Goal: Task Accomplishment & Management: Complete application form

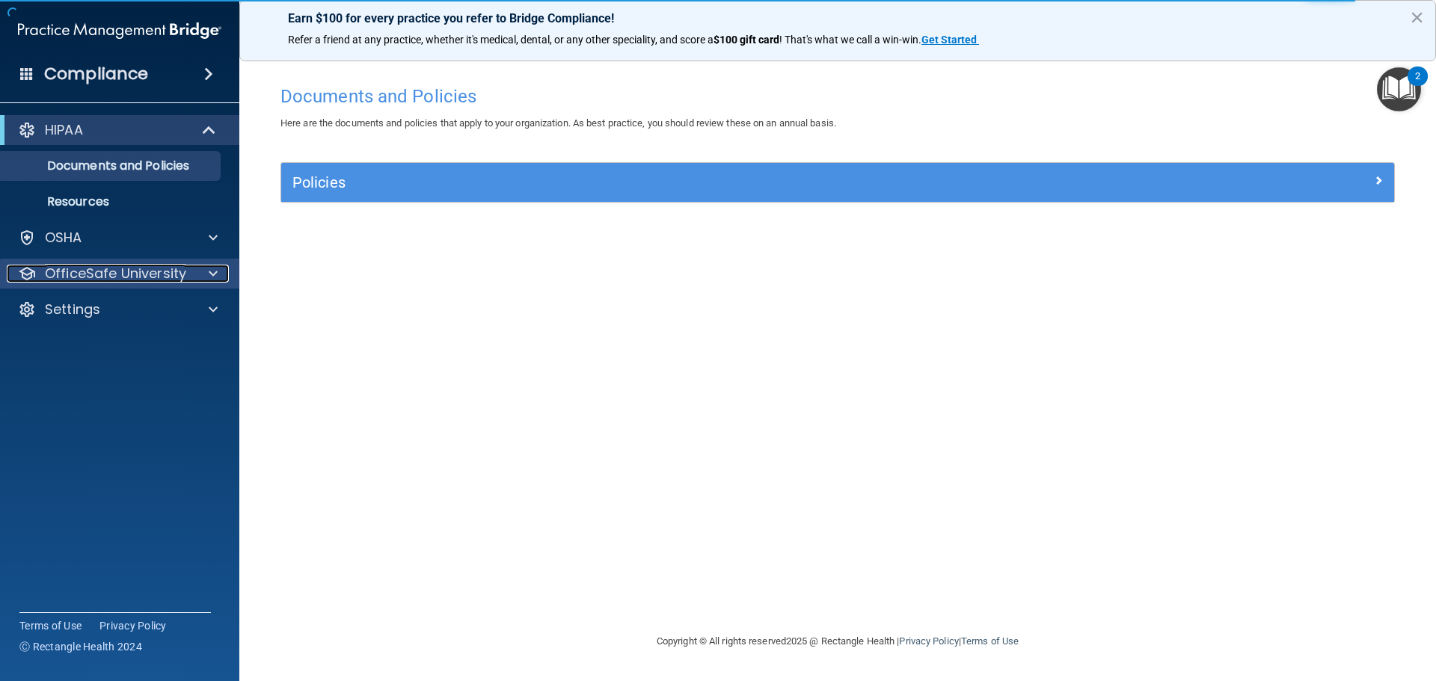
click at [101, 275] on p "OfficeSafe University" at bounding box center [115, 274] width 141 height 18
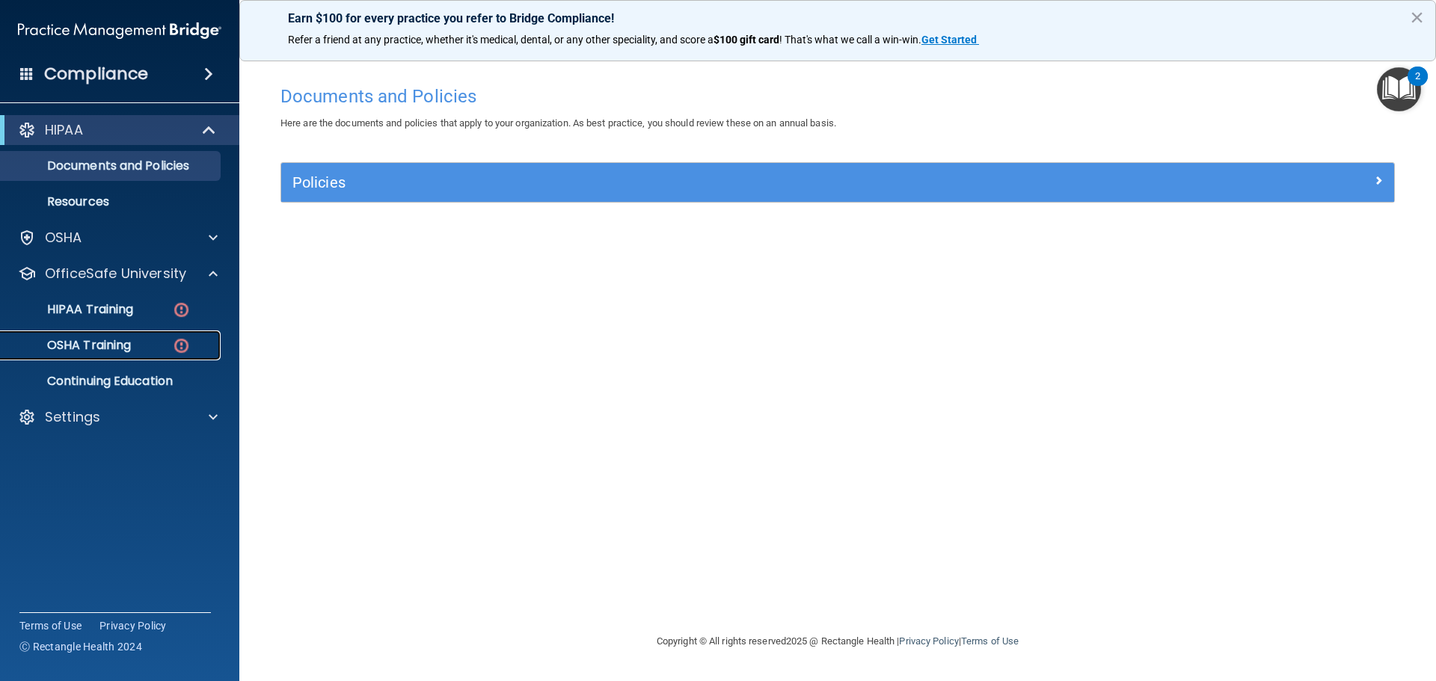
click at [102, 348] on p "OSHA Training" at bounding box center [70, 345] width 121 height 15
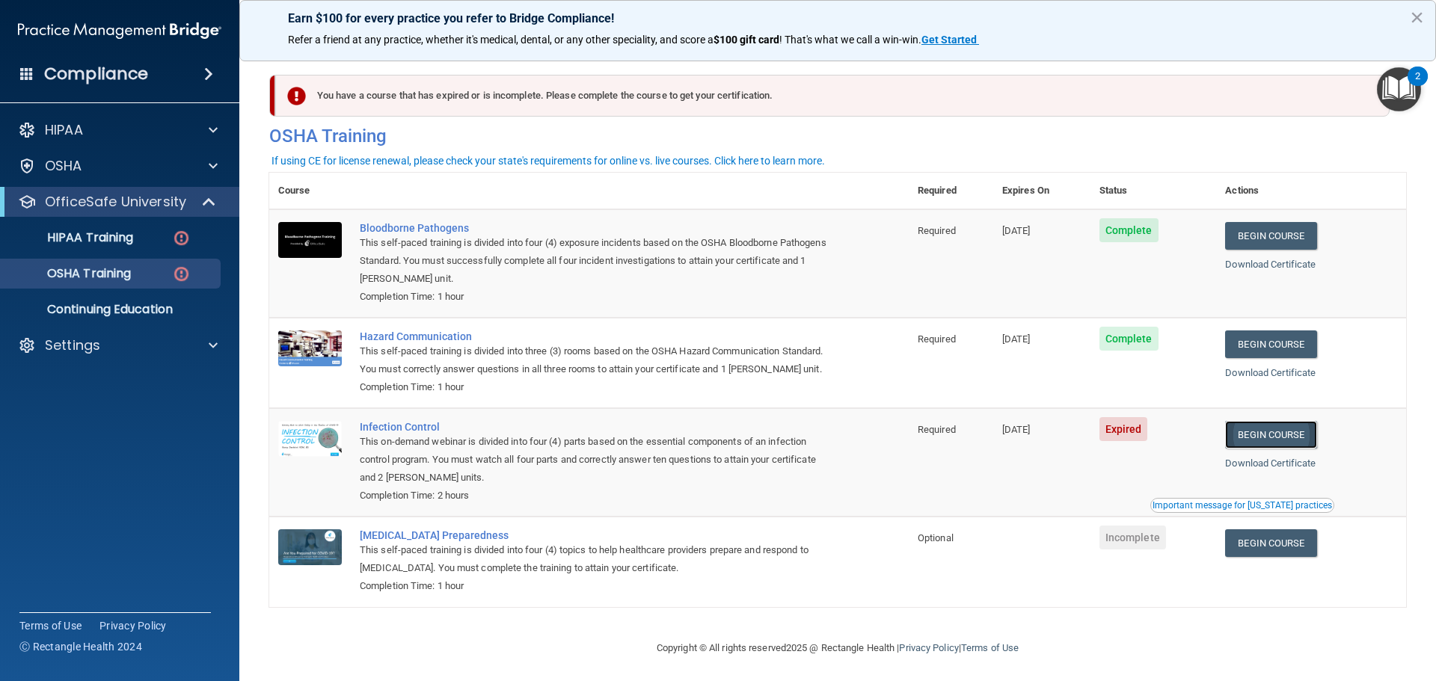
click at [1249, 449] on link "Begin Course" at bounding box center [1270, 435] width 91 height 28
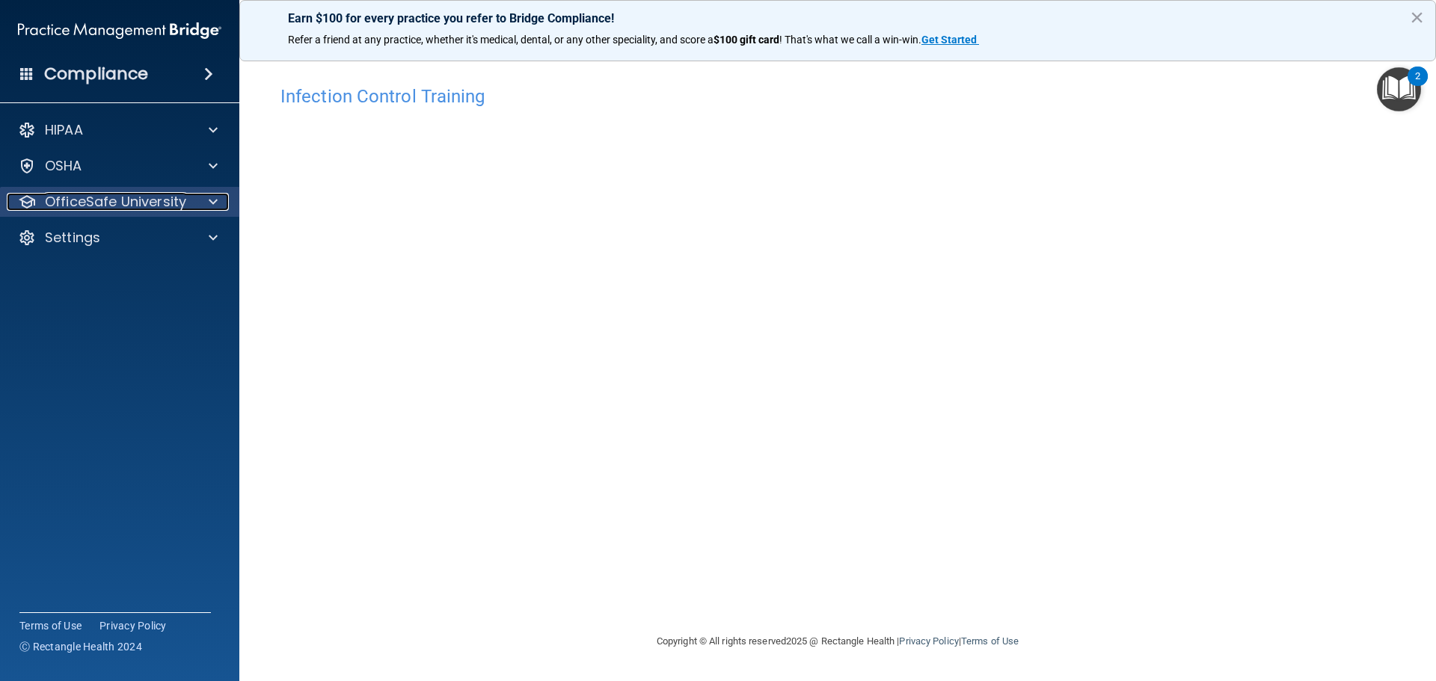
click at [123, 208] on p "OfficeSafe University" at bounding box center [115, 202] width 141 height 18
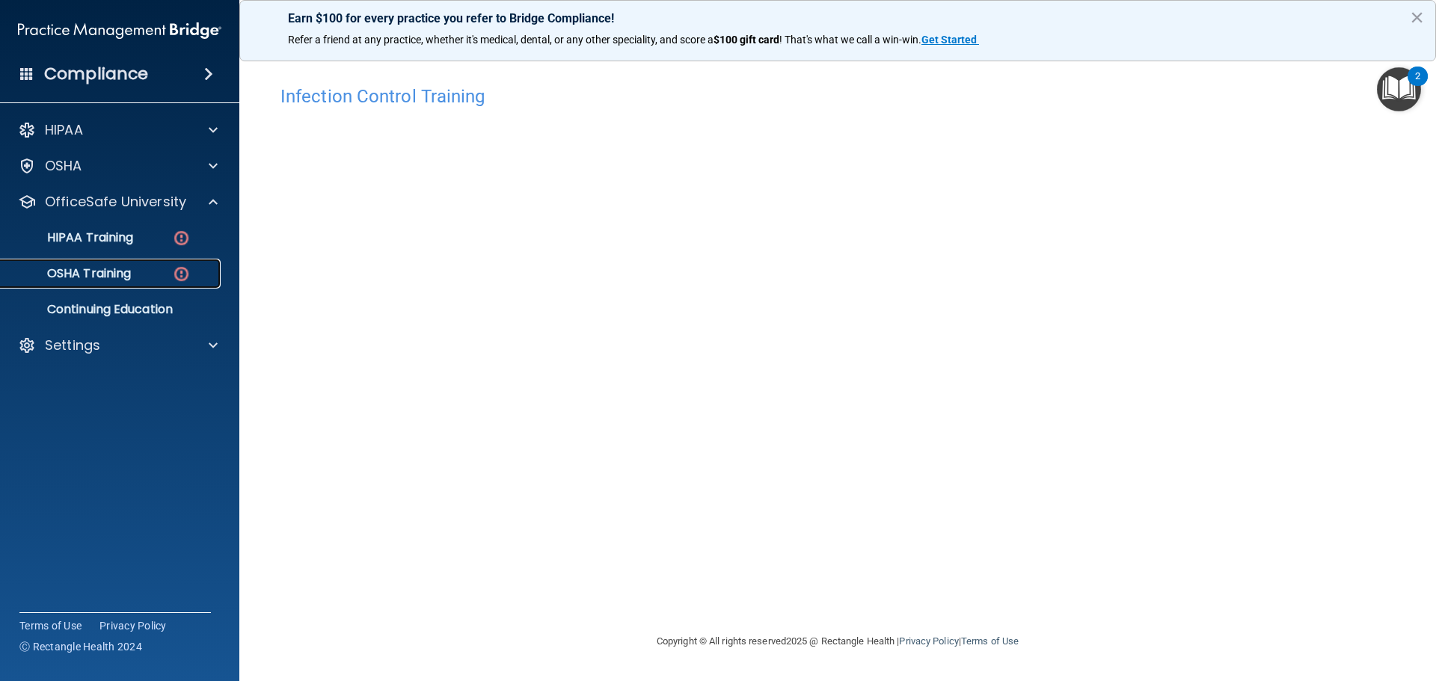
click at [76, 272] on p "OSHA Training" at bounding box center [70, 273] width 121 height 15
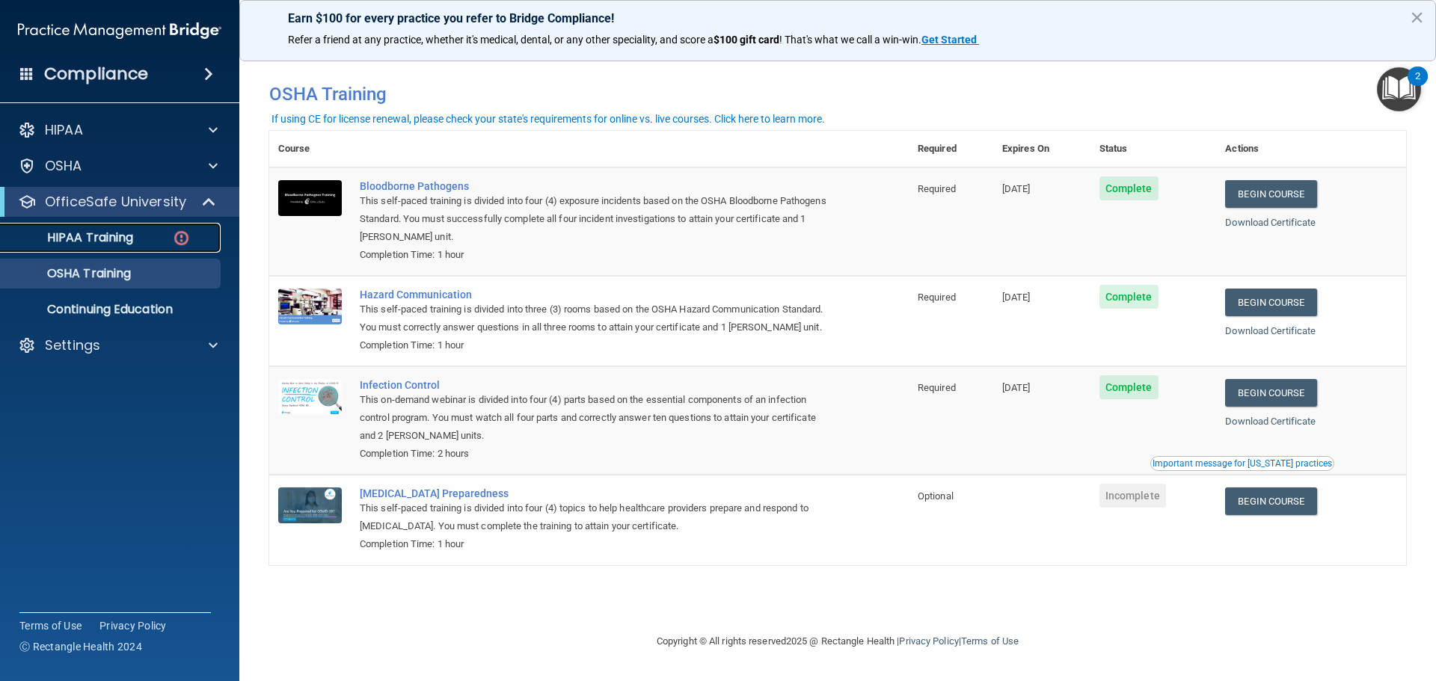
click at [91, 236] on p "HIPAA Training" at bounding box center [71, 237] width 123 height 15
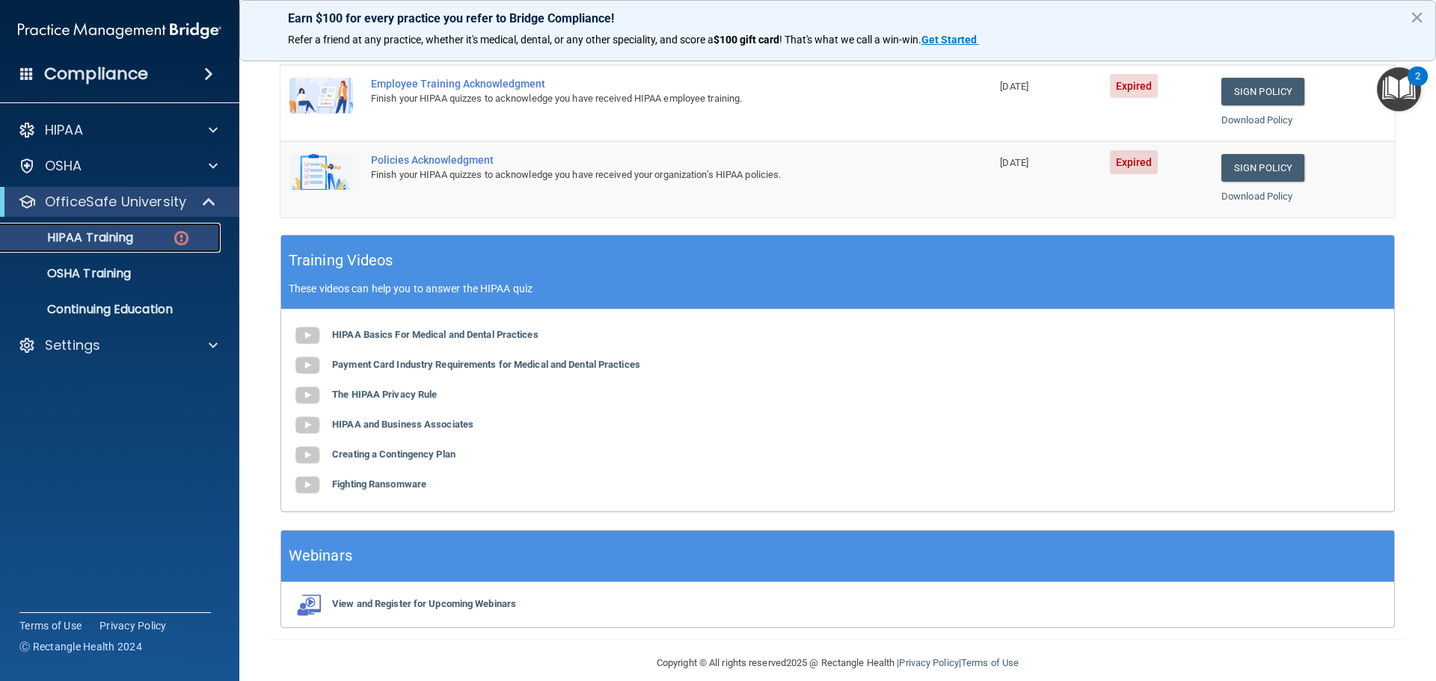
scroll to position [445, 0]
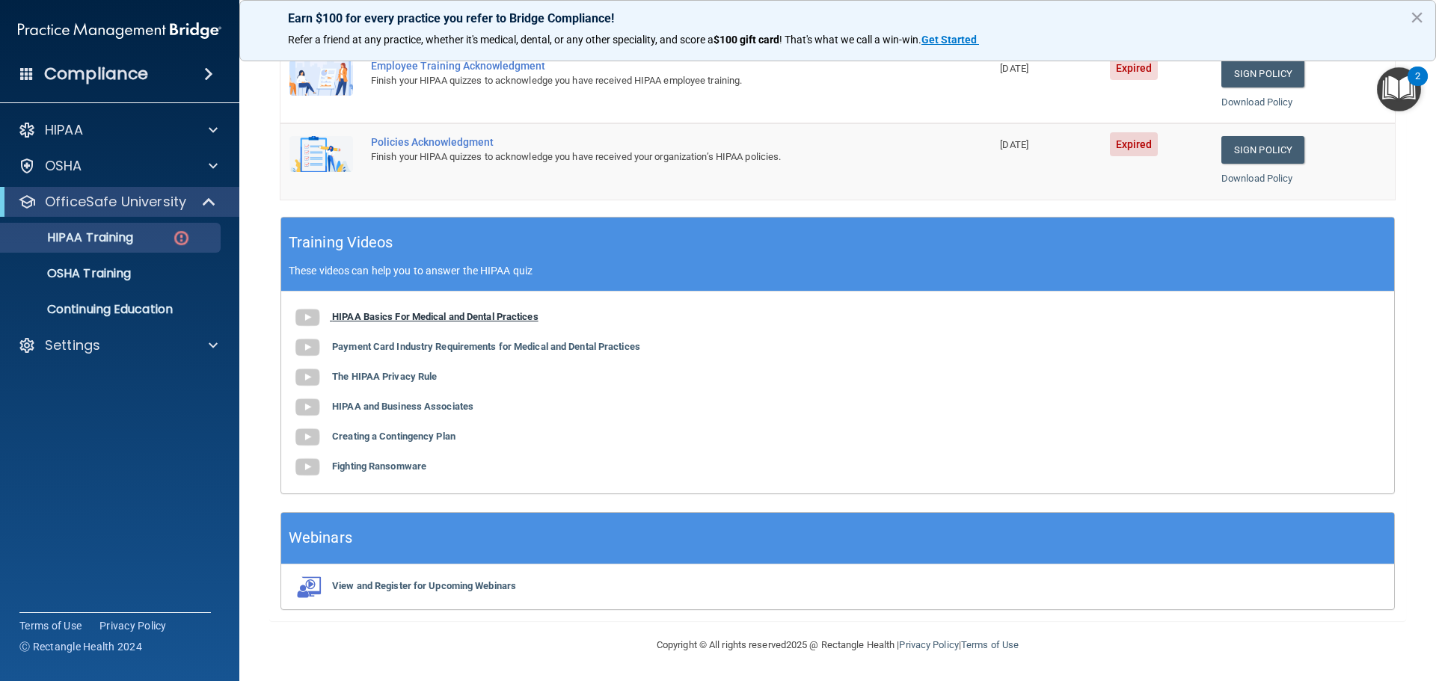
click at [393, 316] on b "HIPAA Basics For Medical and Dental Practices" at bounding box center [435, 316] width 206 height 11
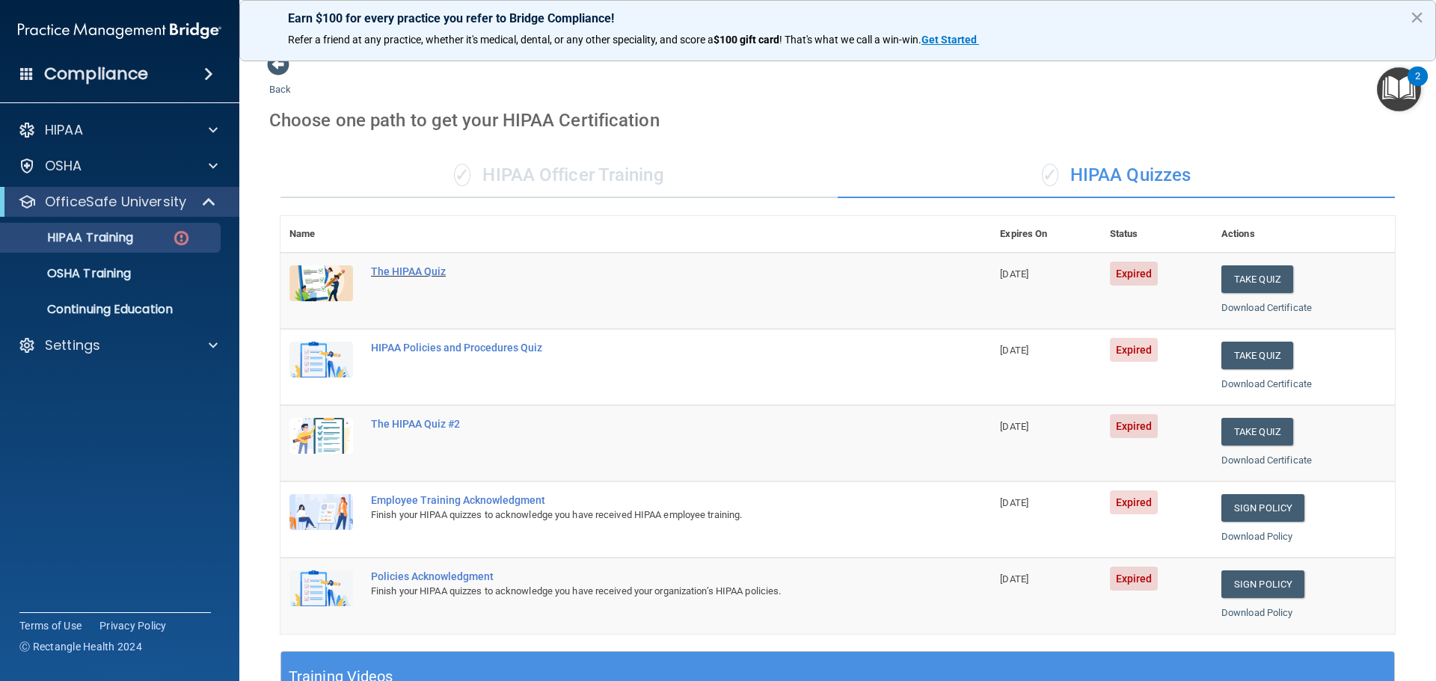
scroll to position [0, 0]
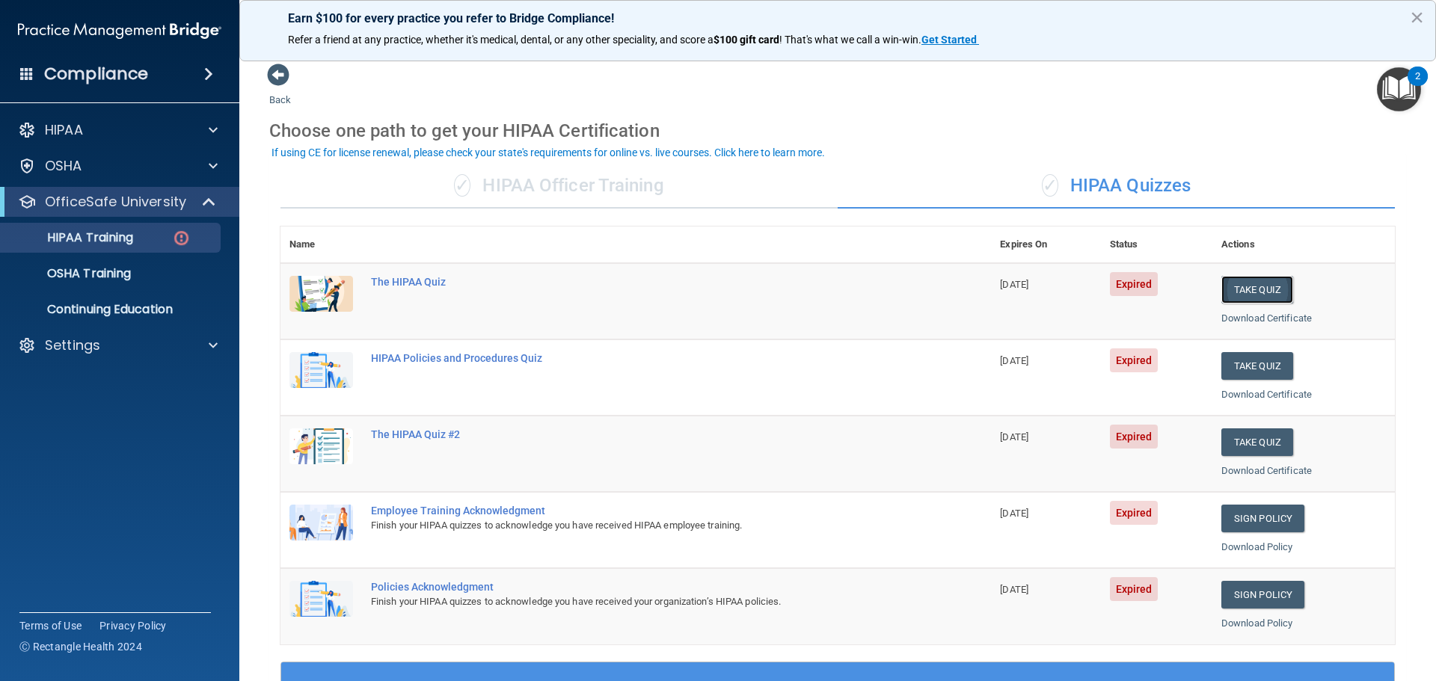
click at [1251, 289] on button "Take Quiz" at bounding box center [1257, 290] width 72 height 28
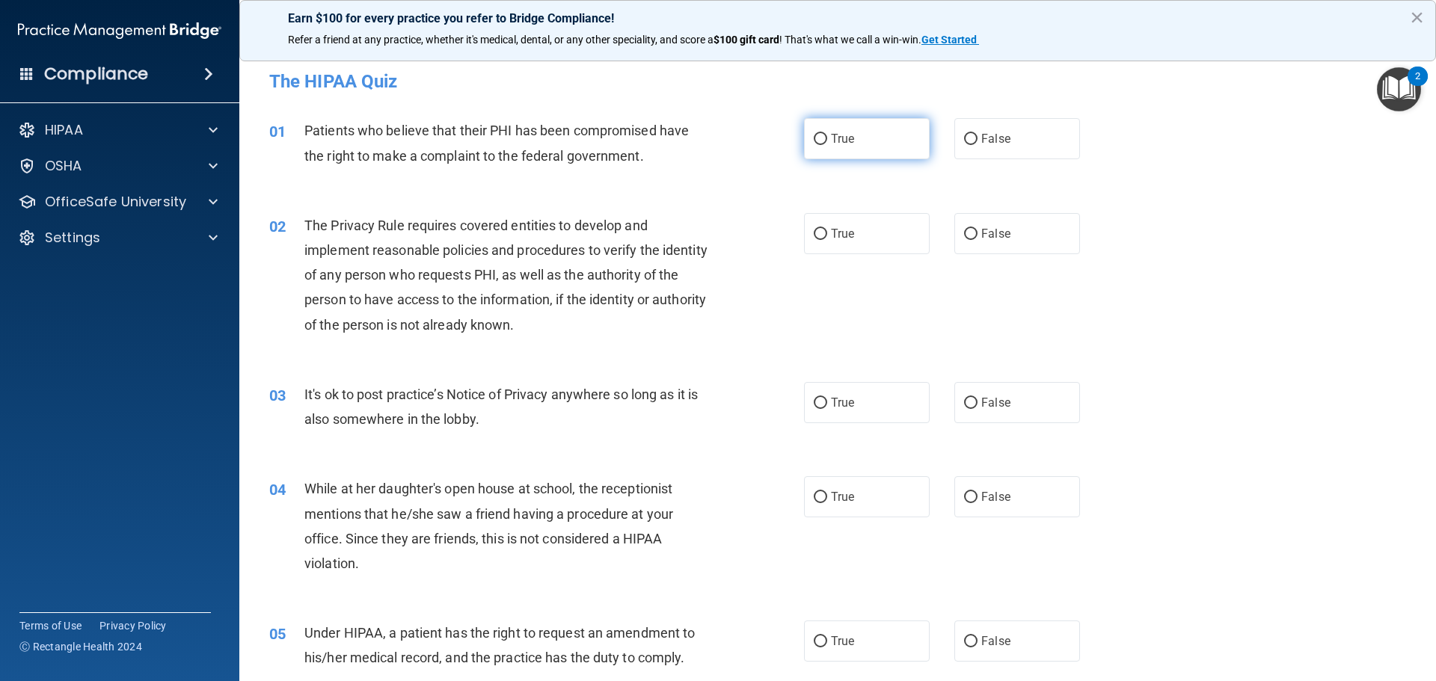
click at [814, 138] on input "True" at bounding box center [820, 139] width 13 height 11
radio input "true"
click at [817, 234] on input "True" at bounding box center [820, 234] width 13 height 11
radio input "true"
click at [964, 405] on input "False" at bounding box center [970, 403] width 13 height 11
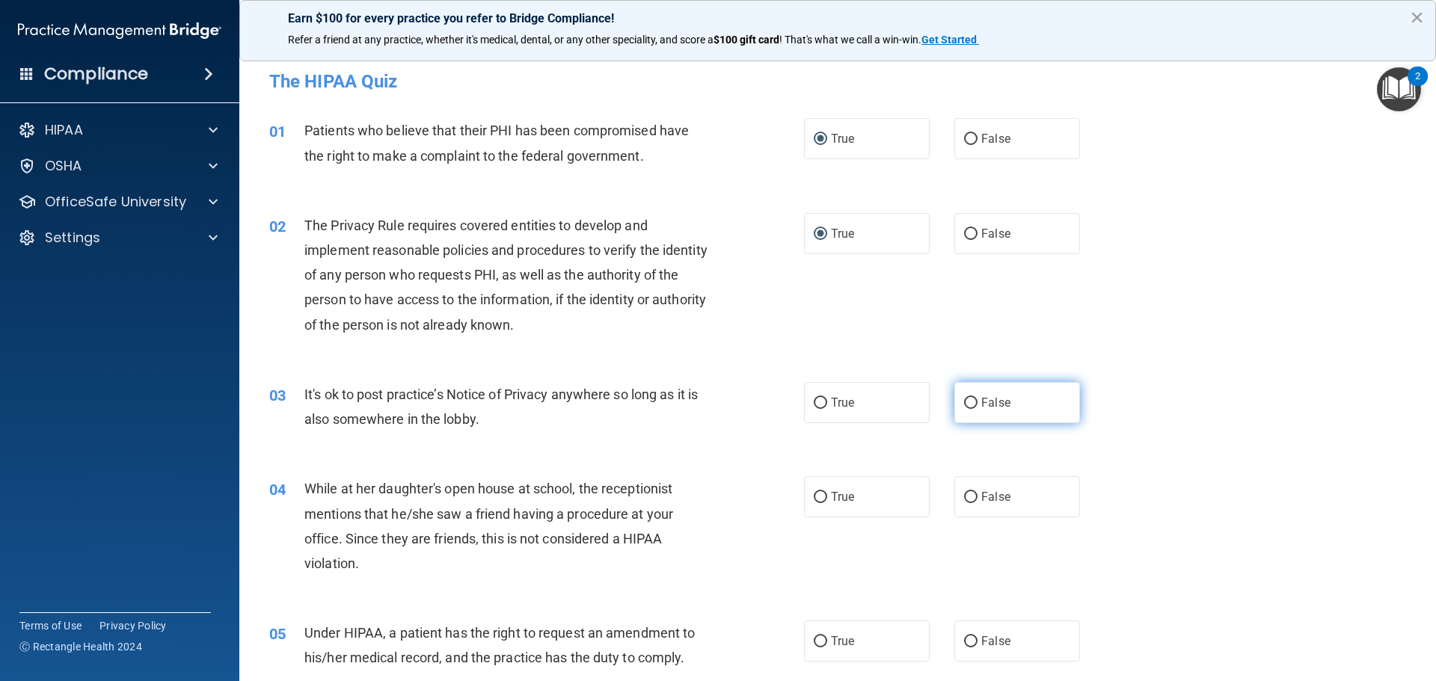
radio input "true"
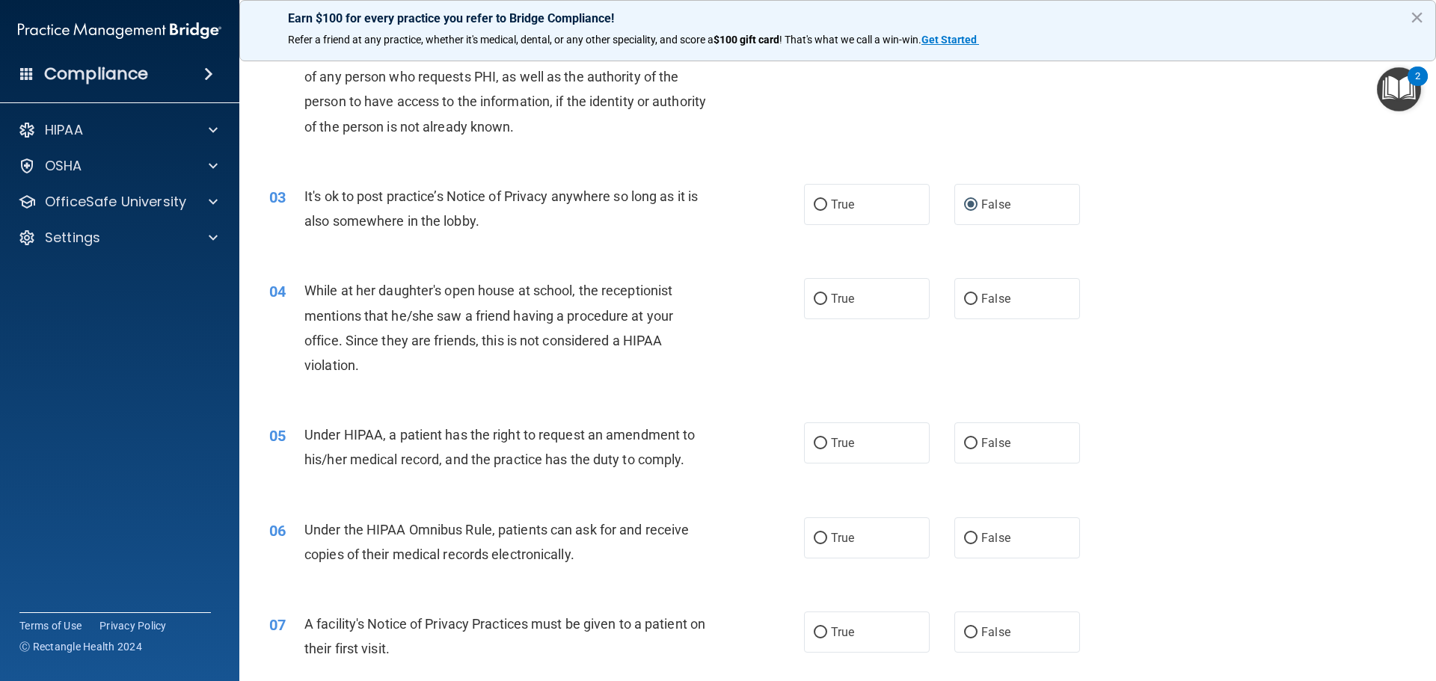
scroll to position [299, 0]
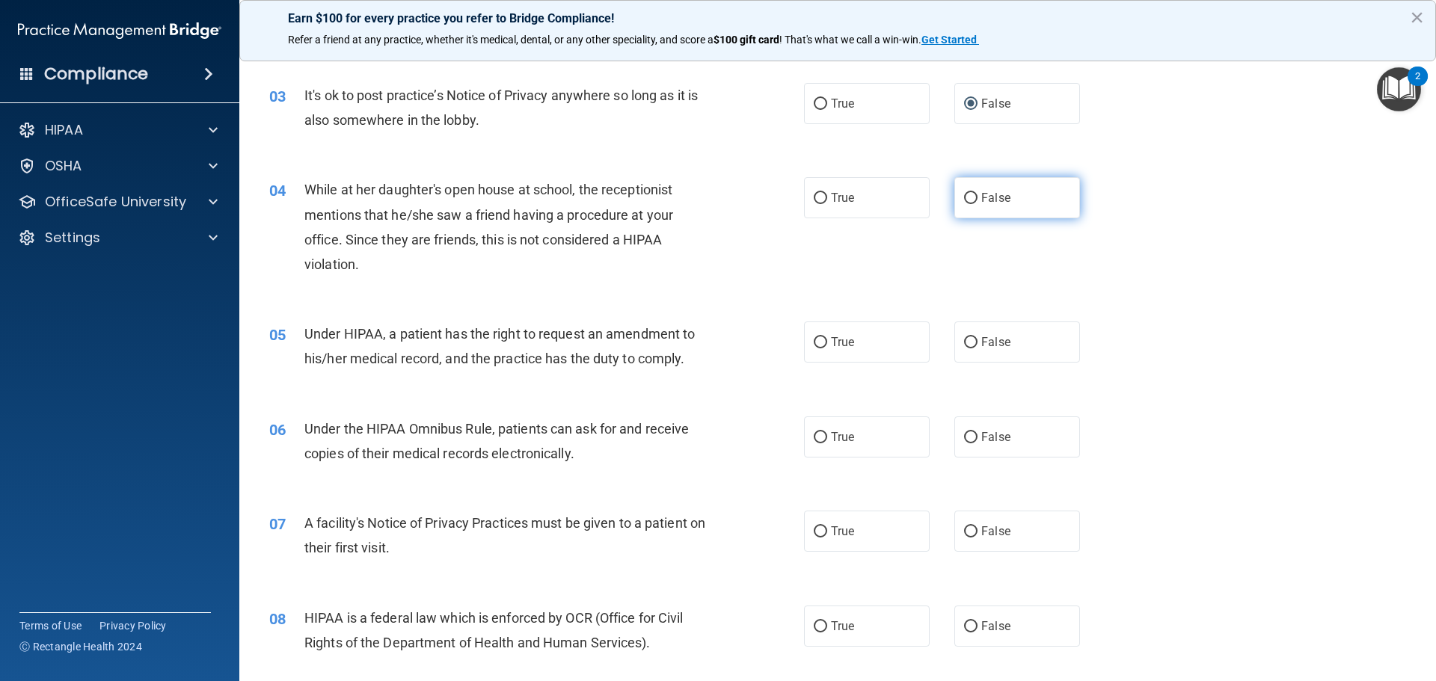
click at [964, 197] on input "False" at bounding box center [970, 198] width 13 height 11
radio input "true"
click at [966, 339] on input "False" at bounding box center [970, 342] width 13 height 11
radio input "true"
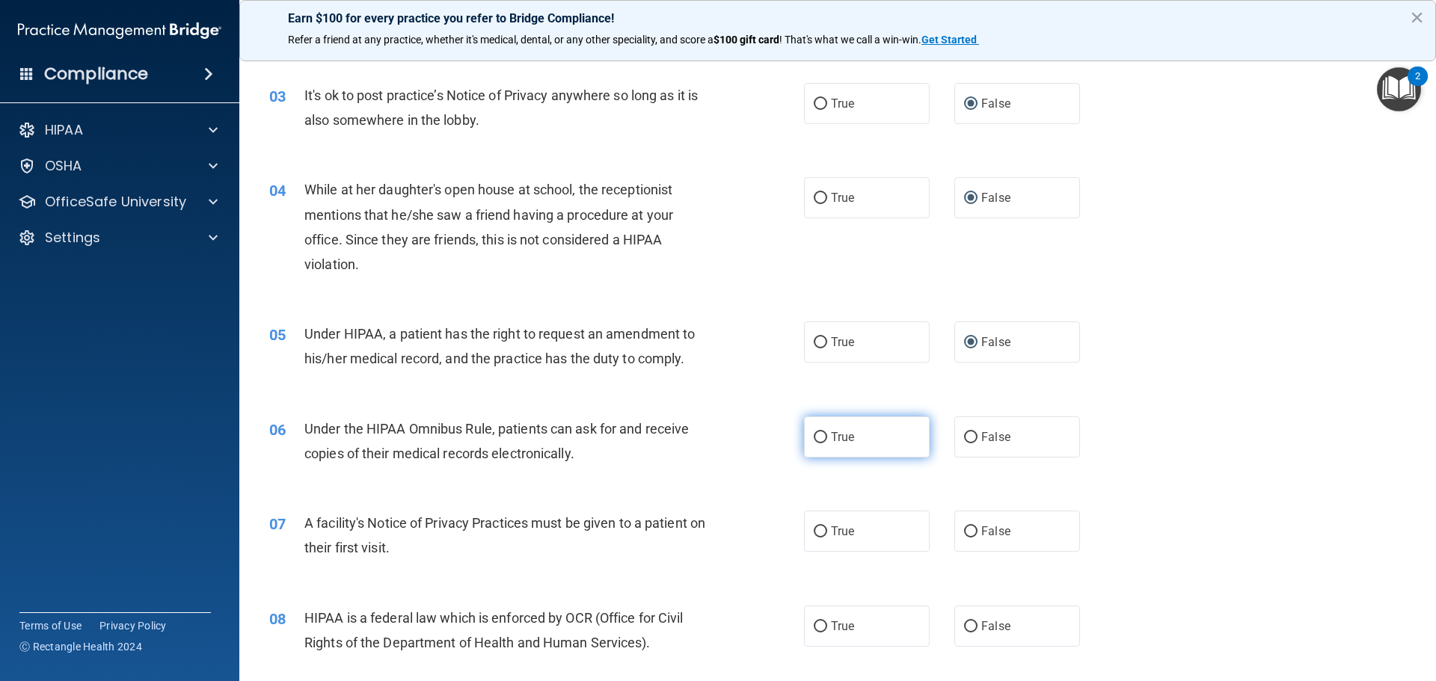
click at [815, 436] on input "True" at bounding box center [820, 437] width 13 height 11
radio input "true"
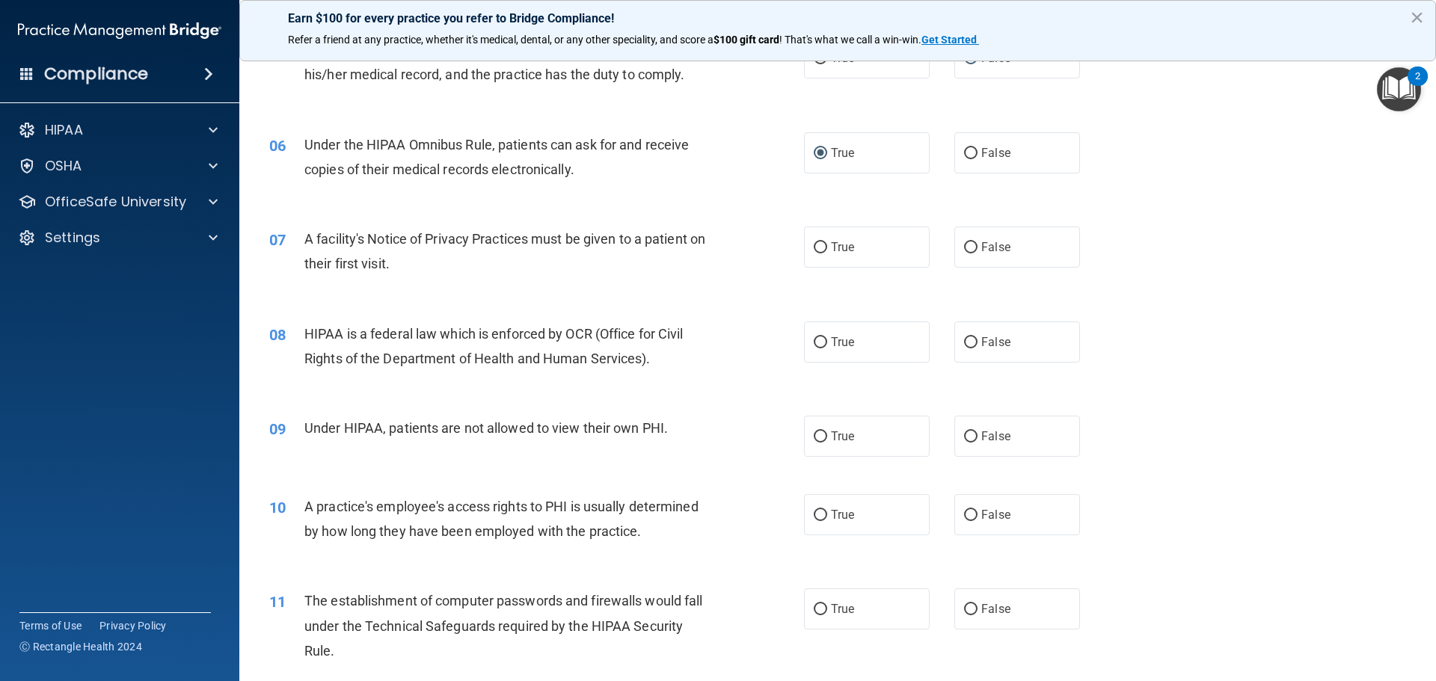
scroll to position [598, 0]
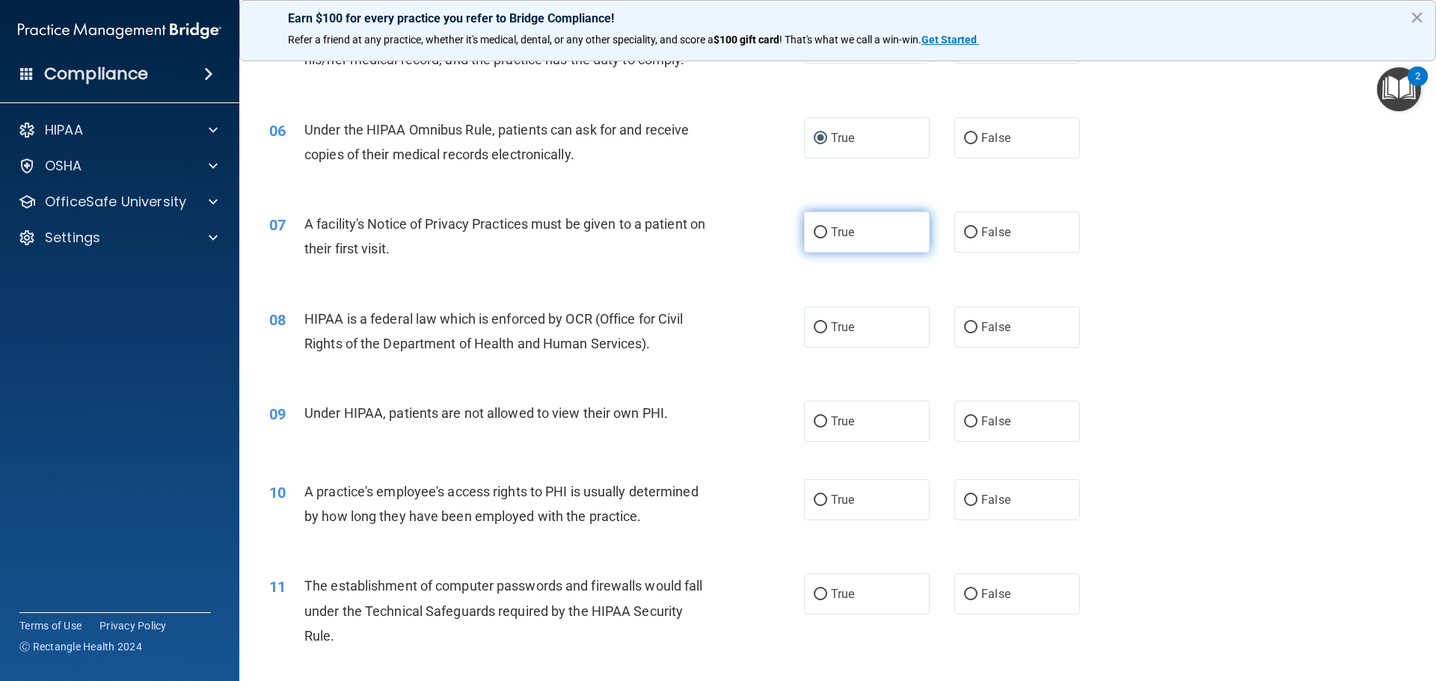
click at [816, 231] on input "True" at bounding box center [820, 232] width 13 height 11
radio input "true"
click at [818, 326] on input "True" at bounding box center [820, 327] width 13 height 11
radio input "true"
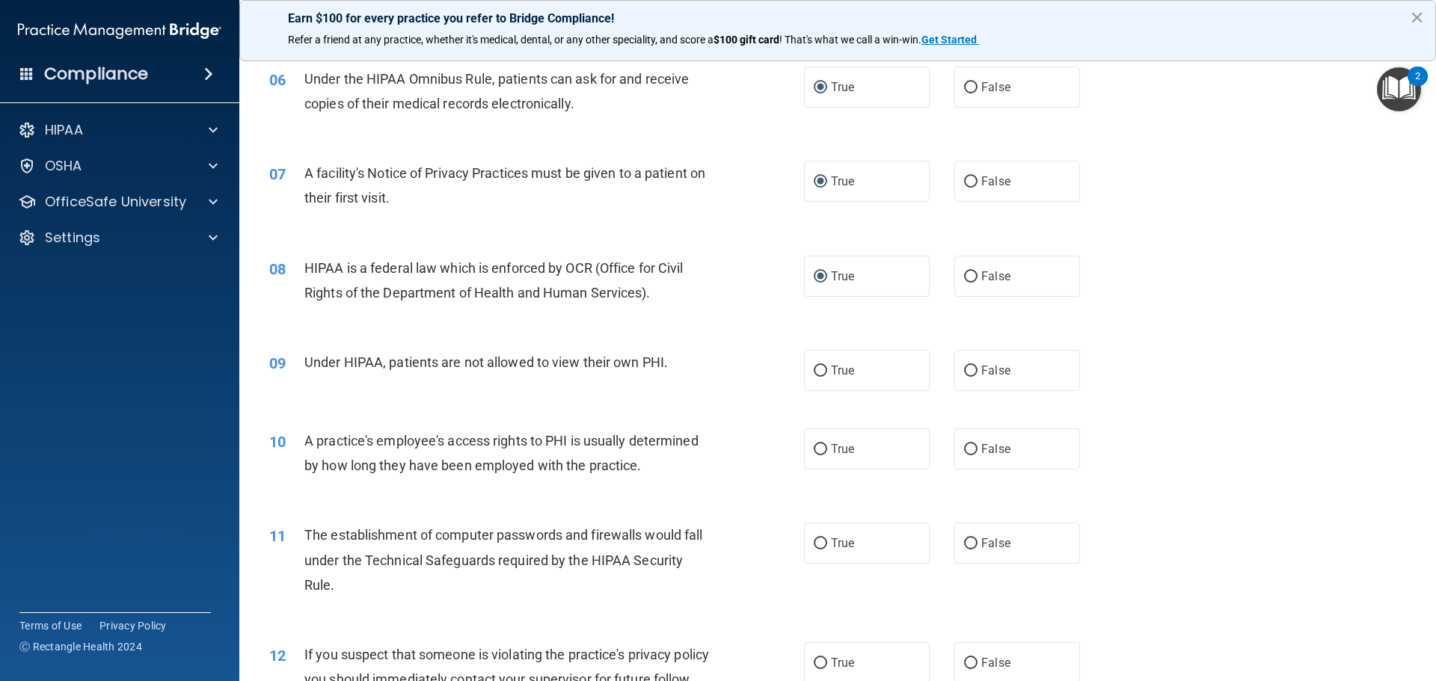
scroll to position [823, 0]
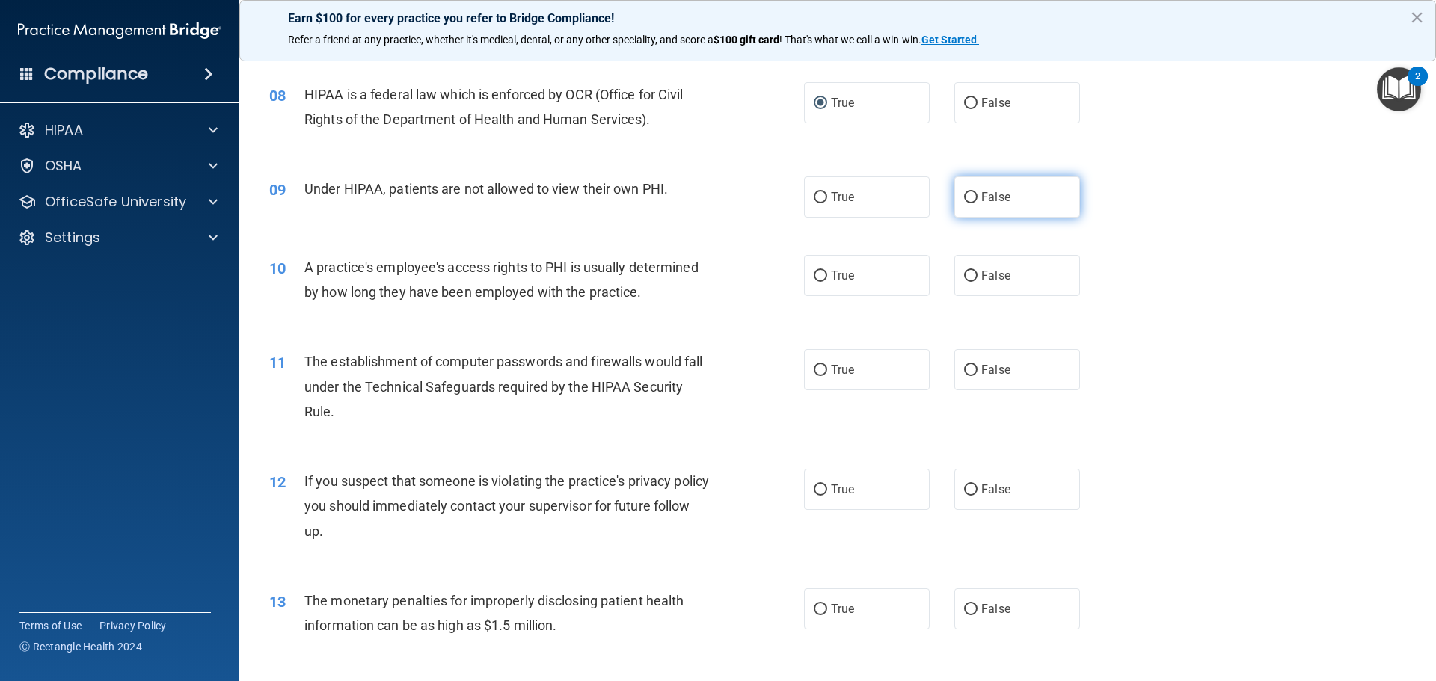
click at [964, 197] on input "False" at bounding box center [970, 197] width 13 height 11
radio input "true"
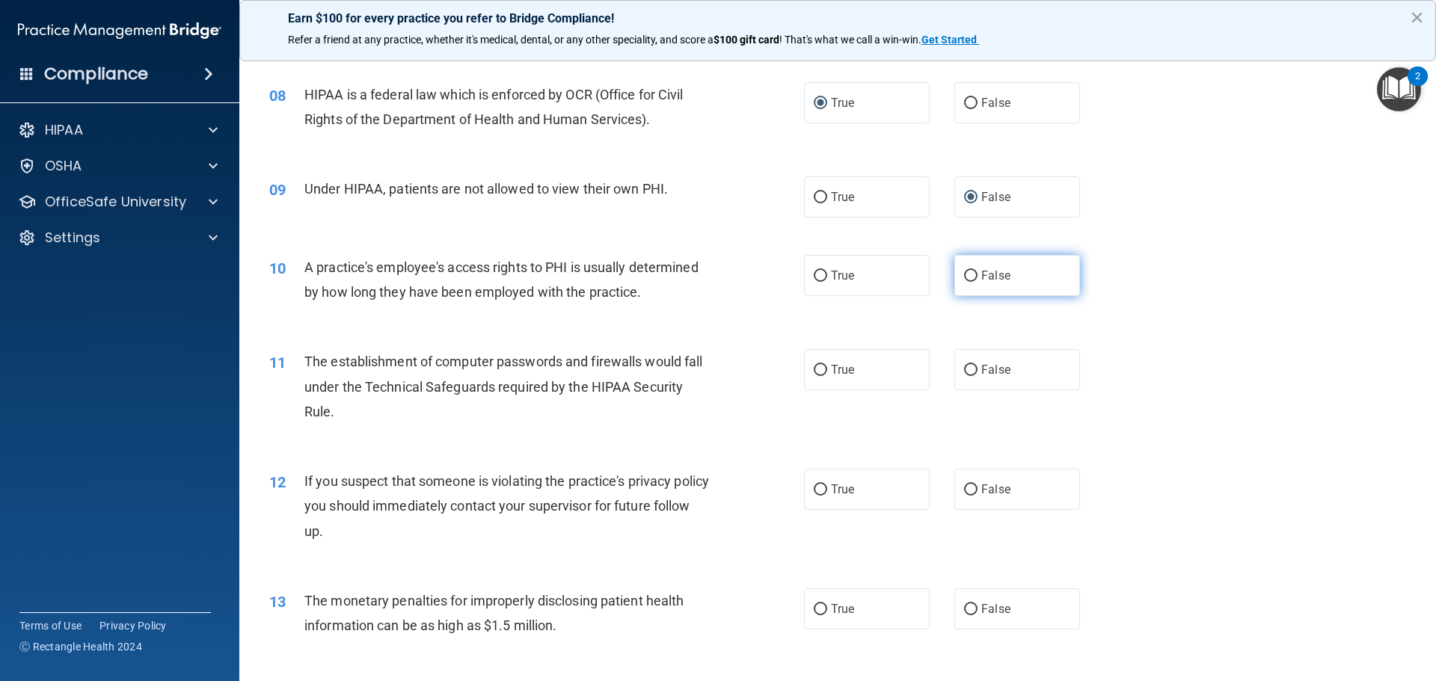
click at [964, 273] on input "False" at bounding box center [970, 276] width 13 height 11
radio input "true"
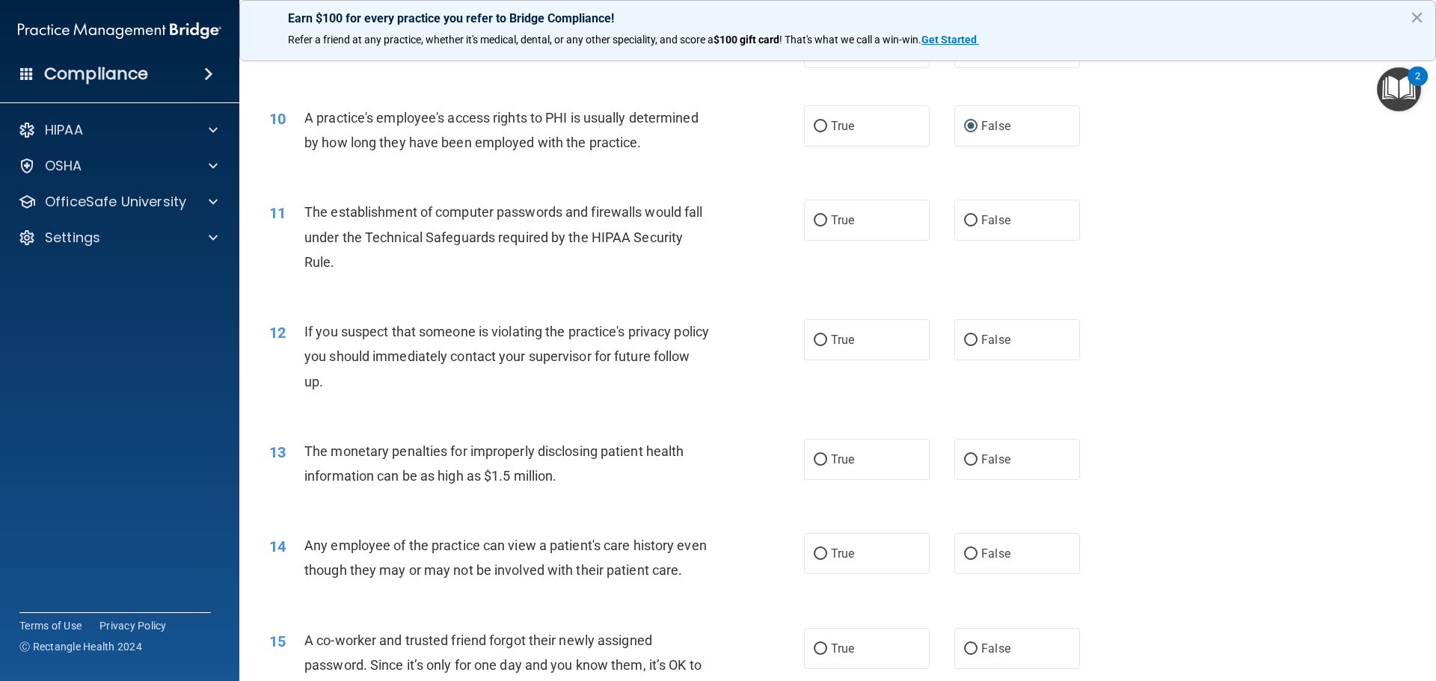
scroll to position [1047, 0]
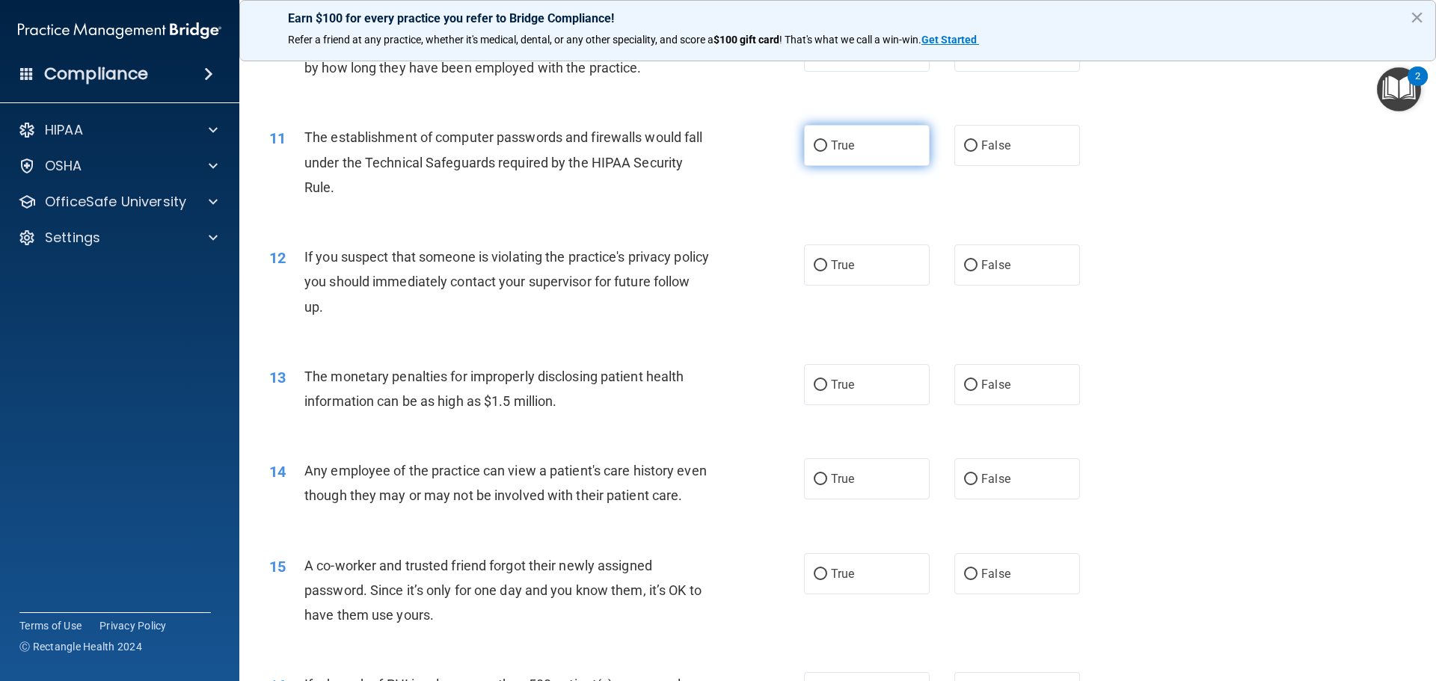
click at [814, 149] on input "True" at bounding box center [820, 146] width 13 height 11
radio input "true"
click at [814, 262] on input "True" at bounding box center [820, 265] width 13 height 11
radio input "true"
click at [814, 385] on input "True" at bounding box center [820, 385] width 13 height 11
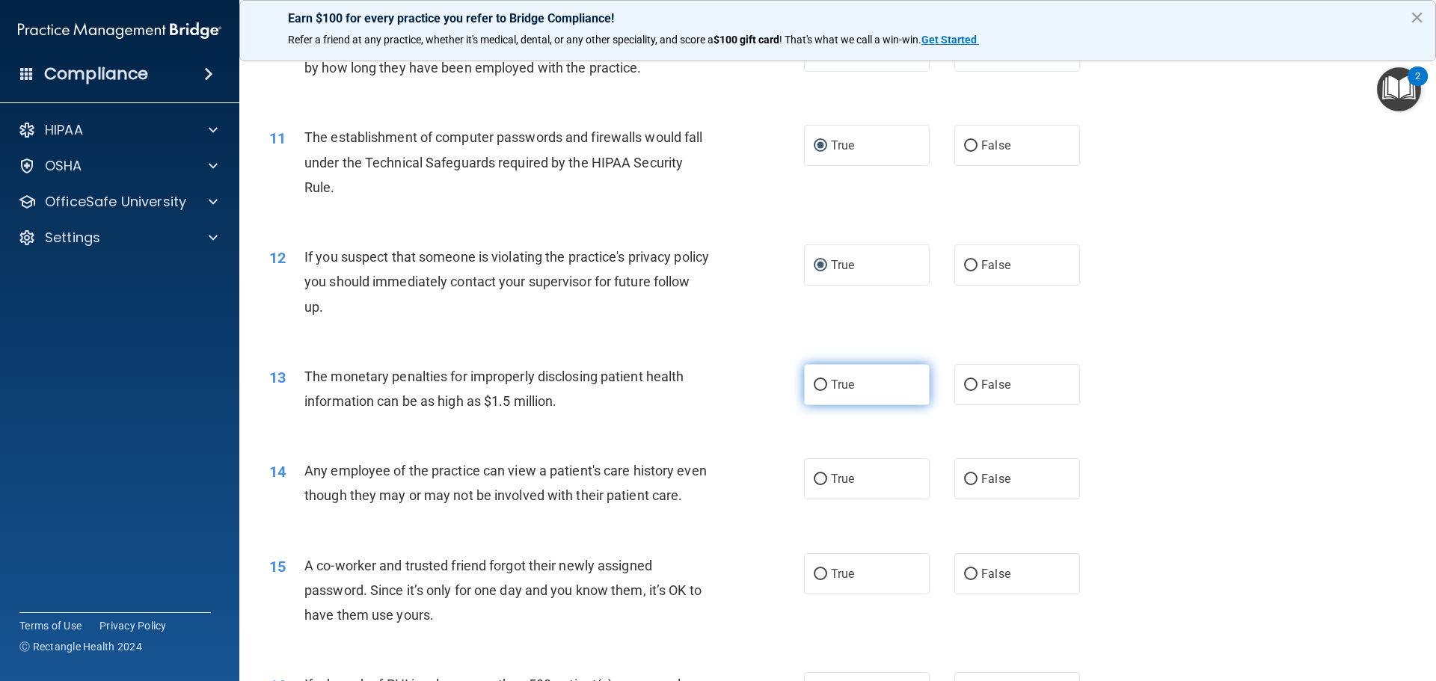
radio input "true"
click at [964, 479] on input "False" at bounding box center [970, 479] width 13 height 11
radio input "true"
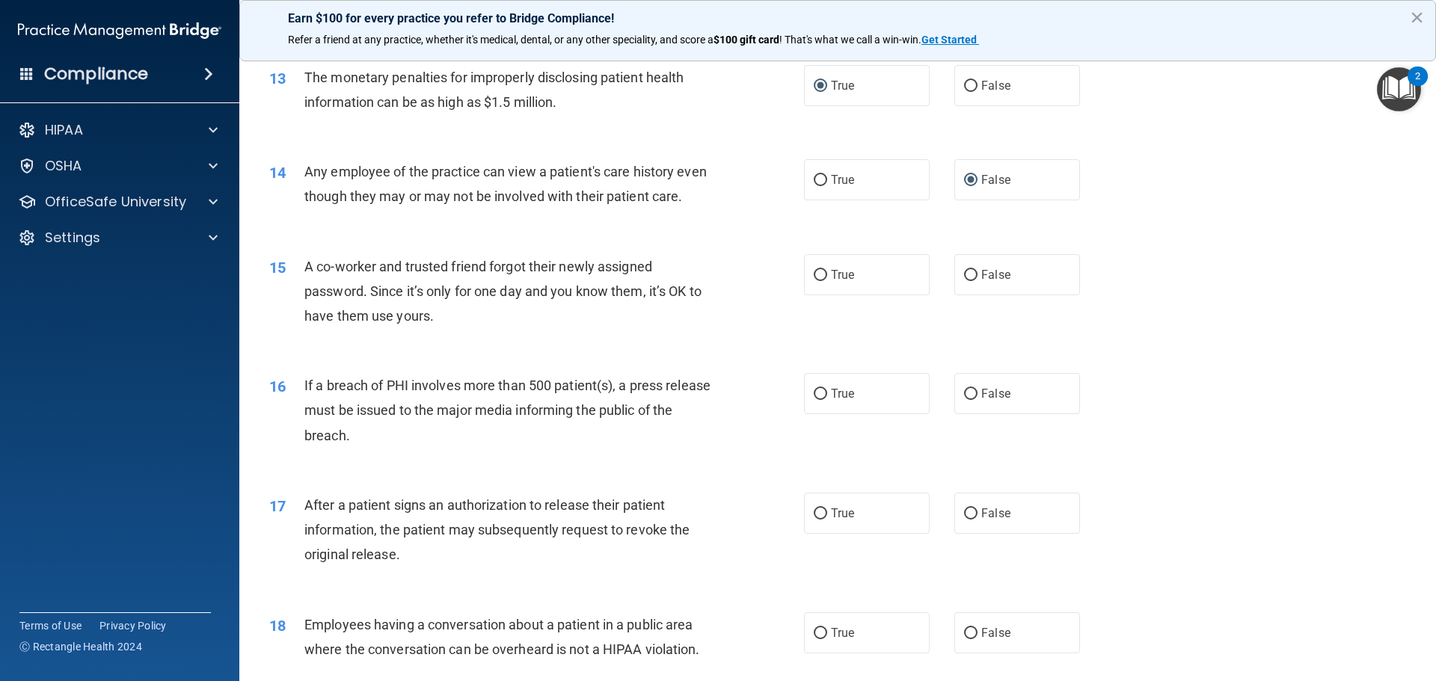
scroll to position [1421, 0]
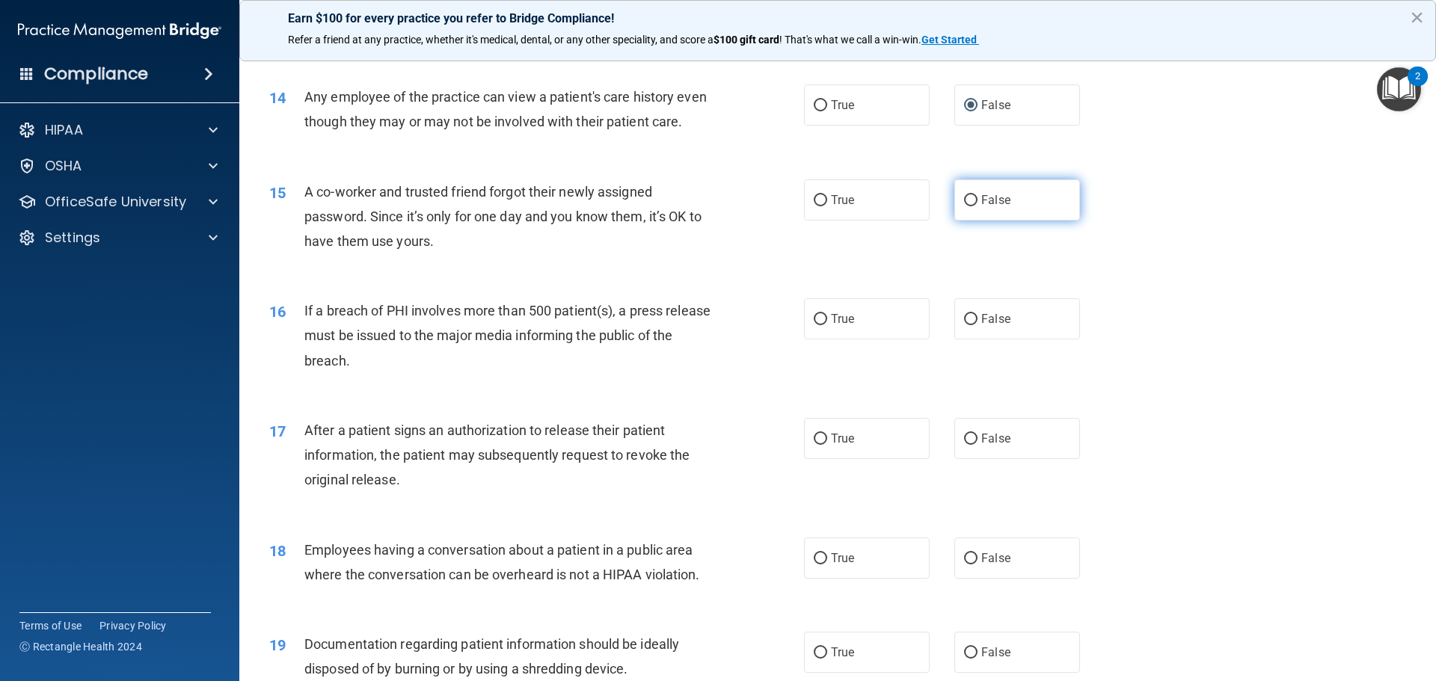
click at [966, 206] on input "False" at bounding box center [970, 200] width 13 height 11
radio input "true"
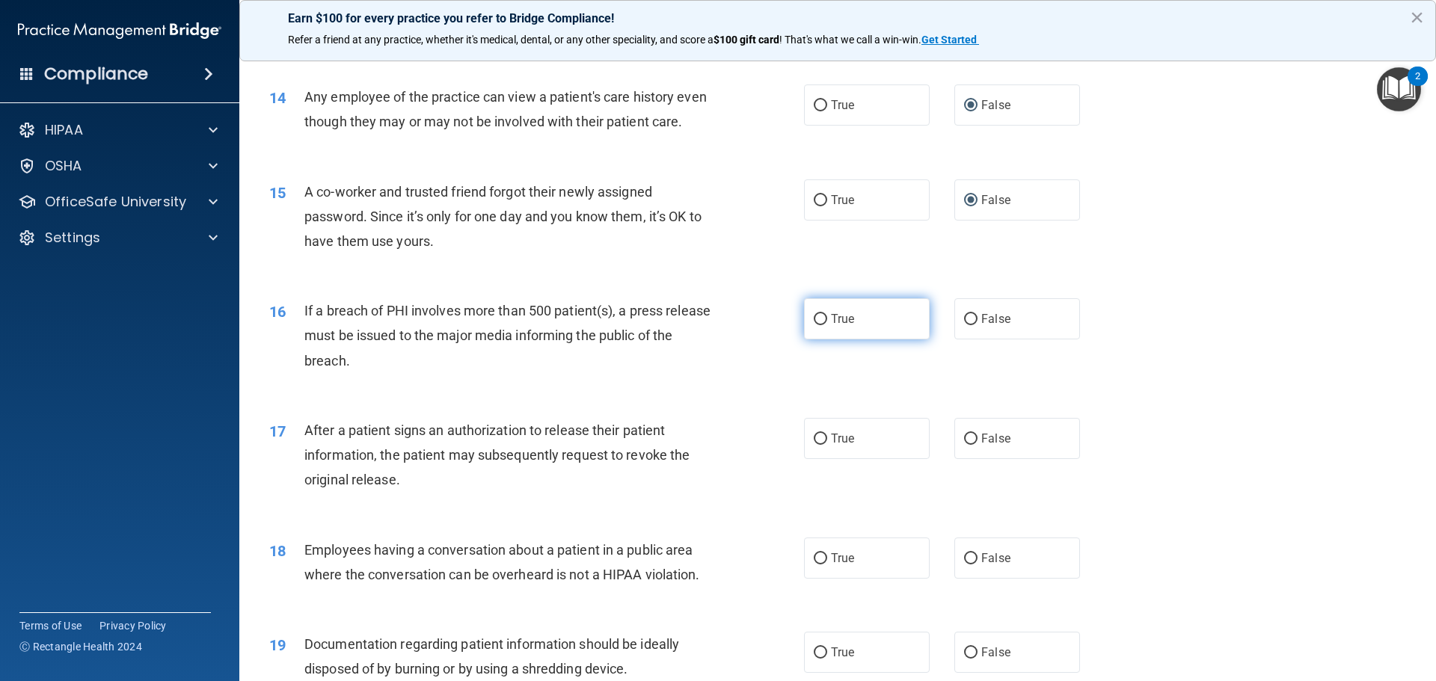
click at [814, 325] on input "True" at bounding box center [820, 319] width 13 height 11
radio input "true"
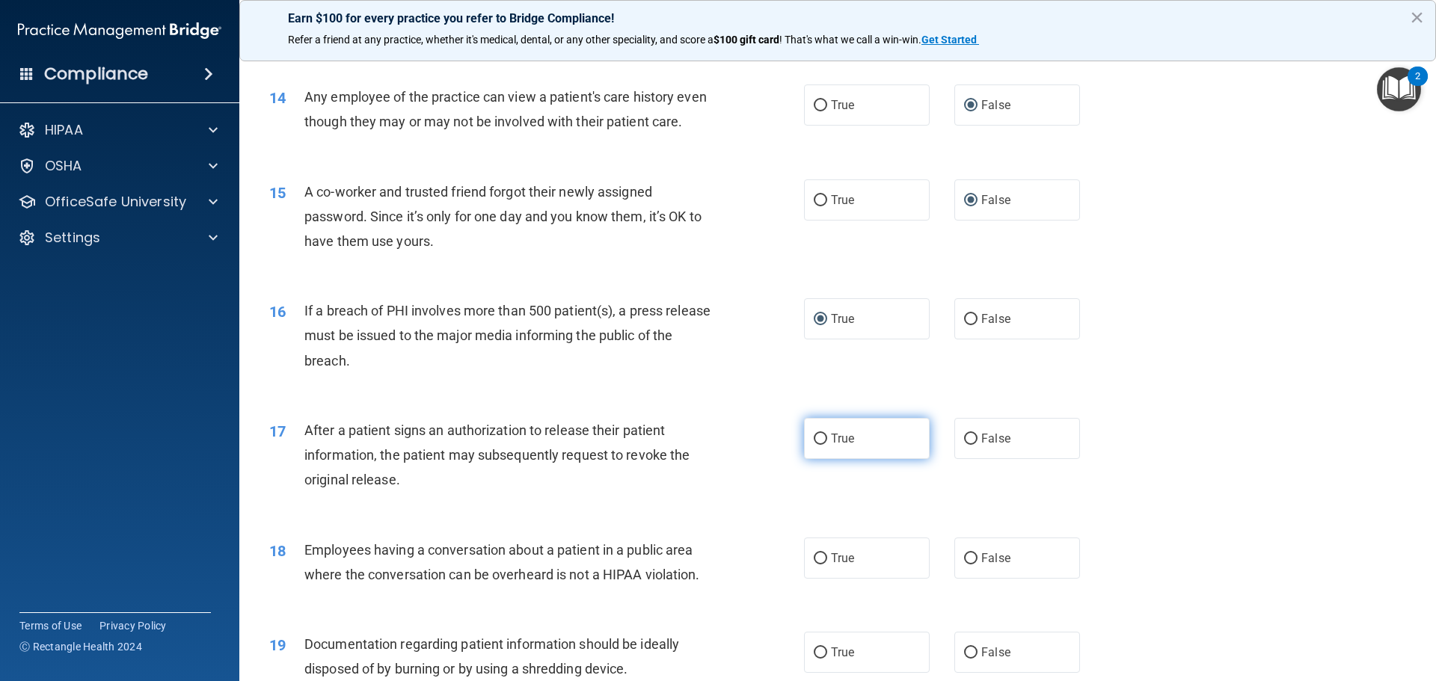
click at [815, 445] on input "True" at bounding box center [820, 439] width 13 height 11
radio input "true"
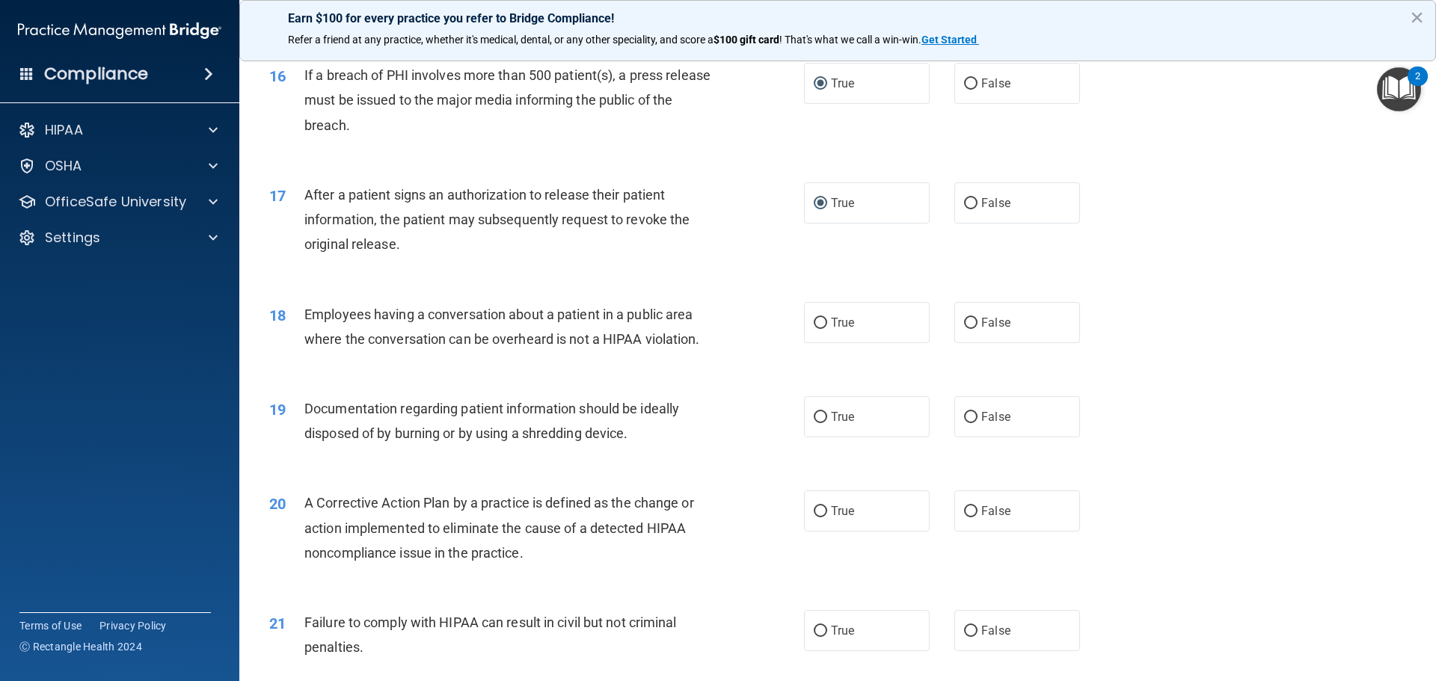
scroll to position [1720, 0]
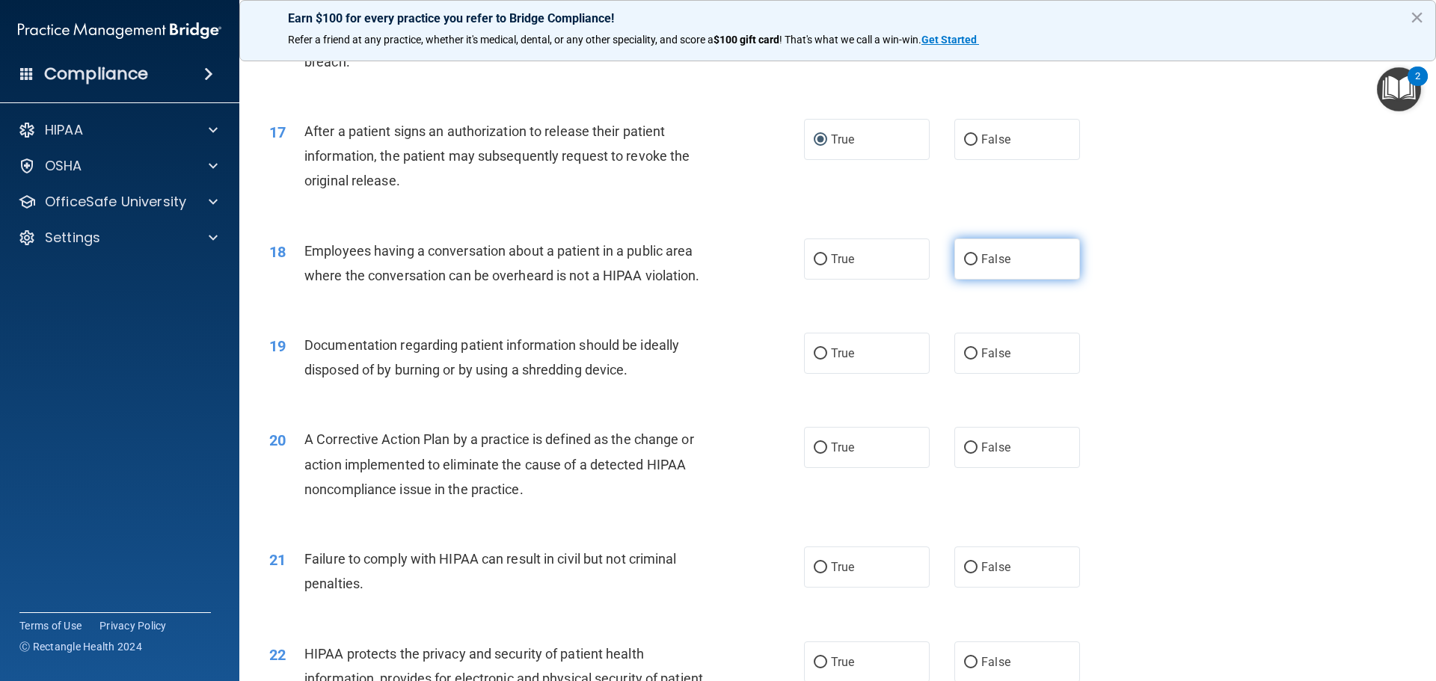
click at [964, 266] on input "False" at bounding box center [970, 259] width 13 height 11
radio input "true"
click at [814, 360] on input "True" at bounding box center [820, 354] width 13 height 11
radio input "true"
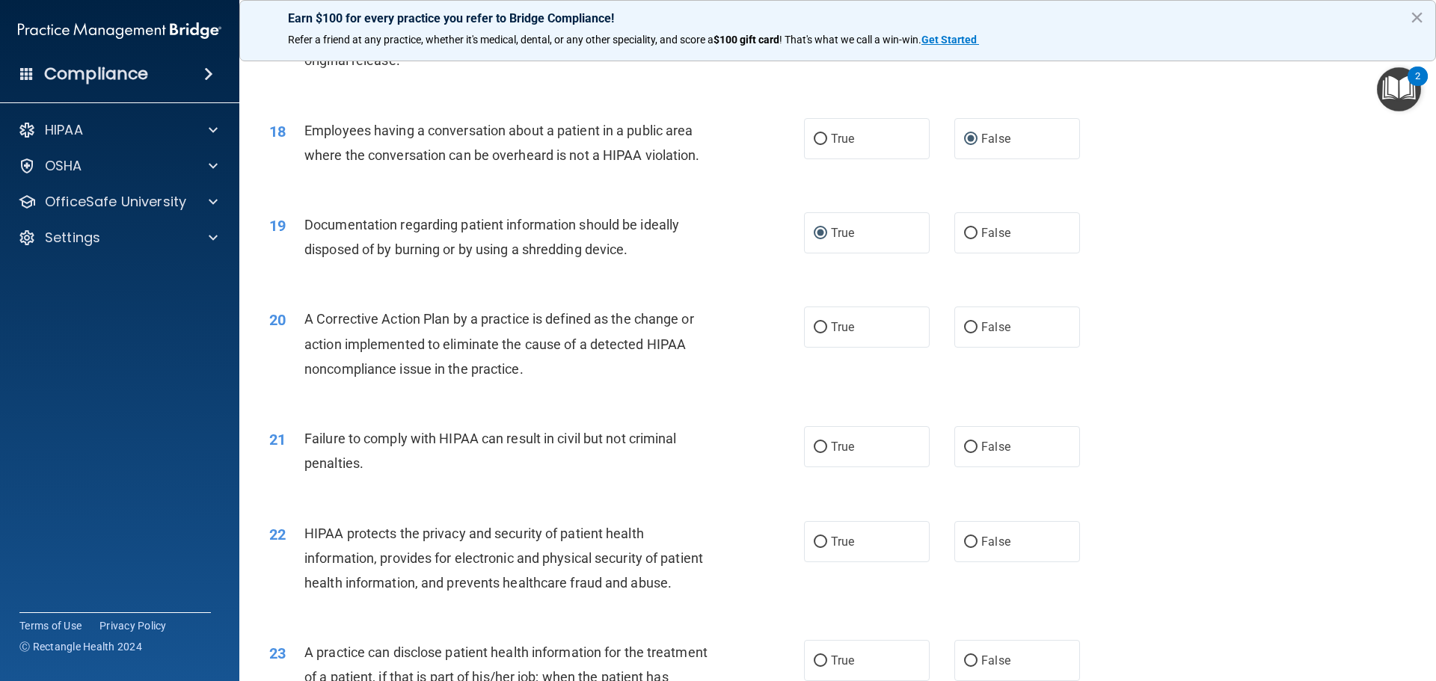
scroll to position [1945, 0]
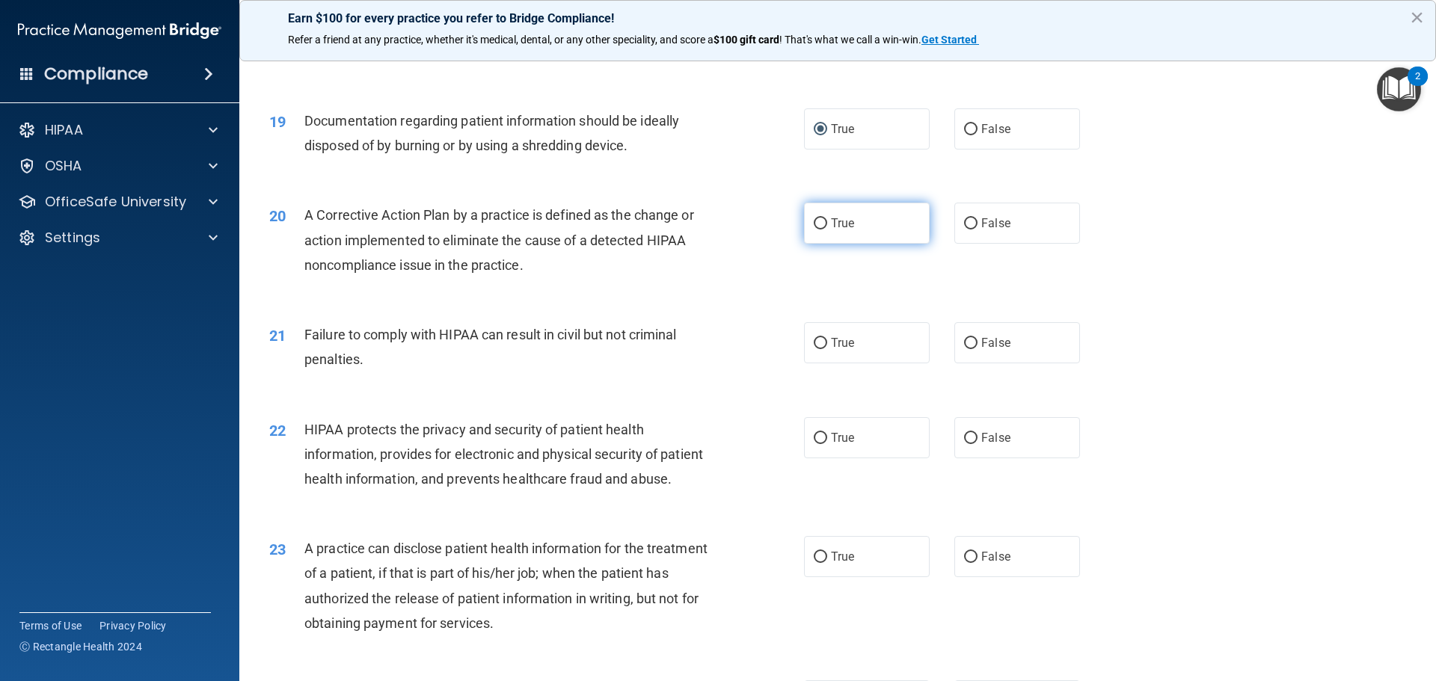
click at [817, 230] on input "True" at bounding box center [820, 223] width 13 height 11
radio input "true"
click at [814, 349] on input "True" at bounding box center [820, 343] width 13 height 11
radio input "true"
click at [814, 444] on input "True" at bounding box center [820, 438] width 13 height 11
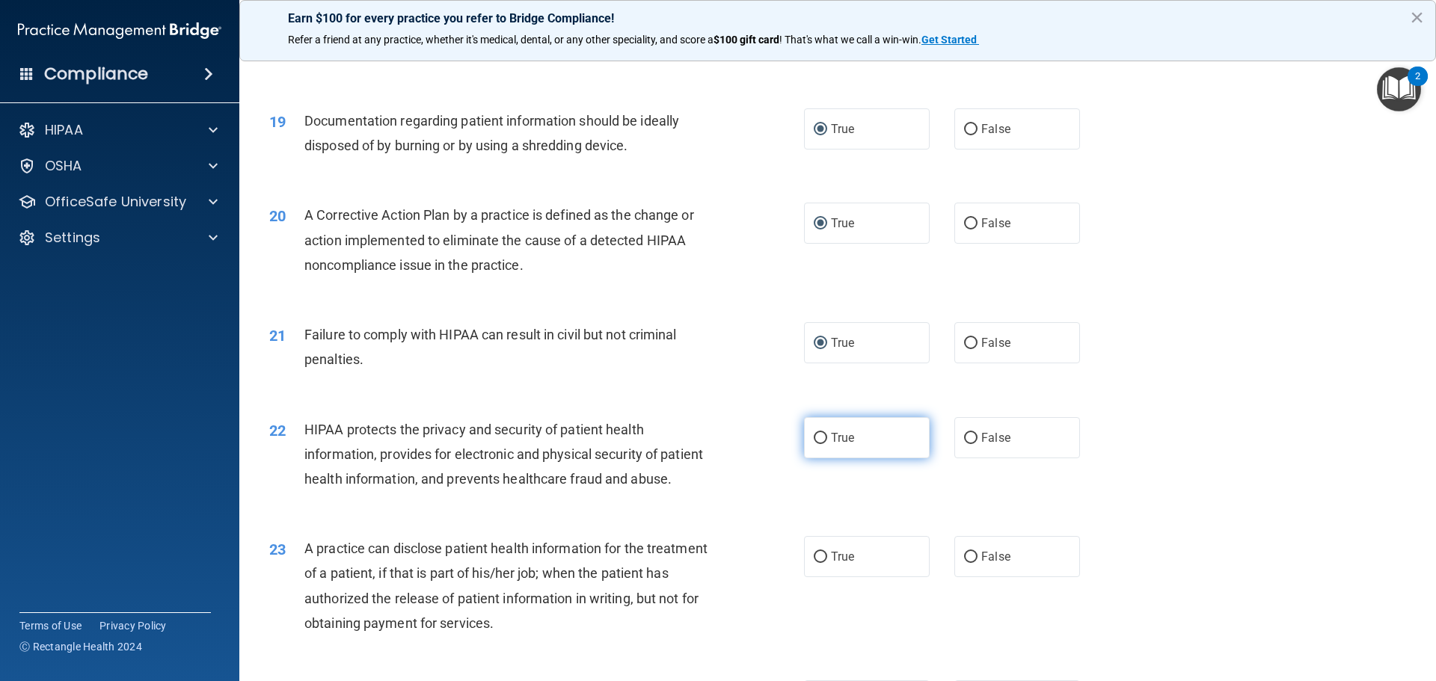
radio input "true"
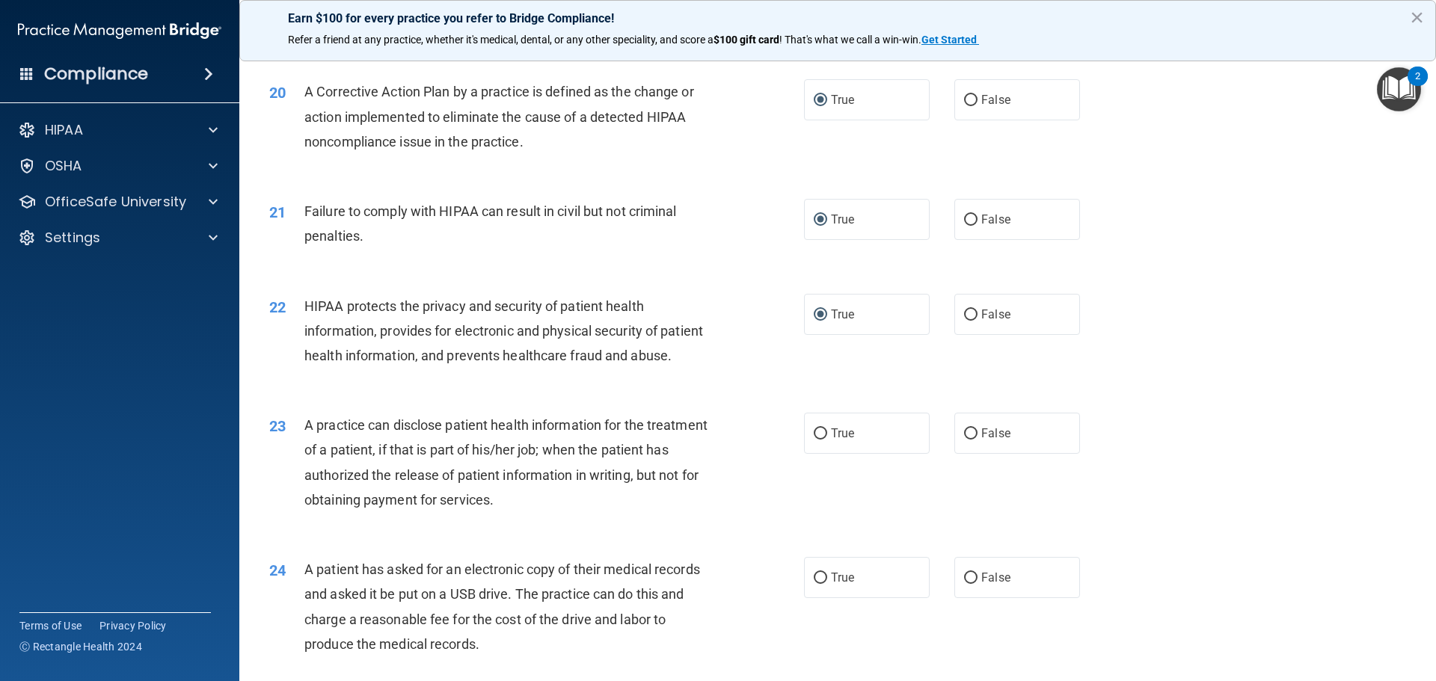
scroll to position [2094, 0]
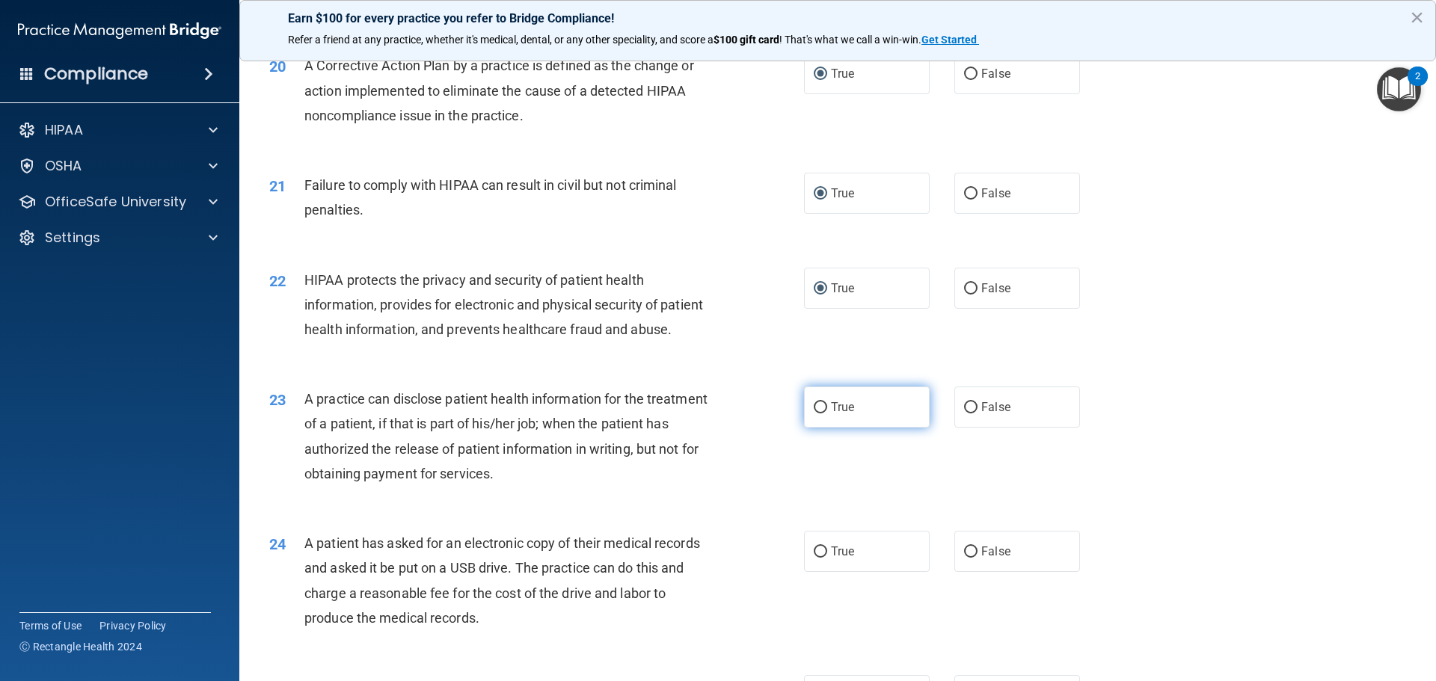
click at [817, 414] on input "True" at bounding box center [820, 407] width 13 height 11
radio input "true"
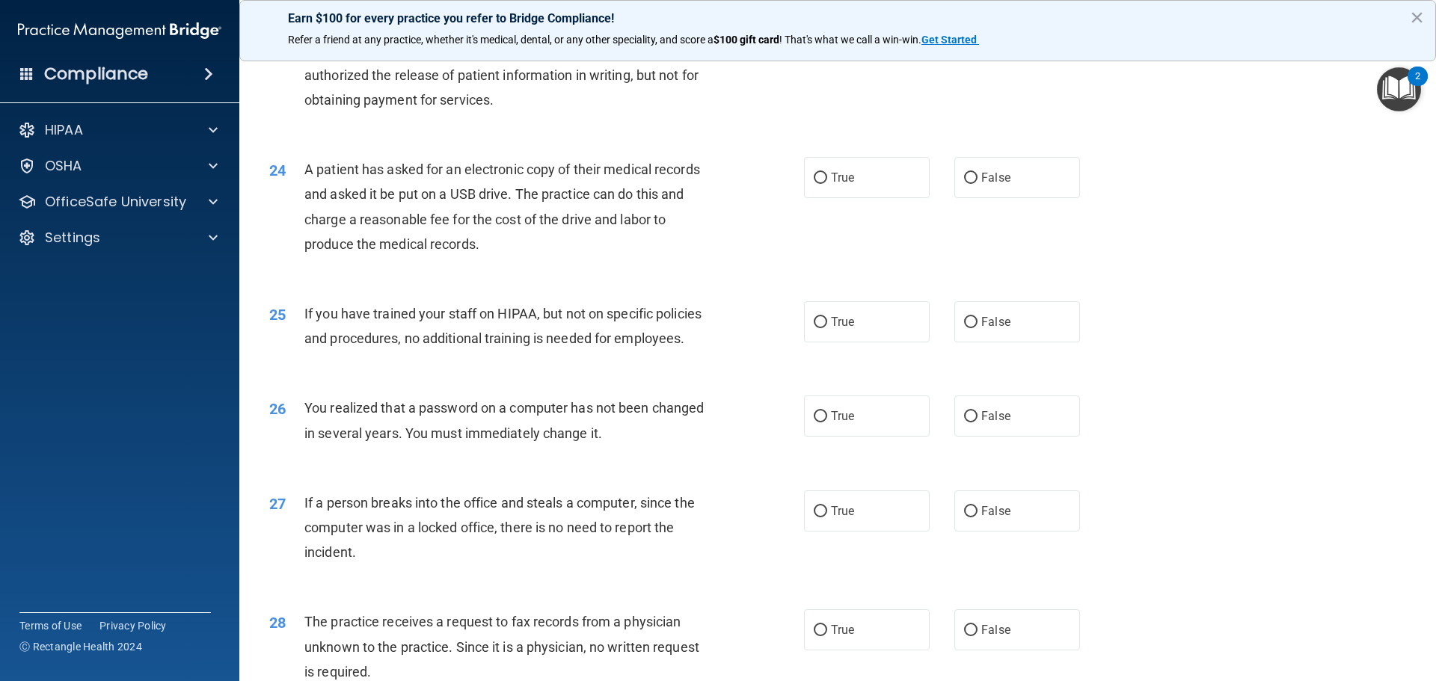
scroll to position [2393, 0]
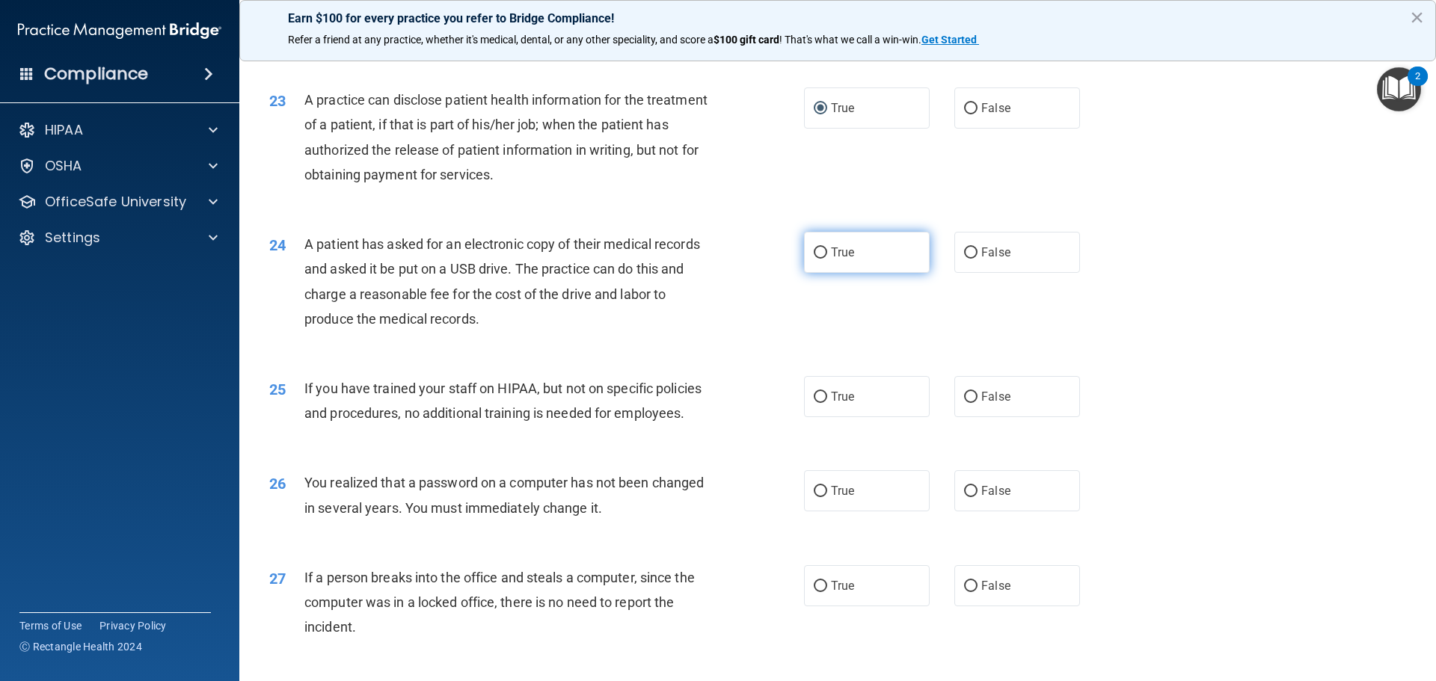
click at [815, 259] on input "True" at bounding box center [820, 253] width 13 height 11
radio input "true"
click at [964, 403] on input "False" at bounding box center [970, 397] width 13 height 11
radio input "true"
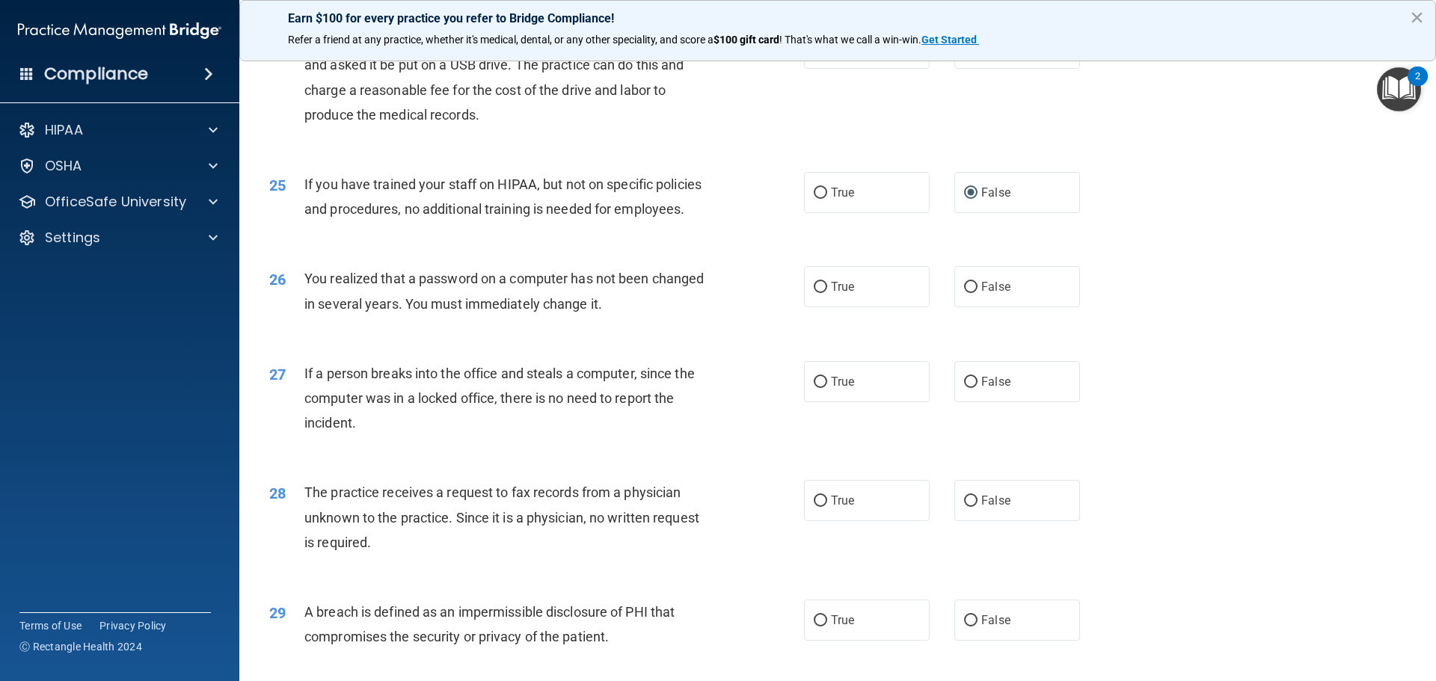
scroll to position [2560, 0]
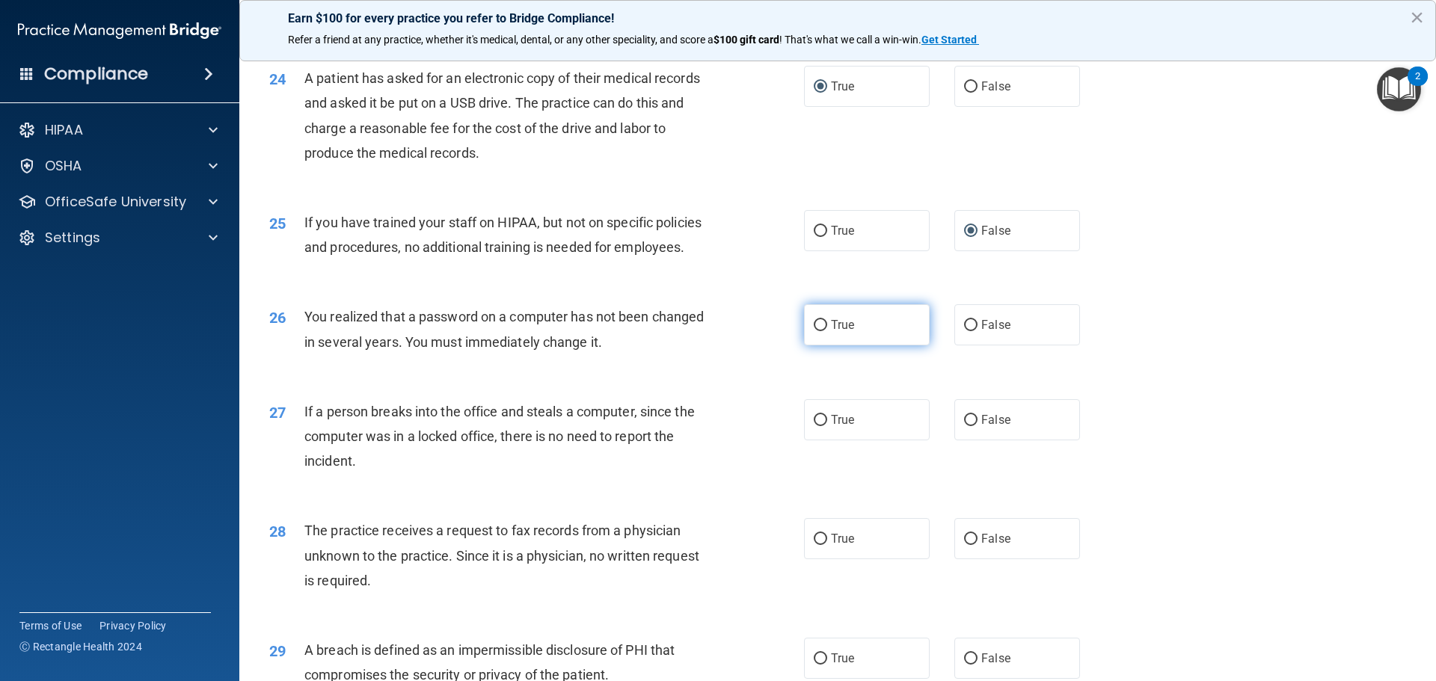
click at [815, 331] on input "True" at bounding box center [820, 325] width 13 height 11
radio input "true"
click at [968, 426] on input "False" at bounding box center [970, 420] width 13 height 11
radio input "true"
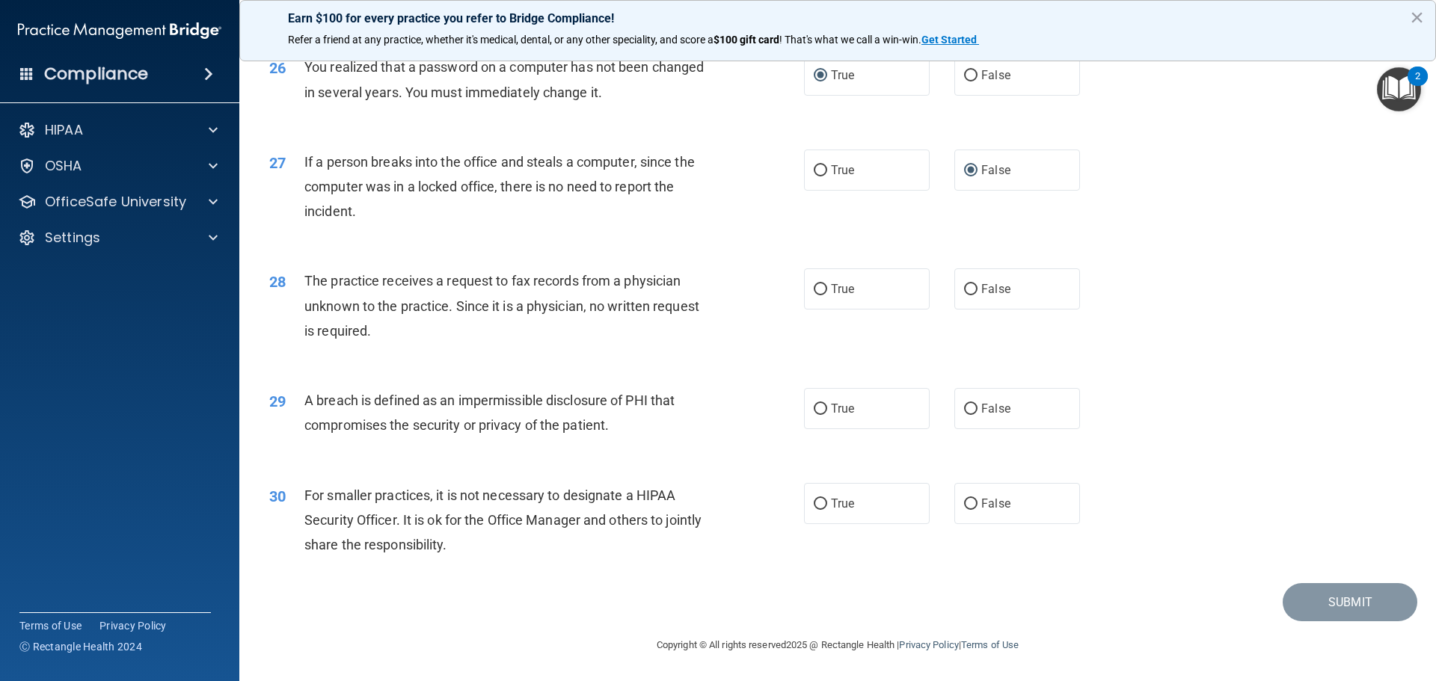
scroll to position [2859, 0]
click at [964, 286] on input "False" at bounding box center [970, 289] width 13 height 11
radio input "true"
click at [814, 410] on input "True" at bounding box center [820, 409] width 13 height 11
radio input "true"
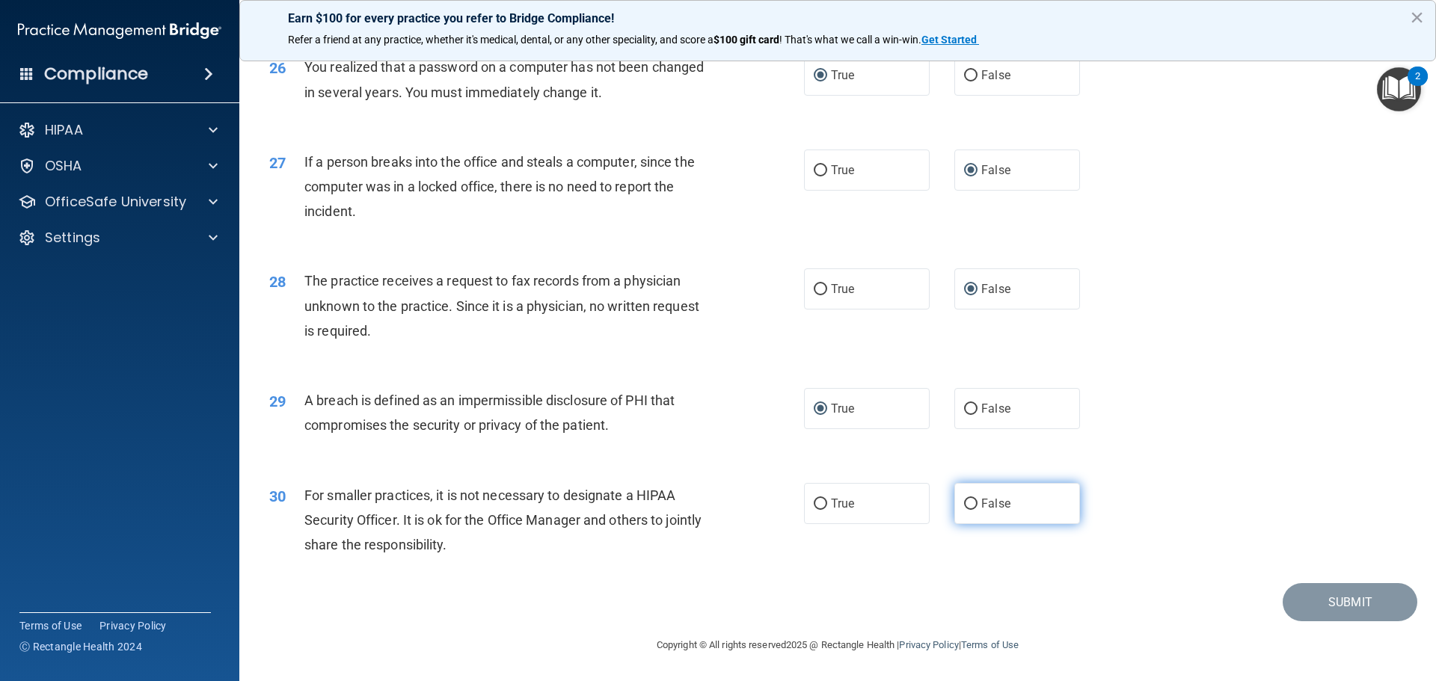
click at [964, 504] on input "False" at bounding box center [970, 504] width 13 height 11
radio input "true"
click at [1331, 596] on button "Submit" at bounding box center [1350, 602] width 135 height 38
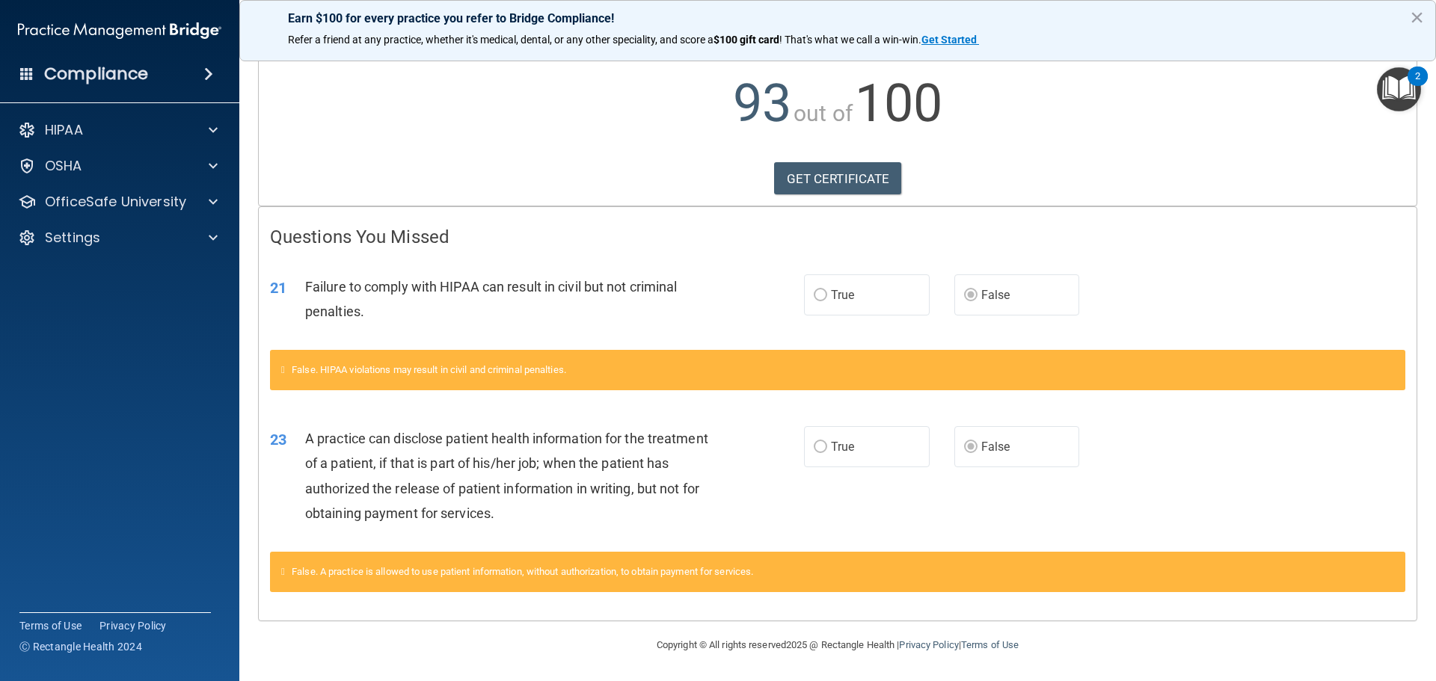
scroll to position [71, 0]
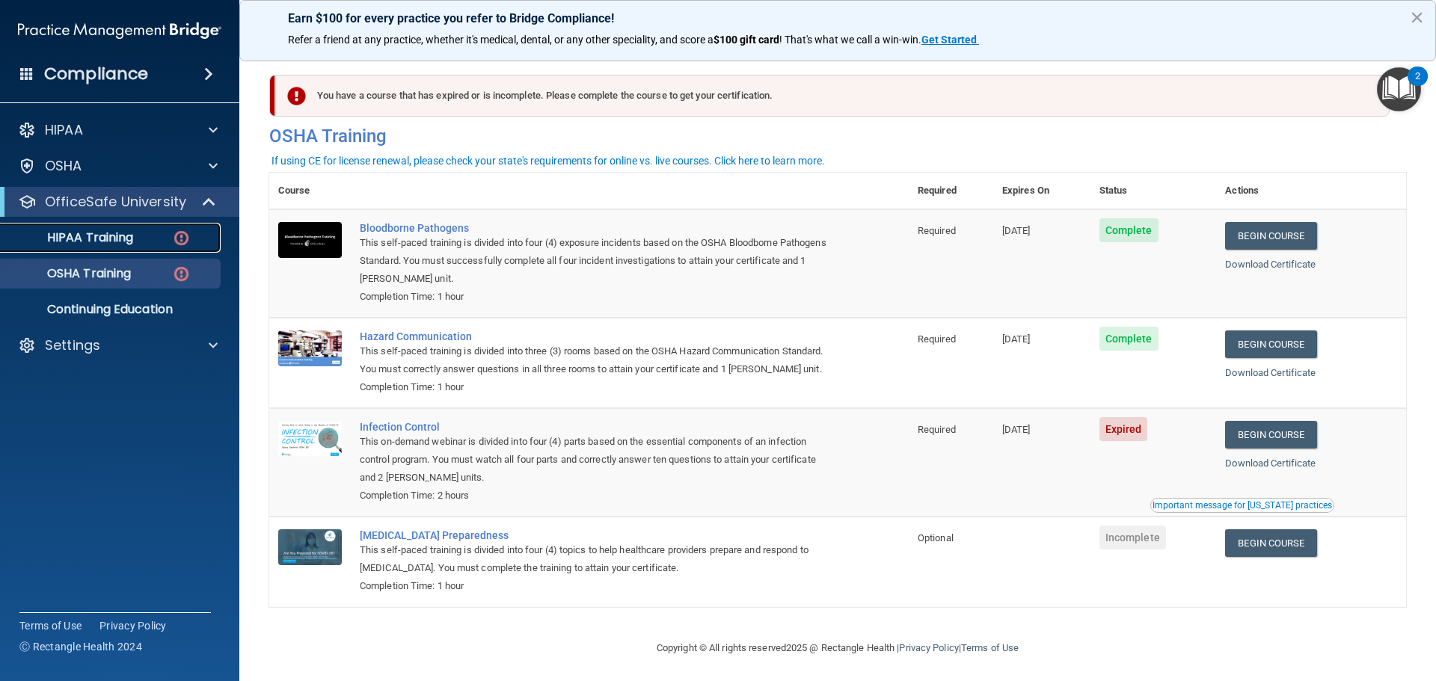
click at [77, 237] on p "HIPAA Training" at bounding box center [71, 237] width 123 height 15
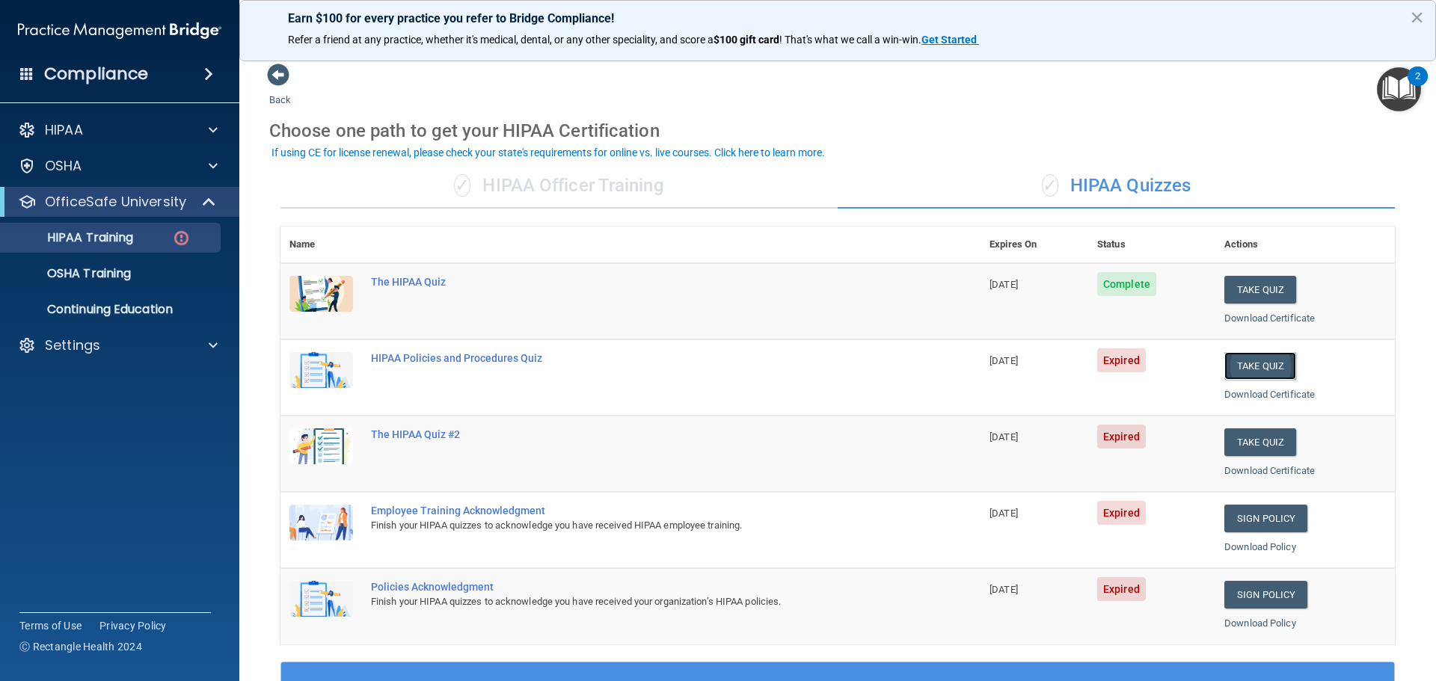
click at [1249, 366] on button "Take Quiz" at bounding box center [1260, 366] width 72 height 28
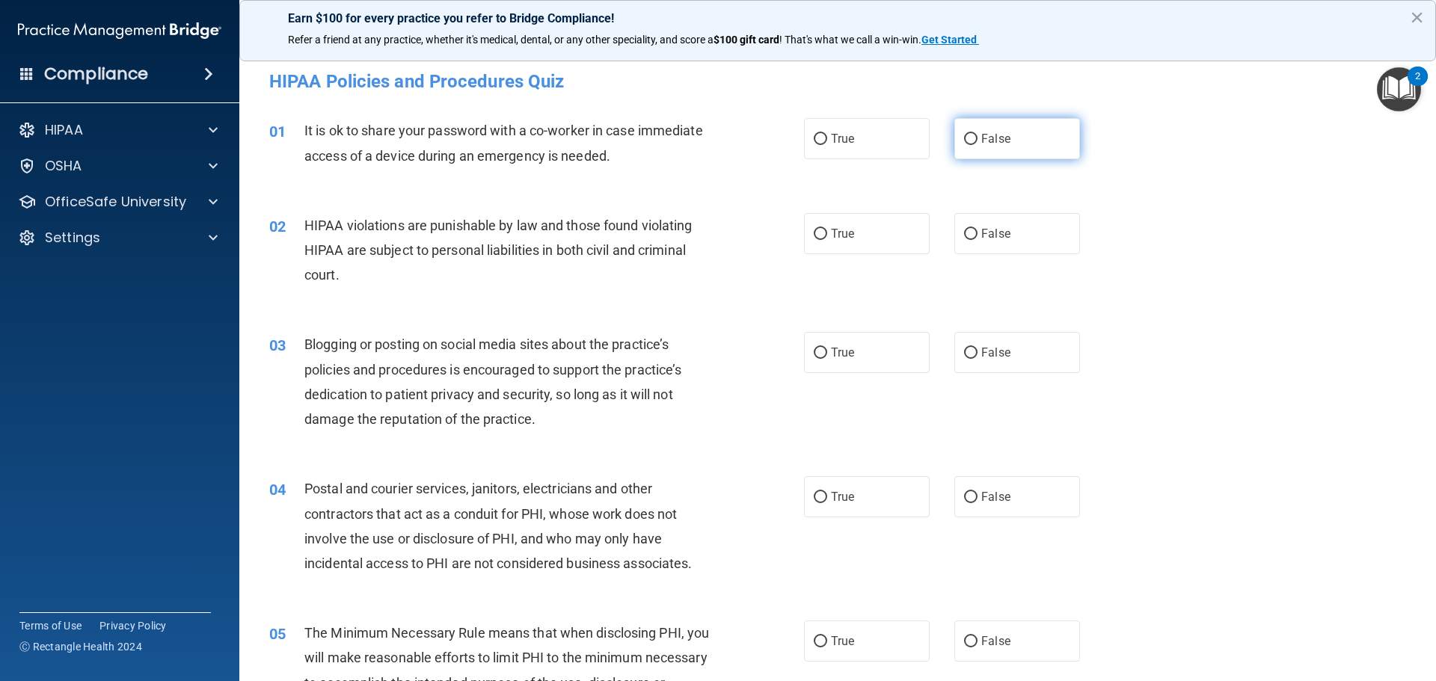
click at [964, 139] on input "False" at bounding box center [970, 139] width 13 height 11
radio input "true"
click at [815, 236] on input "True" at bounding box center [820, 234] width 13 height 11
radio input "true"
click at [964, 350] on input "False" at bounding box center [970, 353] width 13 height 11
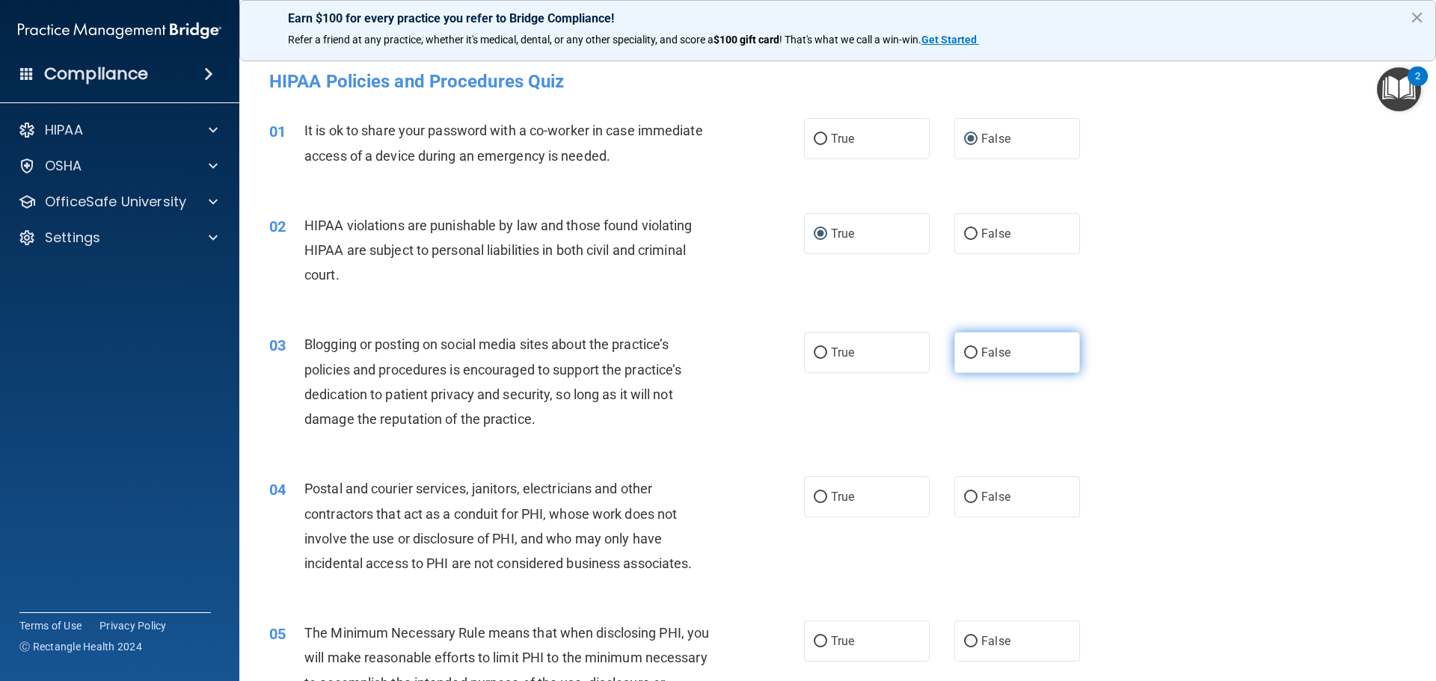
radio input "true"
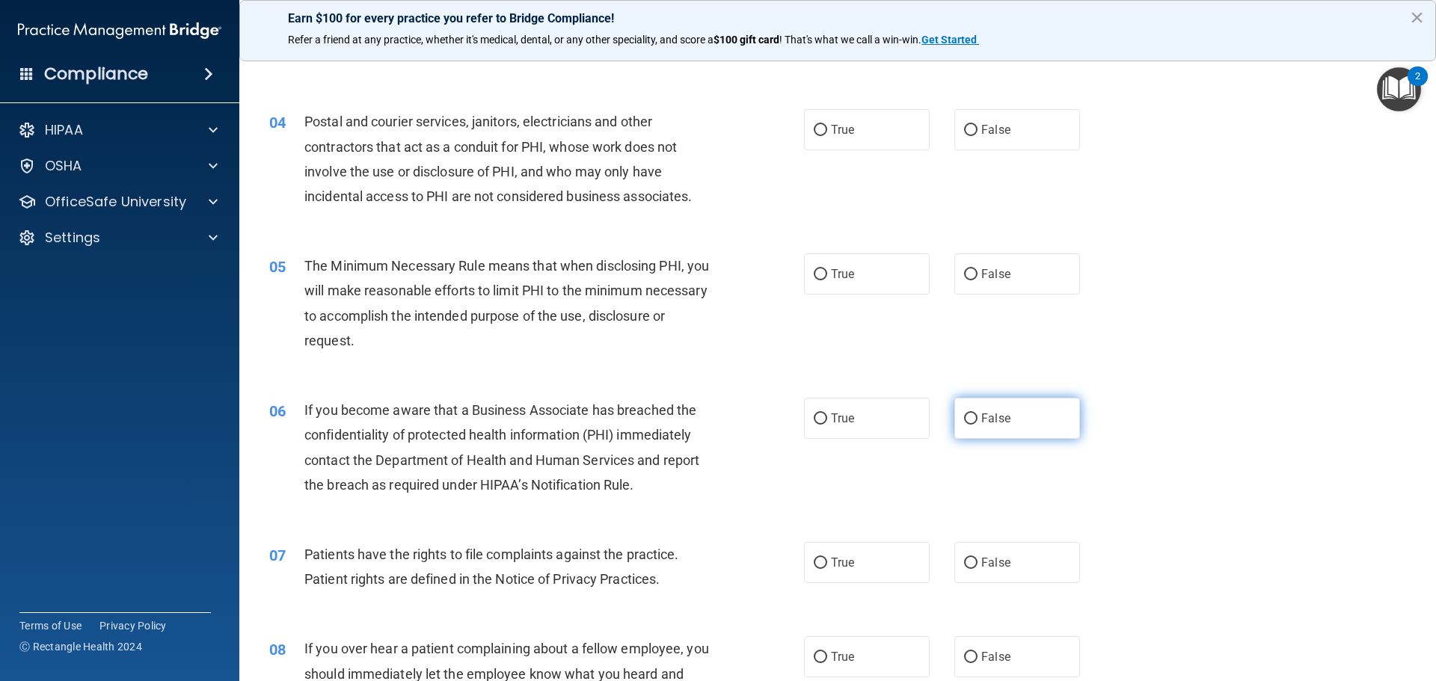
scroll to position [374, 0]
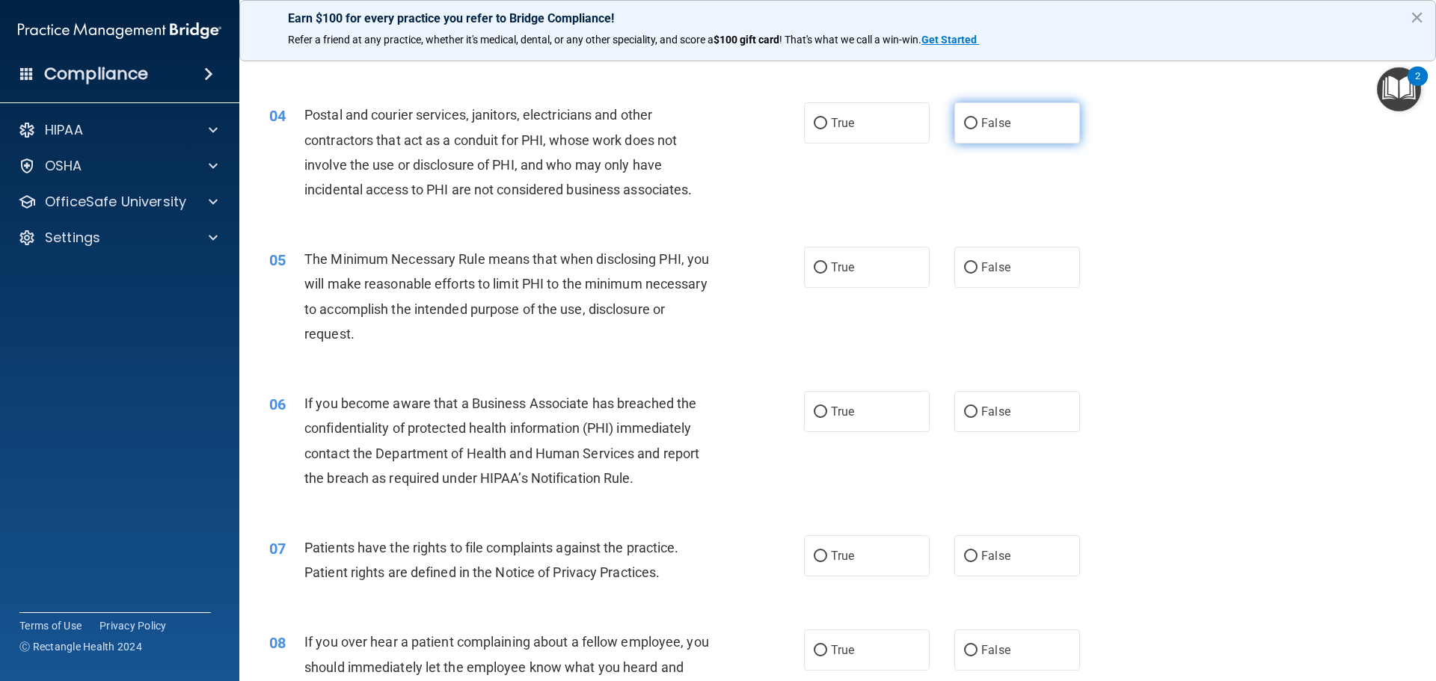
click at [964, 123] on input "False" at bounding box center [970, 123] width 13 height 11
radio input "true"
click at [815, 266] on input "True" at bounding box center [820, 268] width 13 height 11
radio input "true"
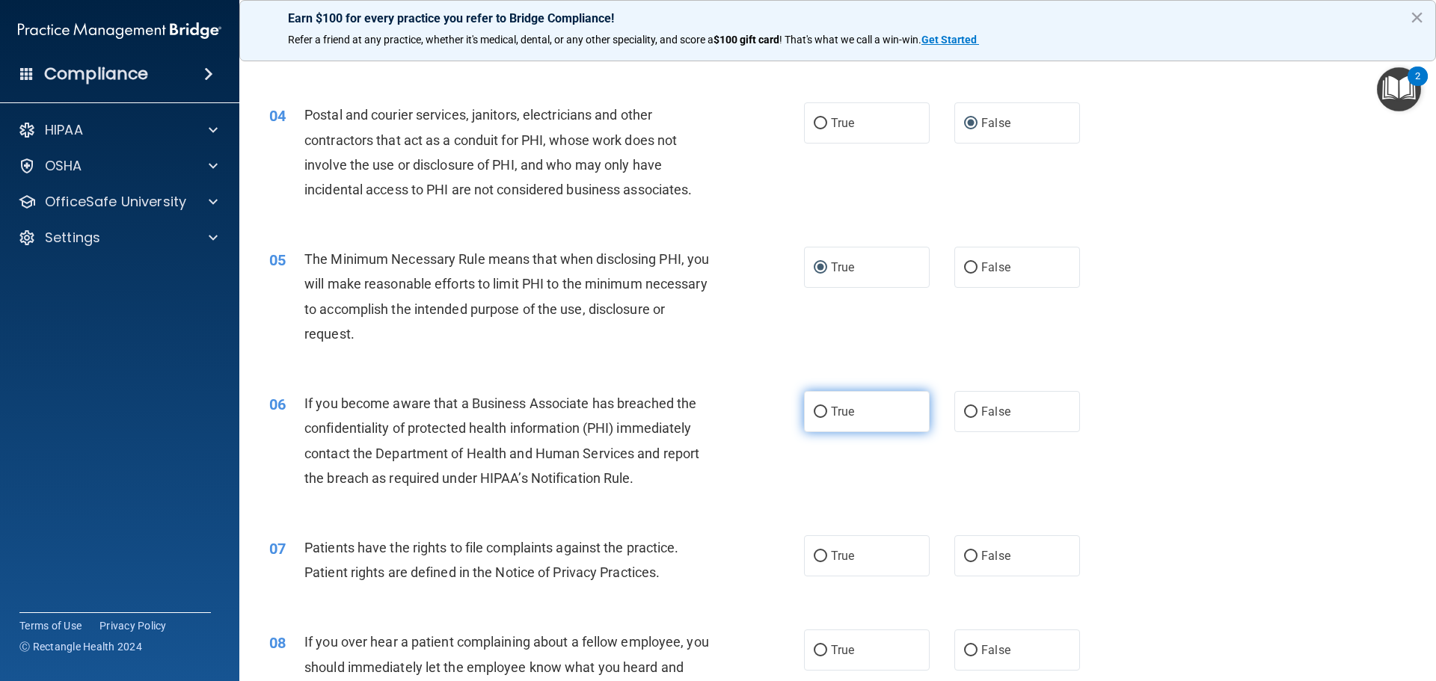
click at [815, 409] on input "True" at bounding box center [820, 412] width 13 height 11
radio input "true"
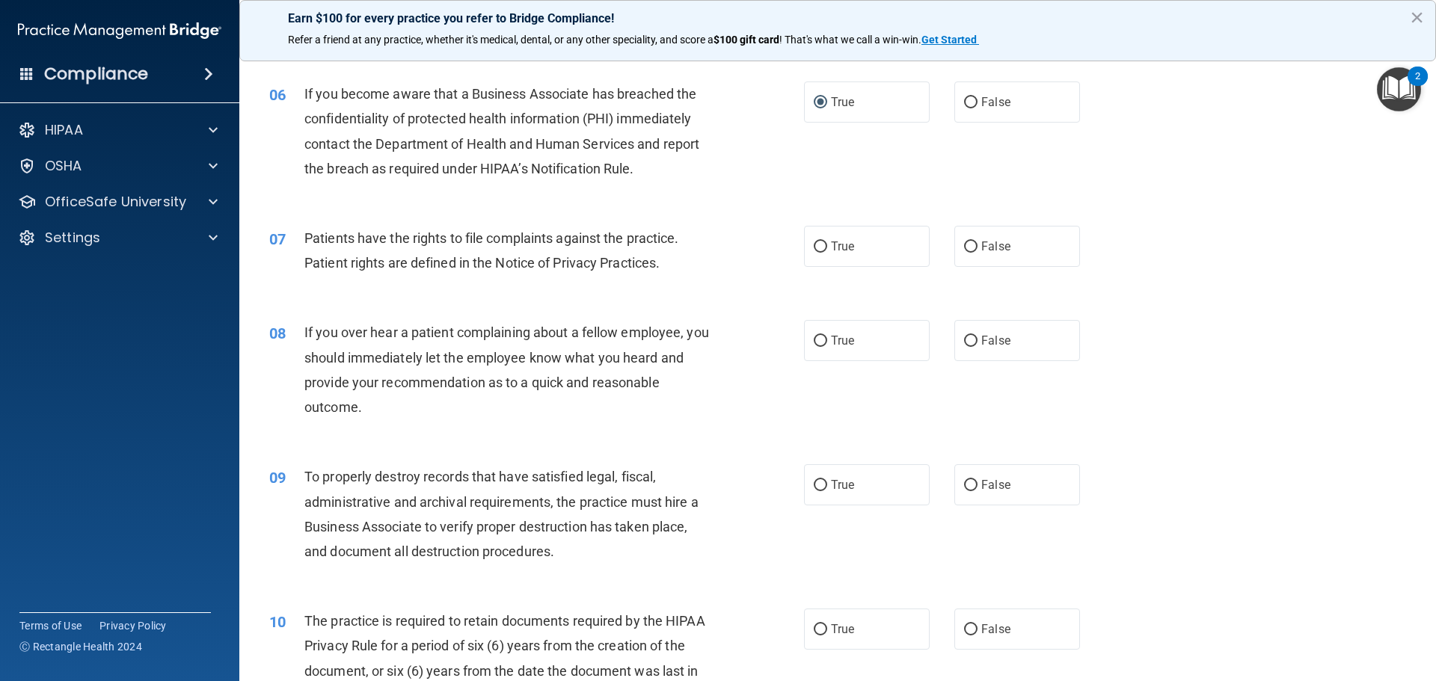
scroll to position [748, 0]
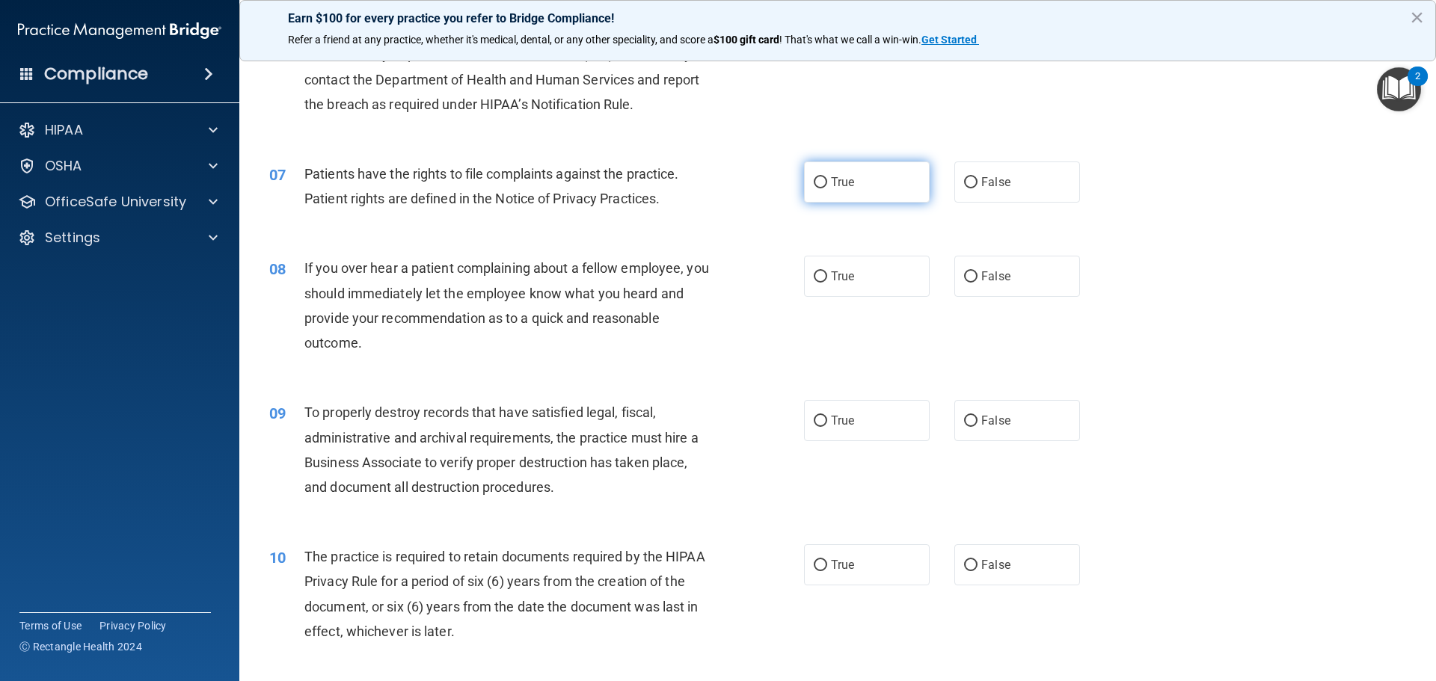
click at [814, 180] on input "True" at bounding box center [820, 182] width 13 height 11
radio input "true"
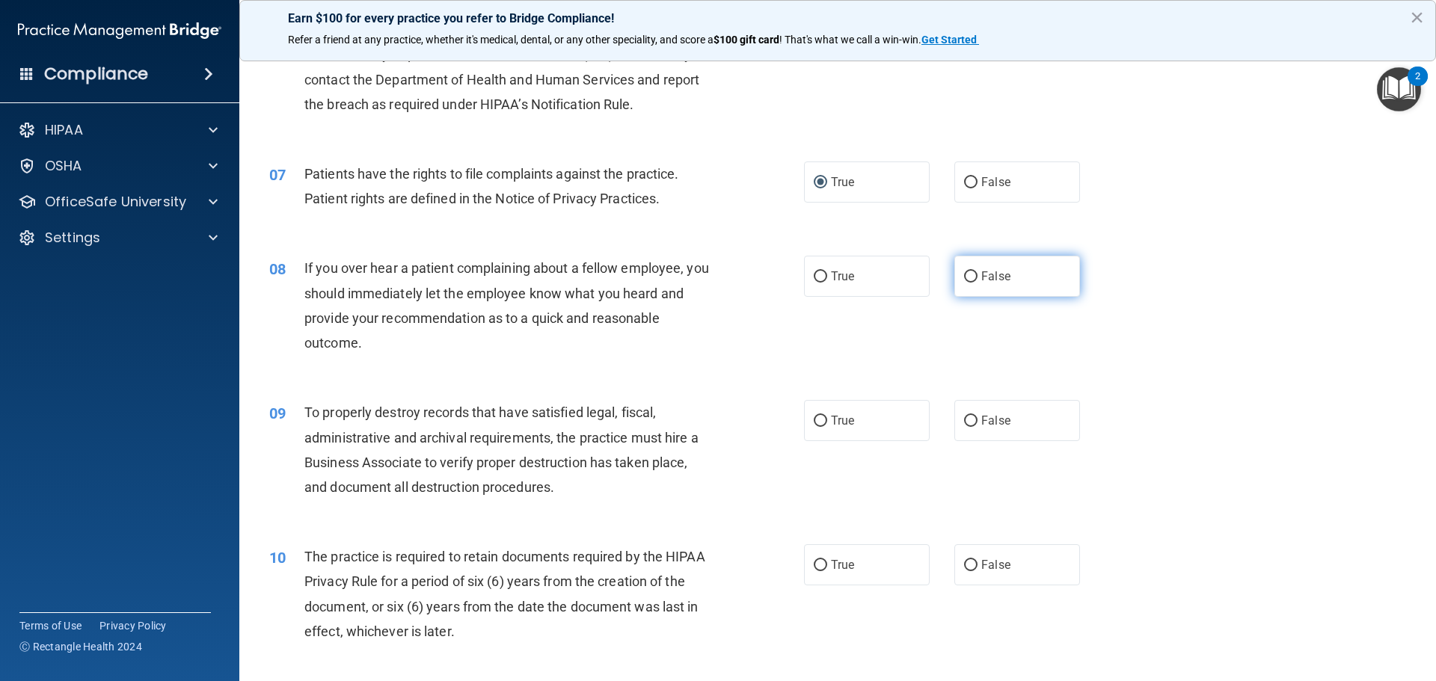
click at [964, 274] on input "False" at bounding box center [970, 277] width 13 height 11
radio input "true"
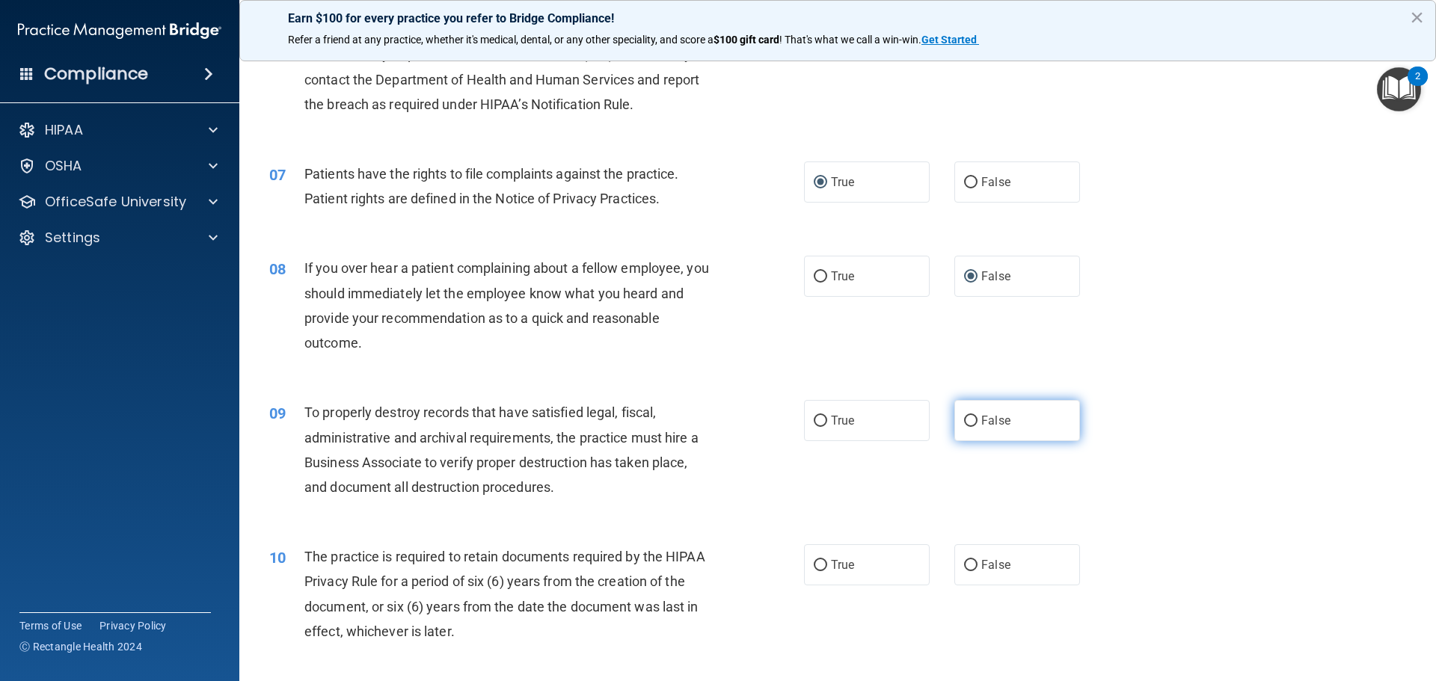
click at [966, 420] on input "False" at bounding box center [970, 421] width 13 height 11
radio input "true"
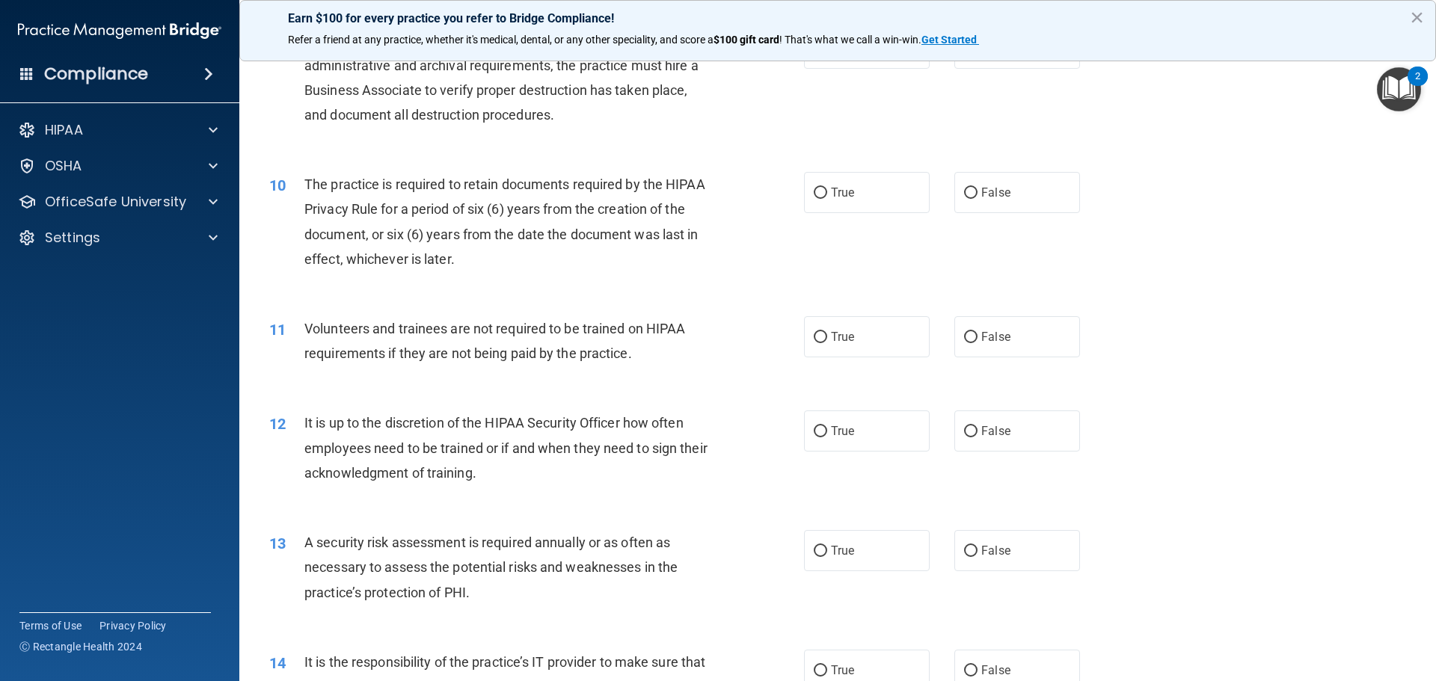
scroll to position [1122, 0]
click at [815, 189] on input "True" at bounding box center [820, 191] width 13 height 11
radio input "true"
click at [964, 335] on input "False" at bounding box center [970, 336] width 13 height 11
radio input "true"
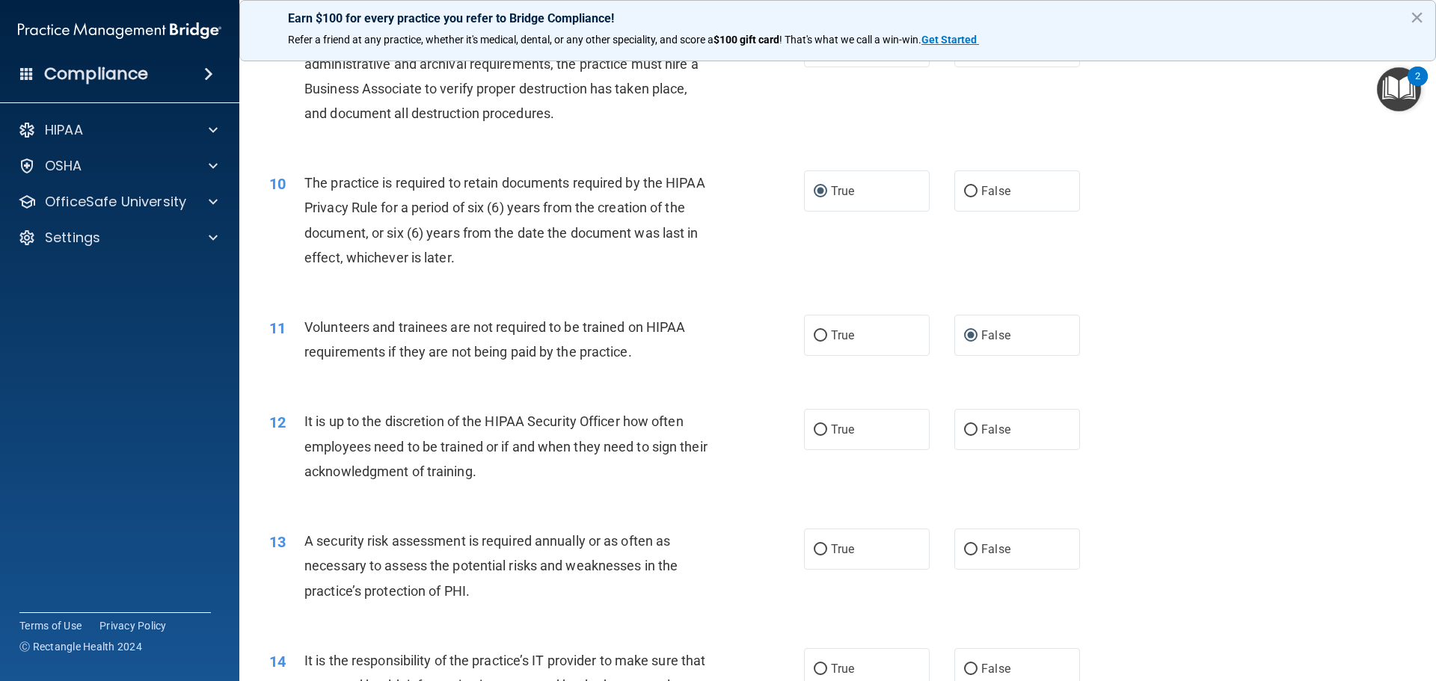
scroll to position [1197, 0]
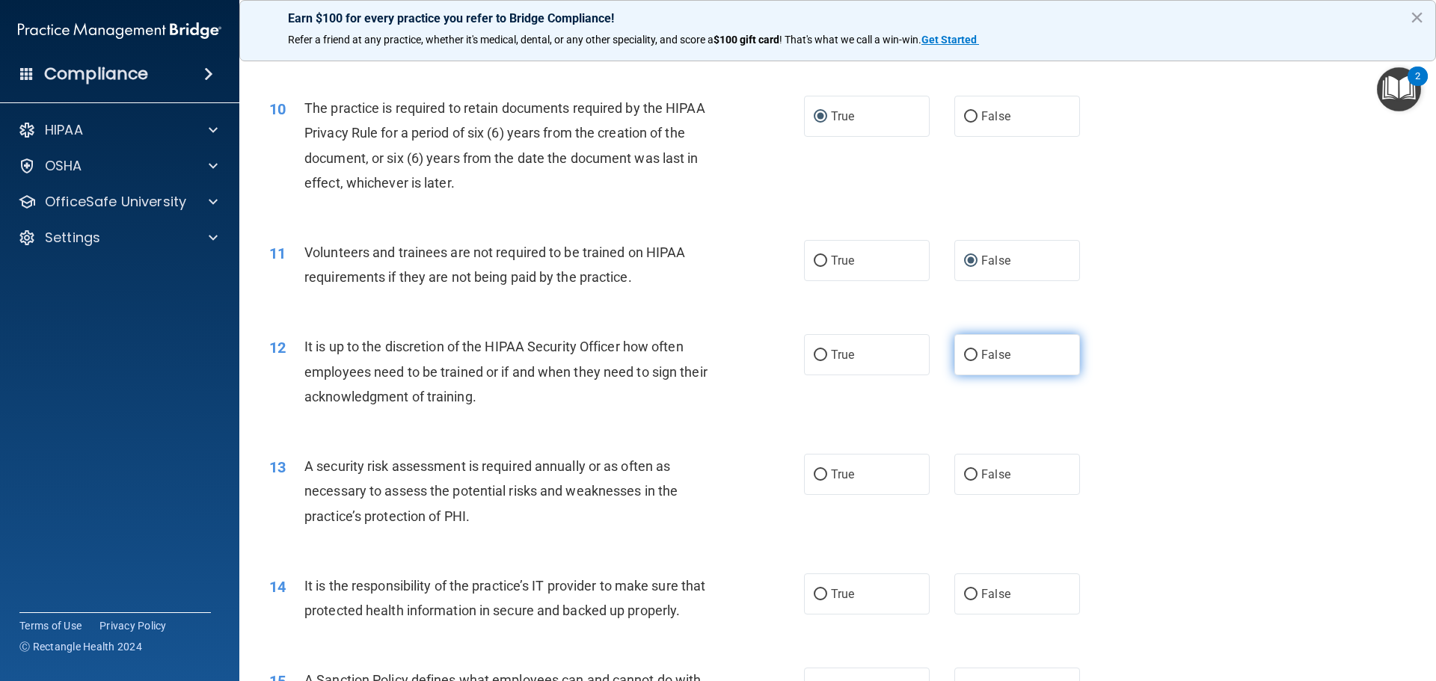
click at [966, 355] on input "False" at bounding box center [970, 355] width 13 height 11
radio input "true"
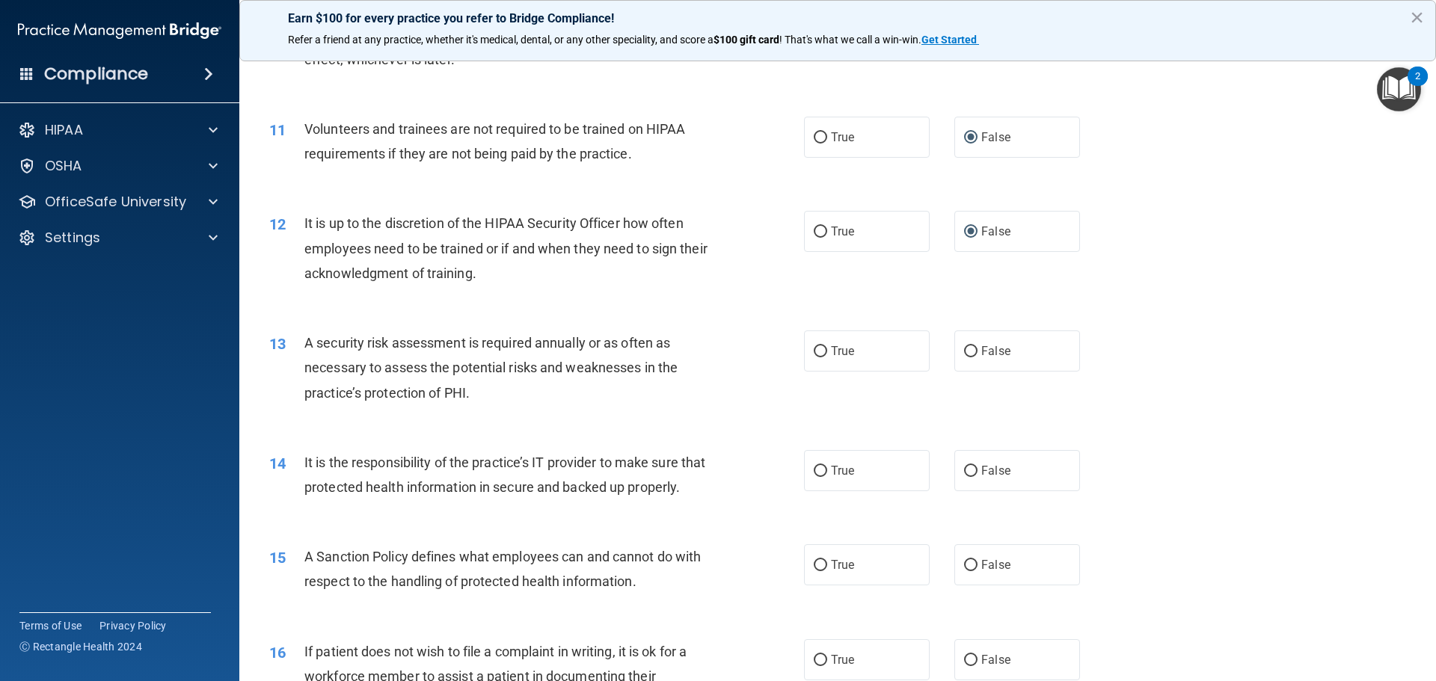
scroll to position [1346, 0]
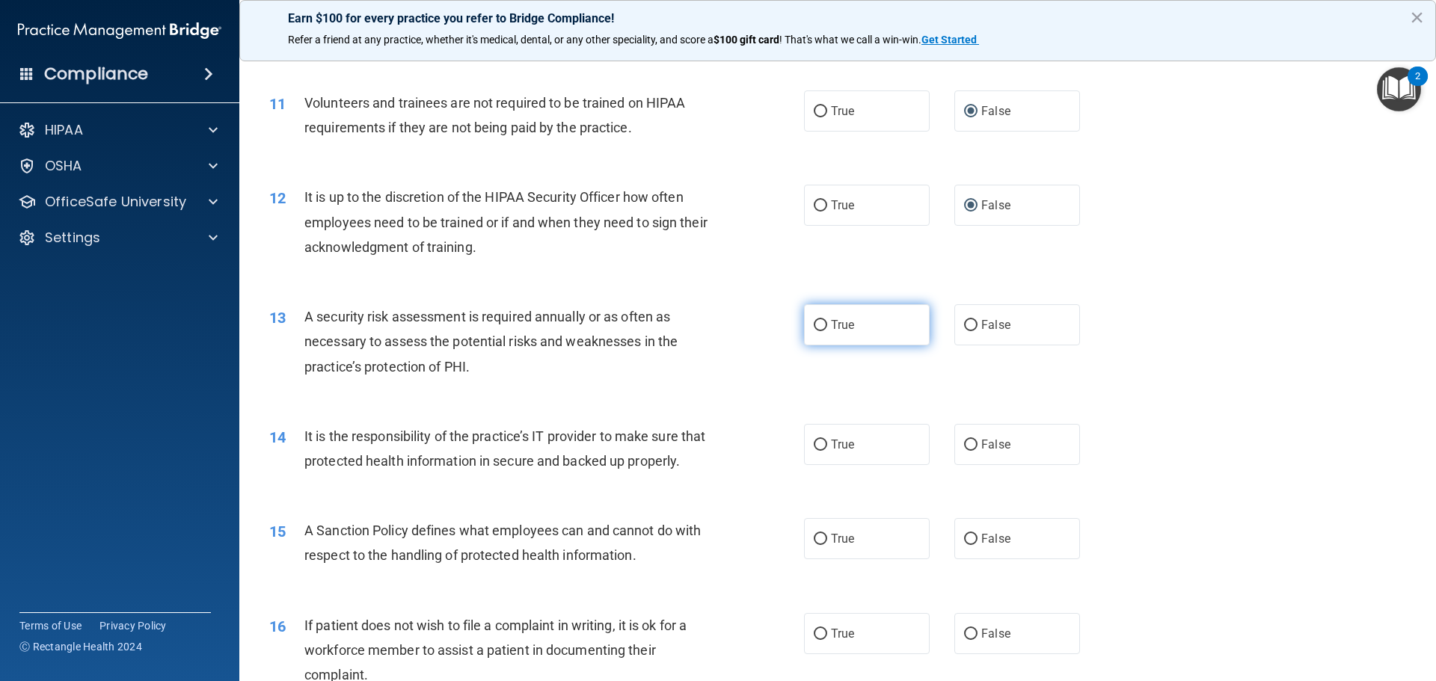
click at [814, 325] on input "True" at bounding box center [820, 325] width 13 height 11
radio input "true"
click at [964, 444] on input "False" at bounding box center [970, 445] width 13 height 11
radio input "true"
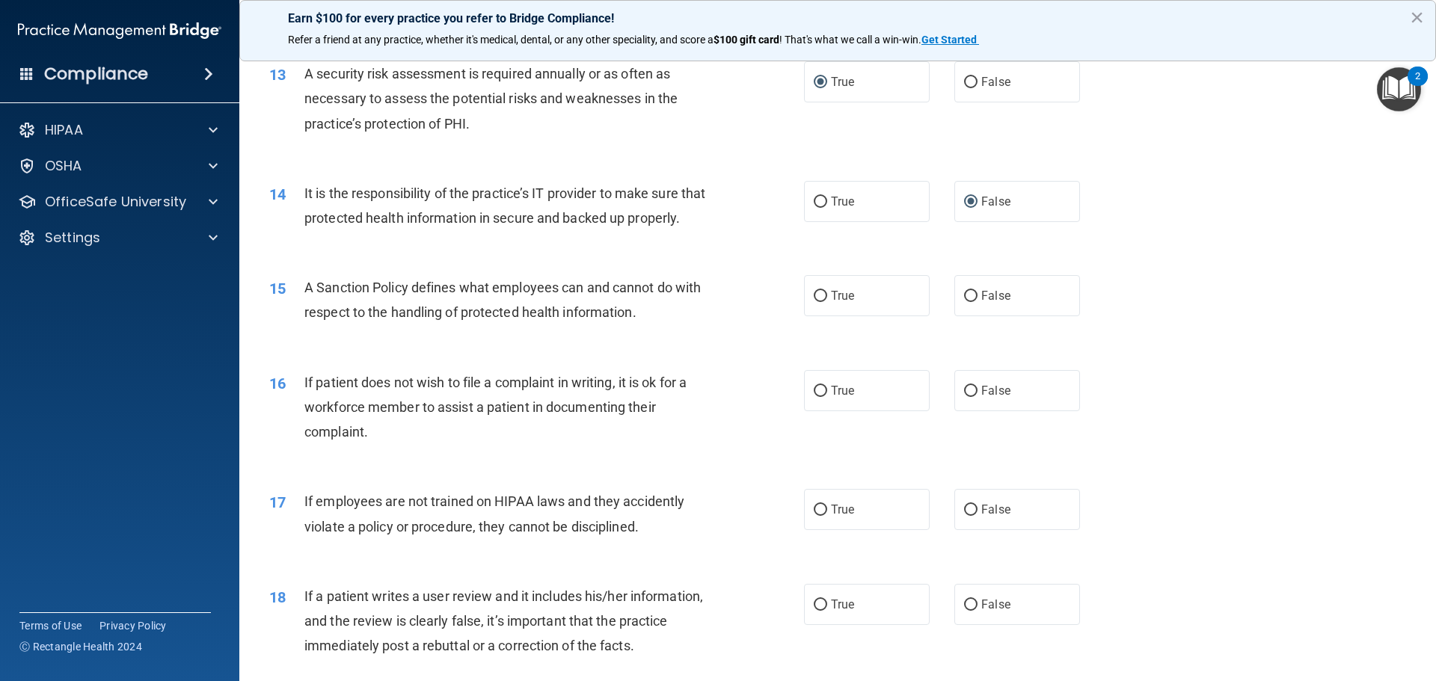
scroll to position [1646, 0]
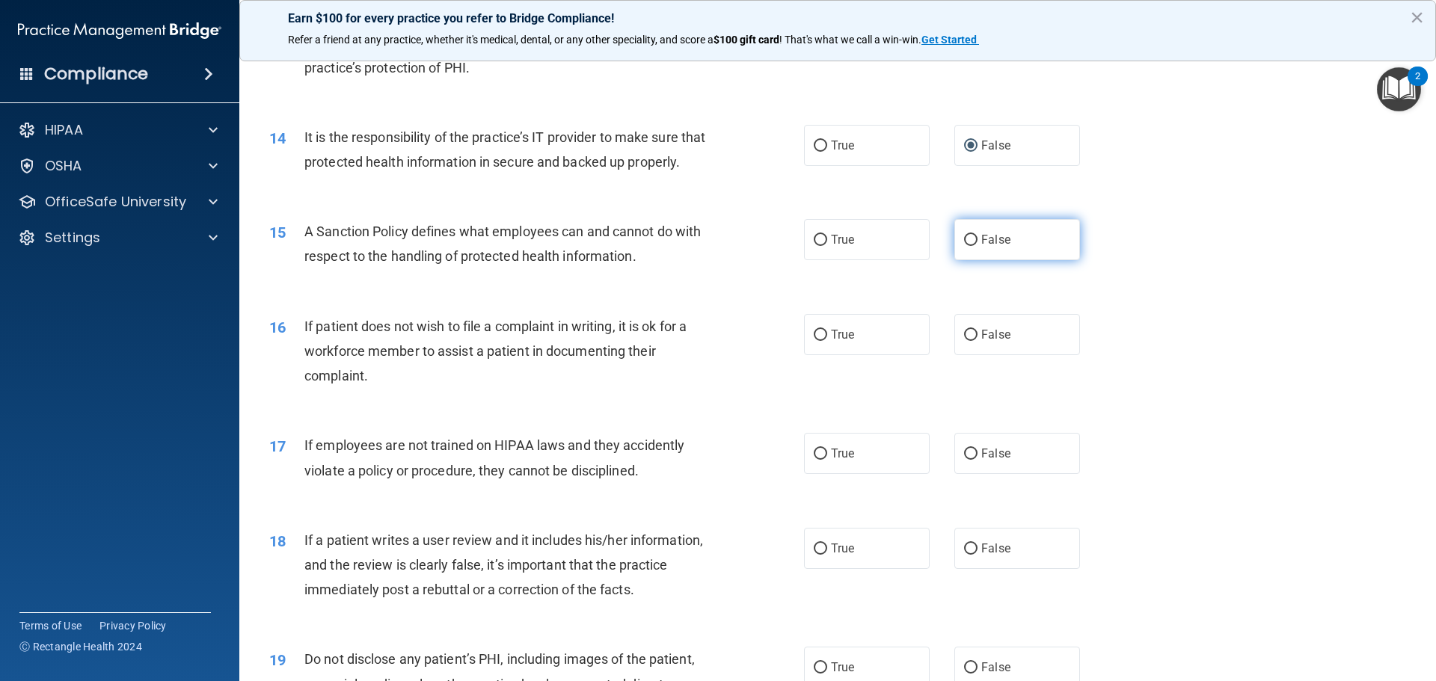
click at [964, 246] on input "False" at bounding box center [970, 240] width 13 height 11
radio input "true"
click at [964, 341] on input "False" at bounding box center [970, 335] width 13 height 11
radio input "true"
click at [964, 460] on input "False" at bounding box center [970, 454] width 13 height 11
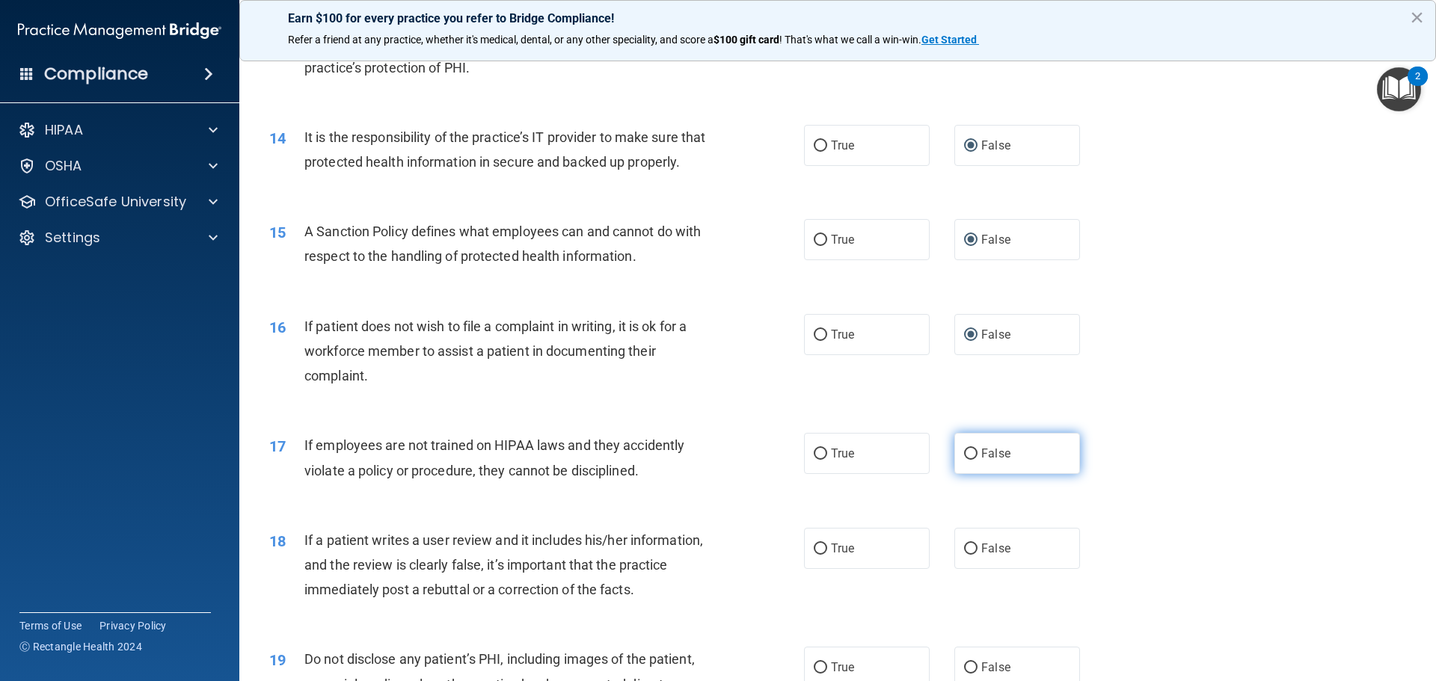
radio input "true"
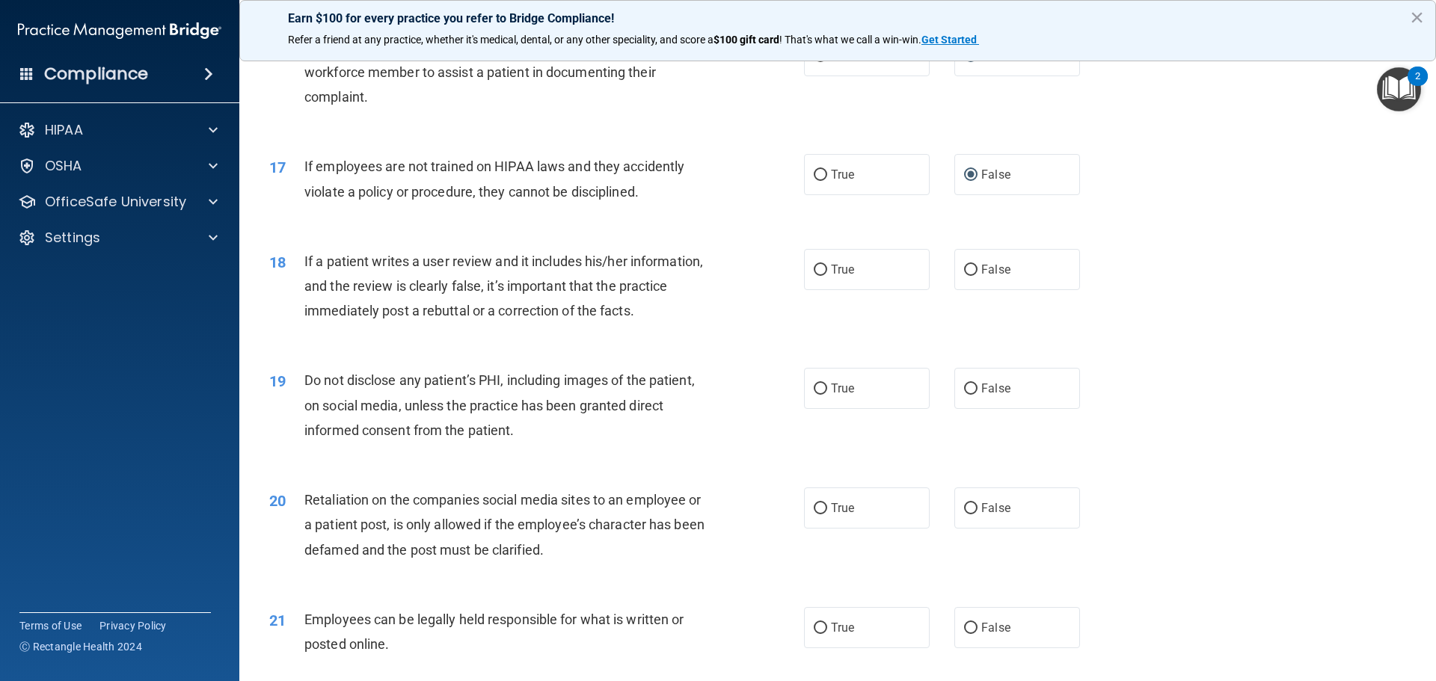
scroll to position [1945, 0]
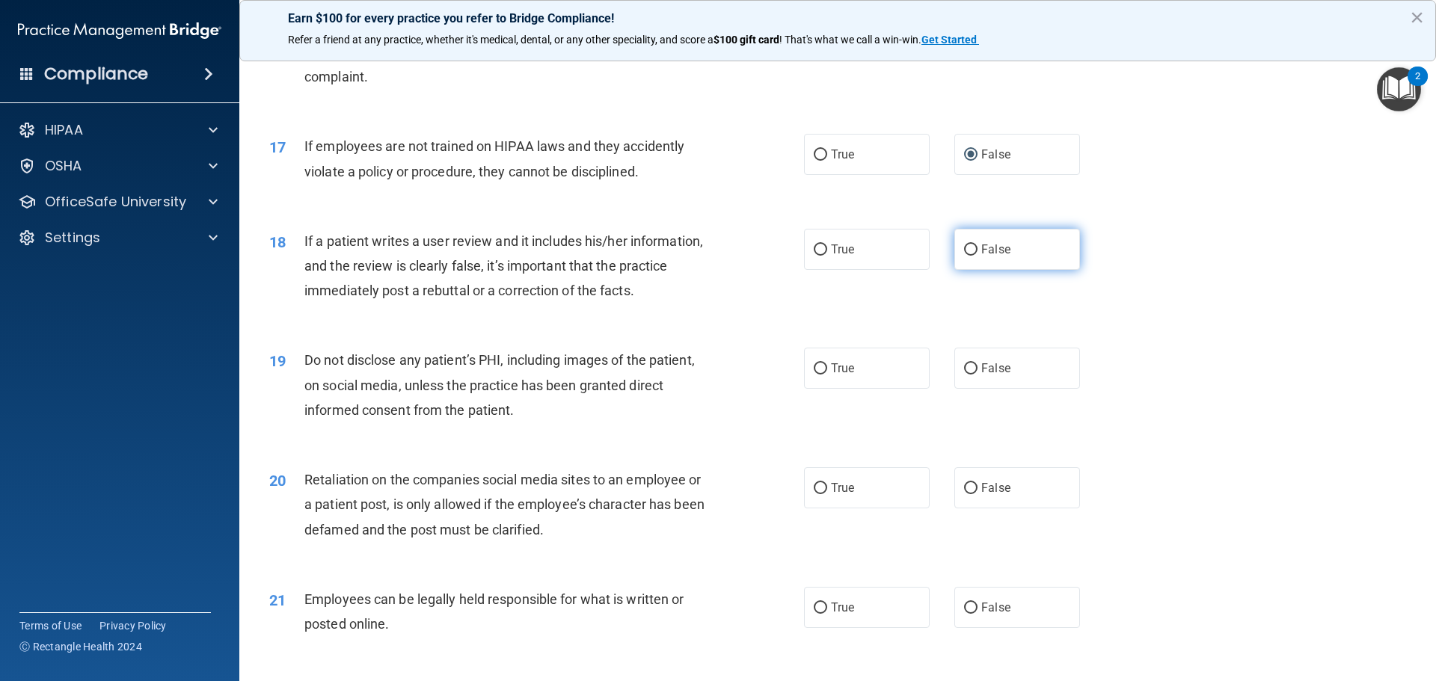
click at [964, 256] on input "False" at bounding box center [970, 250] width 13 height 11
radio input "true"
click at [818, 375] on input "True" at bounding box center [820, 369] width 13 height 11
radio input "true"
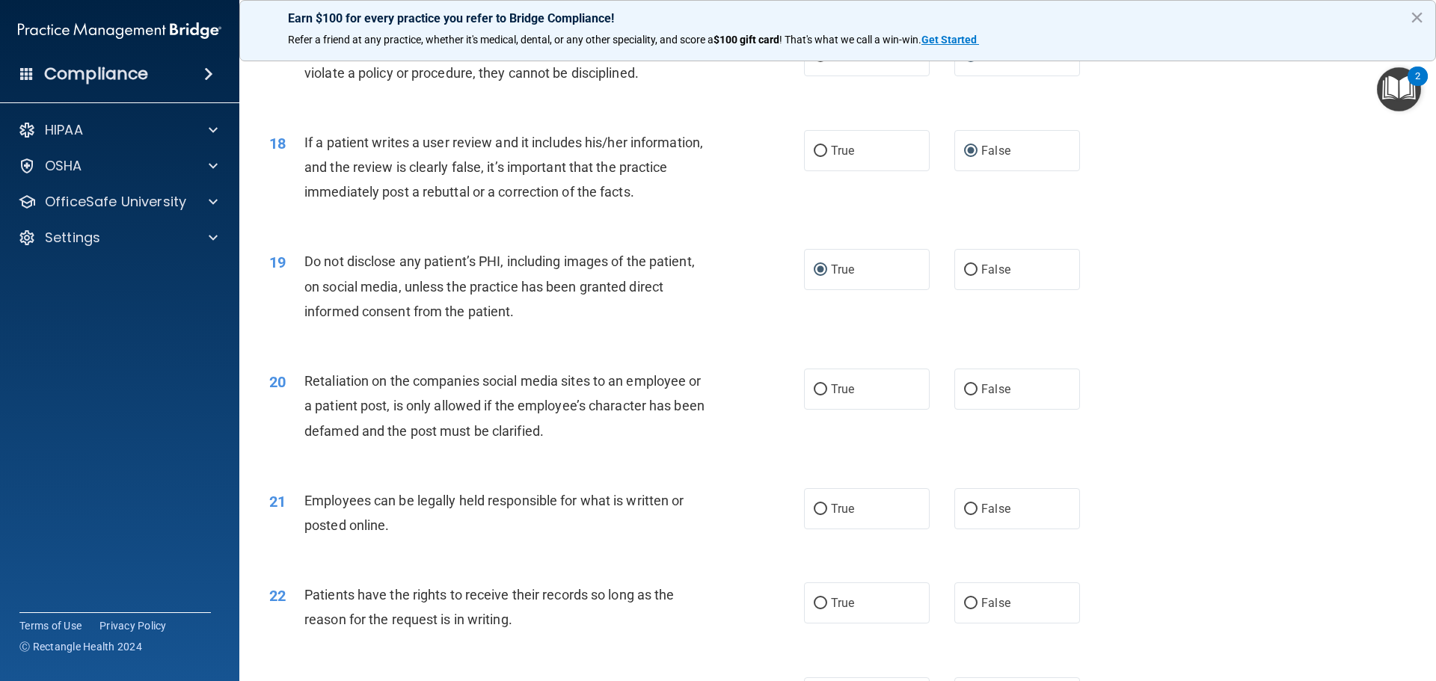
scroll to position [2094, 0]
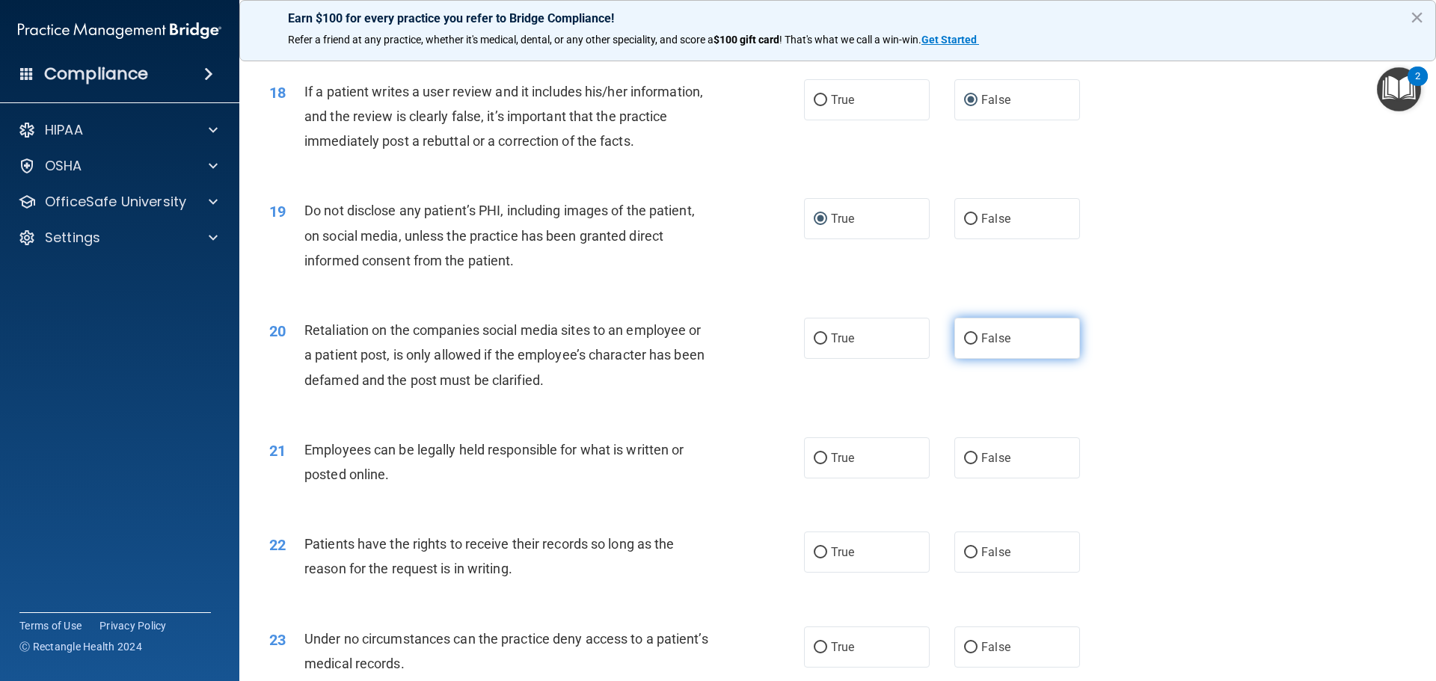
click at [965, 345] on input "False" at bounding box center [970, 339] width 13 height 11
radio input "true"
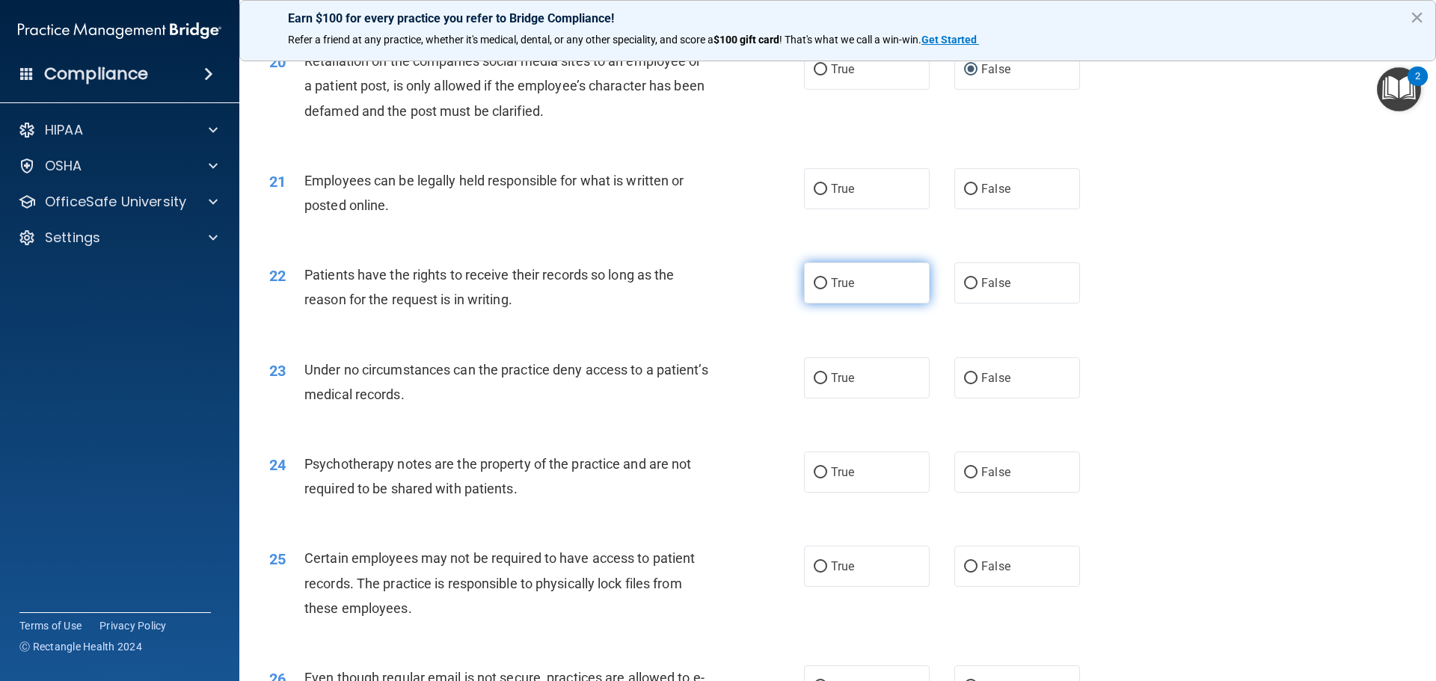
scroll to position [2393, 0]
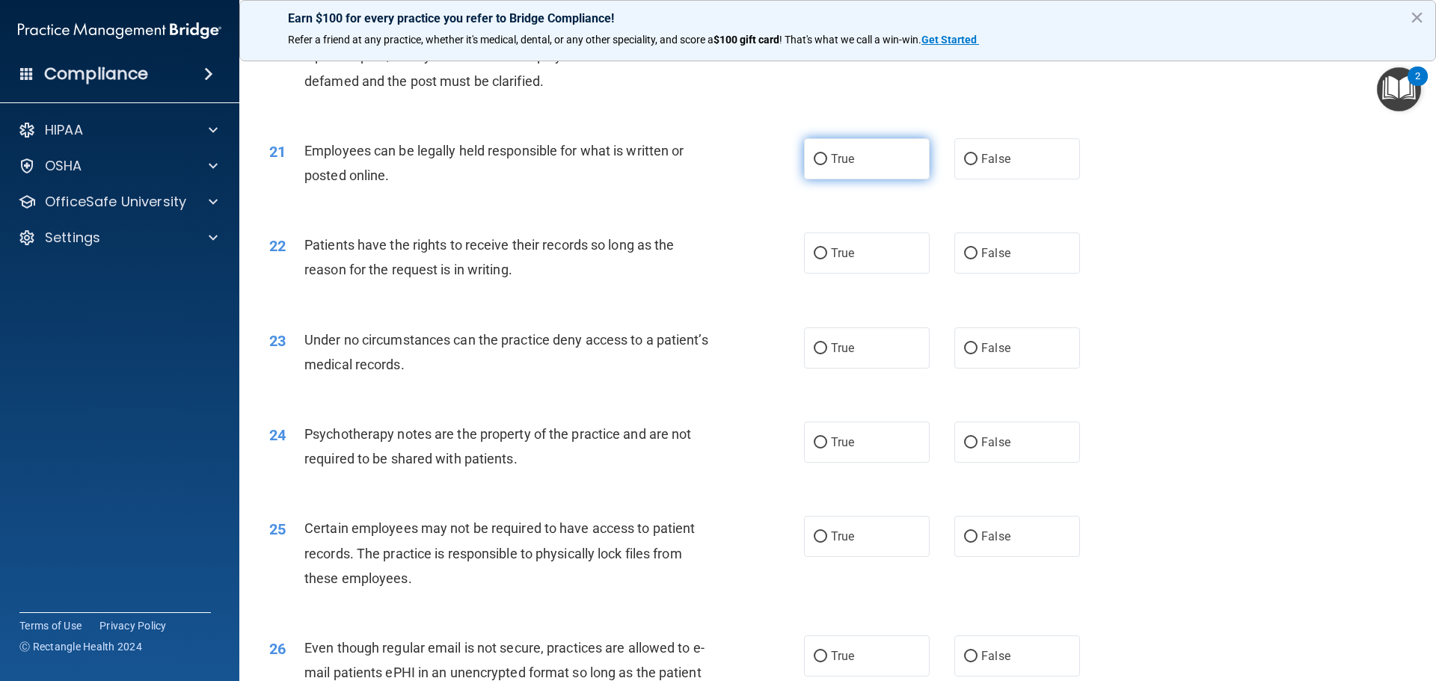
click at [814, 165] on input "True" at bounding box center [820, 159] width 13 height 11
radio input "true"
click at [814, 260] on input "True" at bounding box center [820, 253] width 13 height 11
radio input "true"
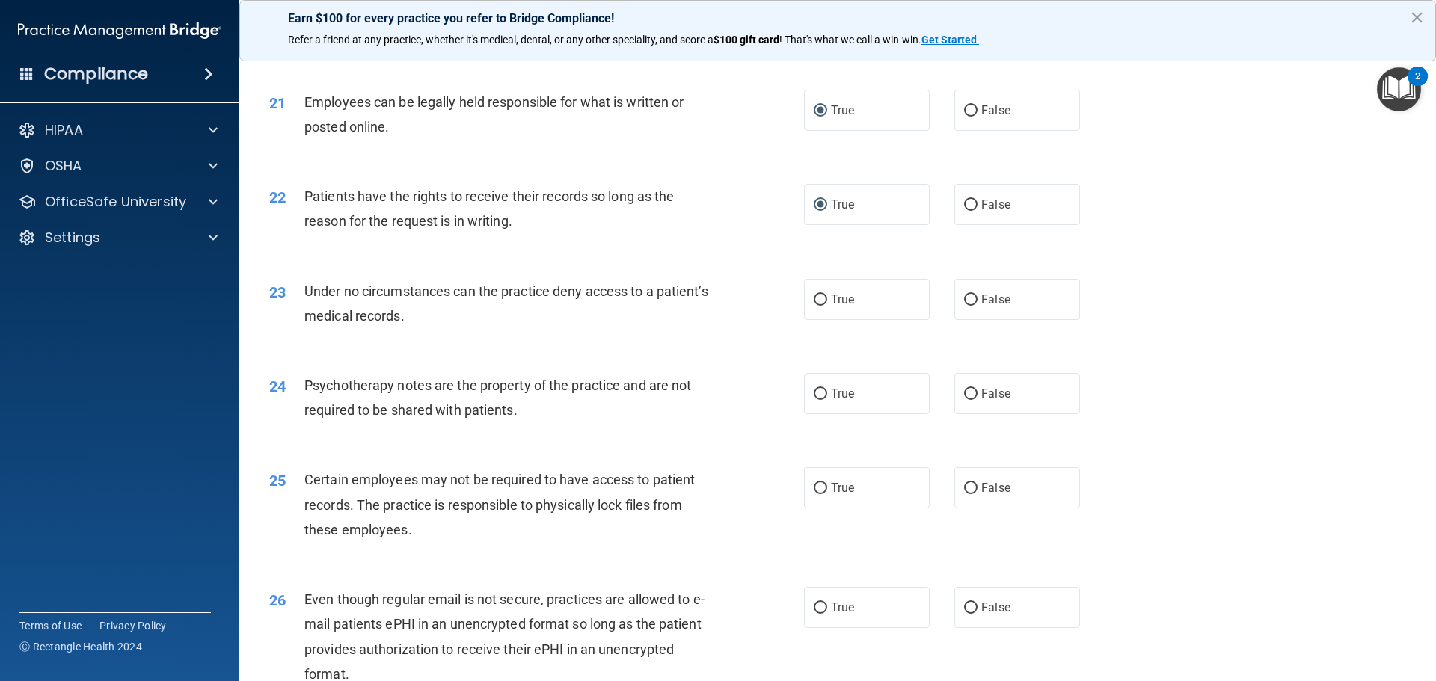
scroll to position [2468, 0]
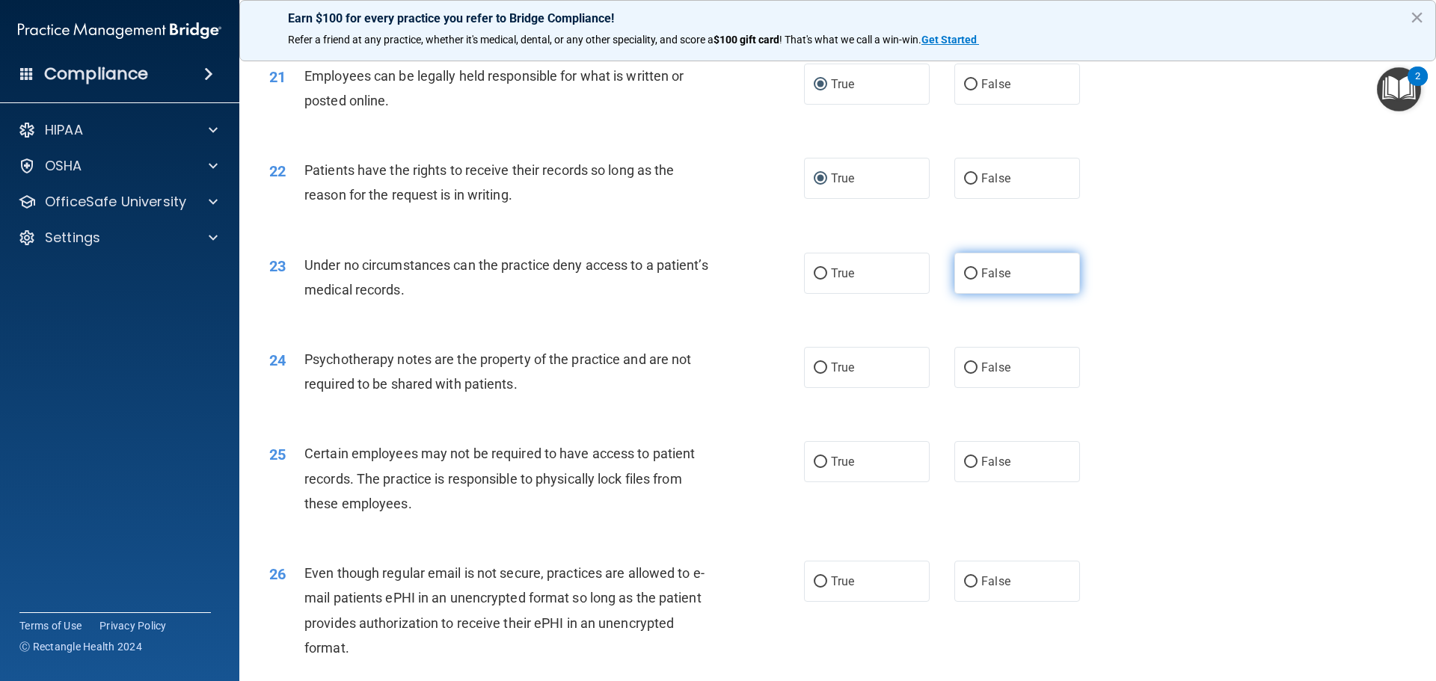
click at [964, 280] on input "False" at bounding box center [970, 274] width 13 height 11
radio input "true"
click at [964, 374] on input "False" at bounding box center [970, 368] width 13 height 11
radio input "true"
click at [816, 468] on input "True" at bounding box center [820, 462] width 13 height 11
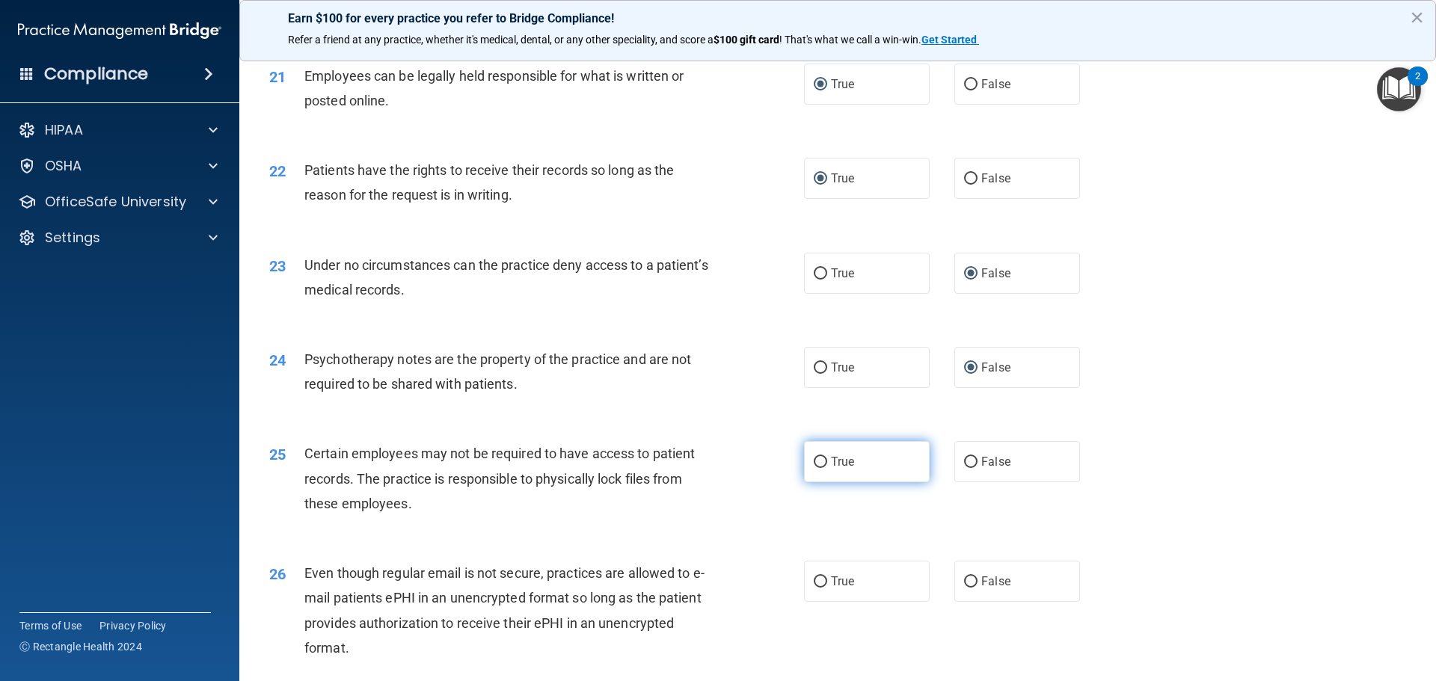
radio input "true"
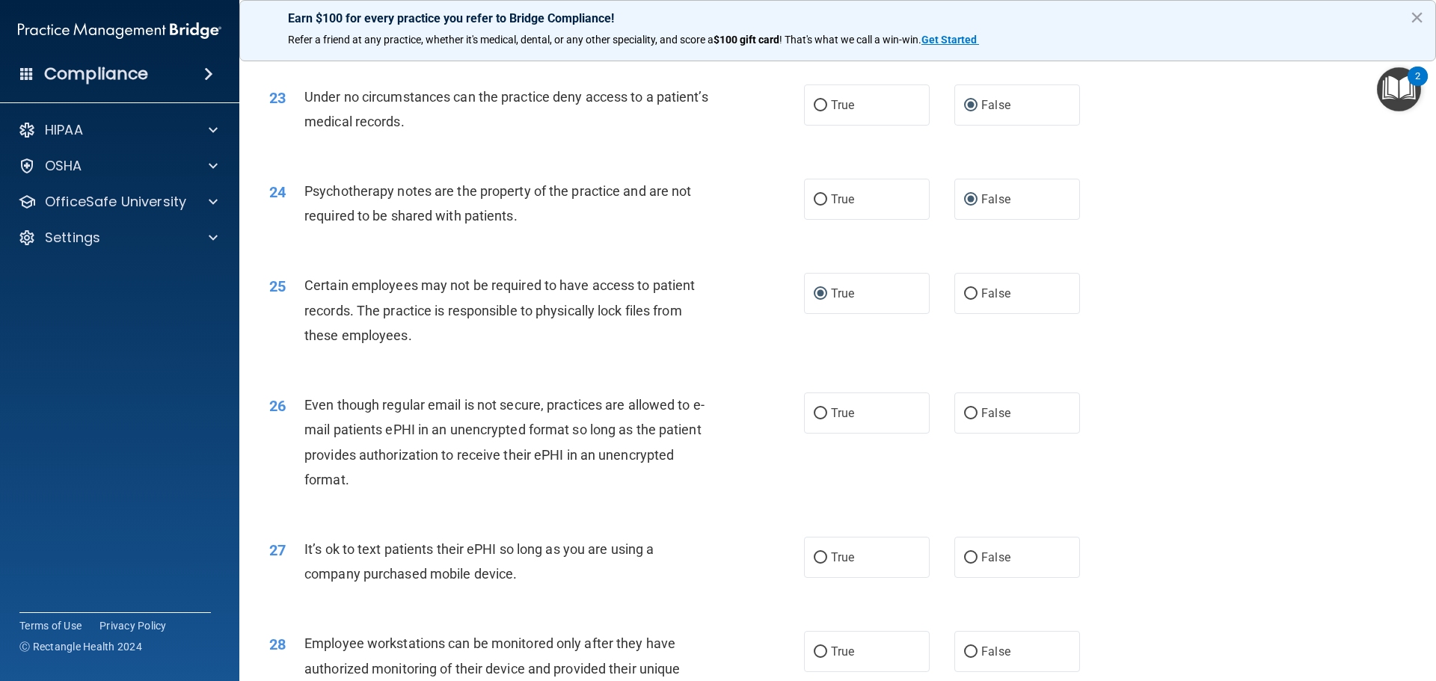
scroll to position [2767, 0]
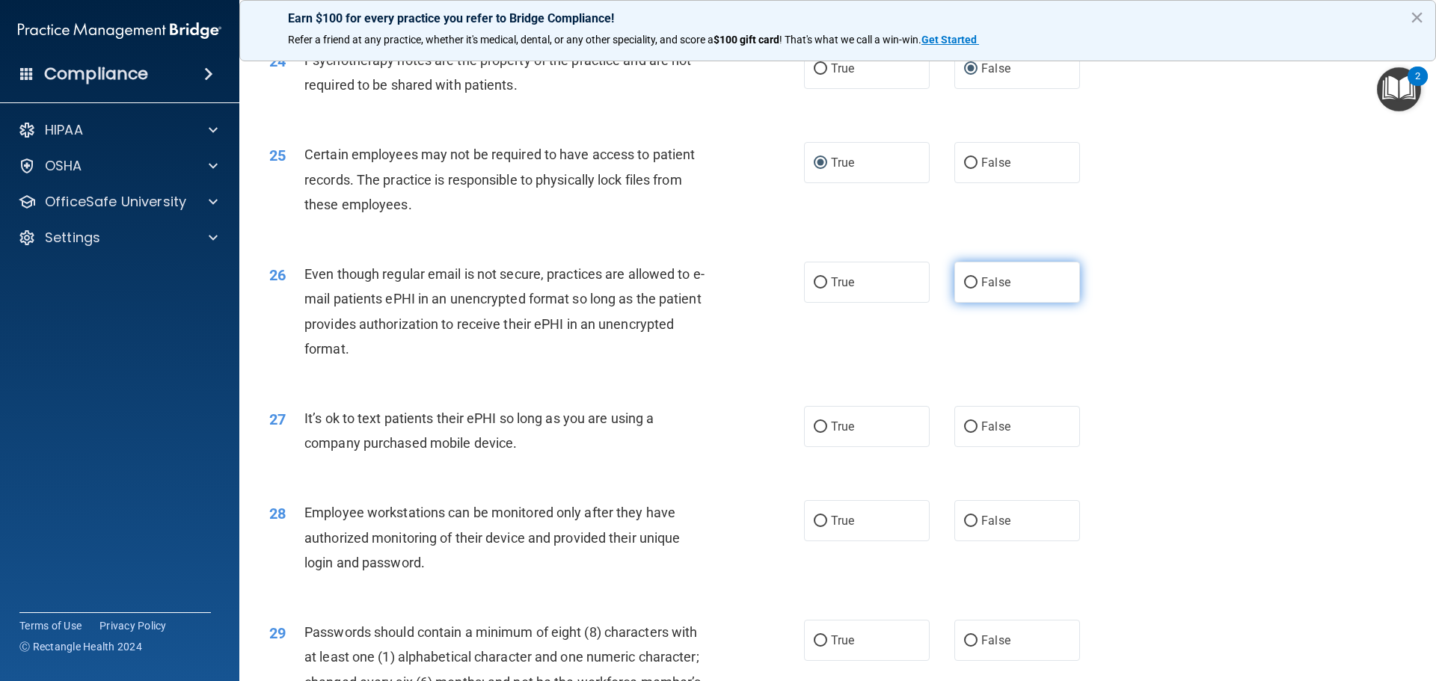
click at [964, 289] on input "False" at bounding box center [970, 282] width 13 height 11
radio input "true"
click at [964, 433] on input "False" at bounding box center [970, 427] width 13 height 11
radio input "true"
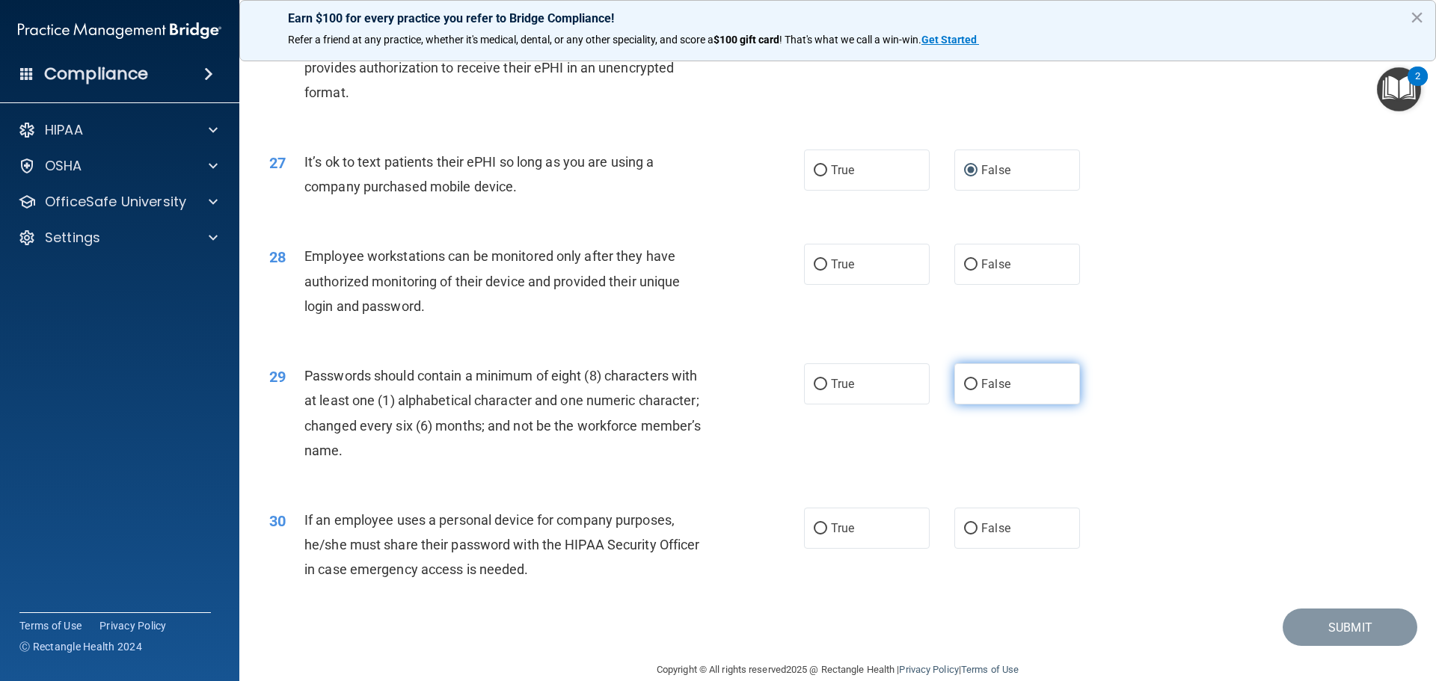
scroll to position [3067, 0]
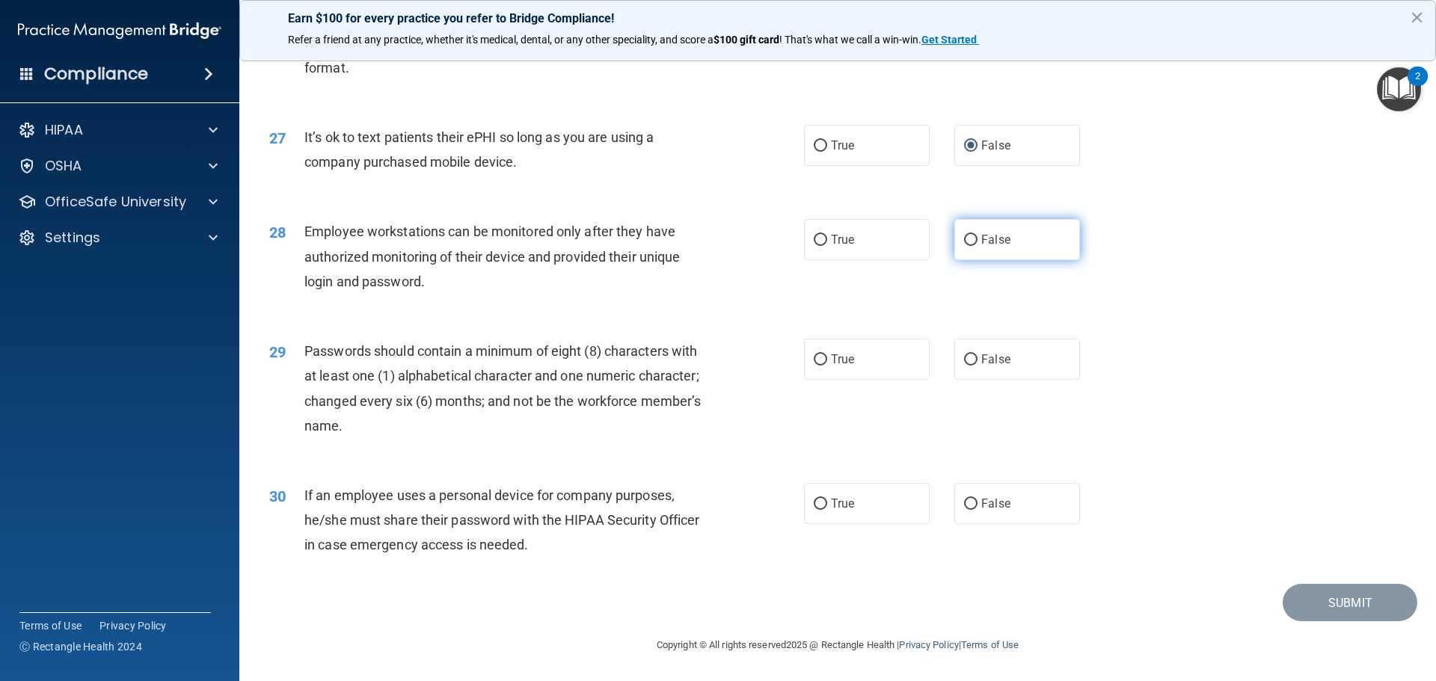
click at [968, 245] on input "False" at bounding box center [970, 240] width 13 height 11
radio input "true"
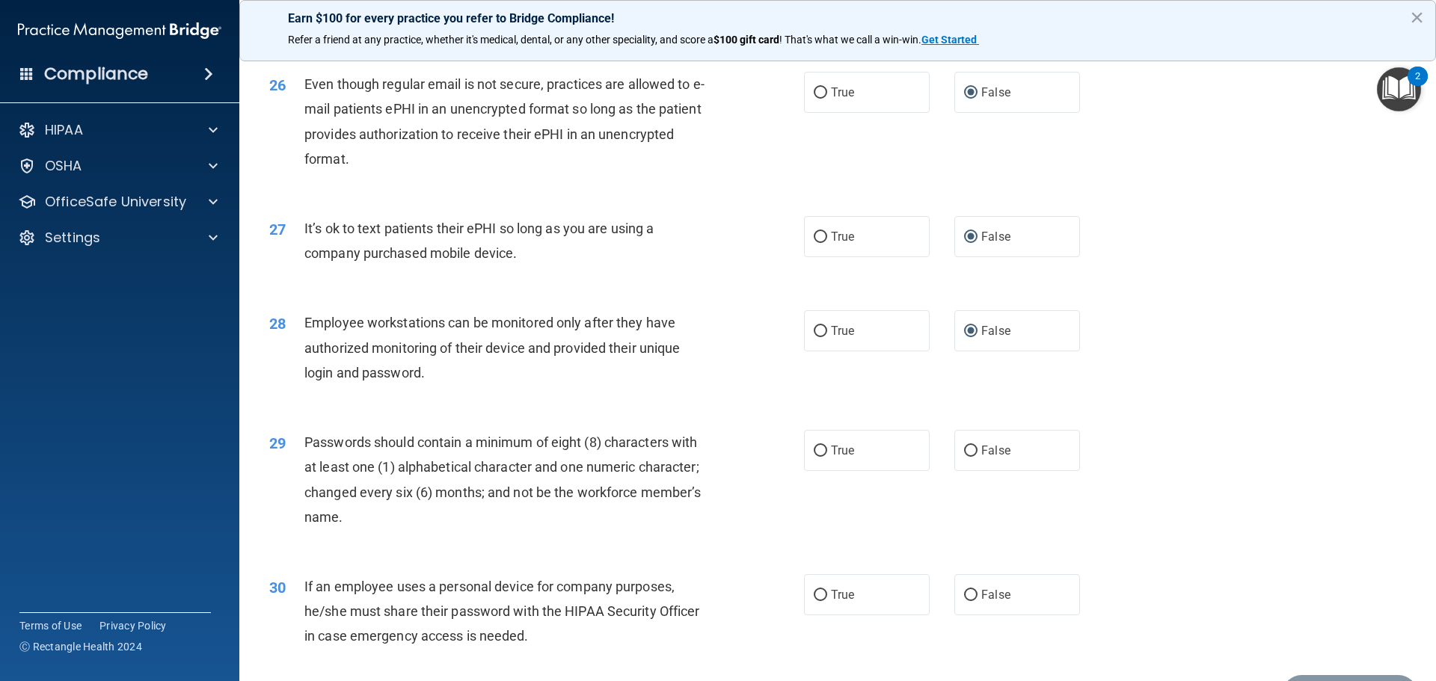
scroll to position [2992, 0]
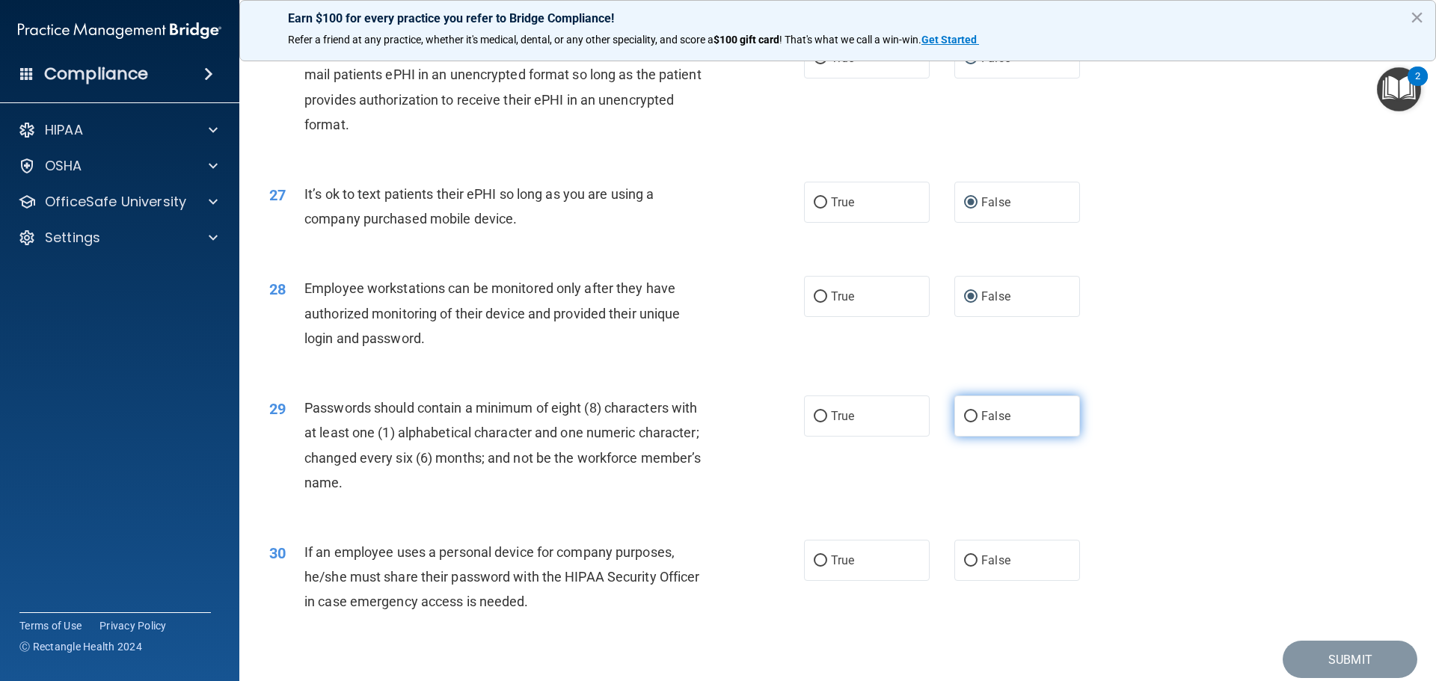
click at [964, 423] on input "False" at bounding box center [970, 416] width 13 height 11
radio input "true"
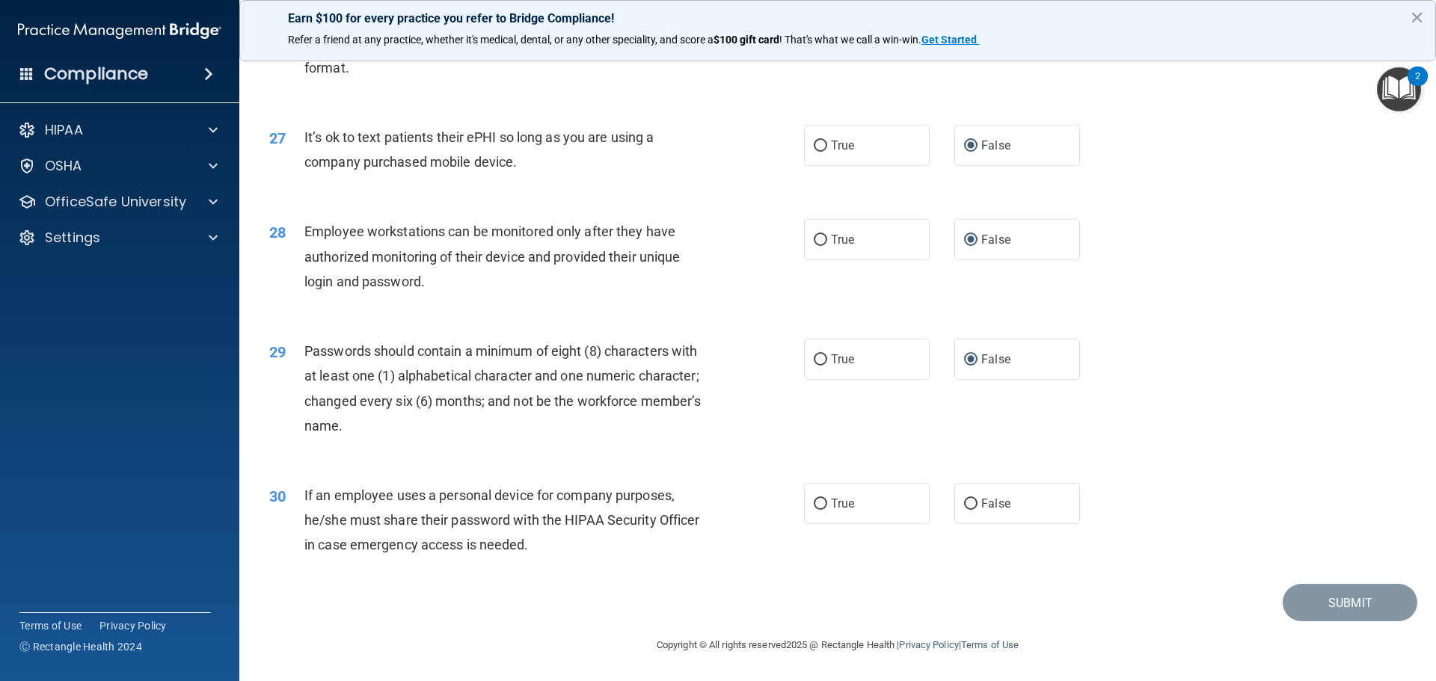
scroll to position [3073, 0]
click at [964, 500] on input "False" at bounding box center [970, 504] width 13 height 11
radio input "true"
click at [1305, 600] on button "Submit" at bounding box center [1350, 603] width 135 height 38
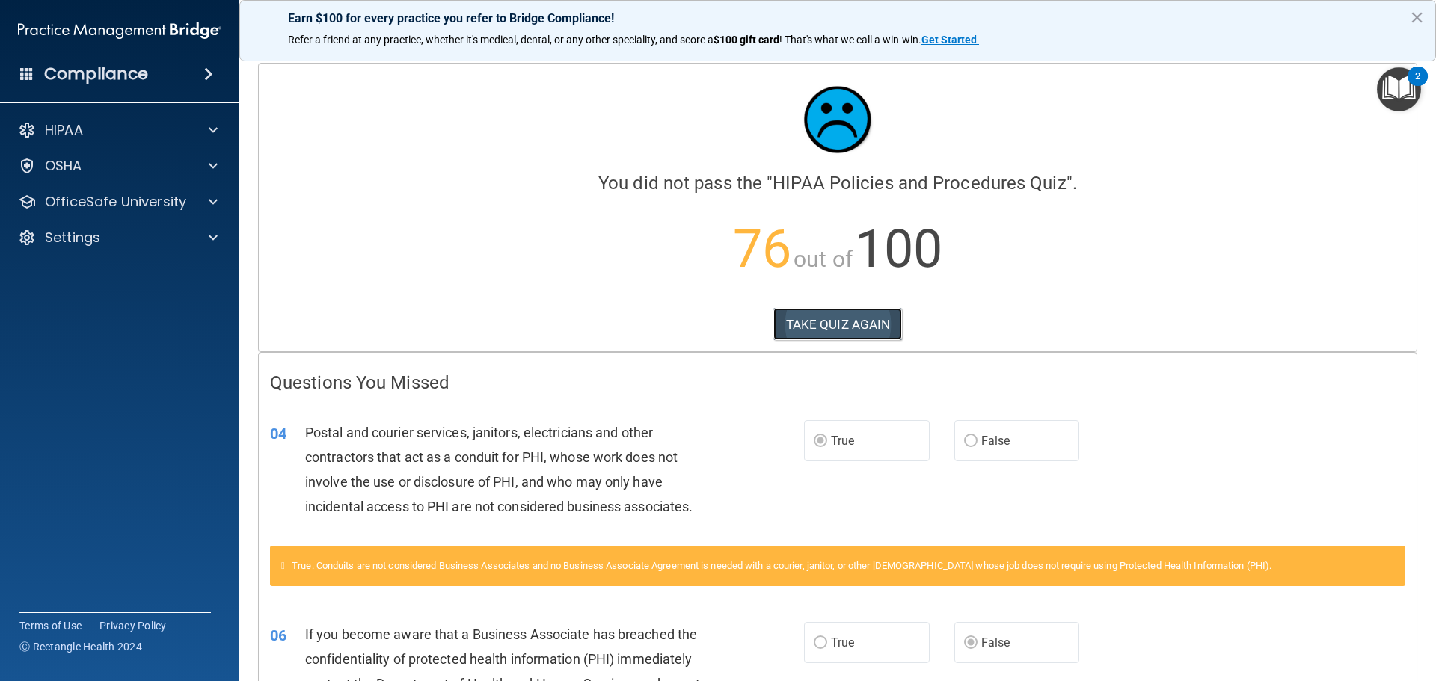
click at [825, 326] on button "TAKE QUIZ AGAIN" at bounding box center [837, 324] width 129 height 33
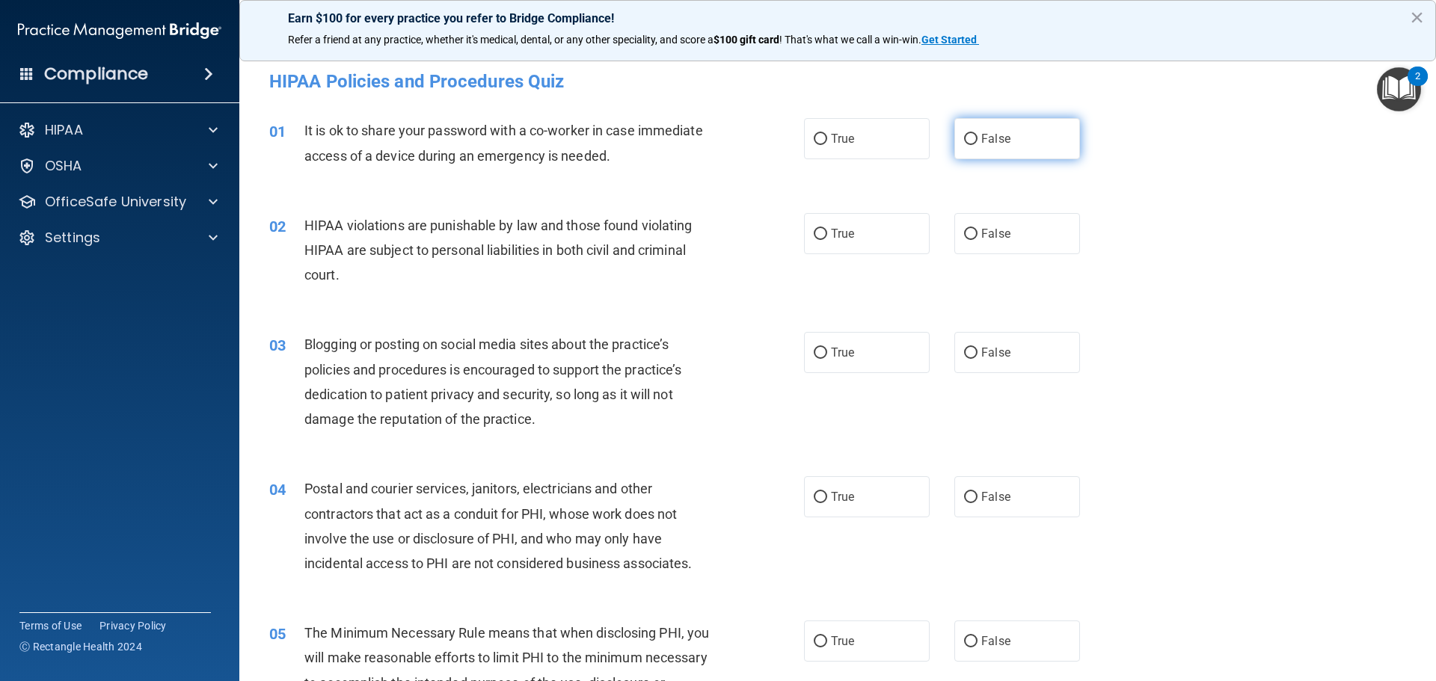
click at [964, 134] on input "False" at bounding box center [970, 139] width 13 height 11
radio input "true"
drag, startPoint x: 815, startPoint y: 231, endPoint x: 888, endPoint y: 299, distance: 100.0
click at [815, 232] on input "True" at bounding box center [820, 234] width 13 height 11
radio input "true"
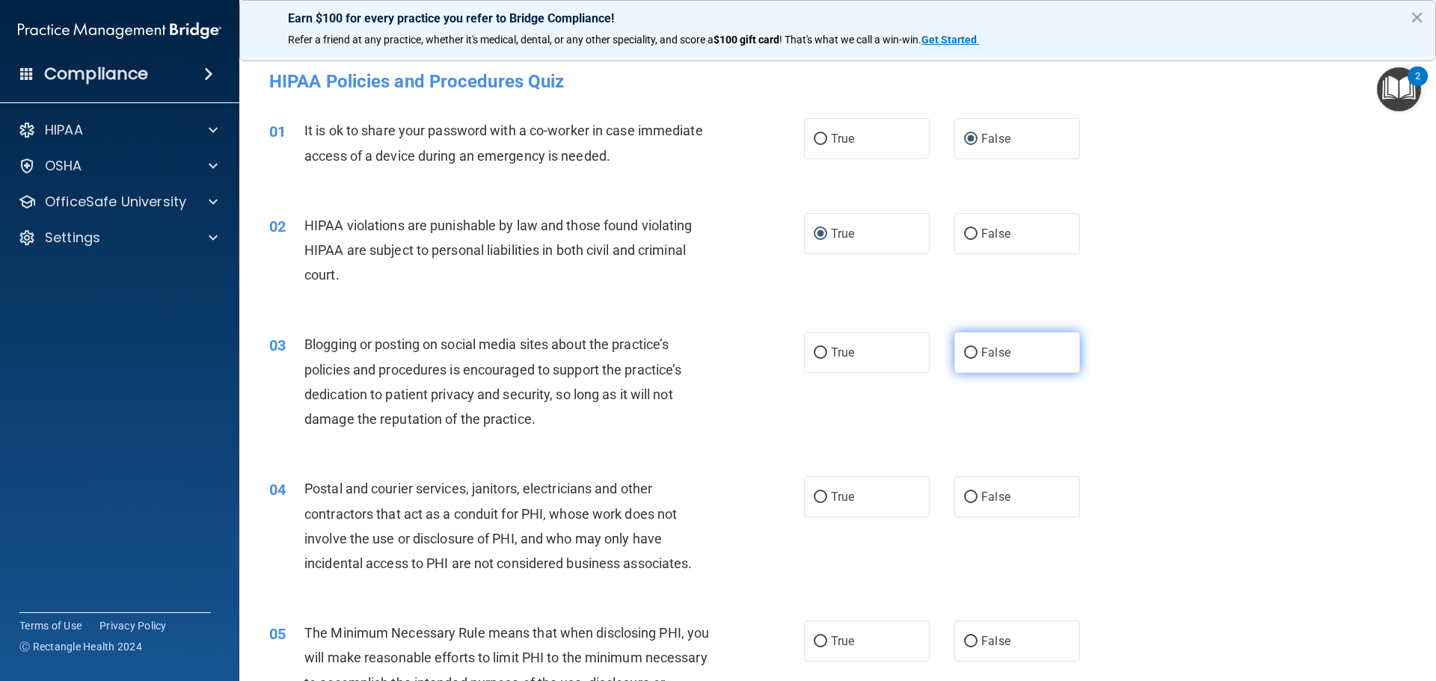
click at [964, 350] on input "False" at bounding box center [970, 353] width 13 height 11
radio input "true"
drag, startPoint x: 814, startPoint y: 497, endPoint x: 804, endPoint y: 495, distance: 9.8
click at [814, 497] on input "True" at bounding box center [820, 497] width 13 height 11
radio input "true"
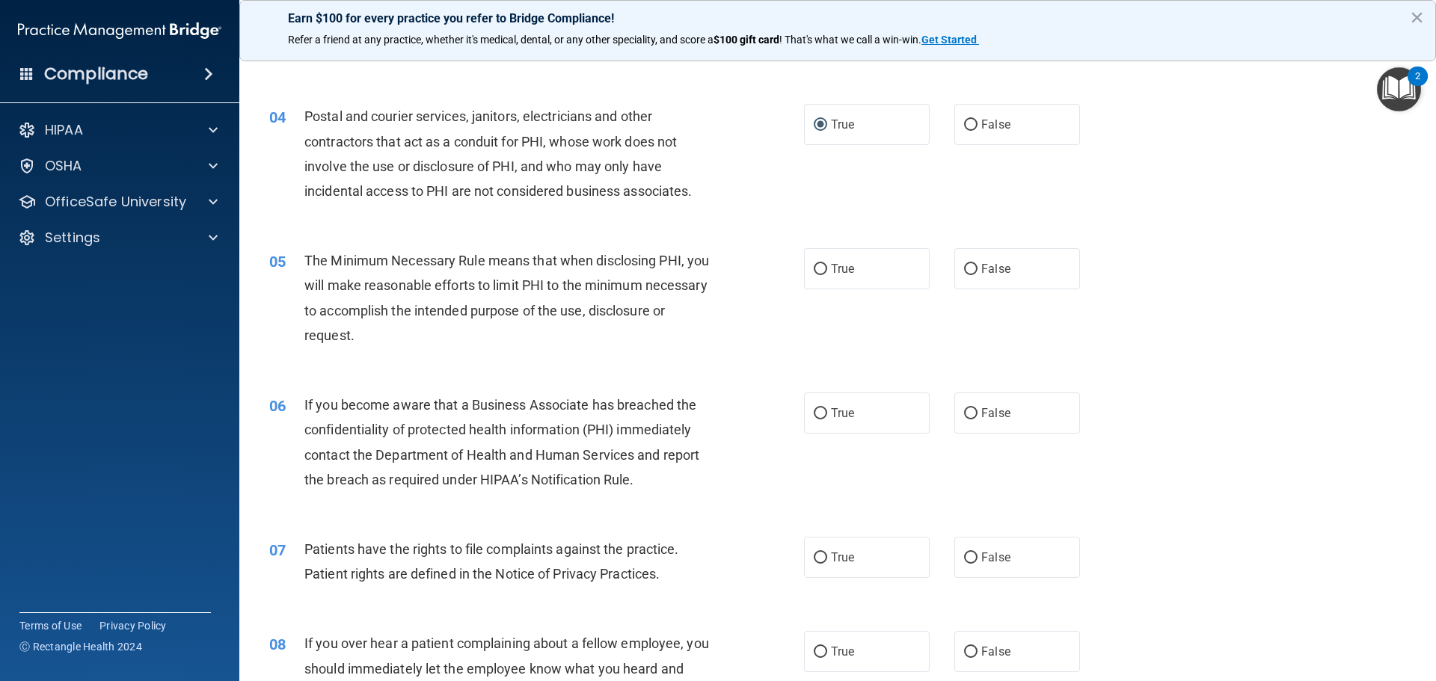
scroll to position [374, 0]
click at [815, 410] on input "True" at bounding box center [820, 412] width 13 height 11
radio input "true"
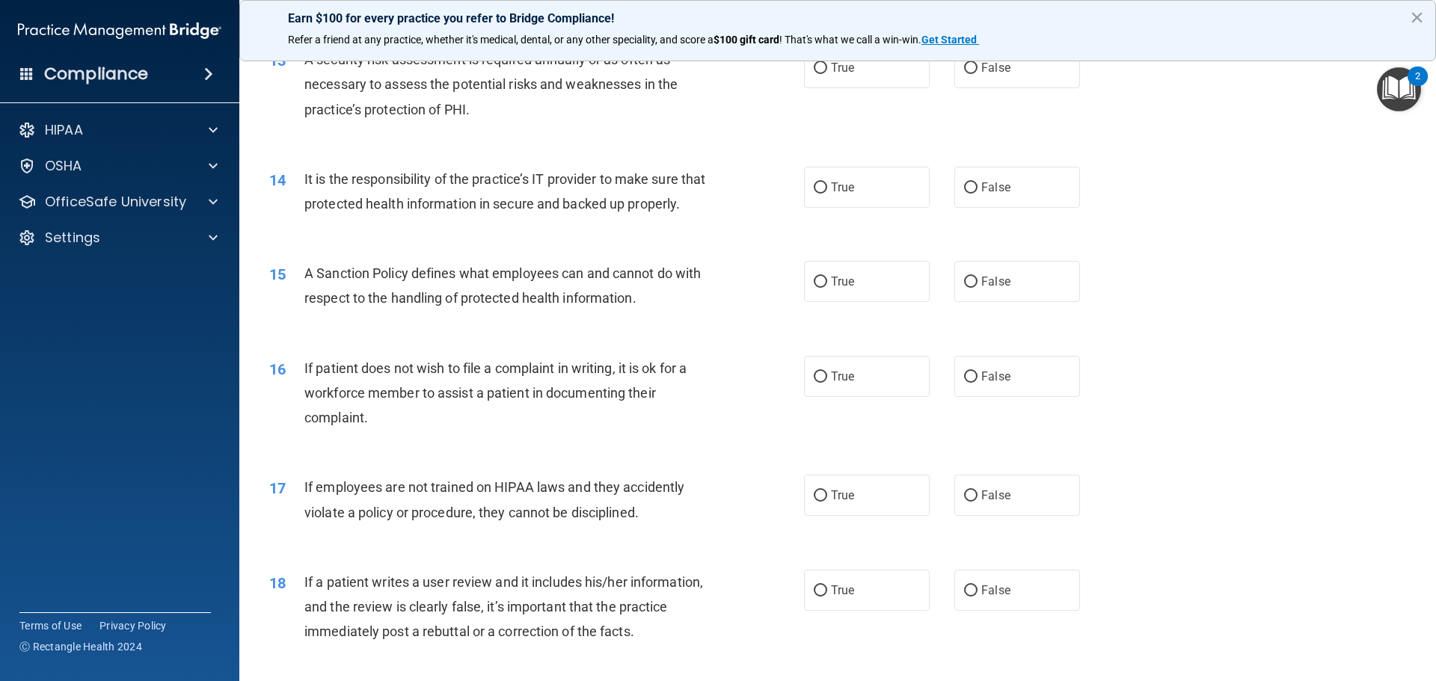
scroll to position [1646, 0]
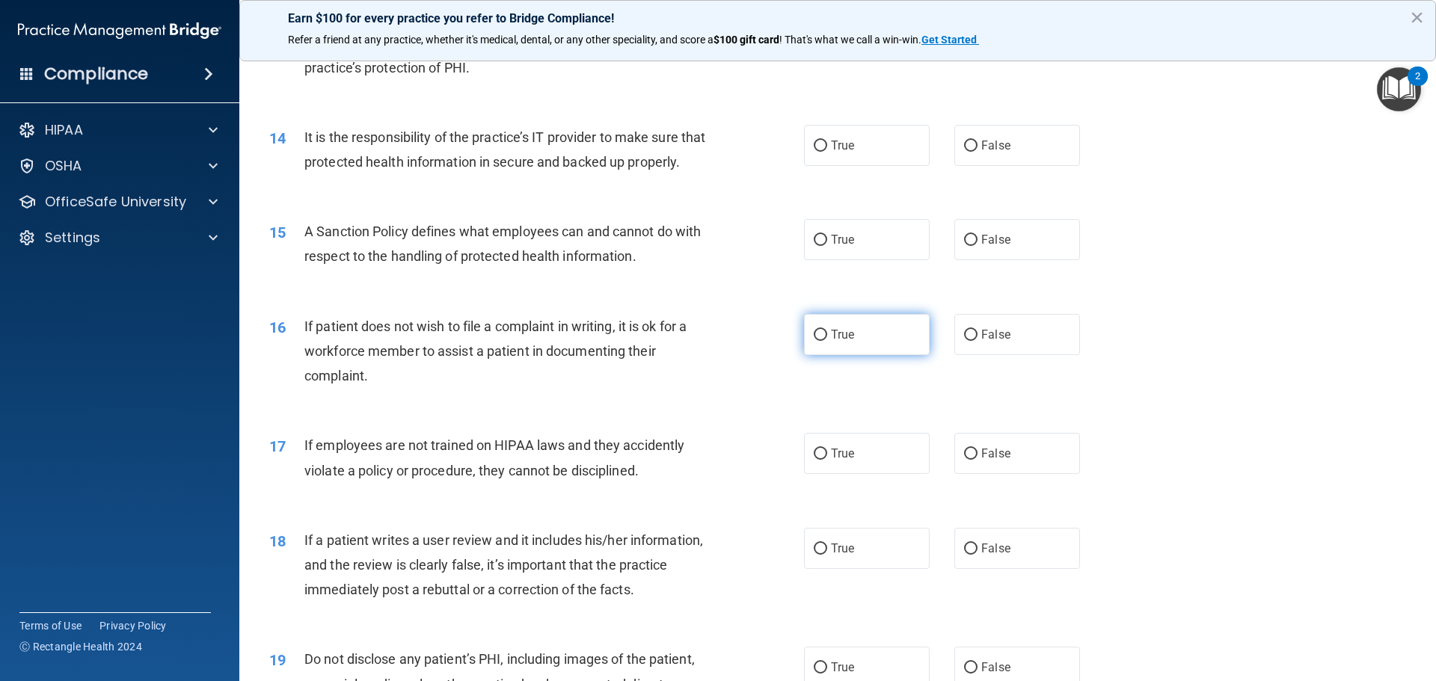
click at [814, 341] on input "True" at bounding box center [820, 335] width 13 height 11
radio input "true"
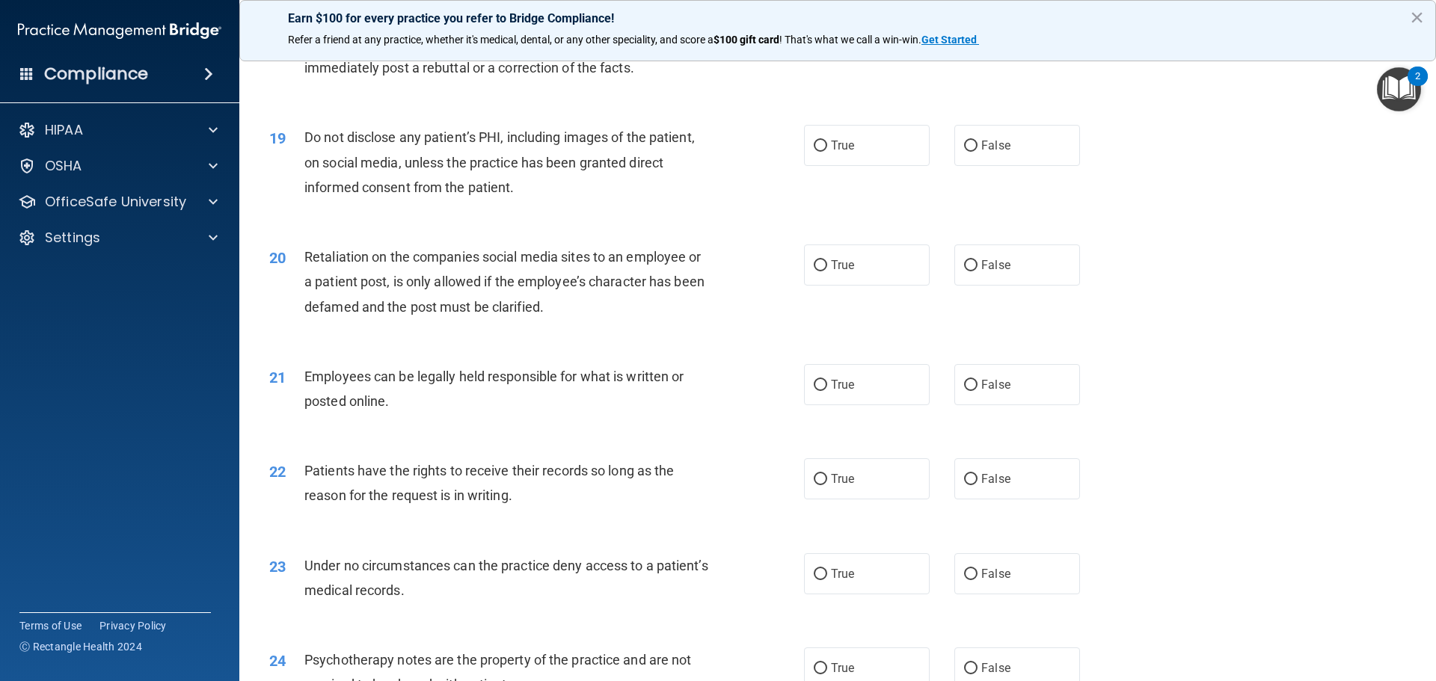
scroll to position [2169, 0]
click at [964, 484] on input "False" at bounding box center [970, 478] width 13 height 11
radio input "true"
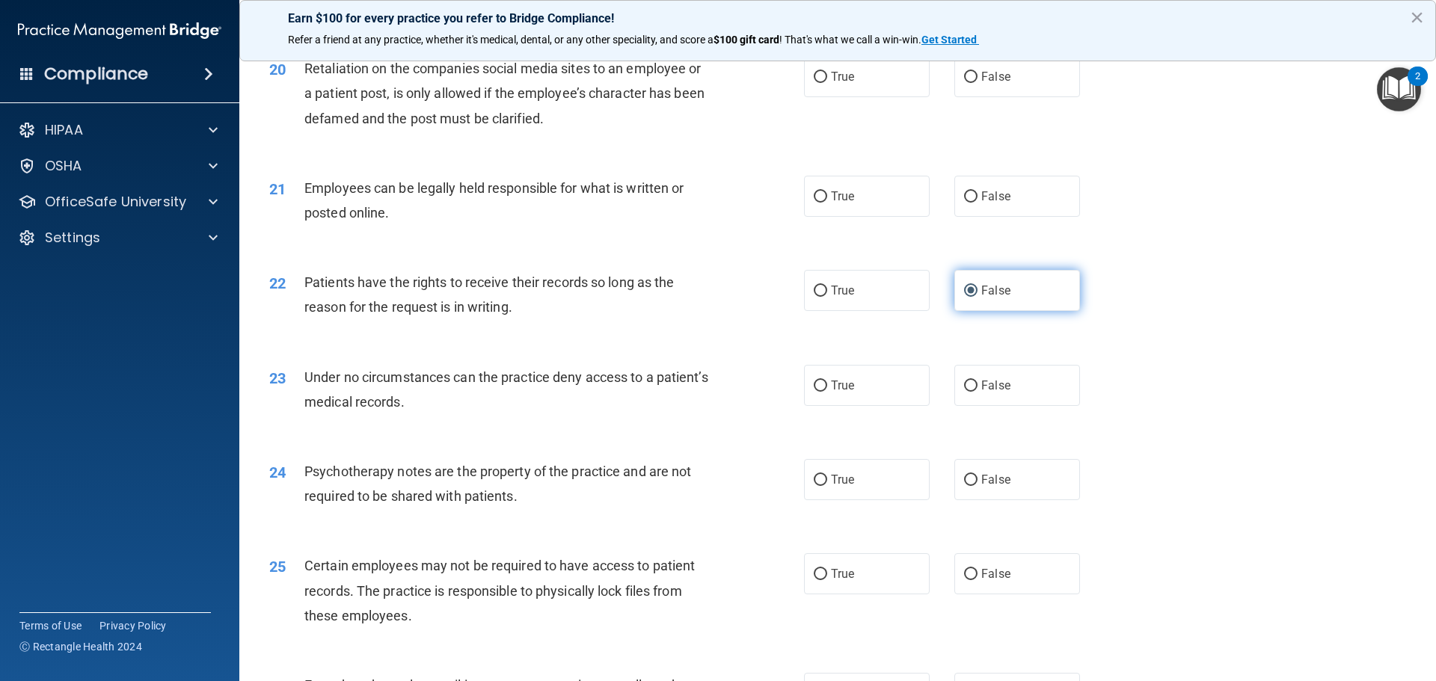
scroll to position [2468, 0]
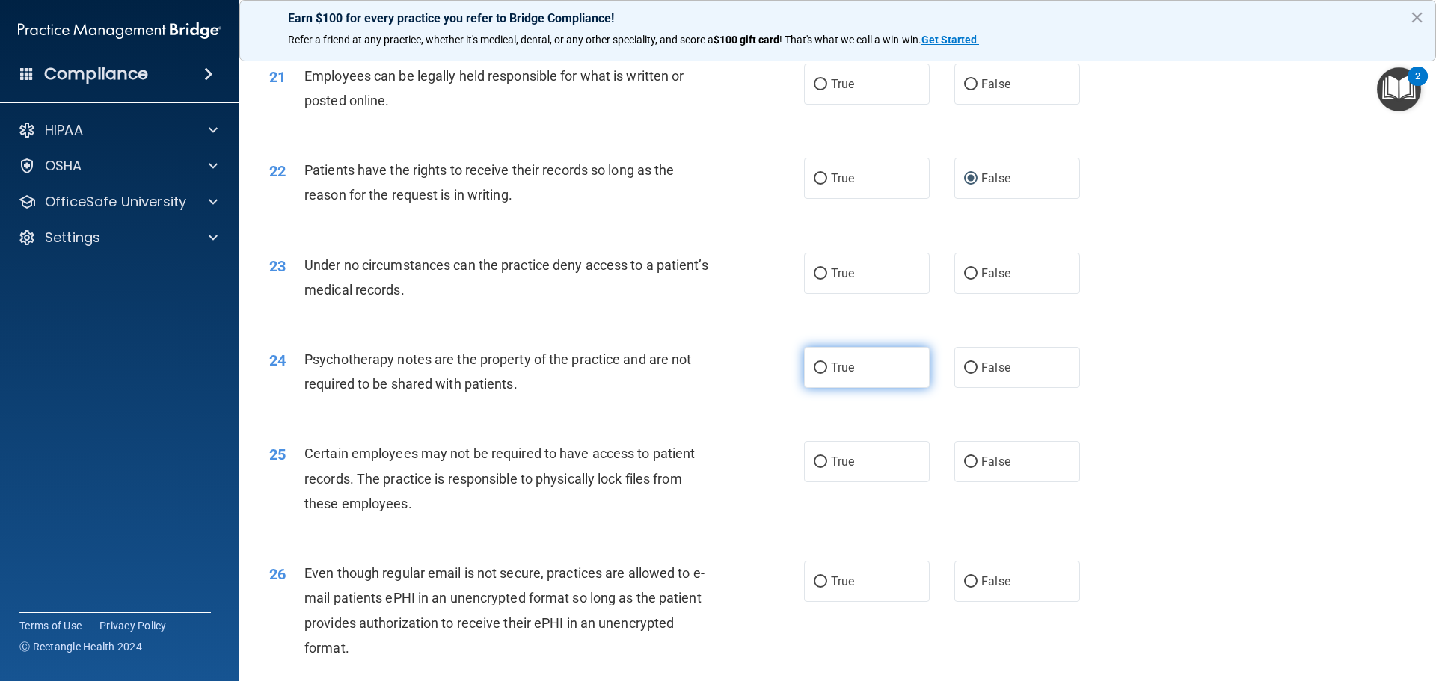
click at [815, 374] on input "True" at bounding box center [820, 368] width 13 height 11
radio input "true"
click at [815, 588] on input "True" at bounding box center [820, 582] width 13 height 11
radio input "true"
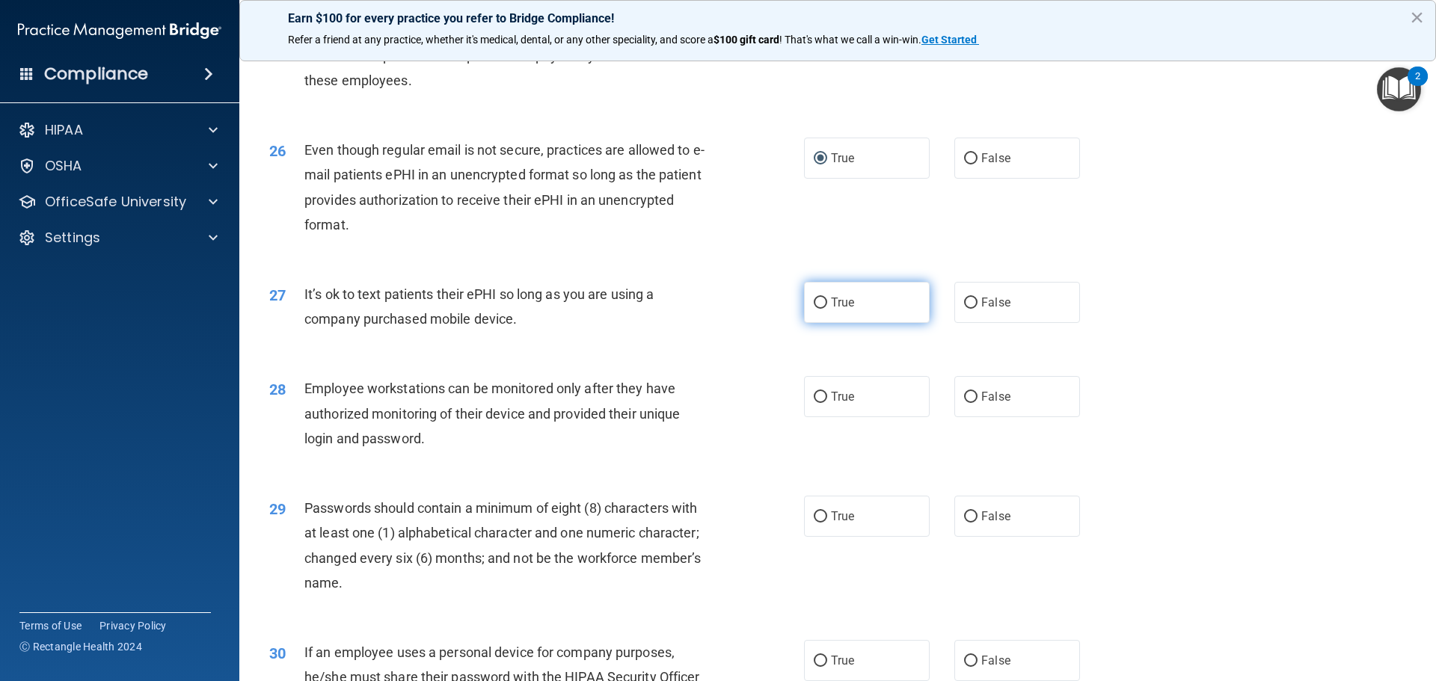
scroll to position [2917, 0]
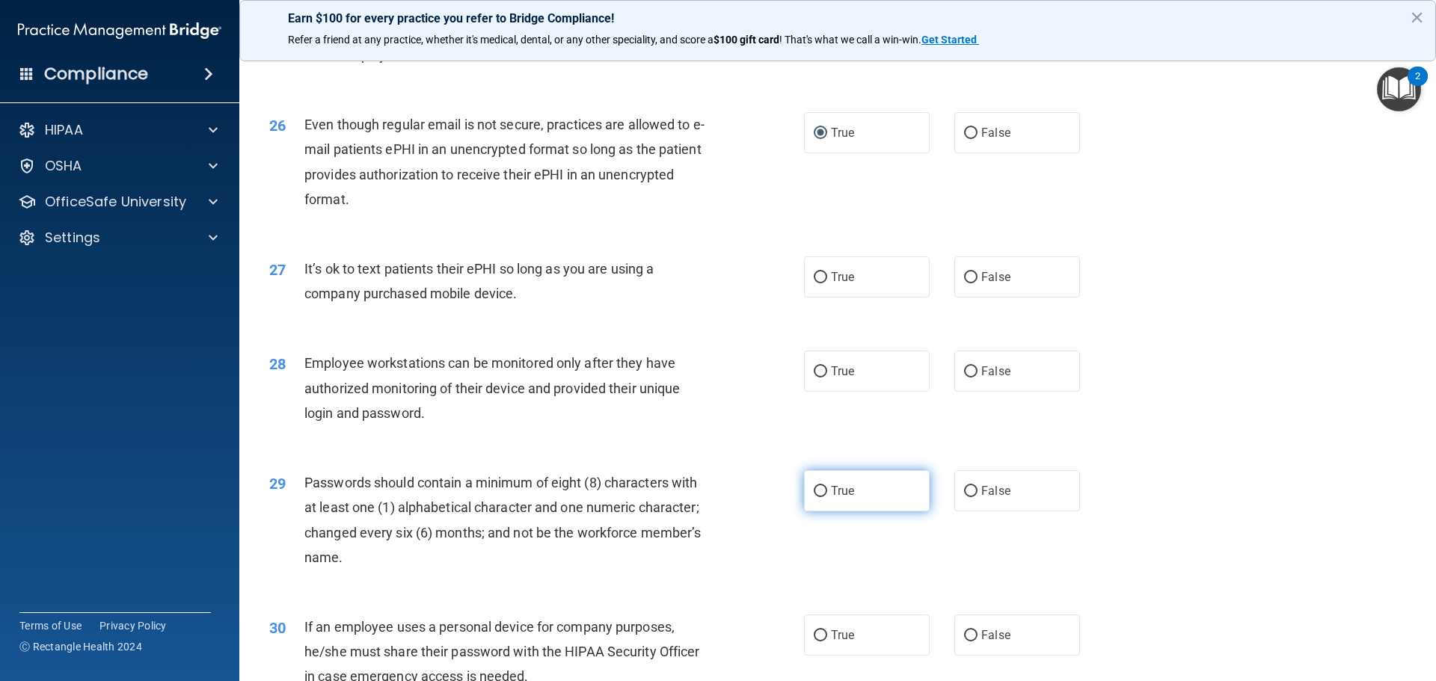
click at [814, 497] on input "True" at bounding box center [820, 491] width 13 height 11
radio input "true"
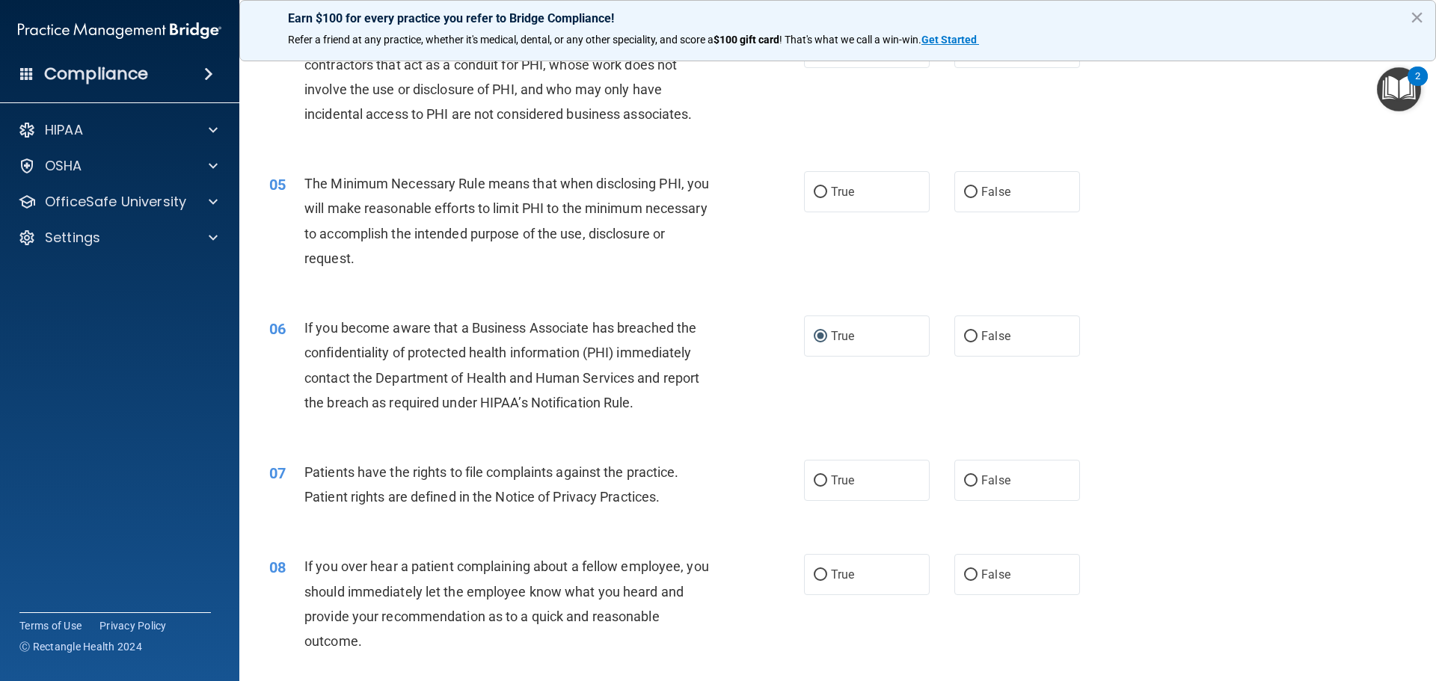
scroll to position [449, 0]
click at [815, 190] on input "True" at bounding box center [820, 193] width 13 height 11
radio input "true"
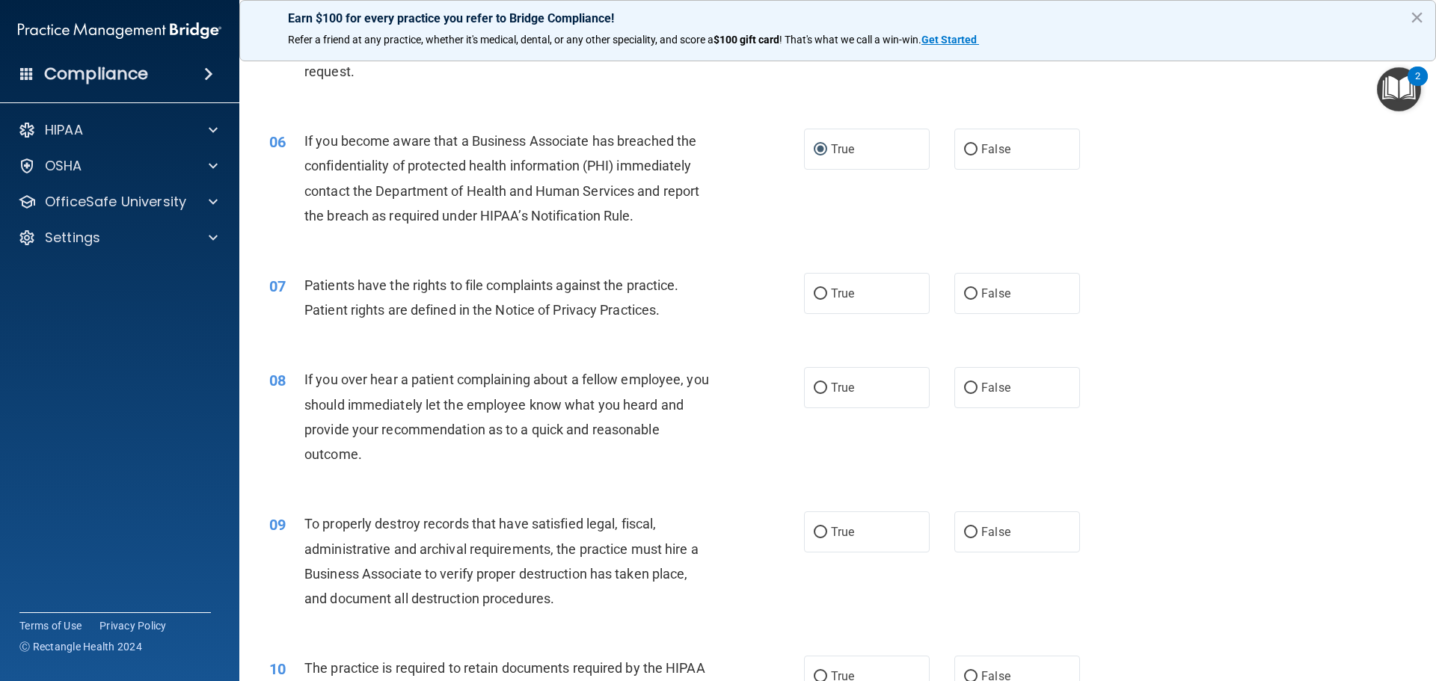
scroll to position [748, 0]
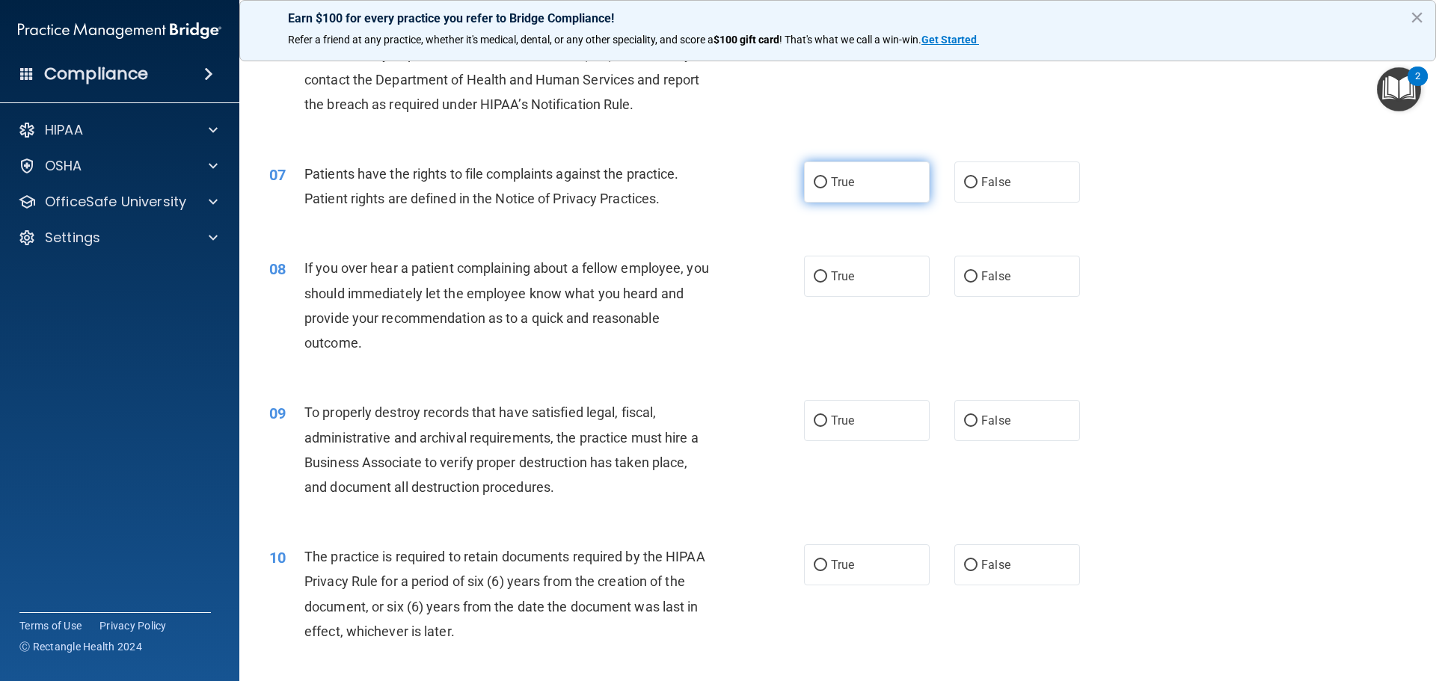
click at [814, 180] on input "True" at bounding box center [820, 182] width 13 height 11
radio input "true"
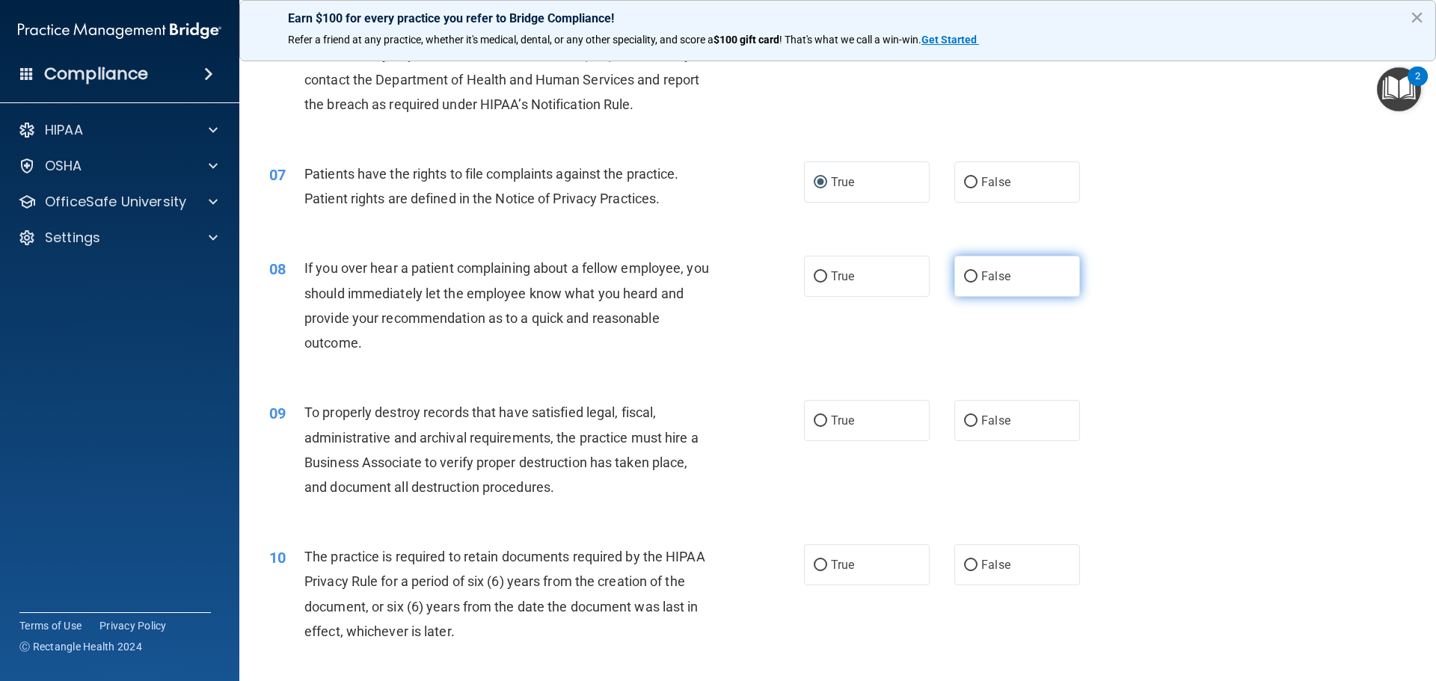
click at [964, 276] on input "False" at bounding box center [970, 277] width 13 height 11
radio input "true"
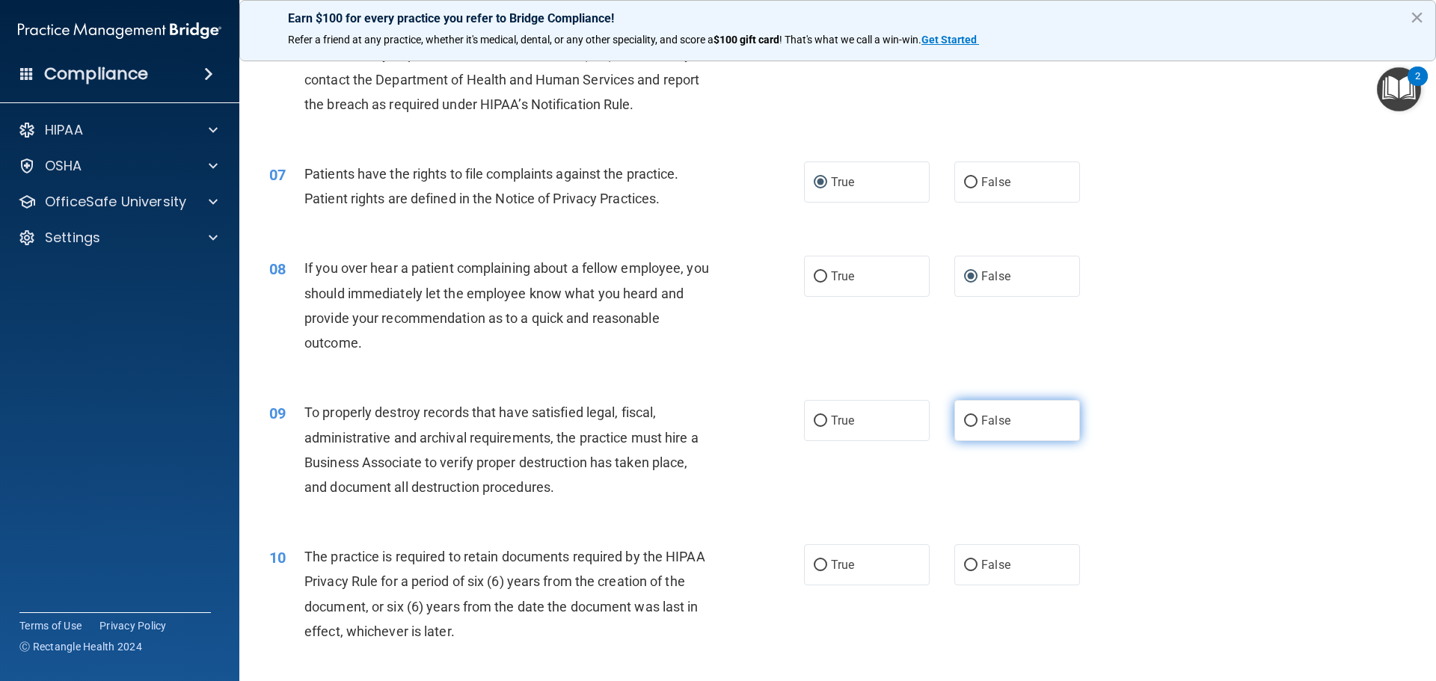
click at [964, 422] on input "False" at bounding box center [970, 421] width 13 height 11
radio input "true"
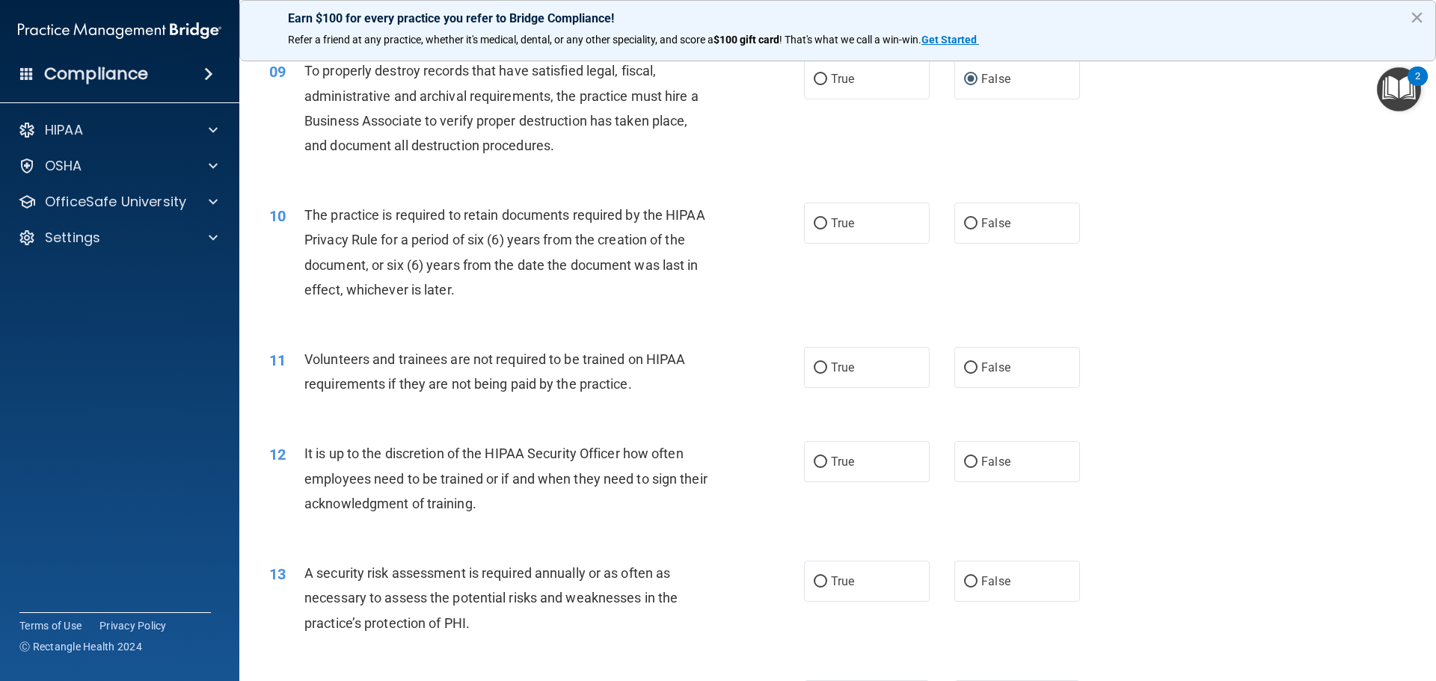
scroll to position [1122, 0]
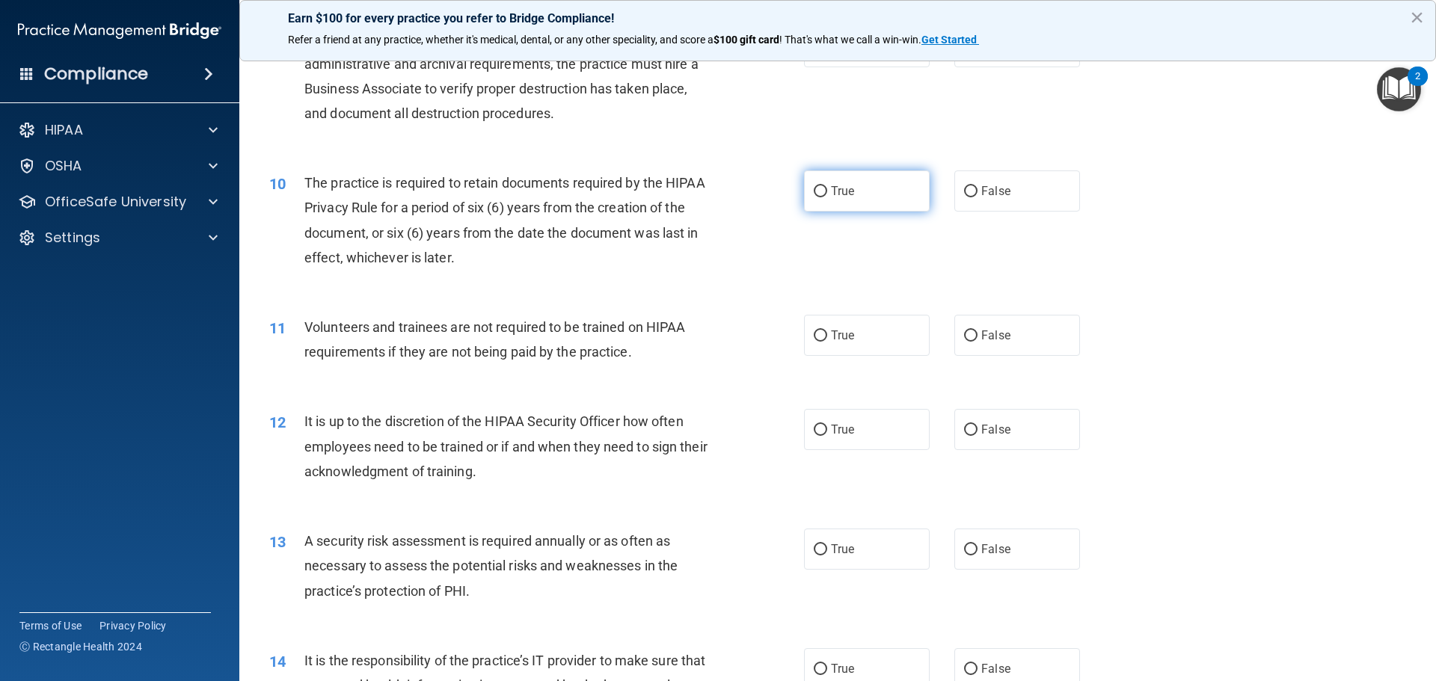
click at [814, 191] on input "True" at bounding box center [820, 191] width 13 height 11
radio input "true"
click at [964, 337] on input "False" at bounding box center [970, 336] width 13 height 11
radio input "true"
click at [964, 427] on input "False" at bounding box center [970, 430] width 13 height 11
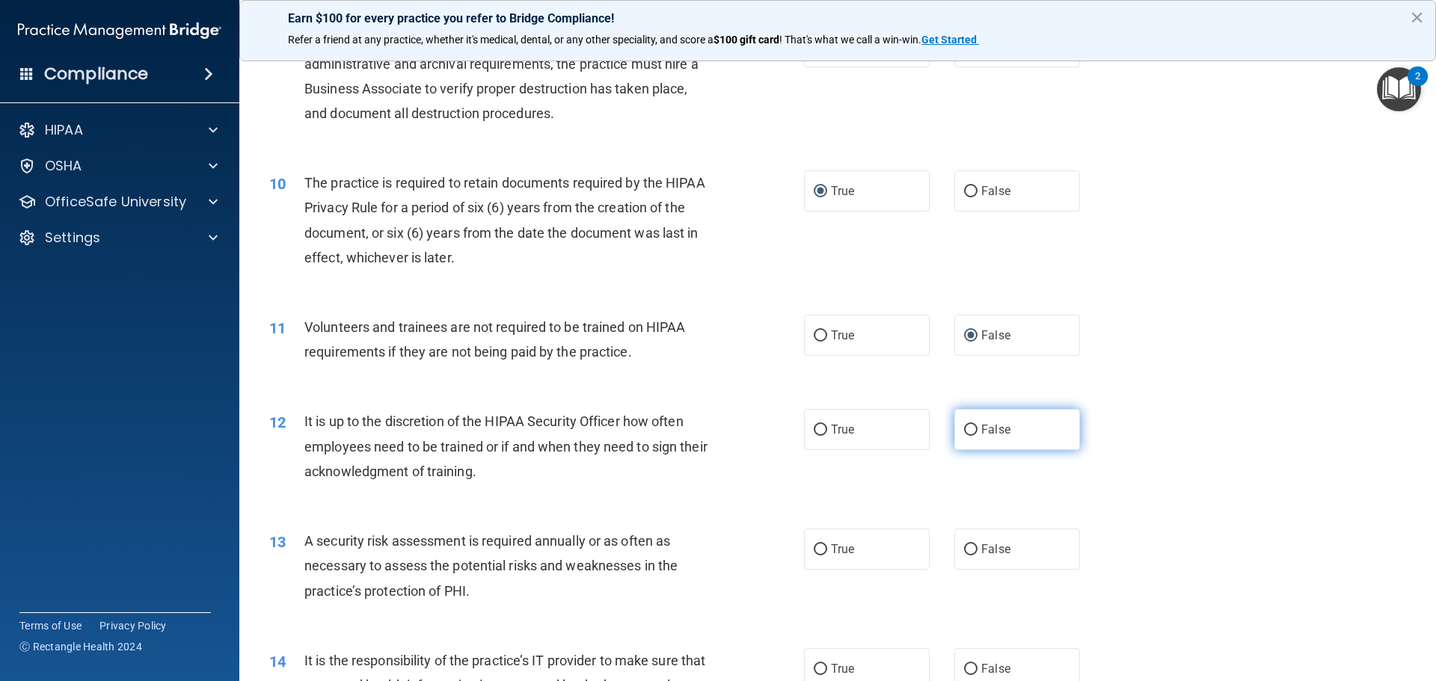
radio input "true"
click at [809, 545] on label "True" at bounding box center [867, 549] width 126 height 41
click at [814, 546] on input "True" at bounding box center [820, 550] width 13 height 11
radio input "true"
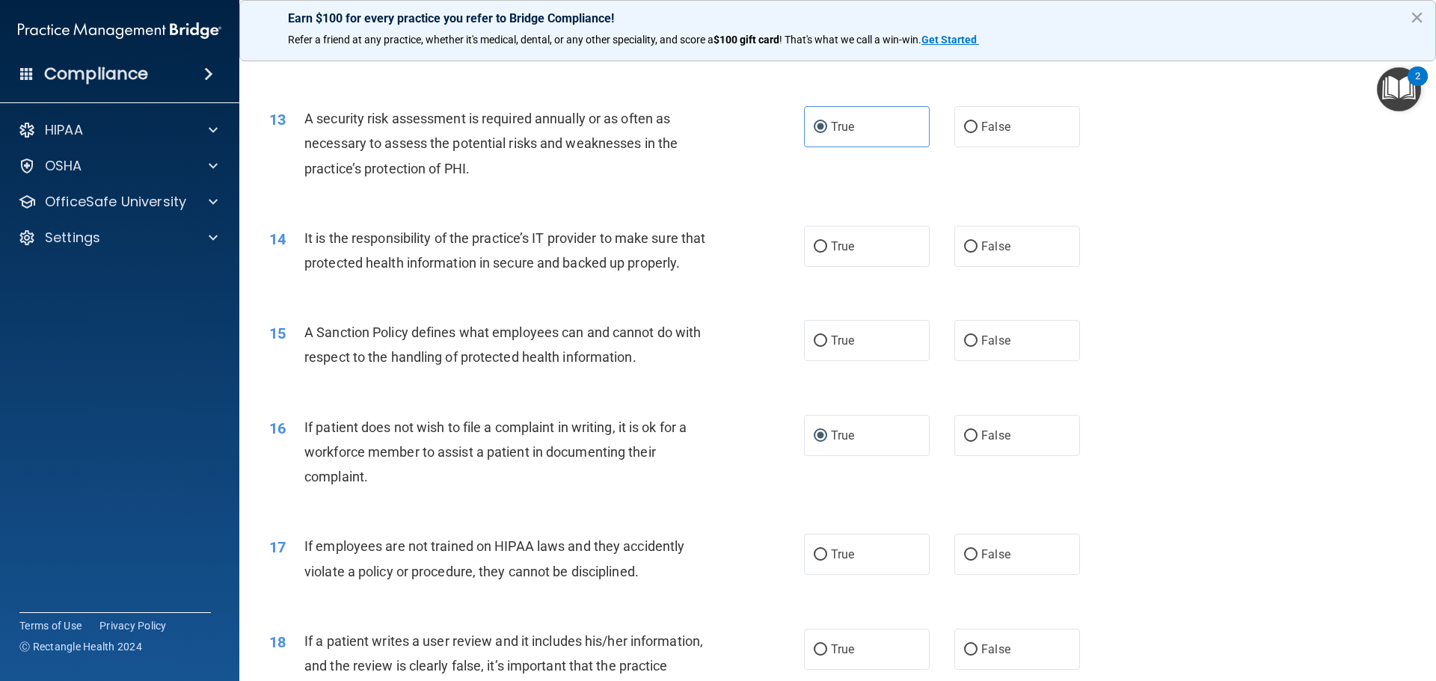
scroll to position [1571, 0]
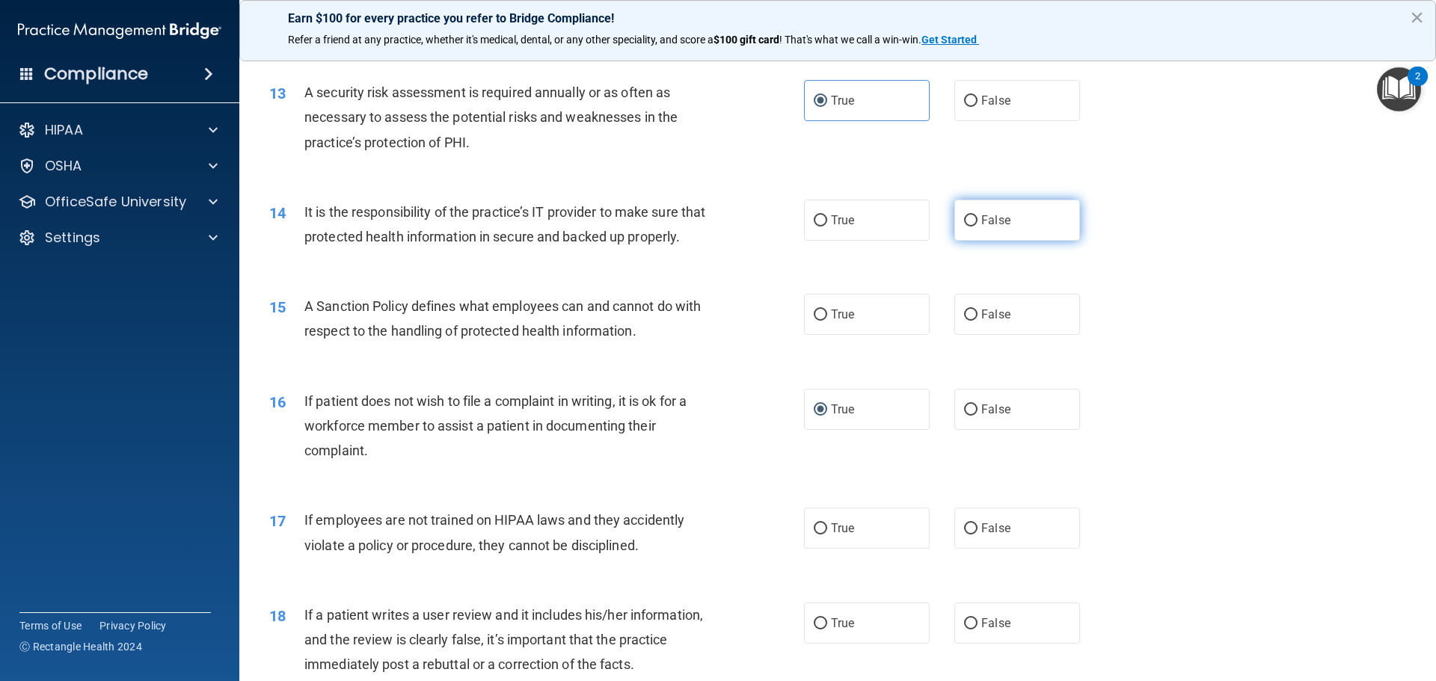
click at [965, 221] on input "False" at bounding box center [970, 220] width 13 height 11
radio input "true"
click at [964, 321] on input "False" at bounding box center [970, 315] width 13 height 11
radio input "true"
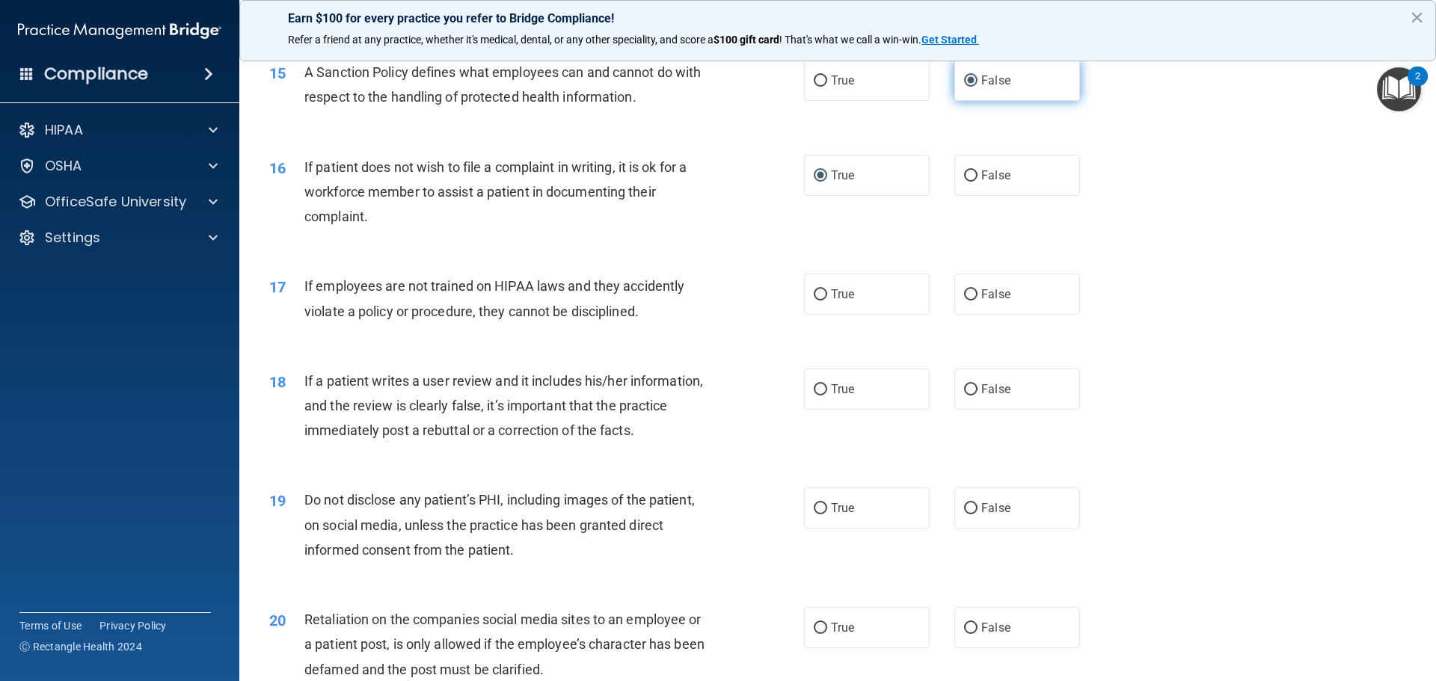
scroll to position [1870, 0]
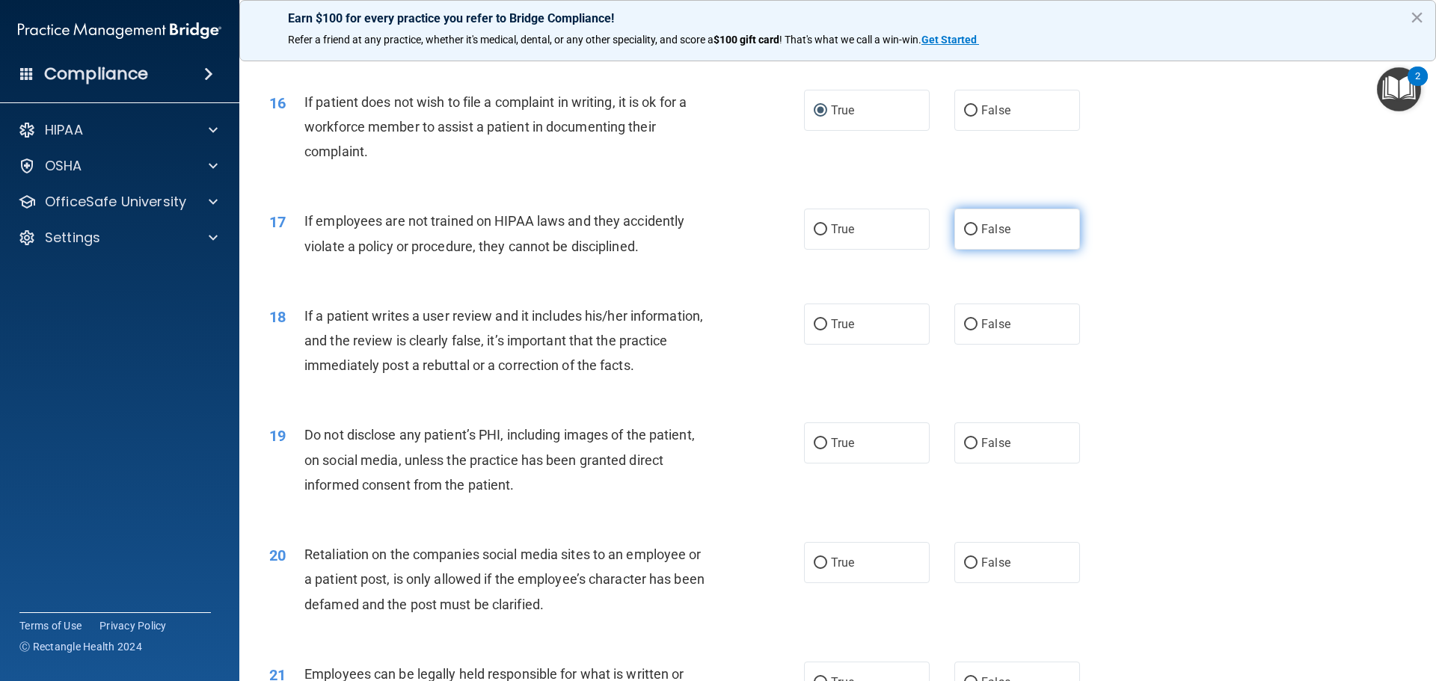
click at [964, 236] on input "False" at bounding box center [970, 229] width 13 height 11
radio input "true"
click at [964, 331] on input "False" at bounding box center [970, 324] width 13 height 11
radio input "true"
click at [814, 450] on input "True" at bounding box center [820, 443] width 13 height 11
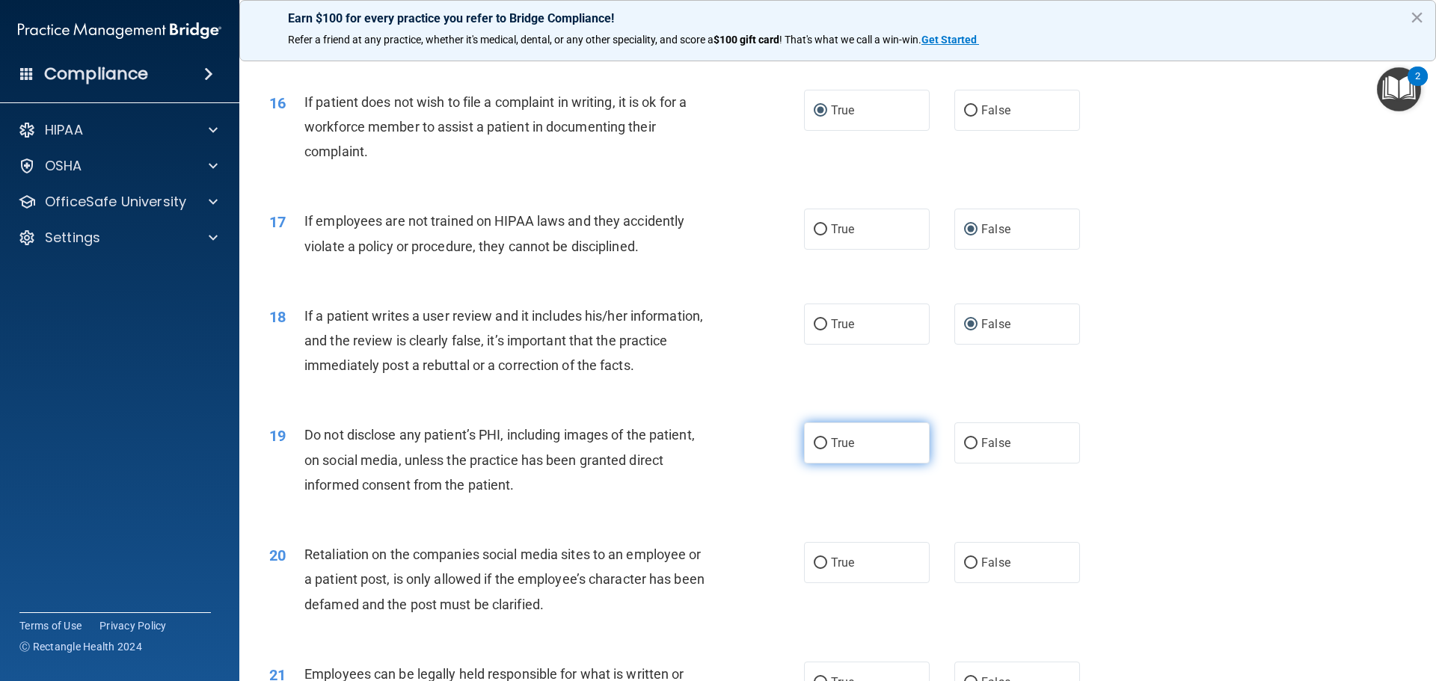
radio input "true"
click at [964, 569] on input "False" at bounding box center [970, 563] width 13 height 11
radio input "true"
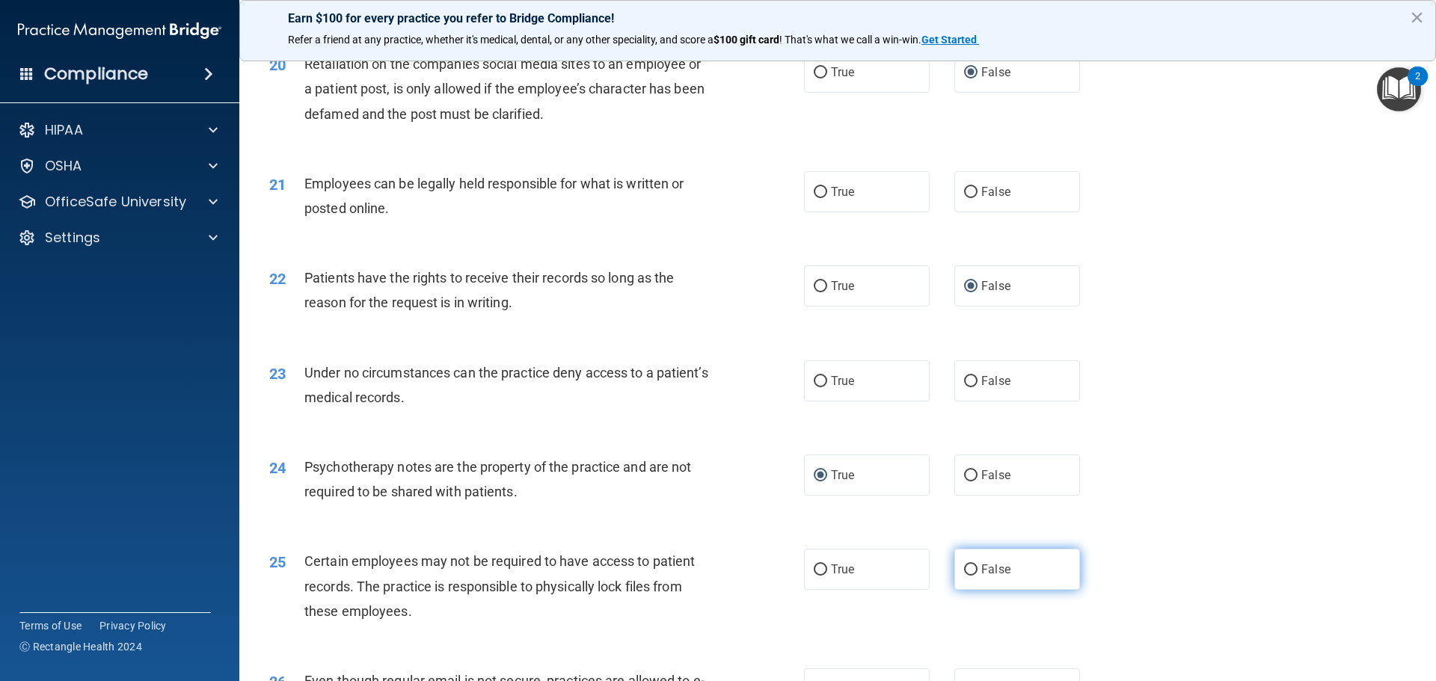
scroll to position [2393, 0]
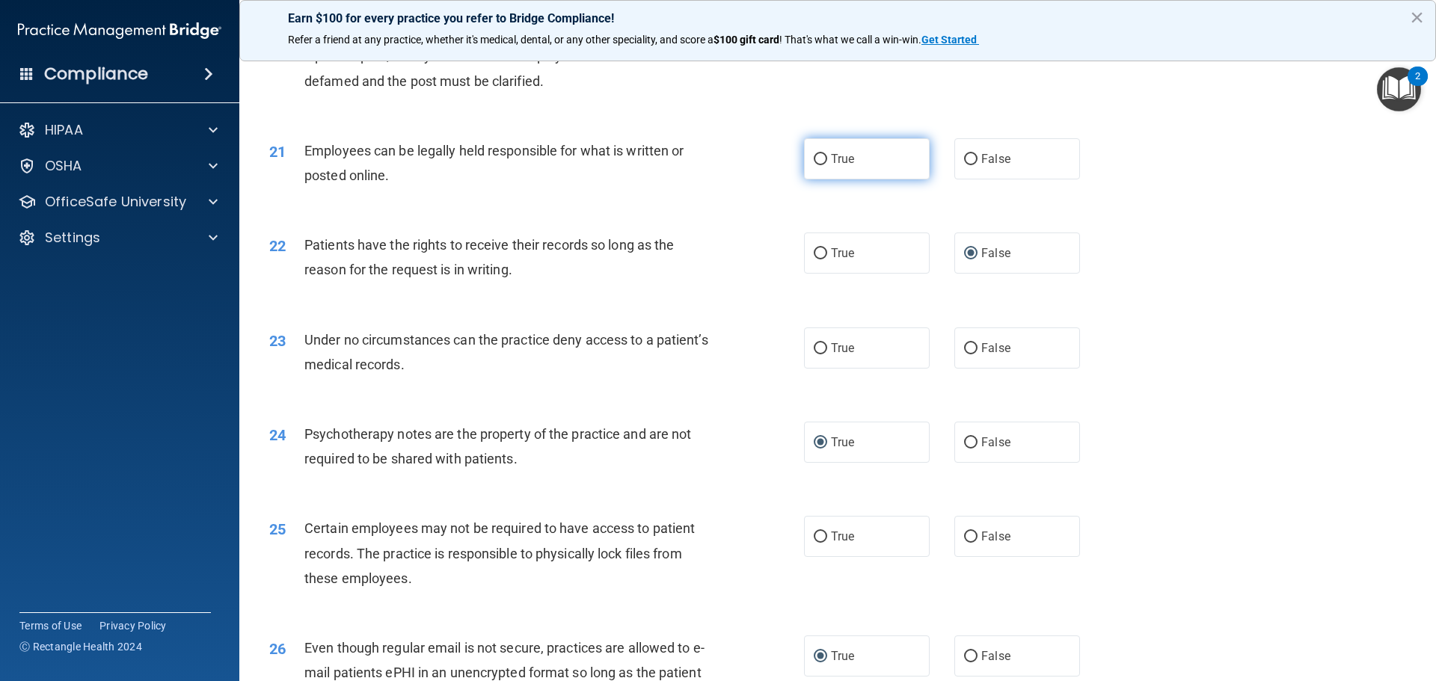
click at [814, 165] on input "True" at bounding box center [820, 159] width 13 height 11
radio input "true"
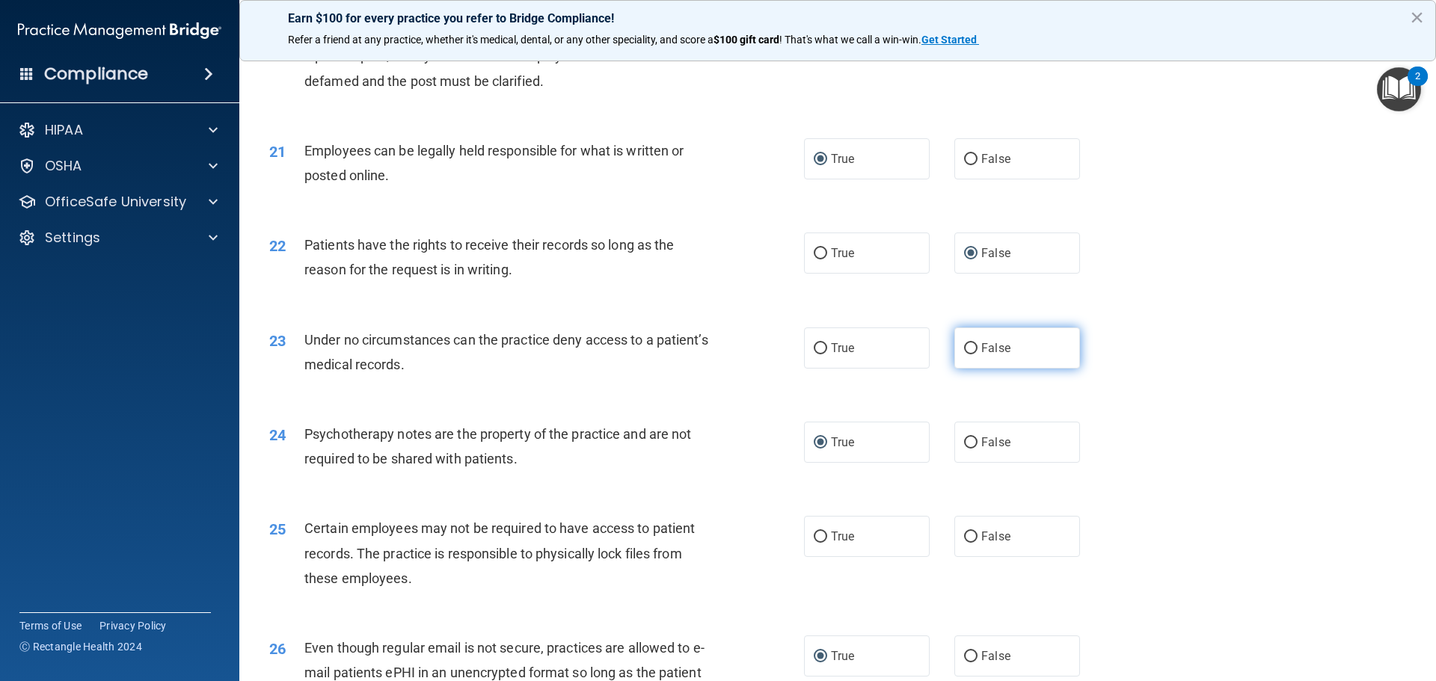
click at [966, 355] on input "False" at bounding box center [970, 348] width 13 height 11
radio input "true"
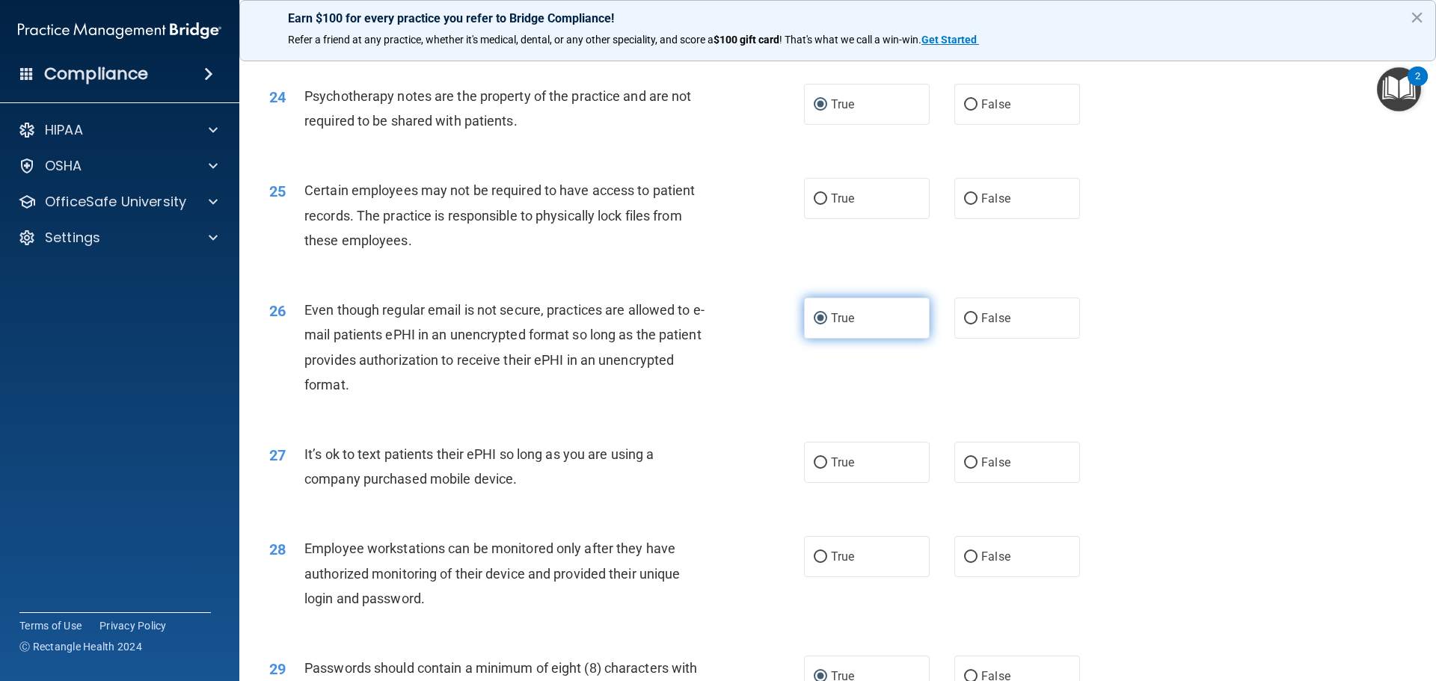
scroll to position [2767, 0]
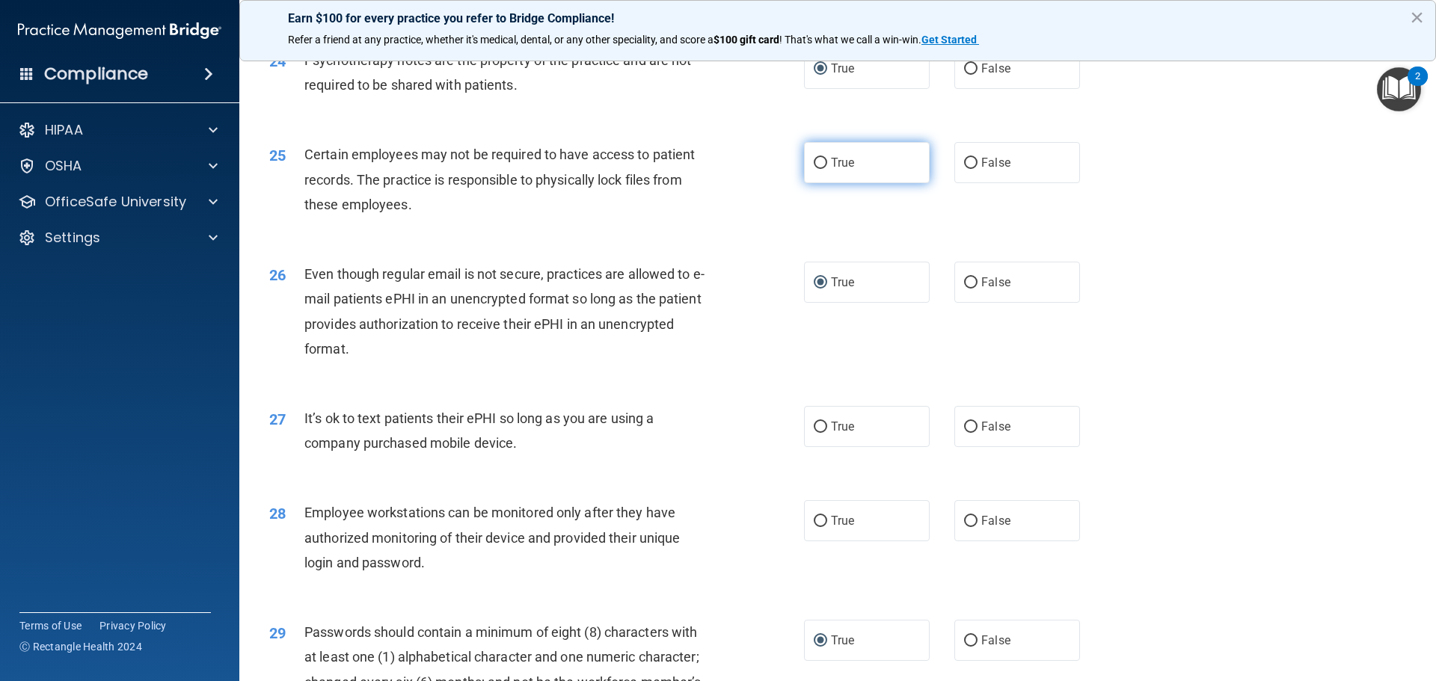
click at [819, 169] on input "True" at bounding box center [820, 163] width 13 height 11
radio input "true"
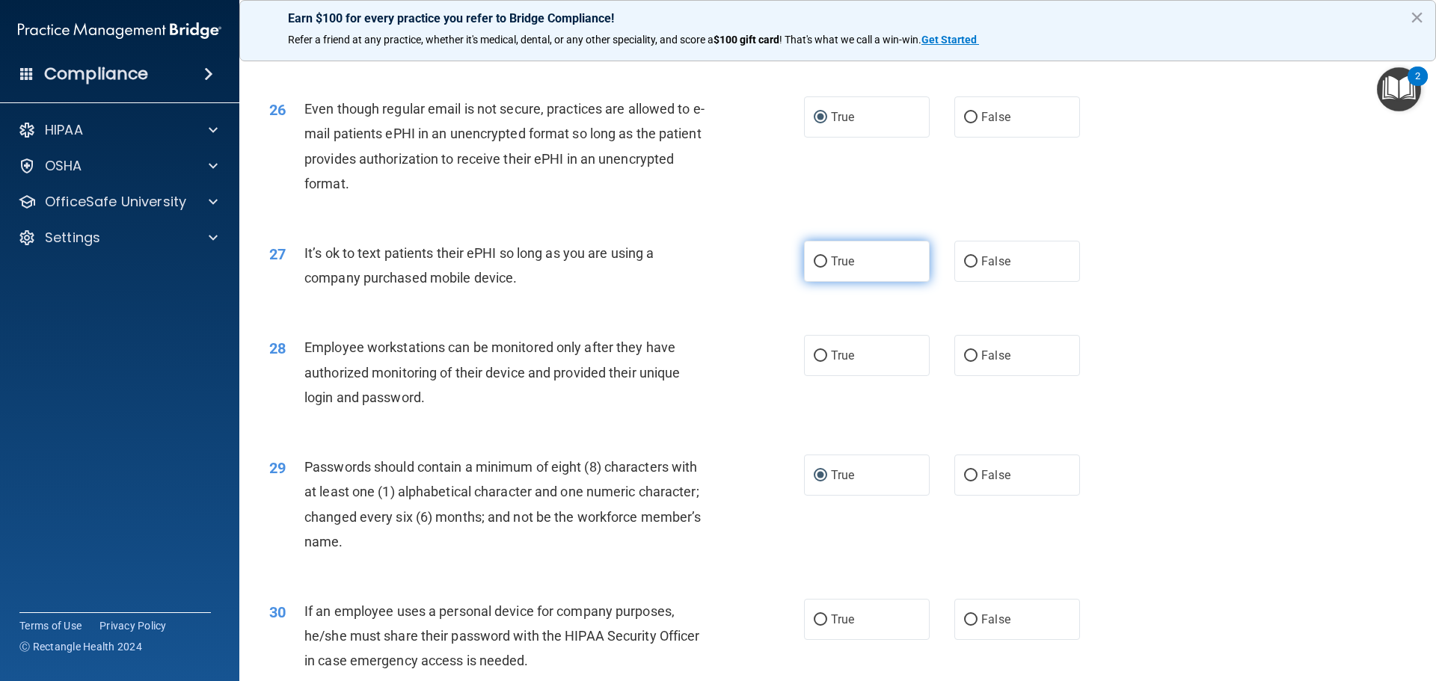
scroll to position [3067, 0]
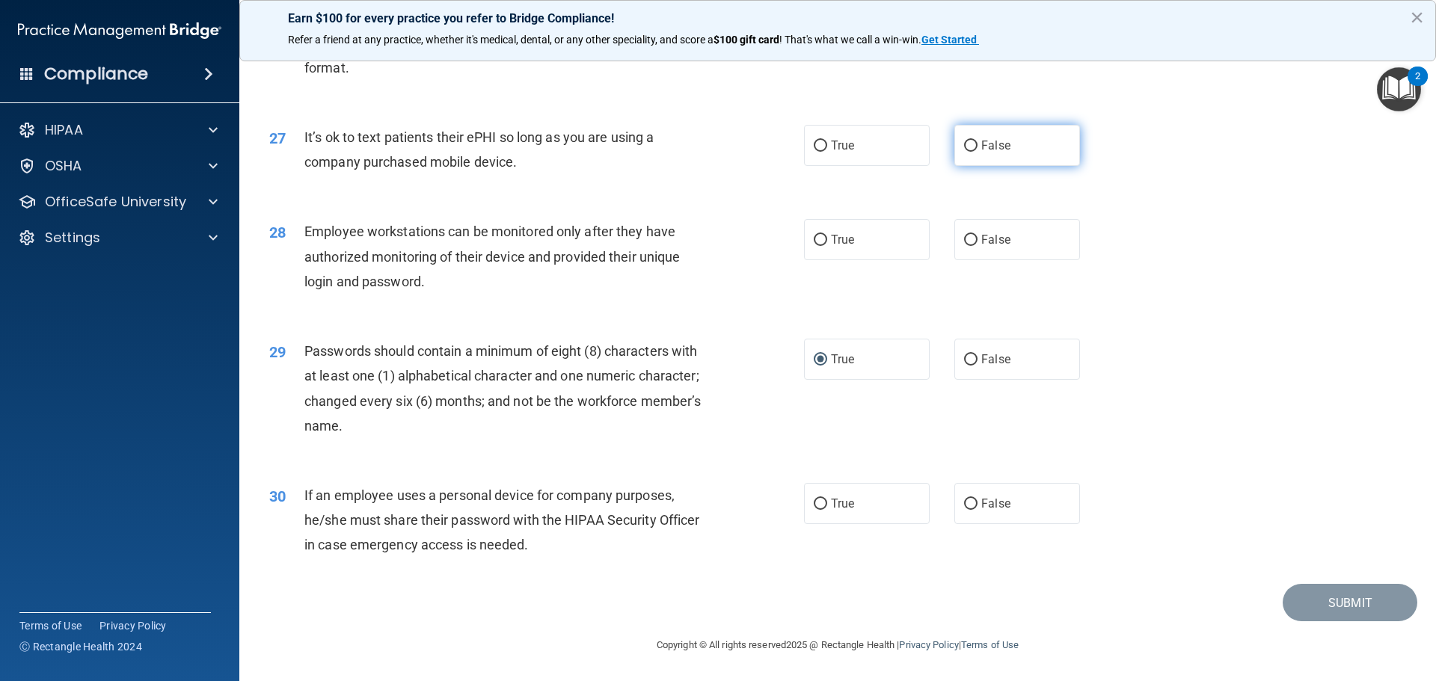
click at [964, 151] on input "False" at bounding box center [970, 146] width 13 height 11
radio input "true"
click at [964, 246] on input "False" at bounding box center [970, 240] width 13 height 11
radio input "true"
click at [964, 508] on input "False" at bounding box center [970, 504] width 13 height 11
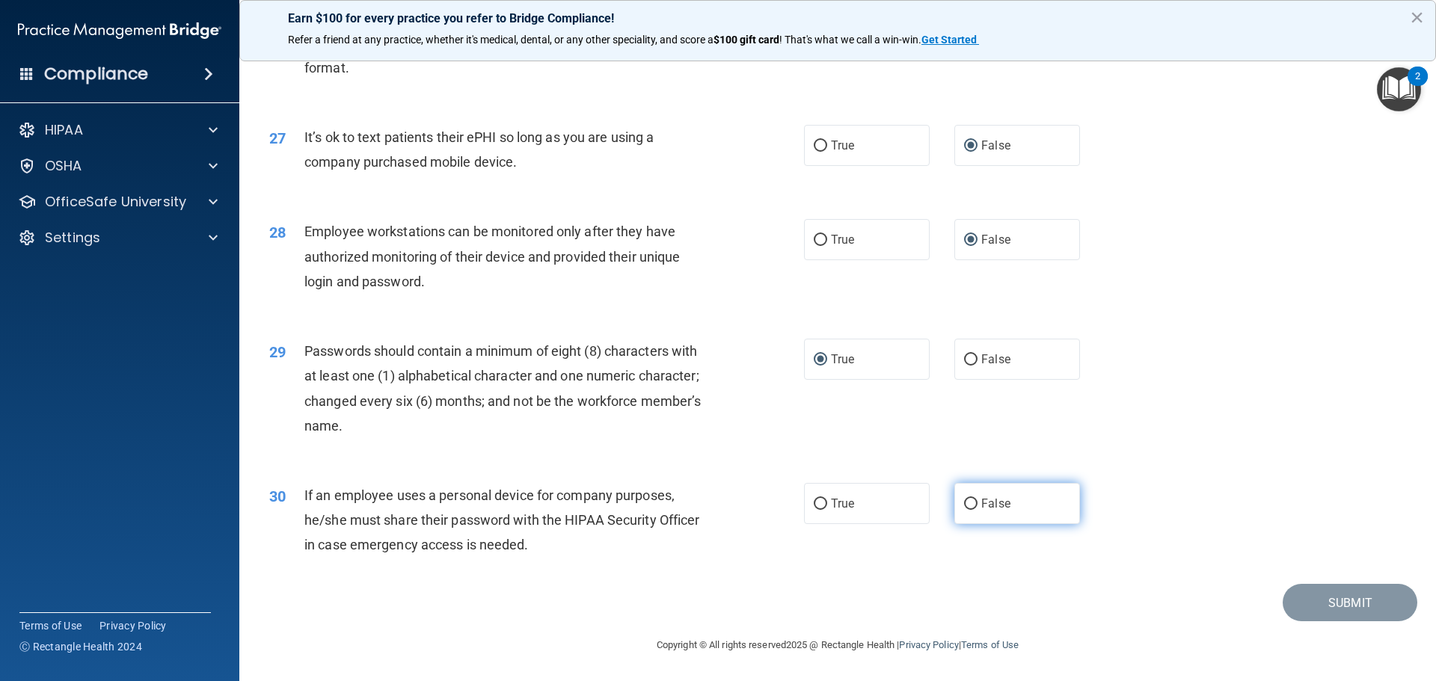
radio input "true"
click at [1320, 601] on button "Submit" at bounding box center [1350, 603] width 135 height 38
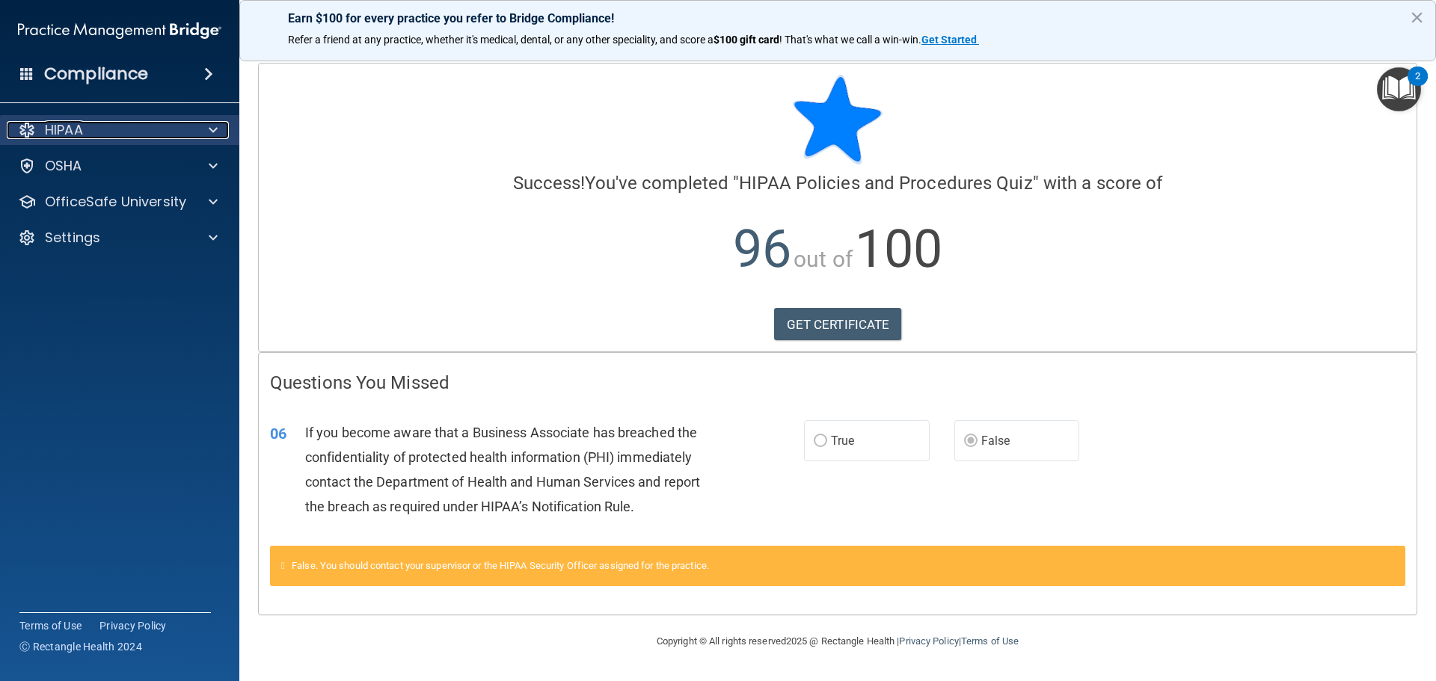
click at [60, 128] on p "HIPAA" at bounding box center [64, 130] width 38 height 18
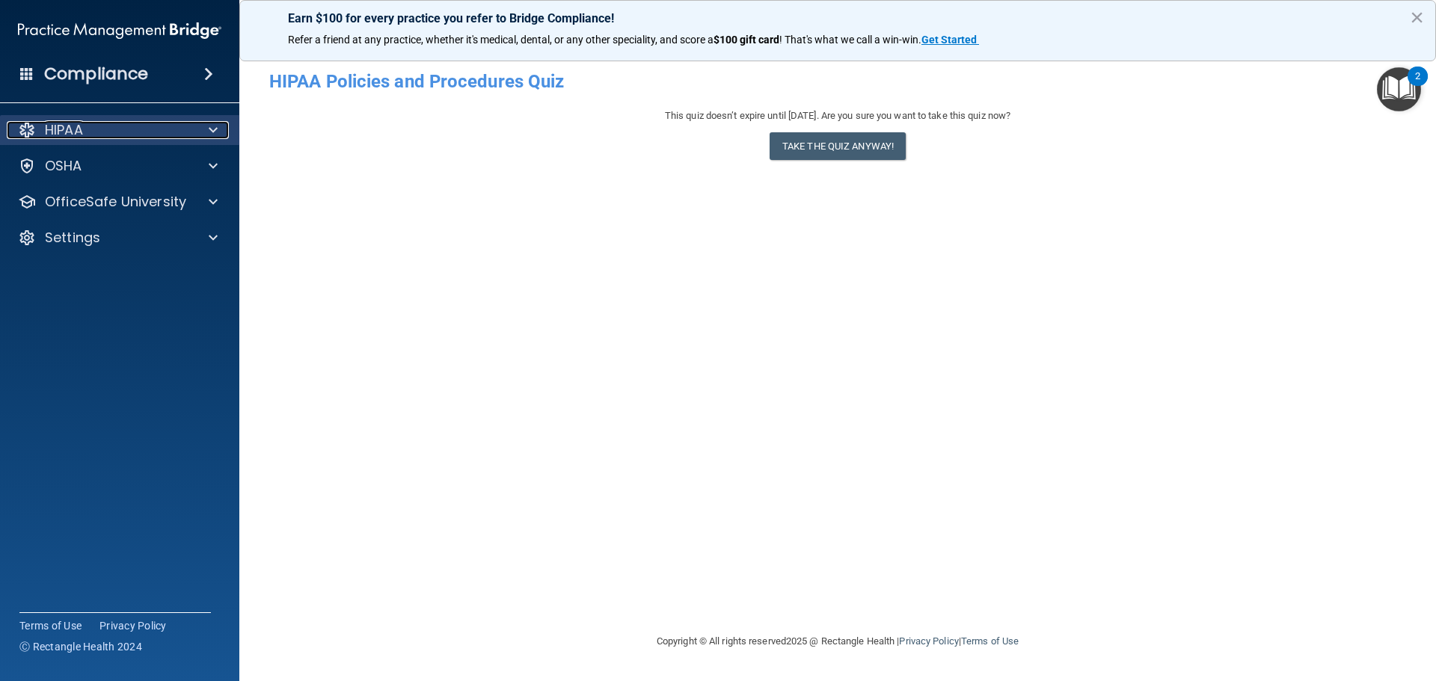
click at [70, 133] on p "HIPAA" at bounding box center [64, 130] width 38 height 18
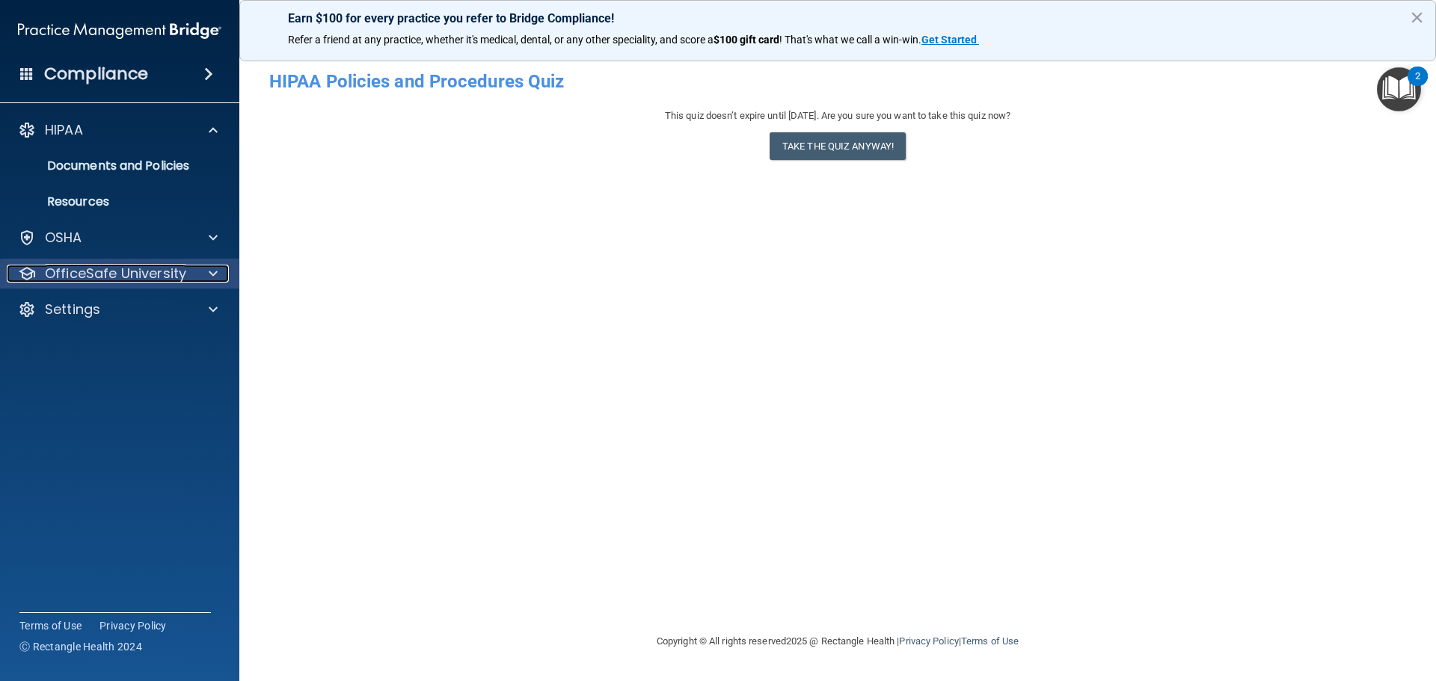
click at [100, 269] on p "OfficeSafe University" at bounding box center [115, 274] width 141 height 18
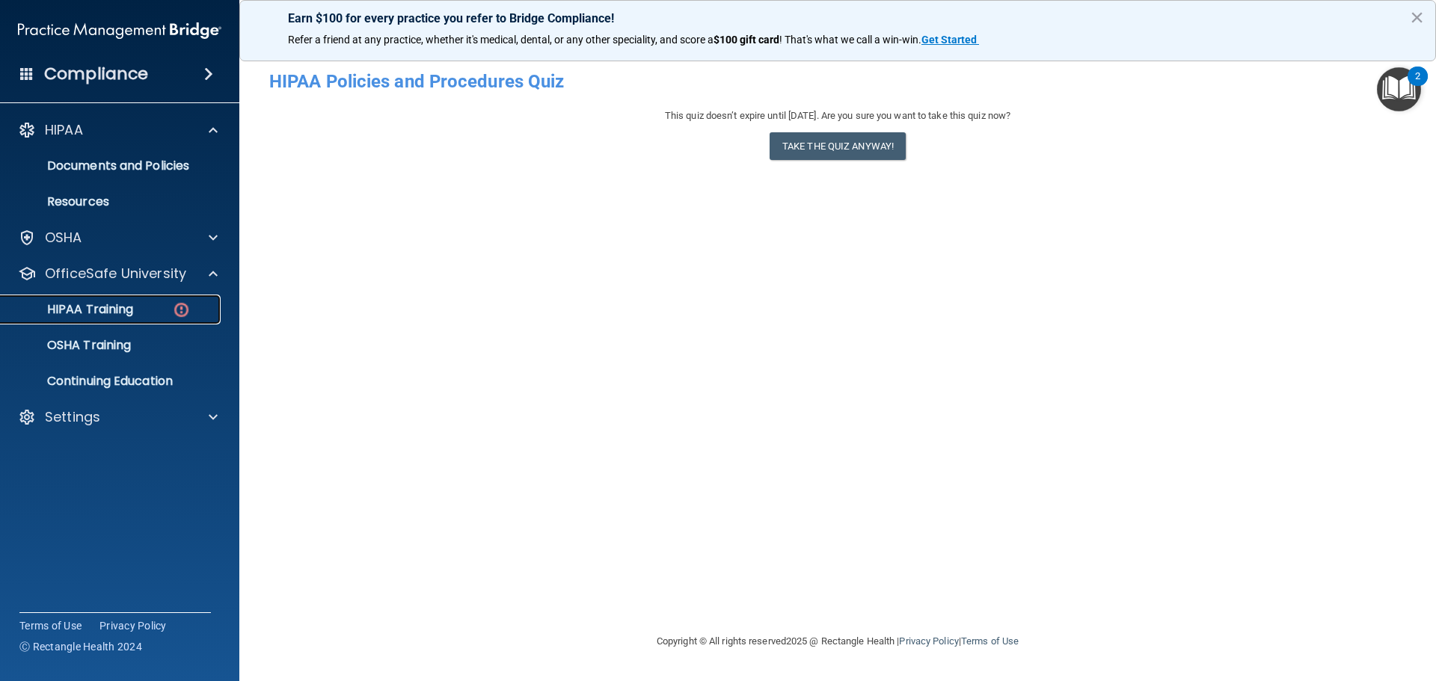
click at [93, 311] on p "HIPAA Training" at bounding box center [71, 309] width 123 height 15
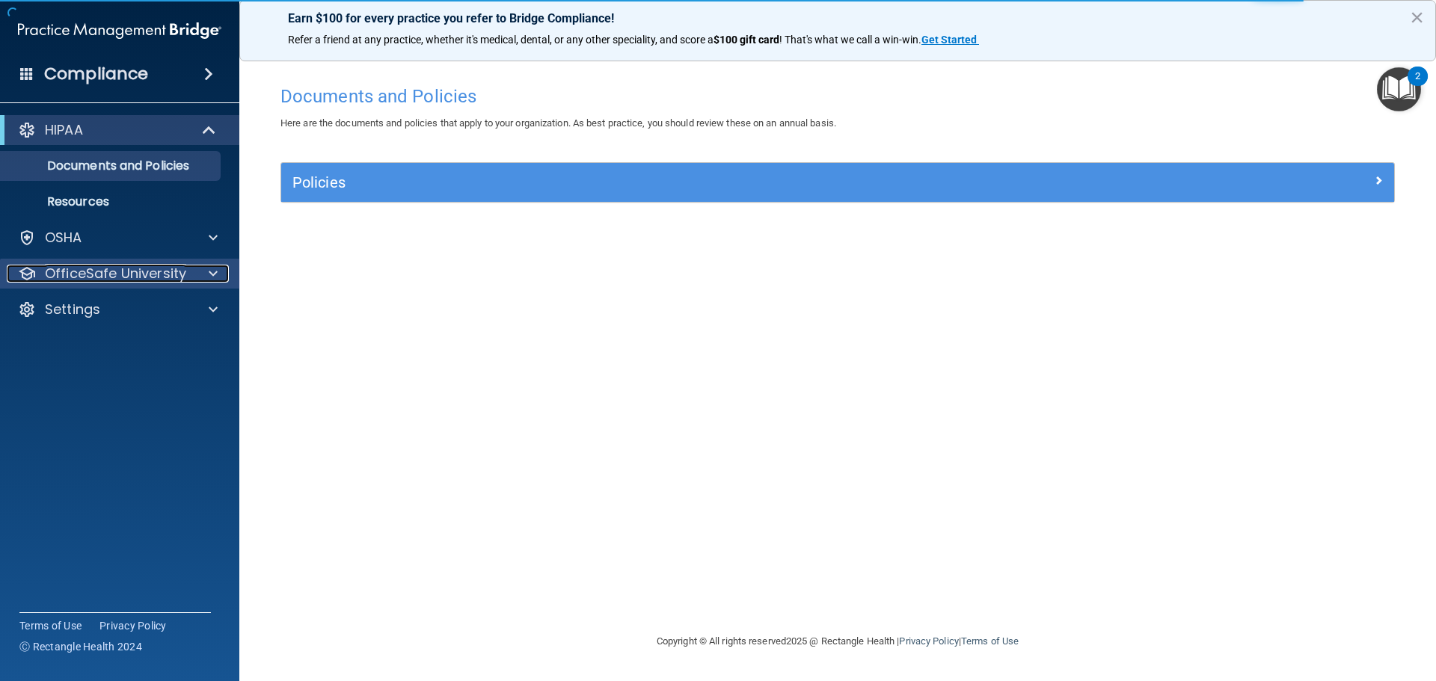
click at [97, 273] on p "OfficeSafe University" at bounding box center [115, 274] width 141 height 18
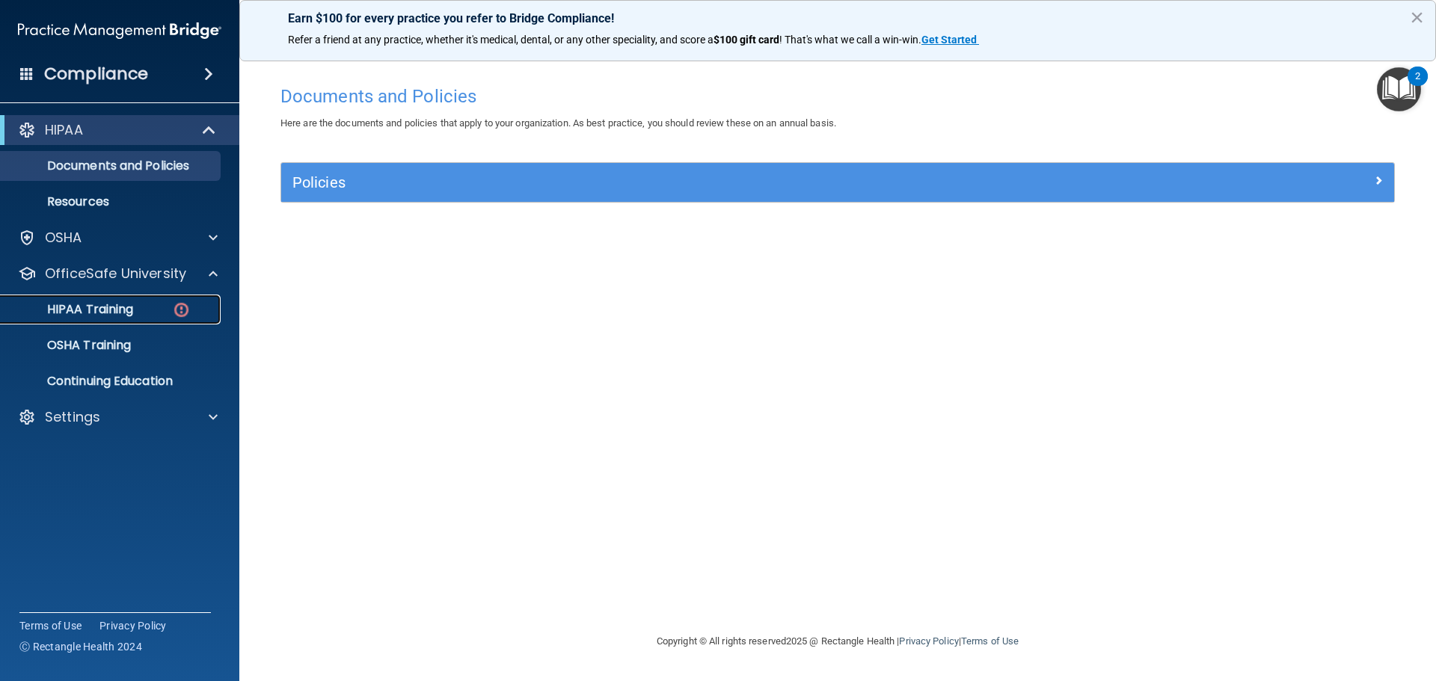
click at [87, 310] on p "HIPAA Training" at bounding box center [71, 309] width 123 height 15
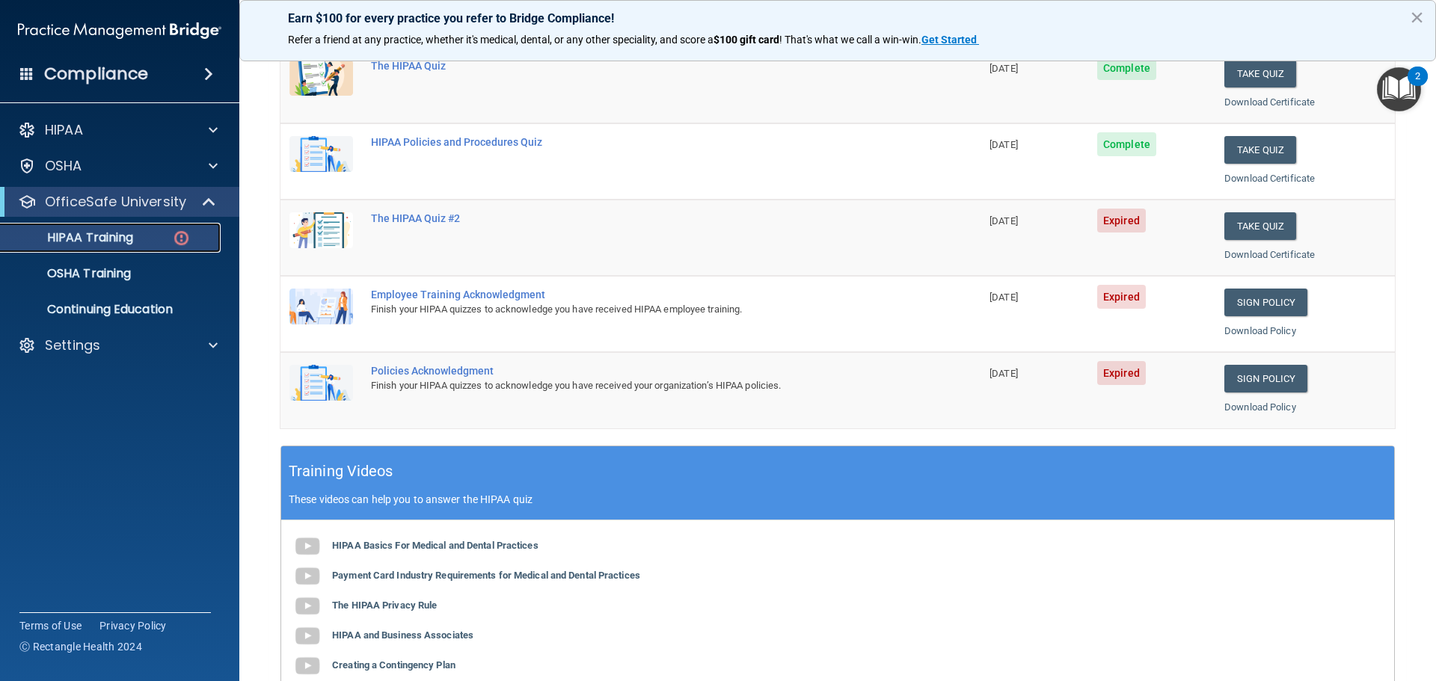
scroll to position [146, 0]
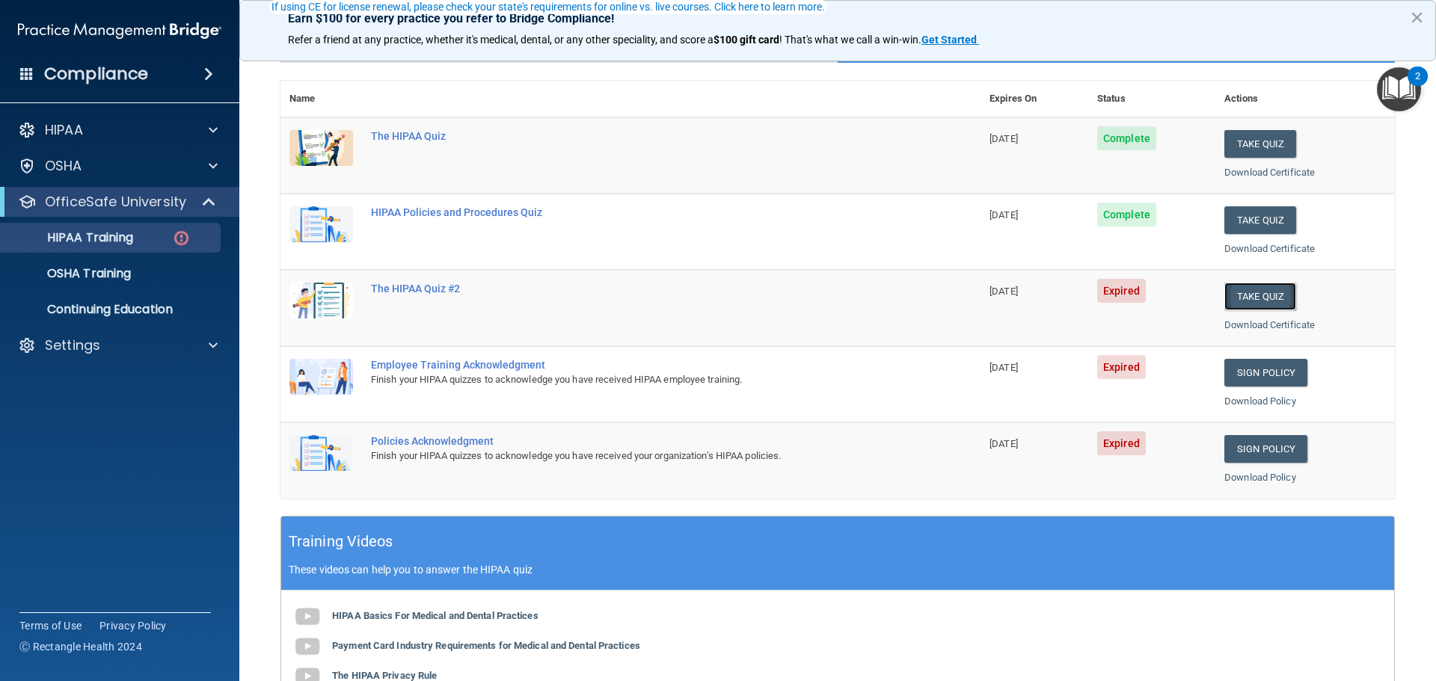
click at [1251, 296] on button "Take Quiz" at bounding box center [1260, 297] width 72 height 28
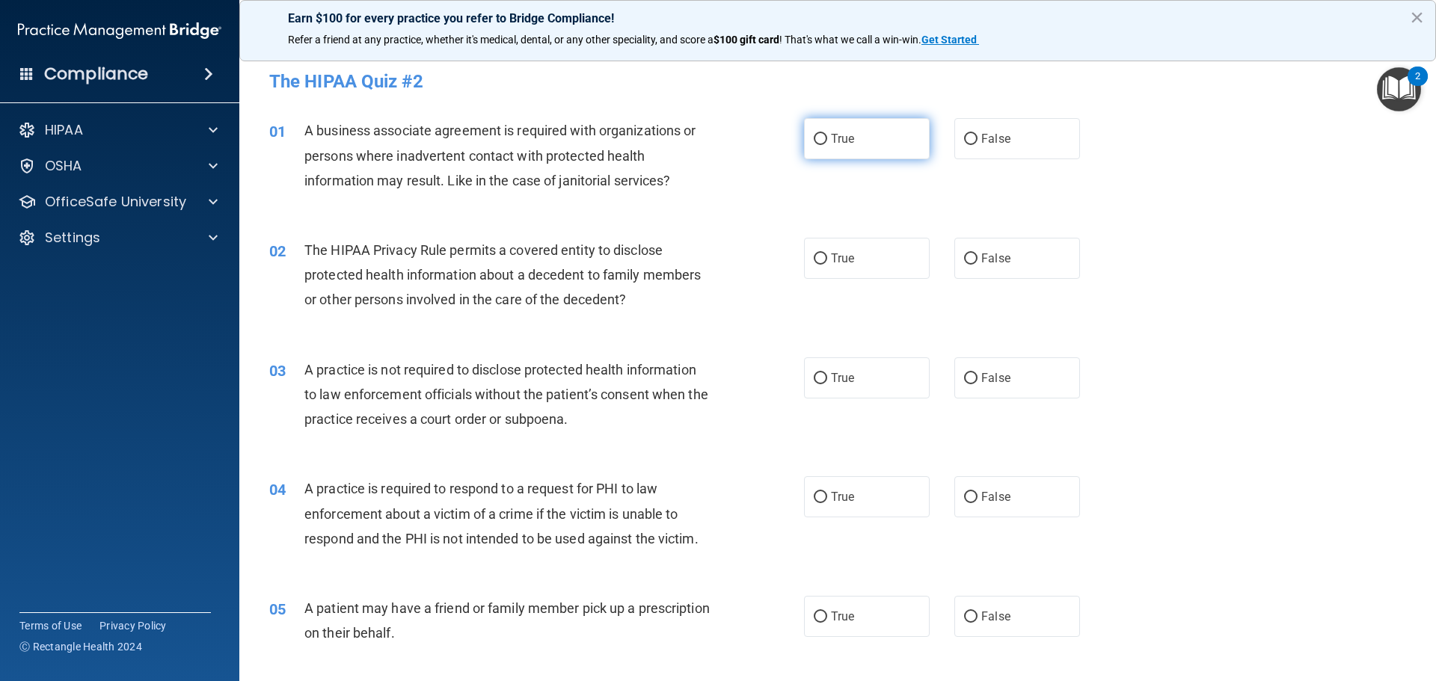
click at [814, 138] on input "True" at bounding box center [820, 139] width 13 height 11
radio input "true"
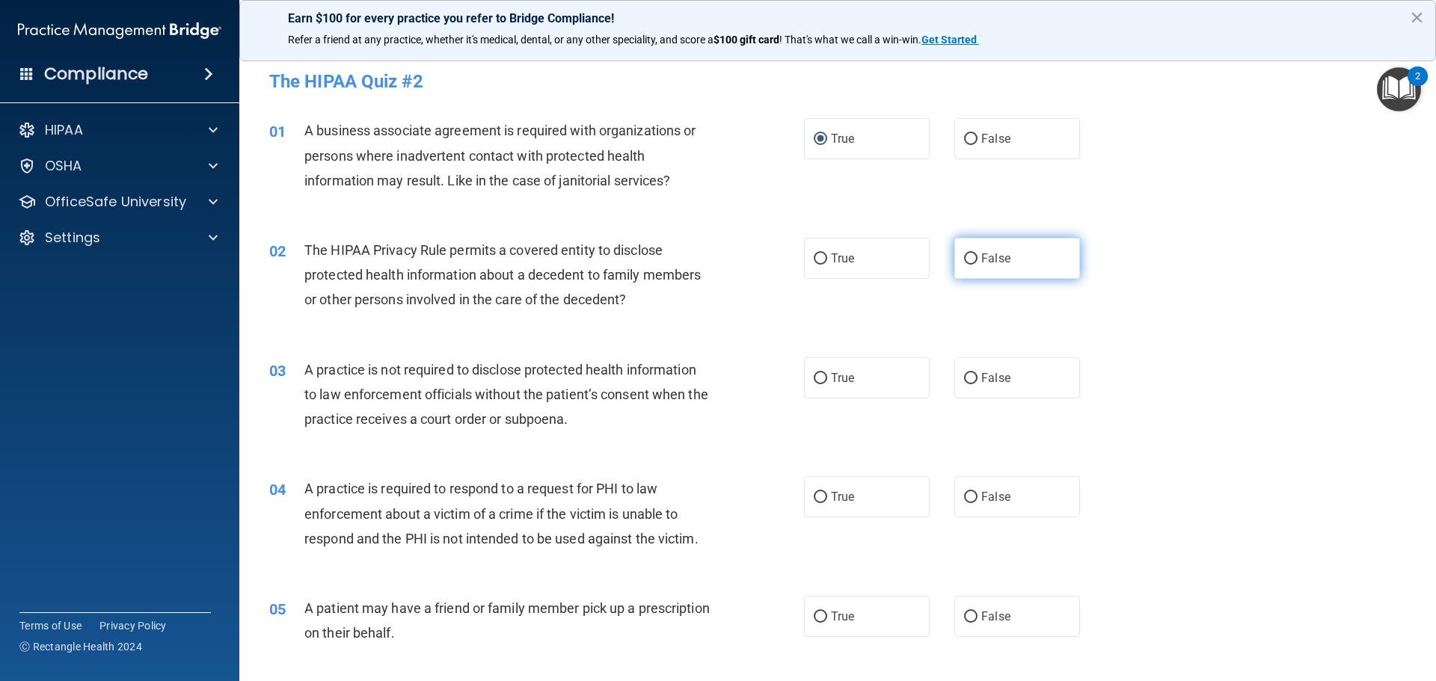
click at [964, 257] on input "False" at bounding box center [970, 259] width 13 height 11
radio input "true"
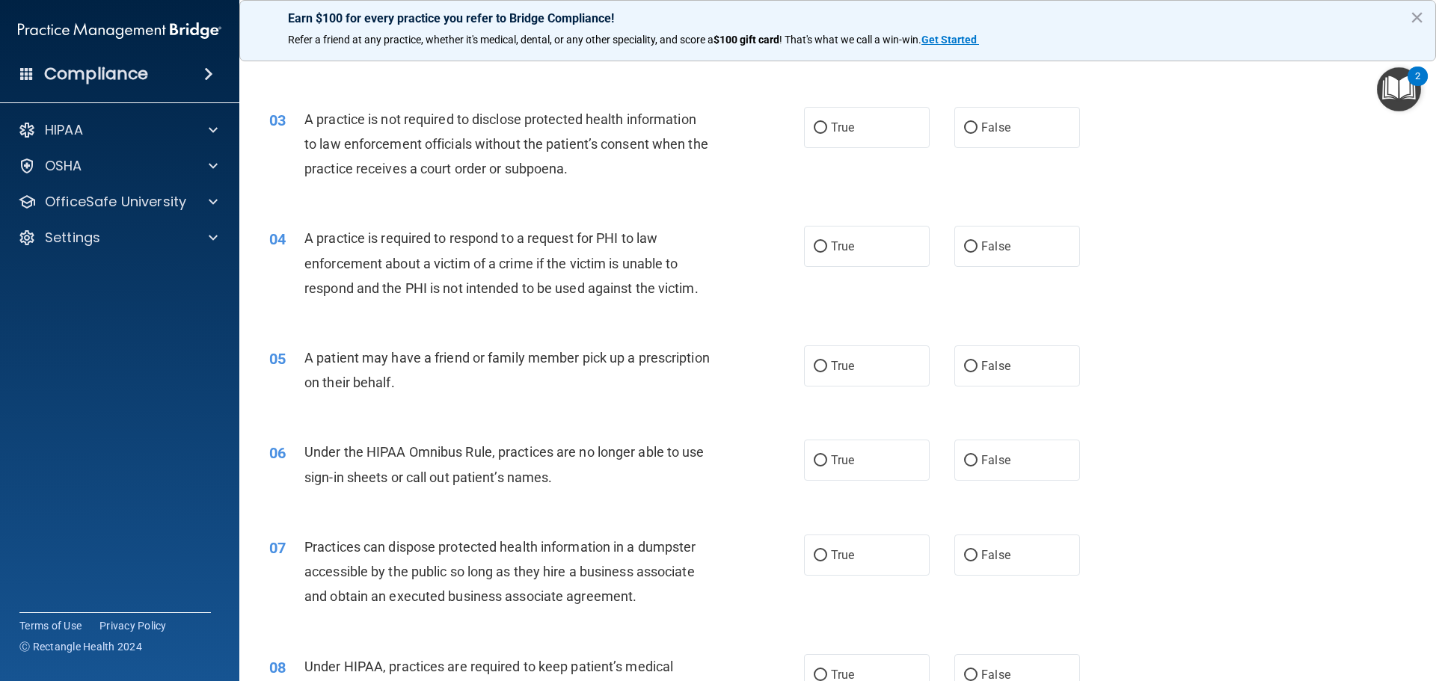
scroll to position [224, 0]
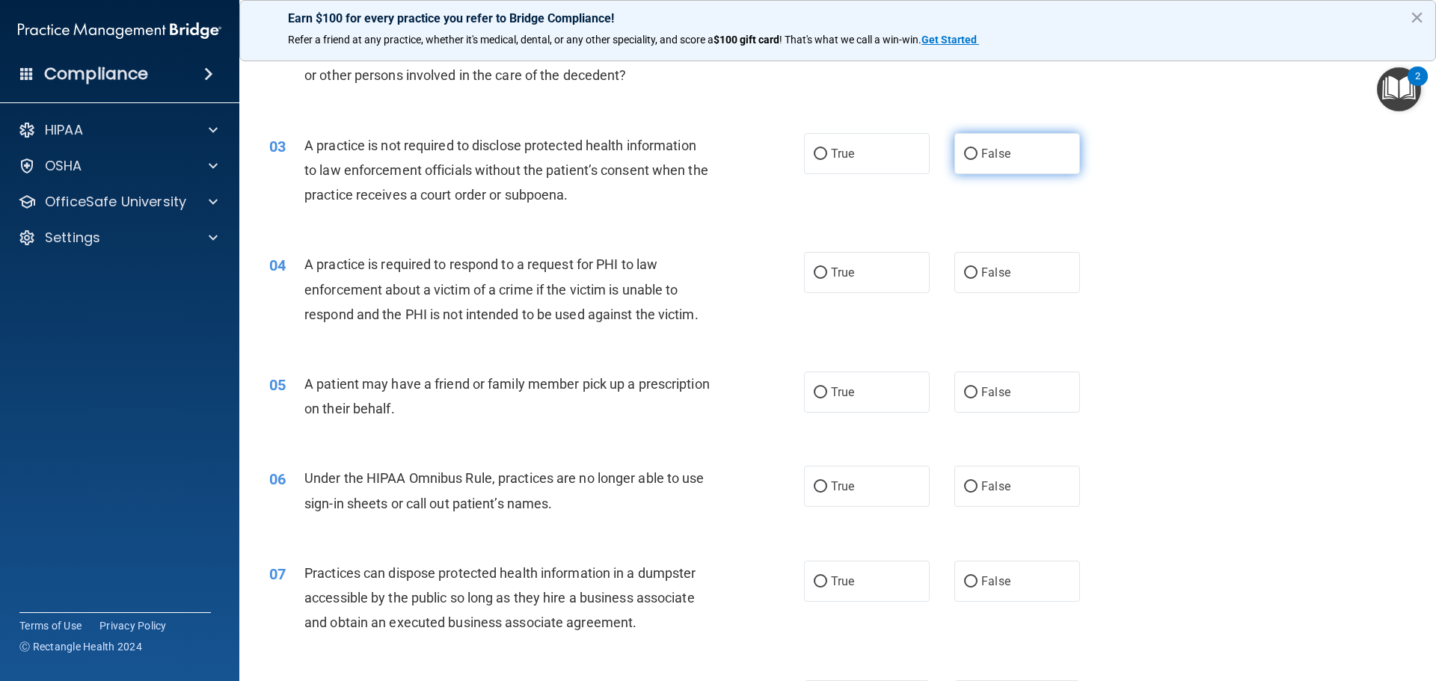
click at [964, 152] on input "False" at bounding box center [970, 154] width 13 height 11
radio input "true"
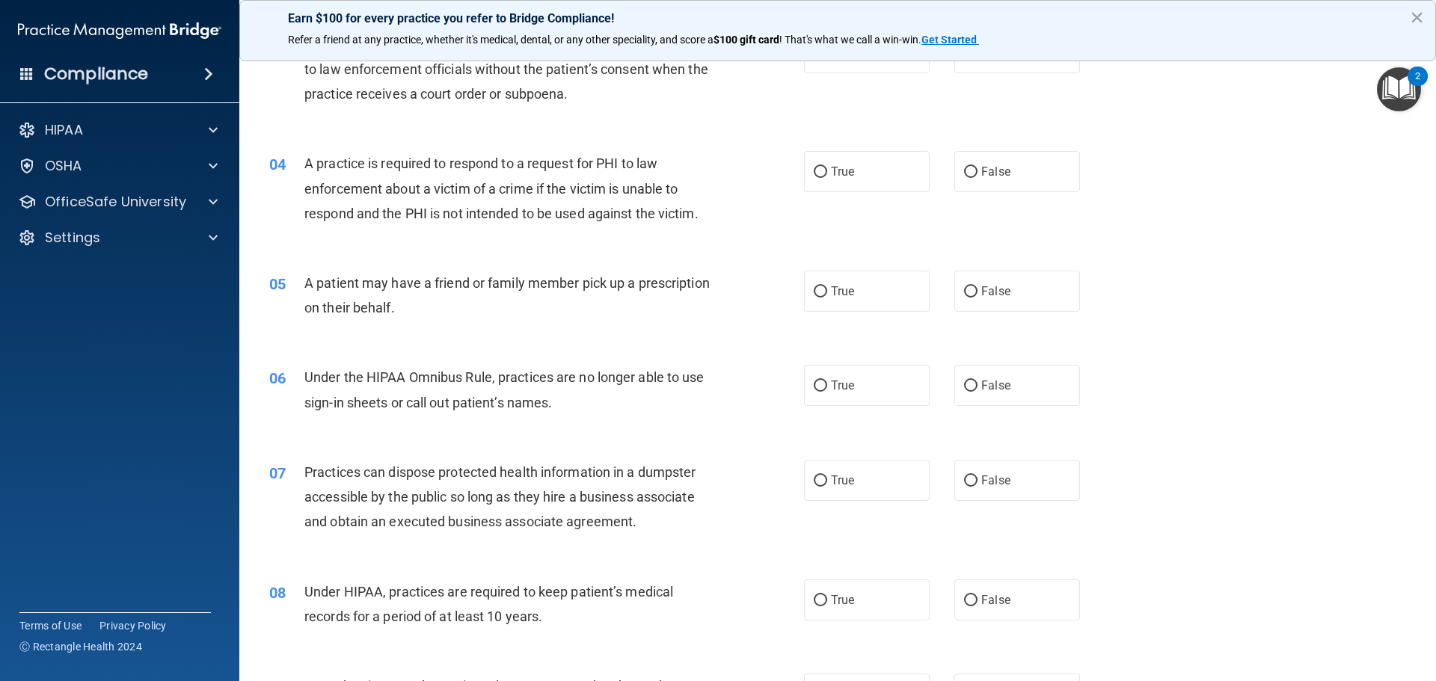
scroll to position [299, 0]
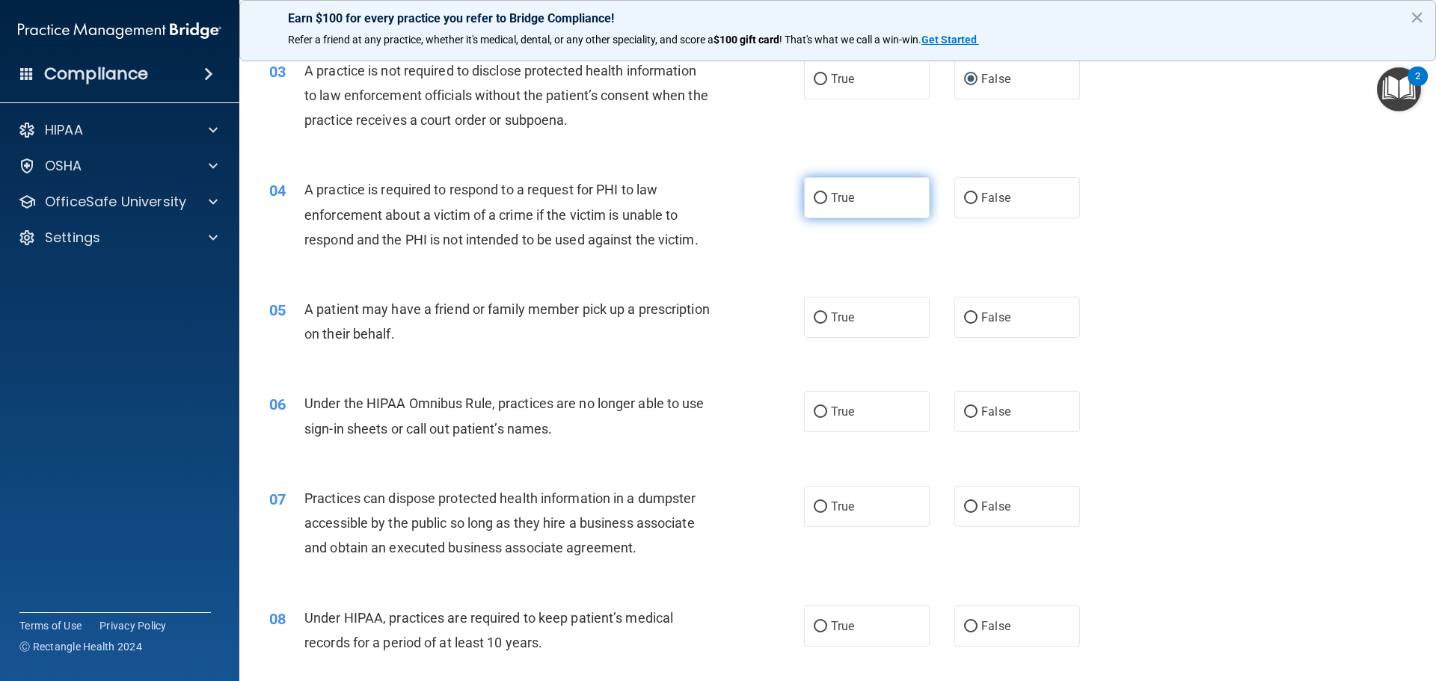
click at [818, 198] on input "True" at bounding box center [820, 198] width 13 height 11
radio input "true"
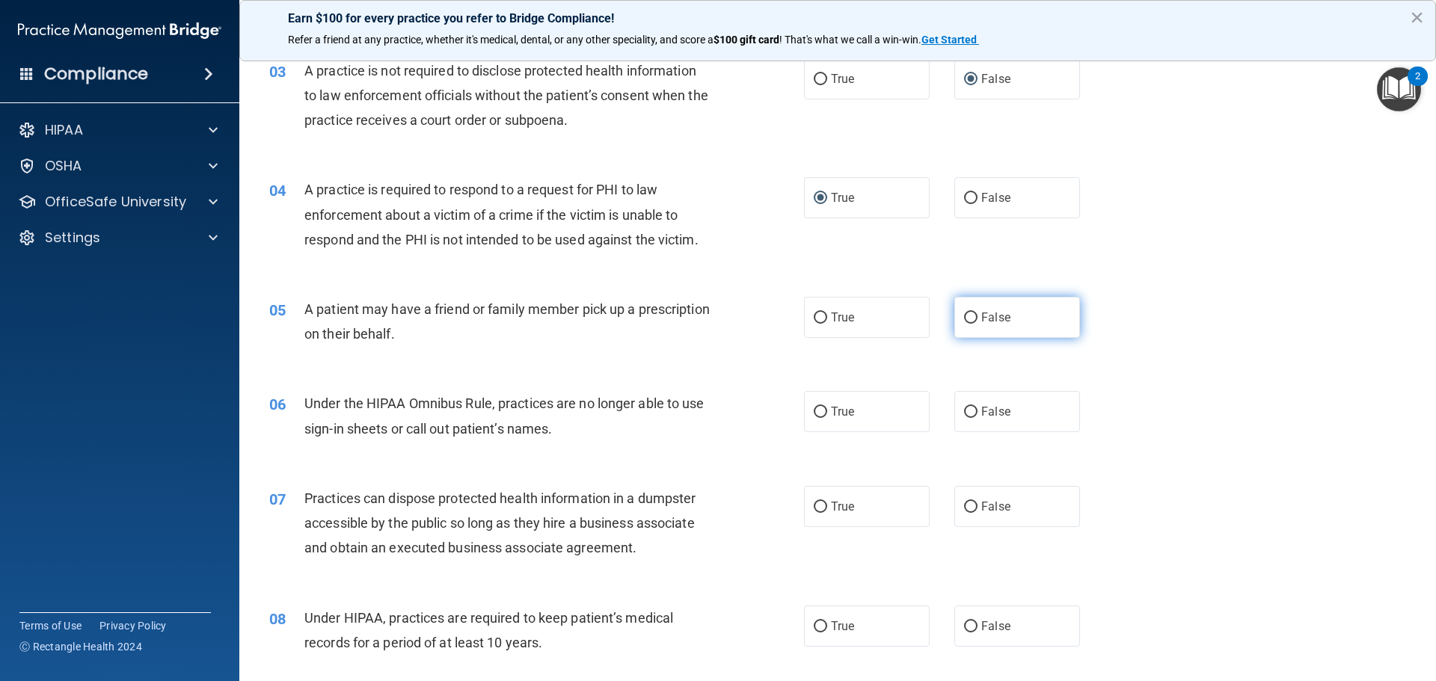
click at [964, 317] on input "False" at bounding box center [970, 318] width 13 height 11
radio input "true"
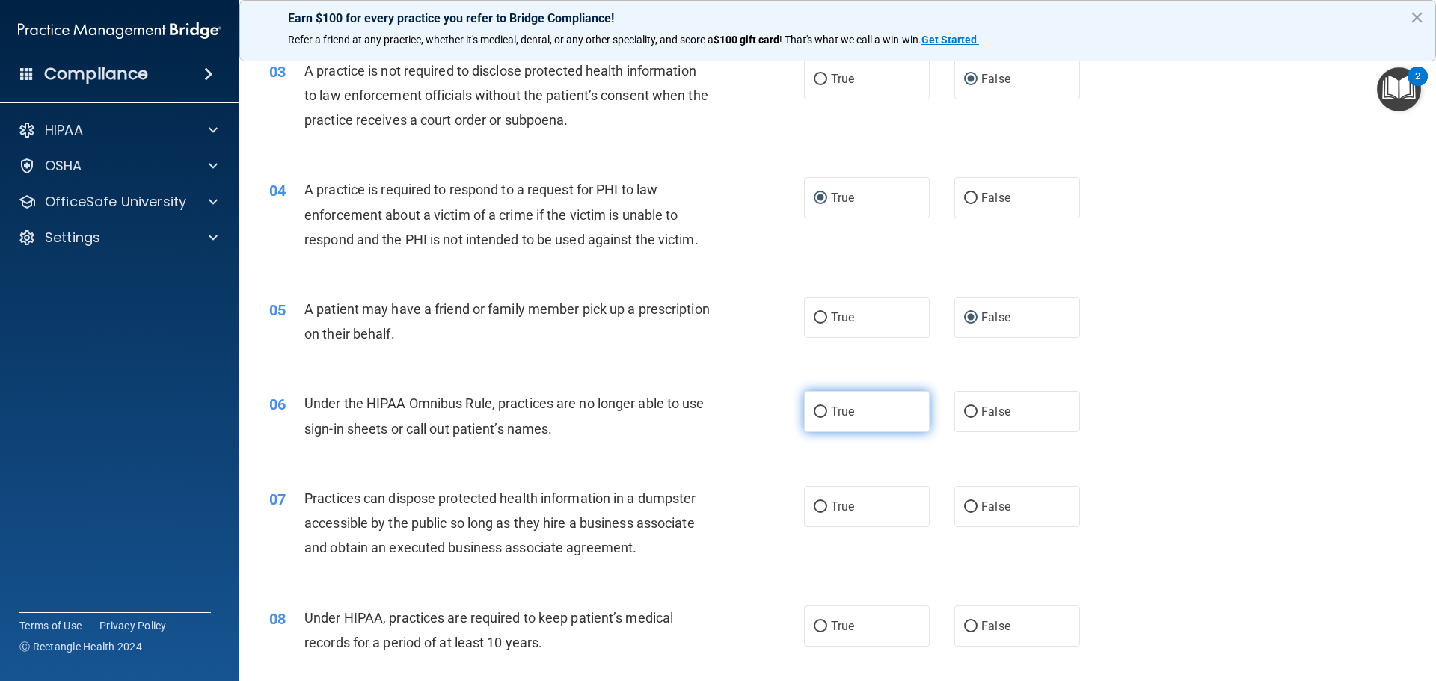
click at [819, 413] on input "True" at bounding box center [820, 412] width 13 height 11
radio input "true"
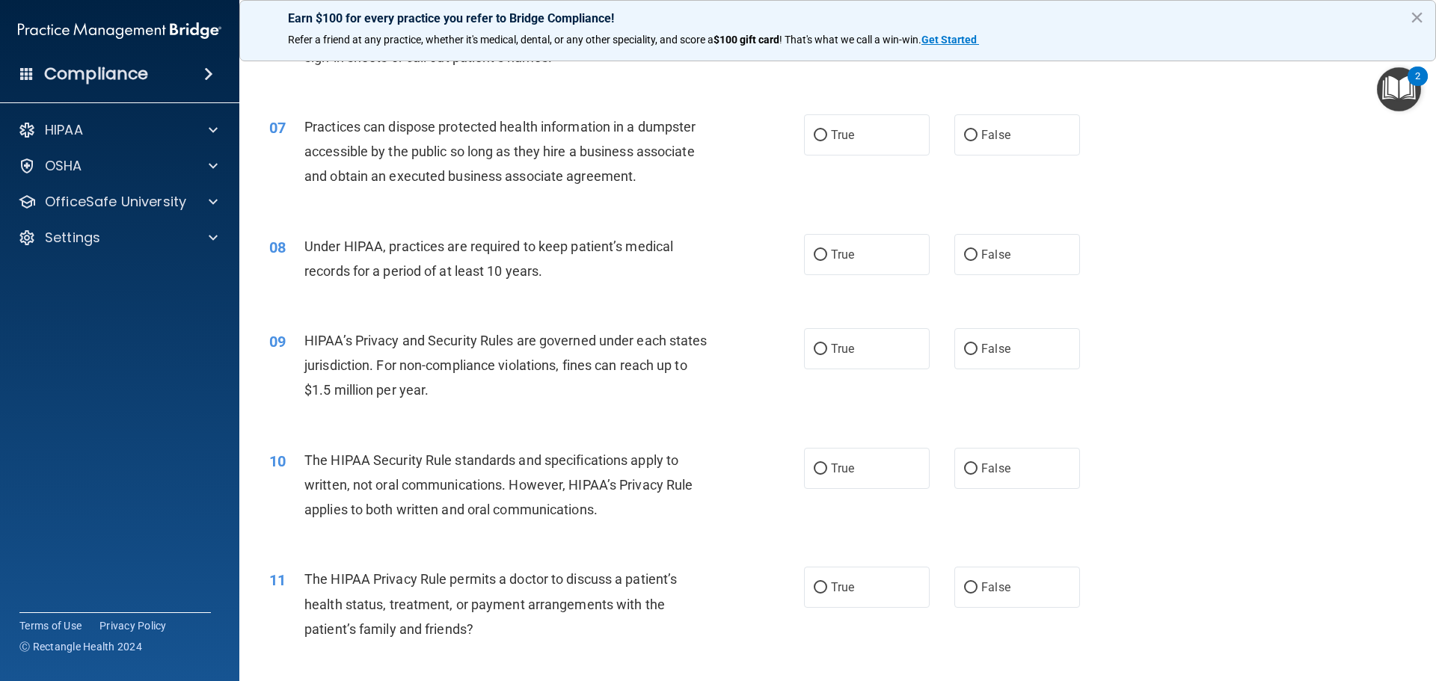
scroll to position [673, 0]
click at [964, 135] on input "False" at bounding box center [970, 133] width 13 height 11
radio input "true"
click at [964, 251] on input "False" at bounding box center [970, 253] width 13 height 11
radio input "true"
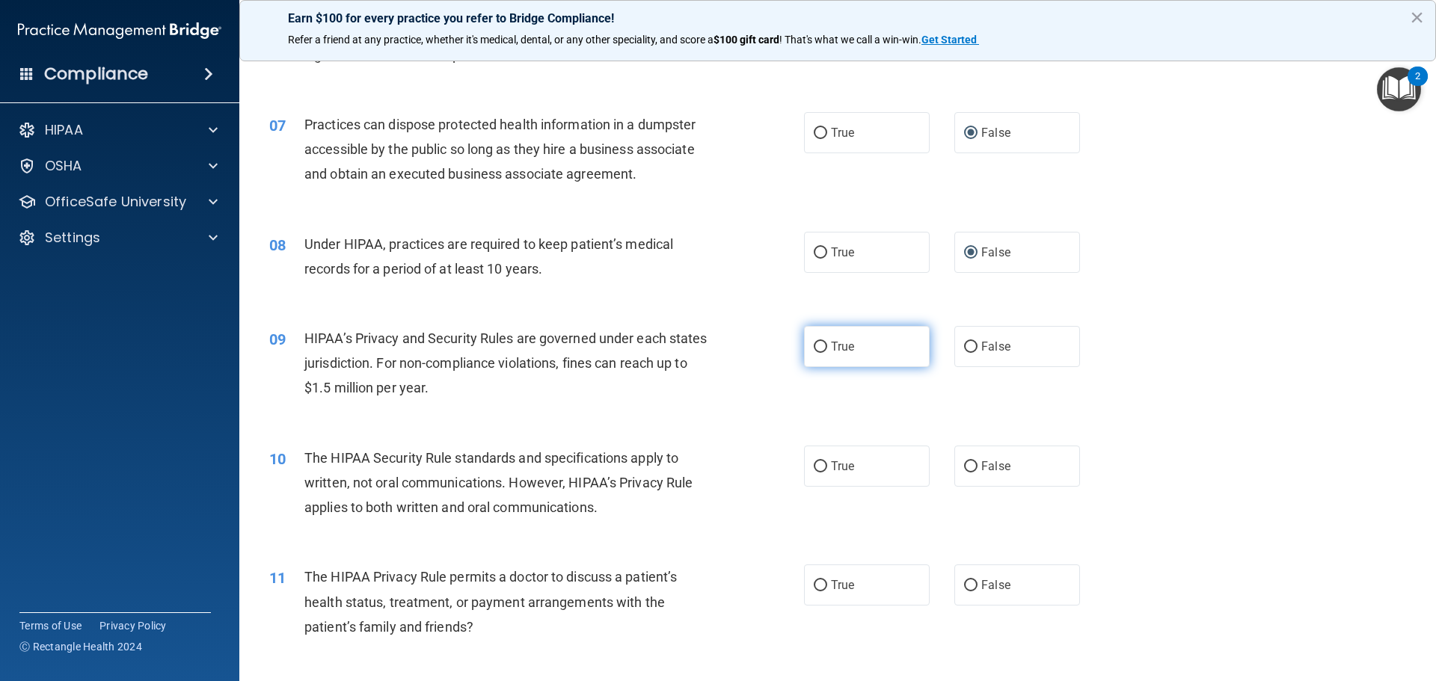
click at [814, 345] on input "True" at bounding box center [820, 347] width 13 height 11
radio input "true"
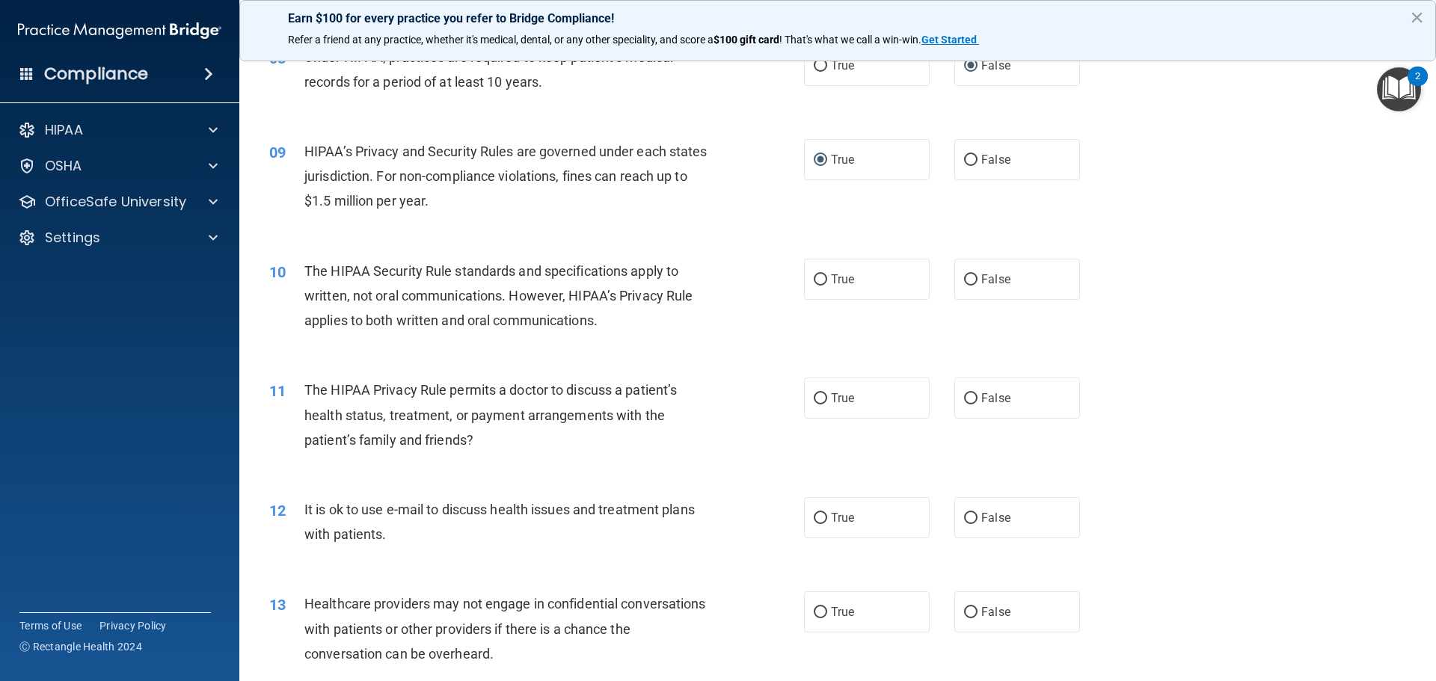
scroll to position [898, 0]
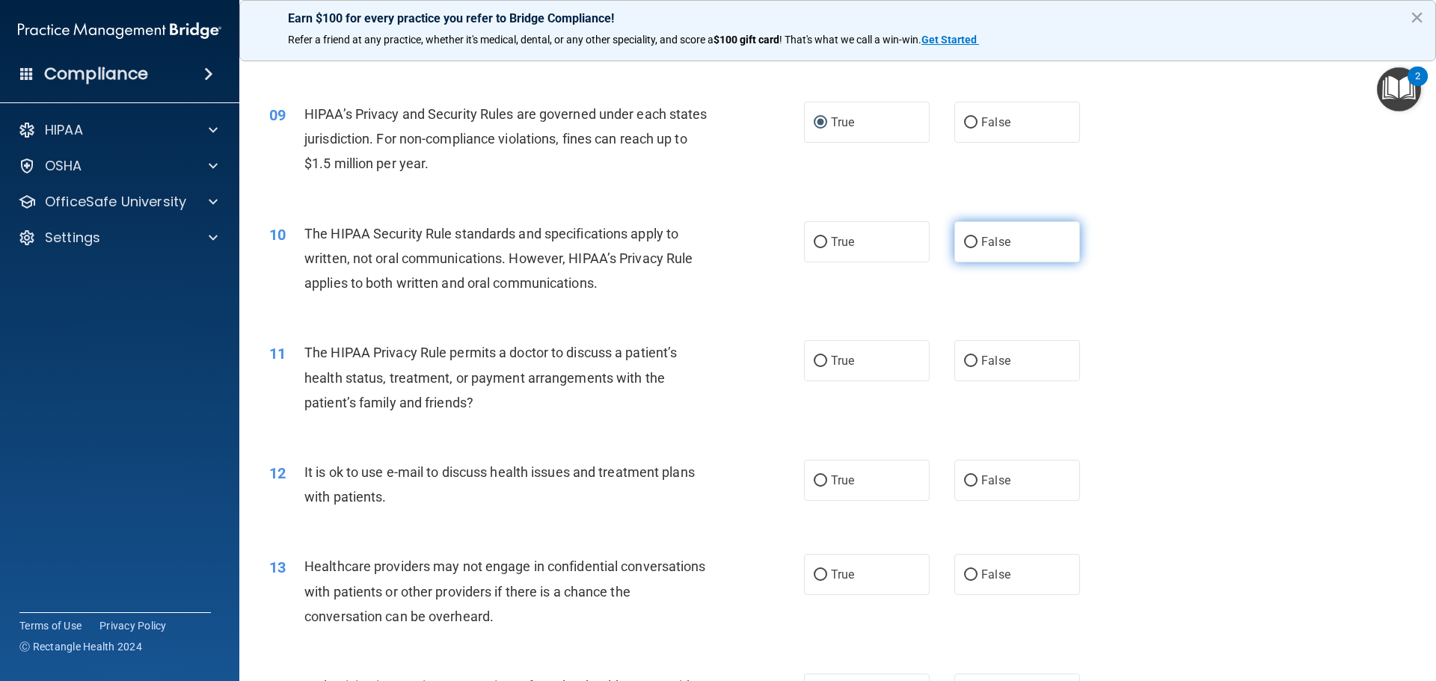
click at [964, 243] on input "False" at bounding box center [970, 242] width 13 height 11
radio input "true"
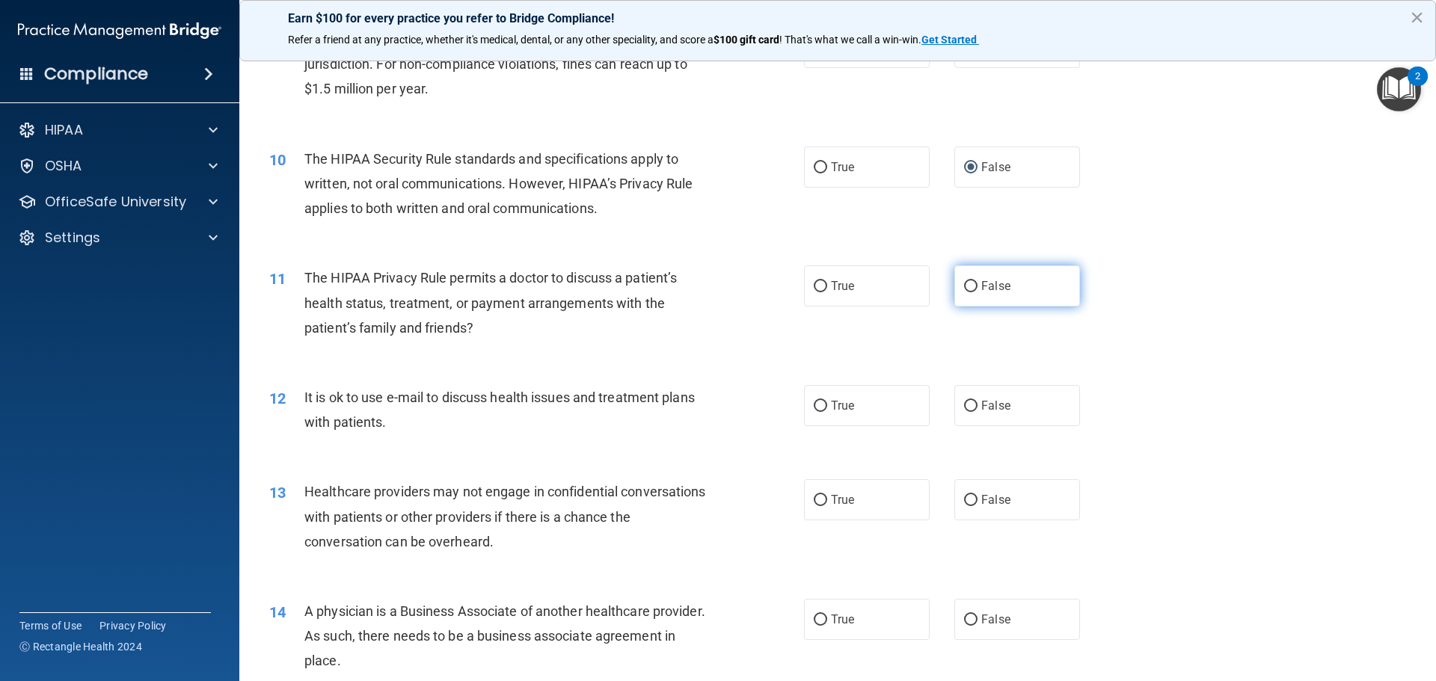
click at [964, 286] on input "False" at bounding box center [970, 286] width 13 height 11
radio input "true"
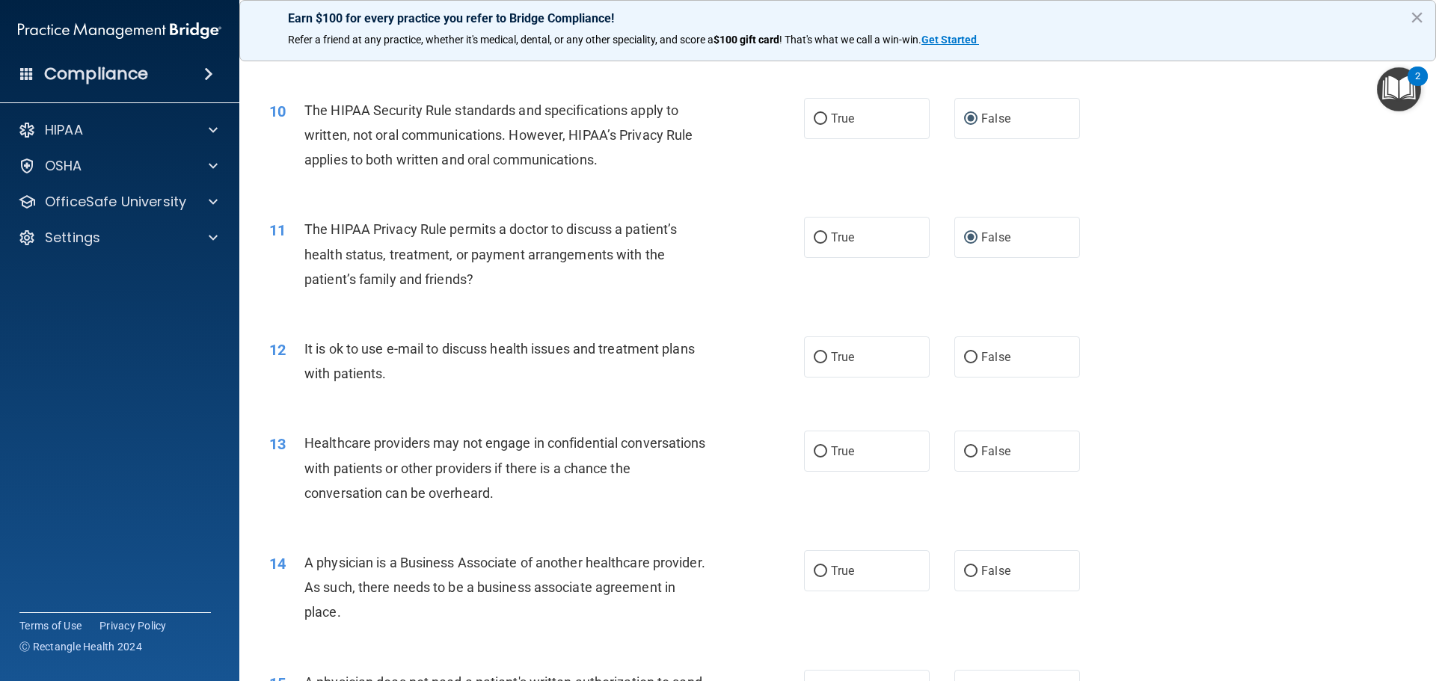
scroll to position [1047, 0]
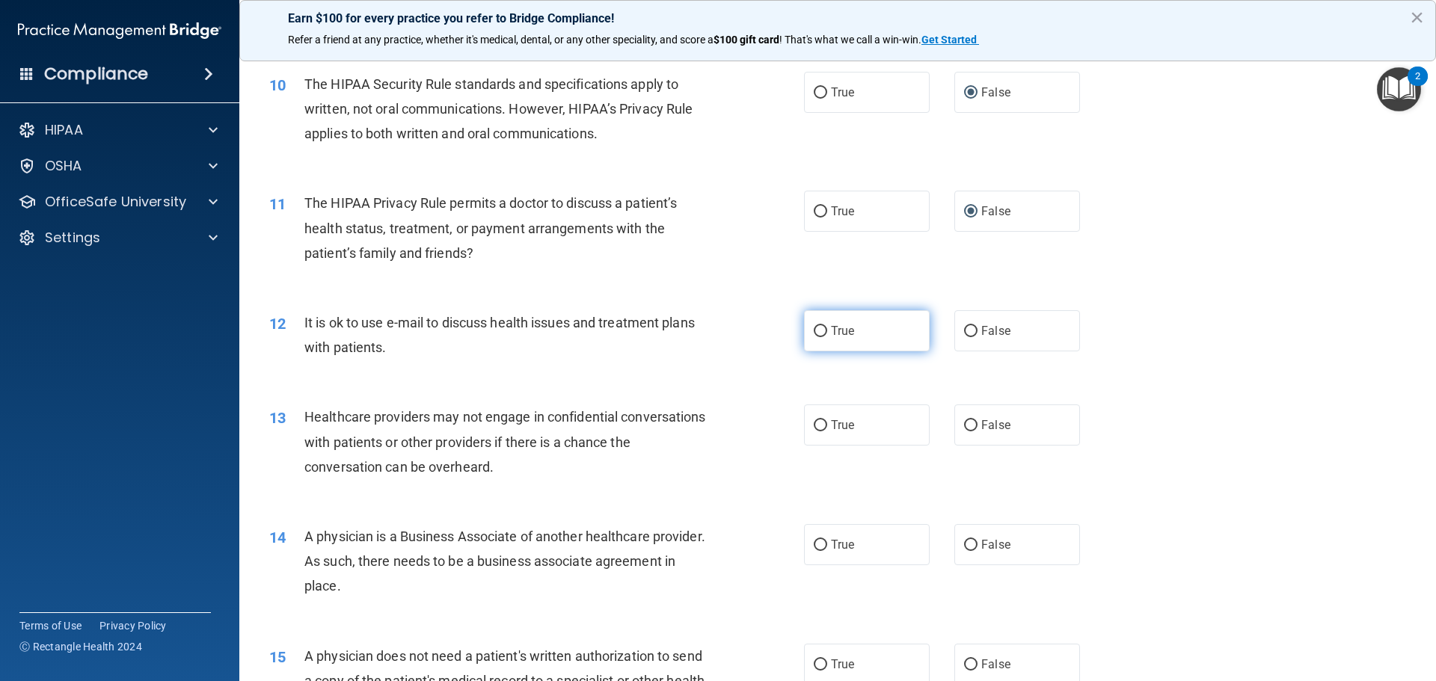
click at [814, 330] on input "True" at bounding box center [820, 331] width 13 height 11
radio input "true"
click at [964, 333] on input "False" at bounding box center [970, 331] width 13 height 11
radio input "true"
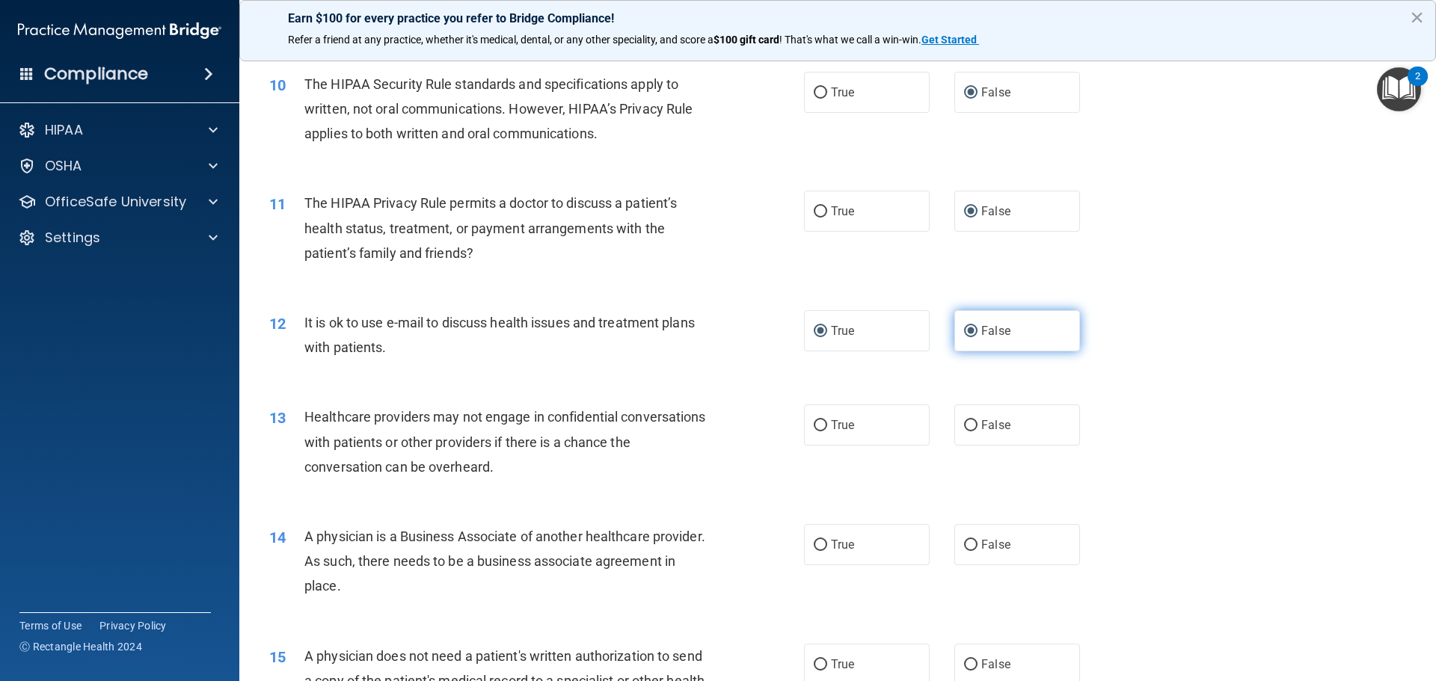
radio input "false"
click at [814, 426] on input "True" at bounding box center [820, 425] width 13 height 11
radio input "true"
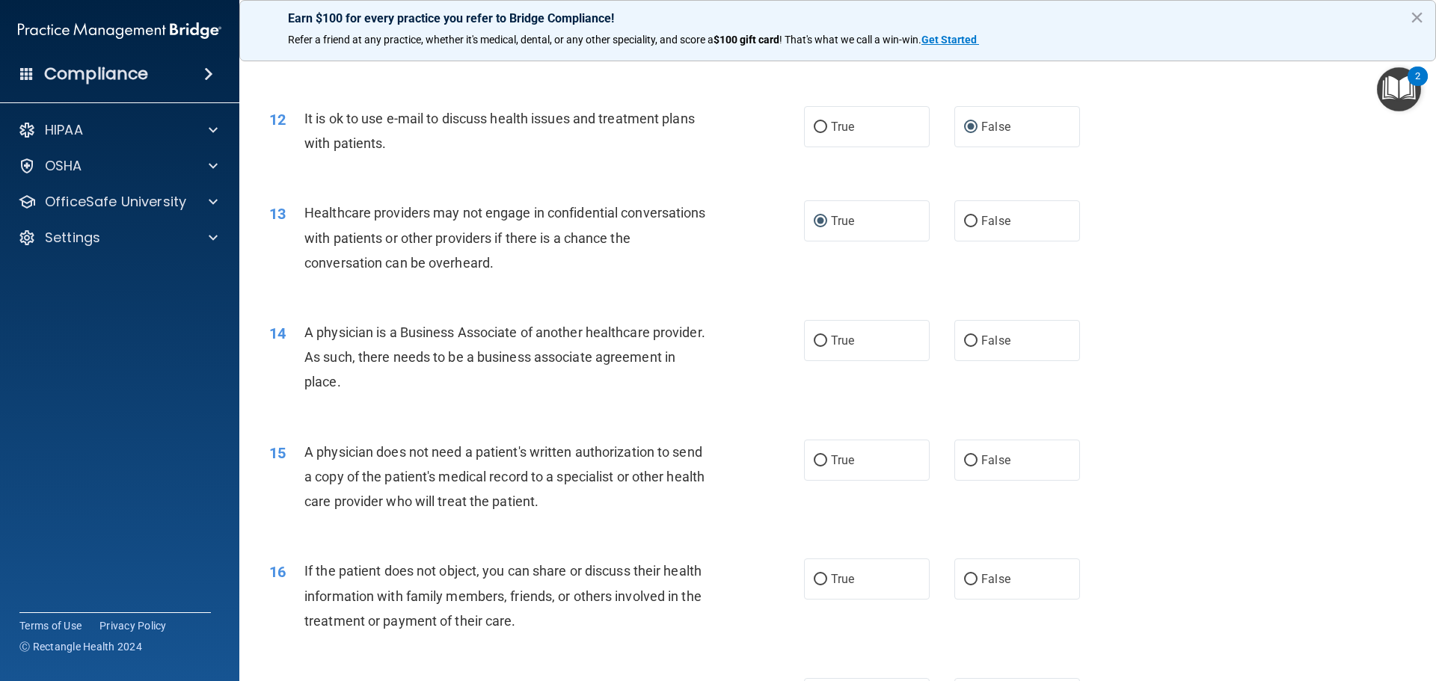
scroll to position [1272, 0]
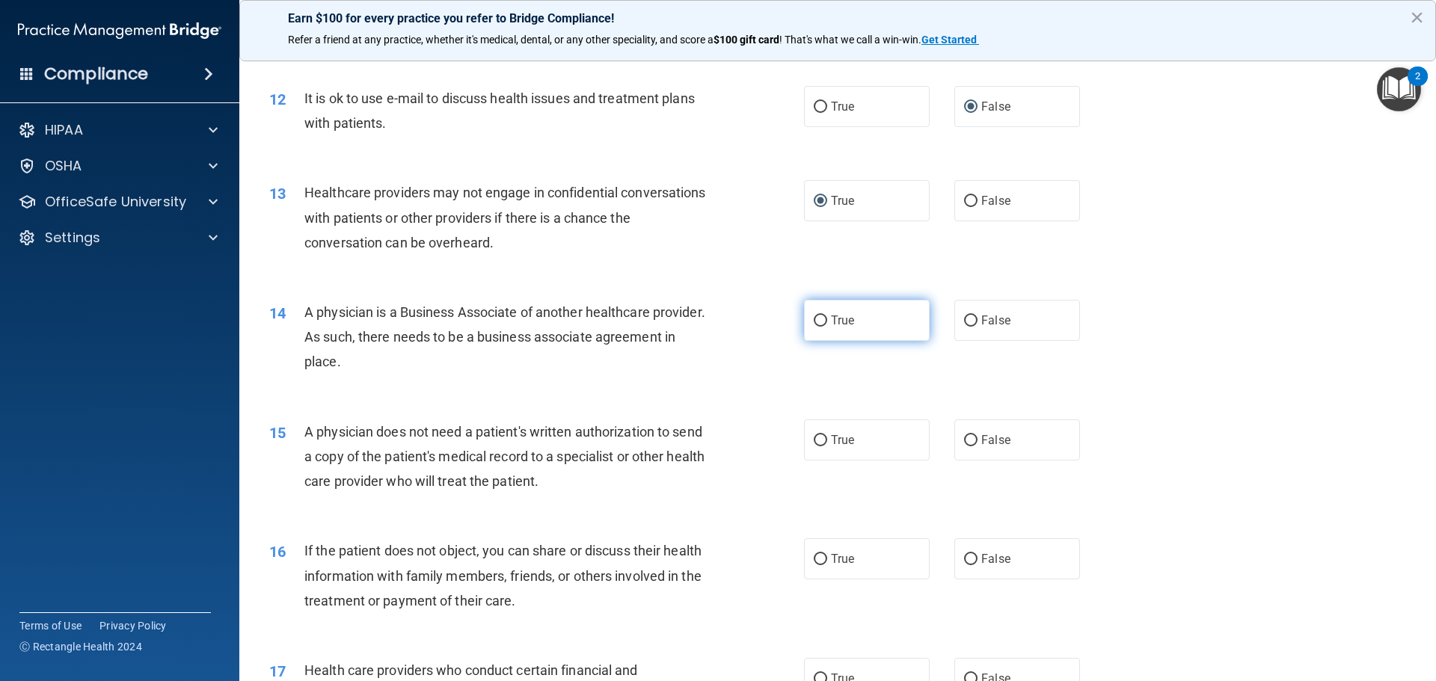
click at [814, 321] on input "True" at bounding box center [820, 321] width 13 height 11
radio input "true"
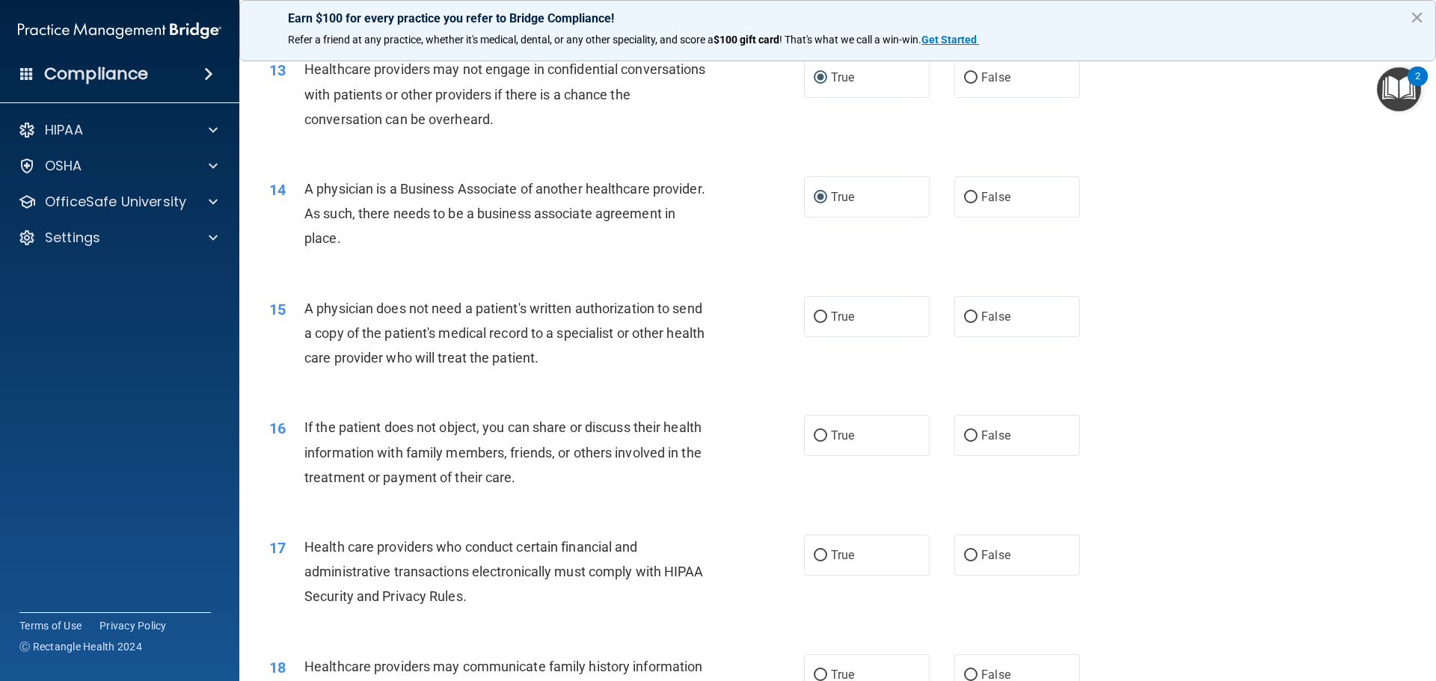
scroll to position [1421, 0]
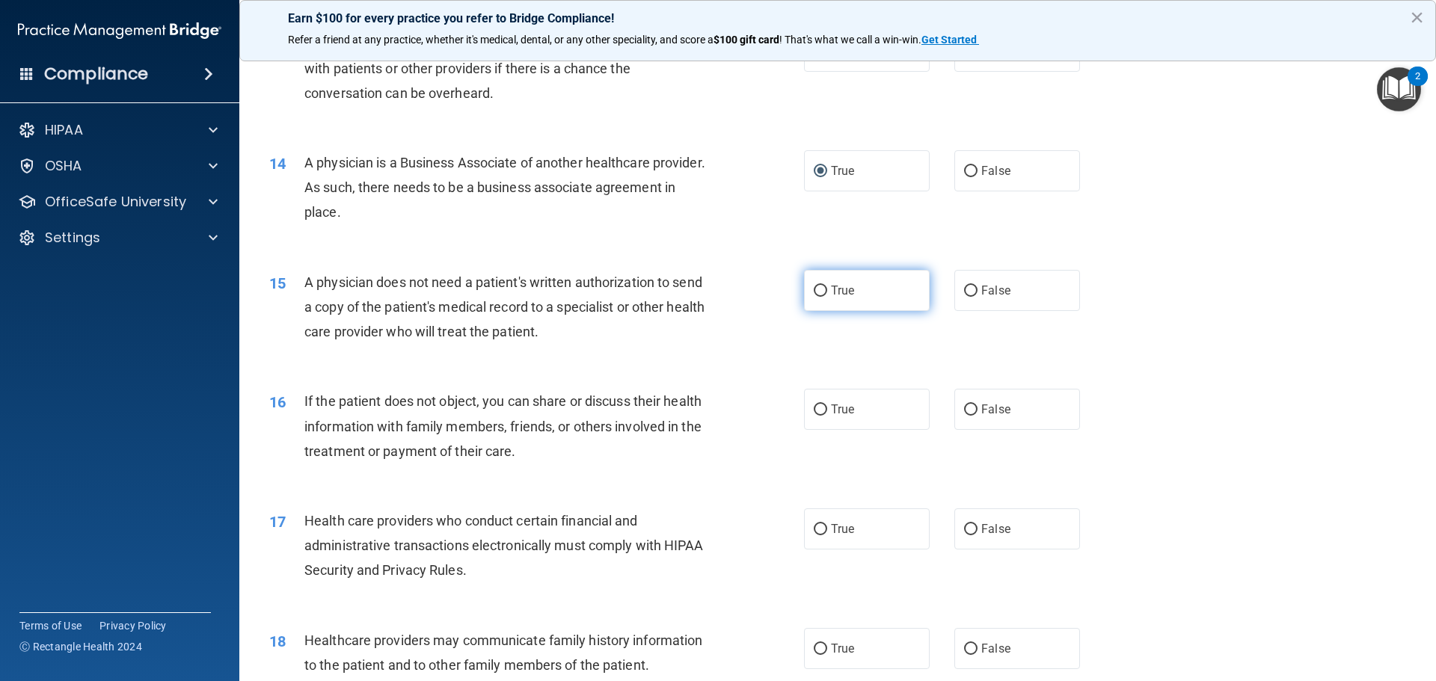
click at [814, 286] on input "True" at bounding box center [820, 291] width 13 height 11
radio input "true"
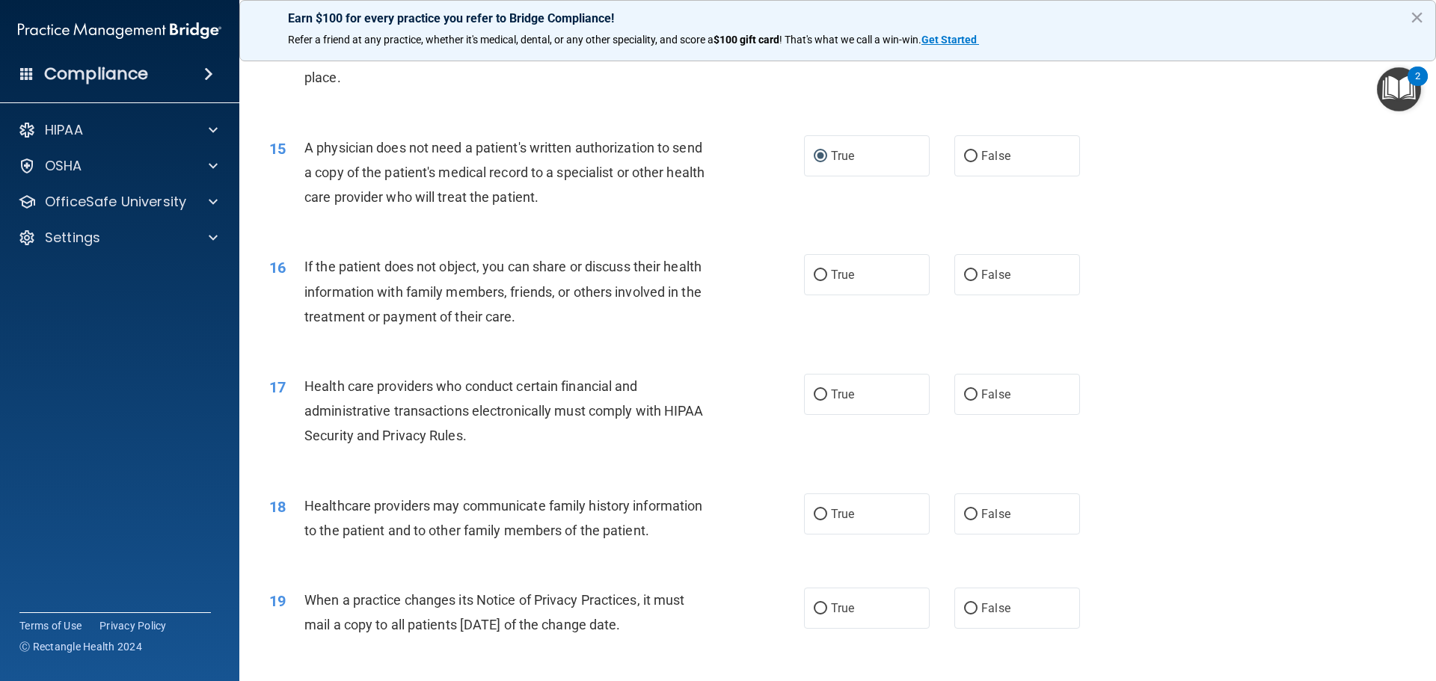
scroll to position [1571, 0]
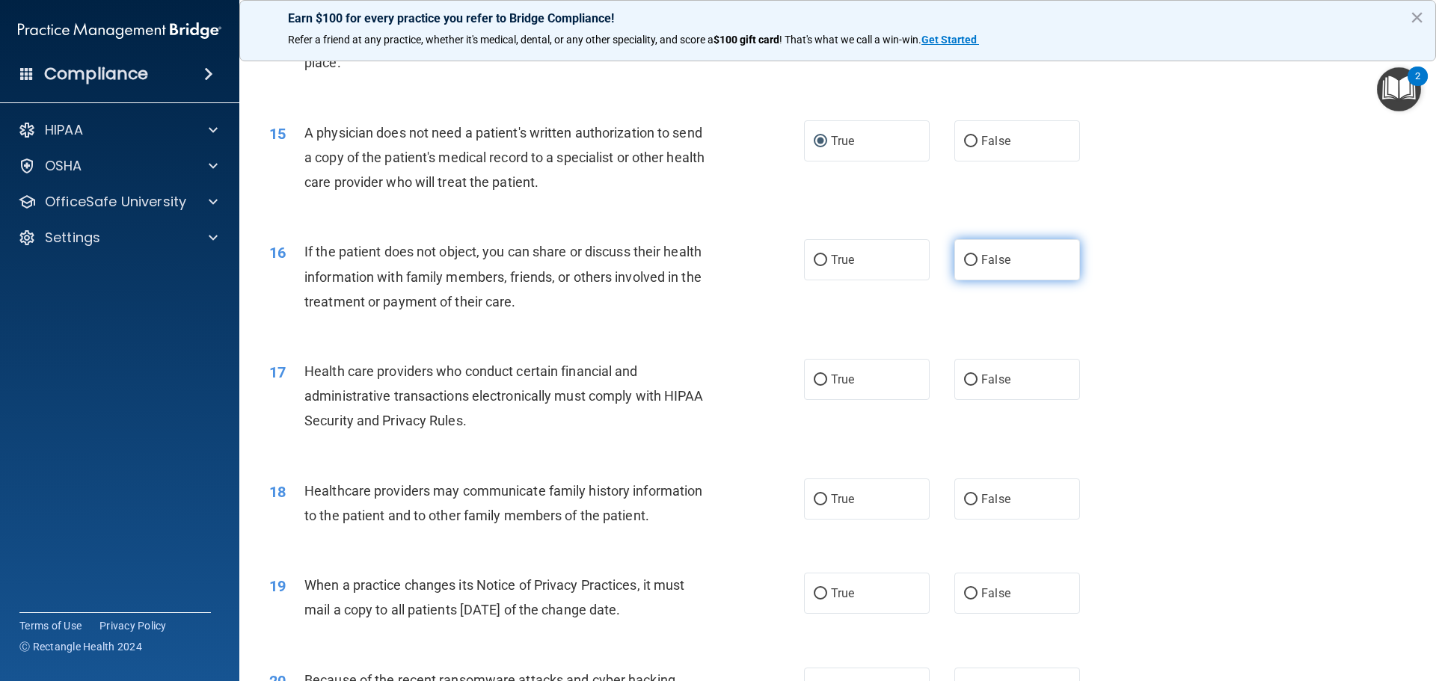
click at [964, 260] on input "False" at bounding box center [970, 260] width 13 height 11
radio input "true"
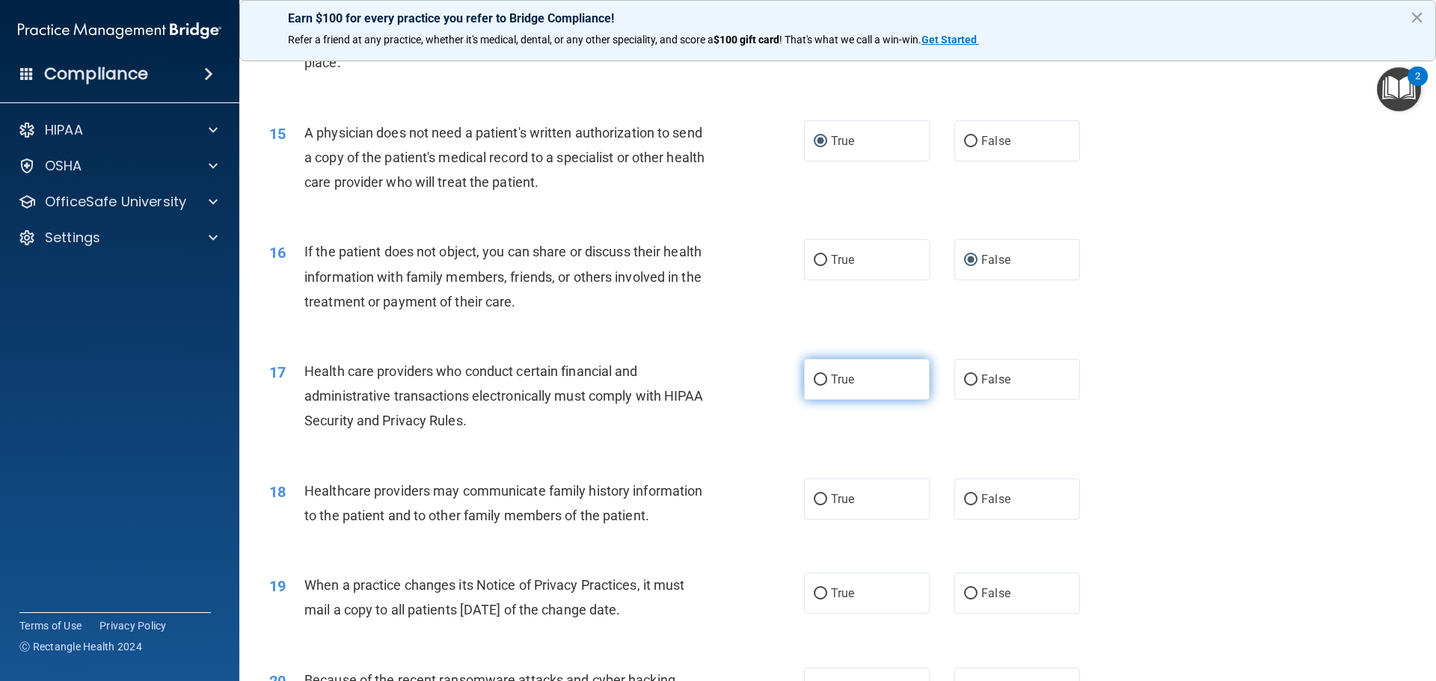
click at [815, 381] on input "True" at bounding box center [820, 380] width 13 height 11
radio input "true"
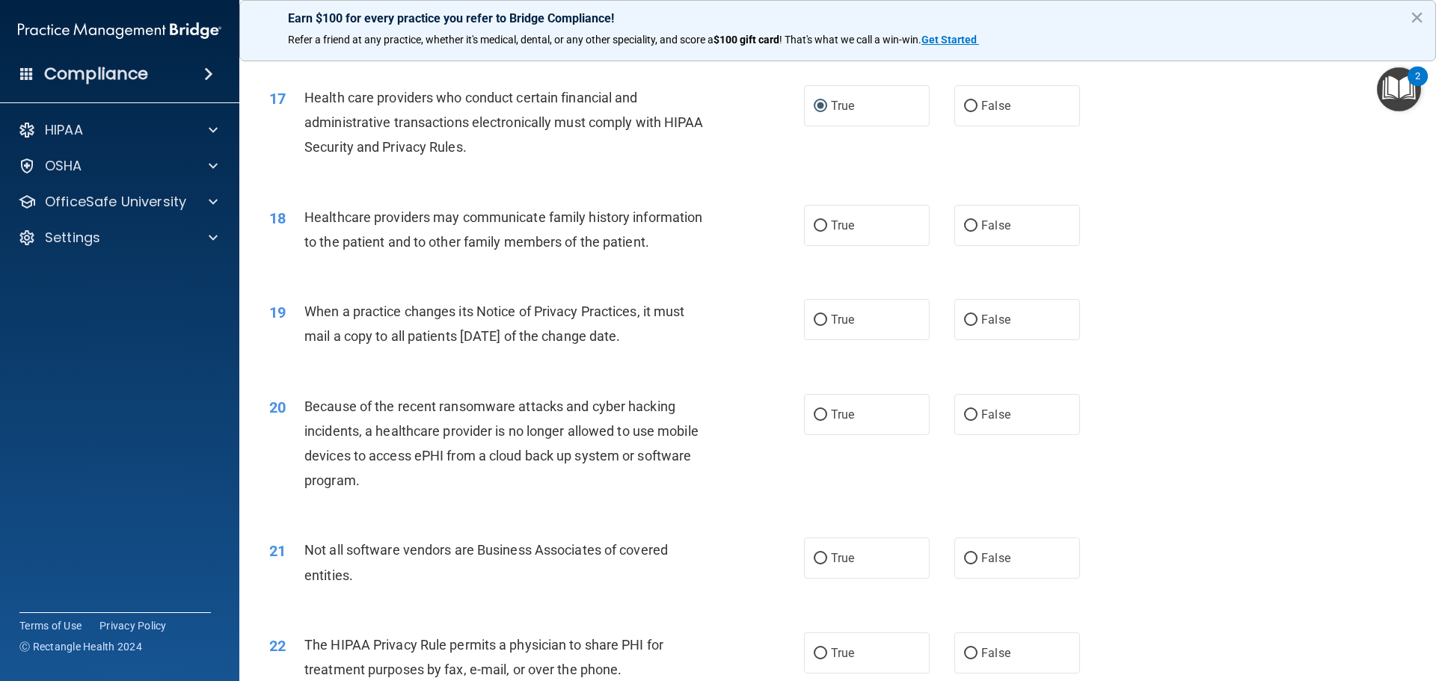
scroll to position [1870, 0]
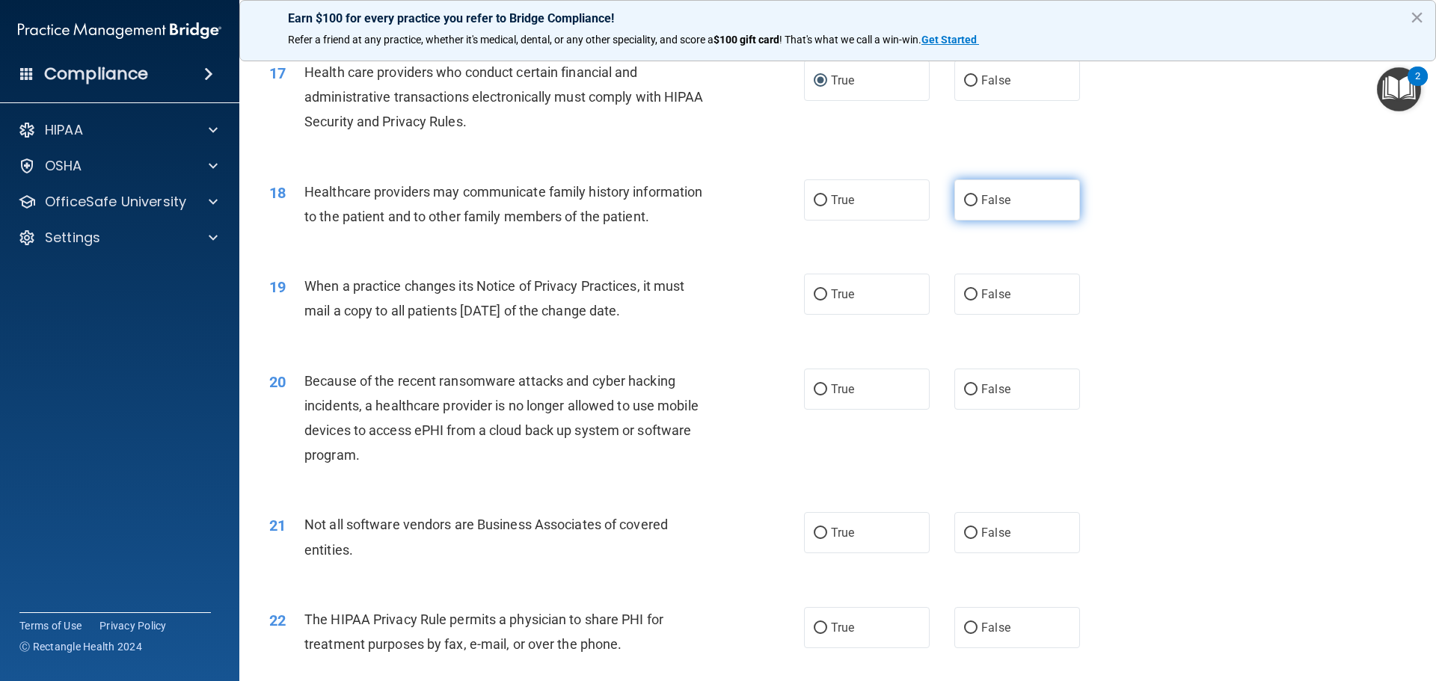
click at [964, 200] on input "False" at bounding box center [970, 200] width 13 height 11
radio input "true"
click at [814, 291] on input "True" at bounding box center [820, 294] width 13 height 11
radio input "true"
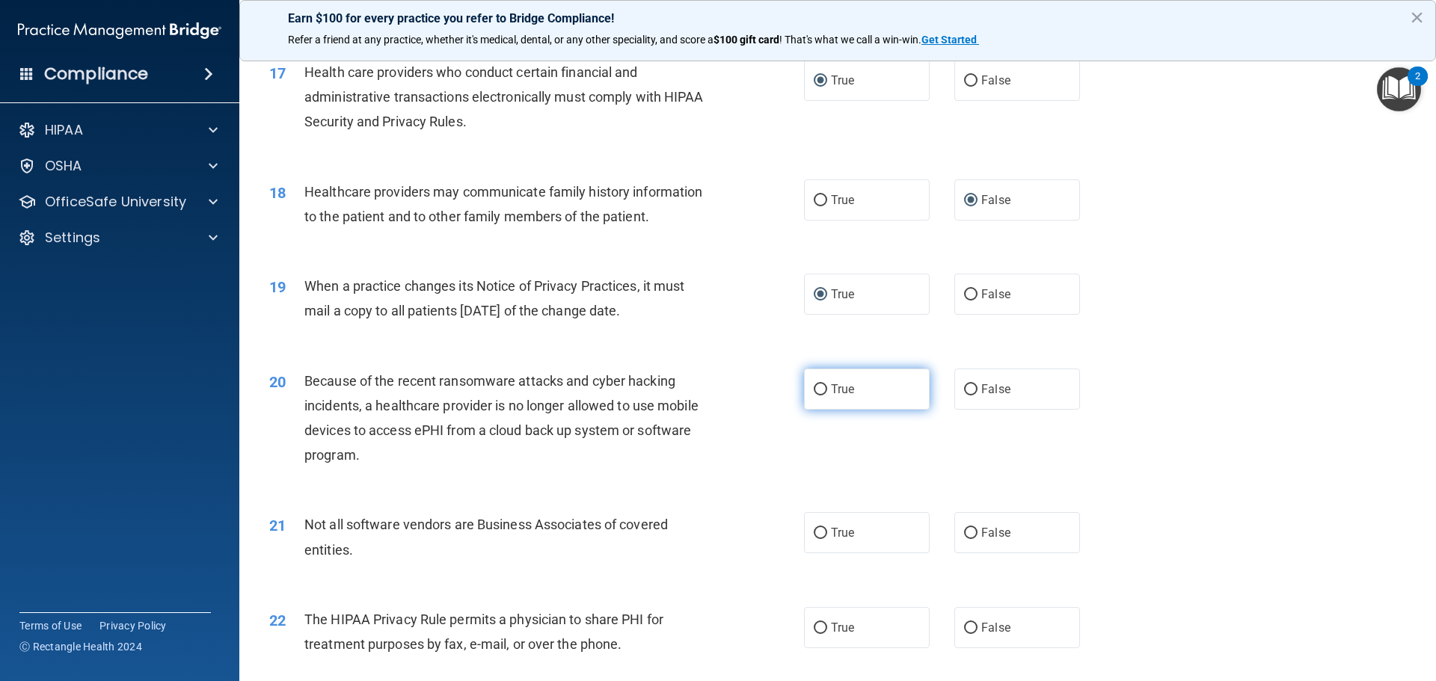
click at [814, 389] on input "True" at bounding box center [820, 389] width 13 height 11
radio input "true"
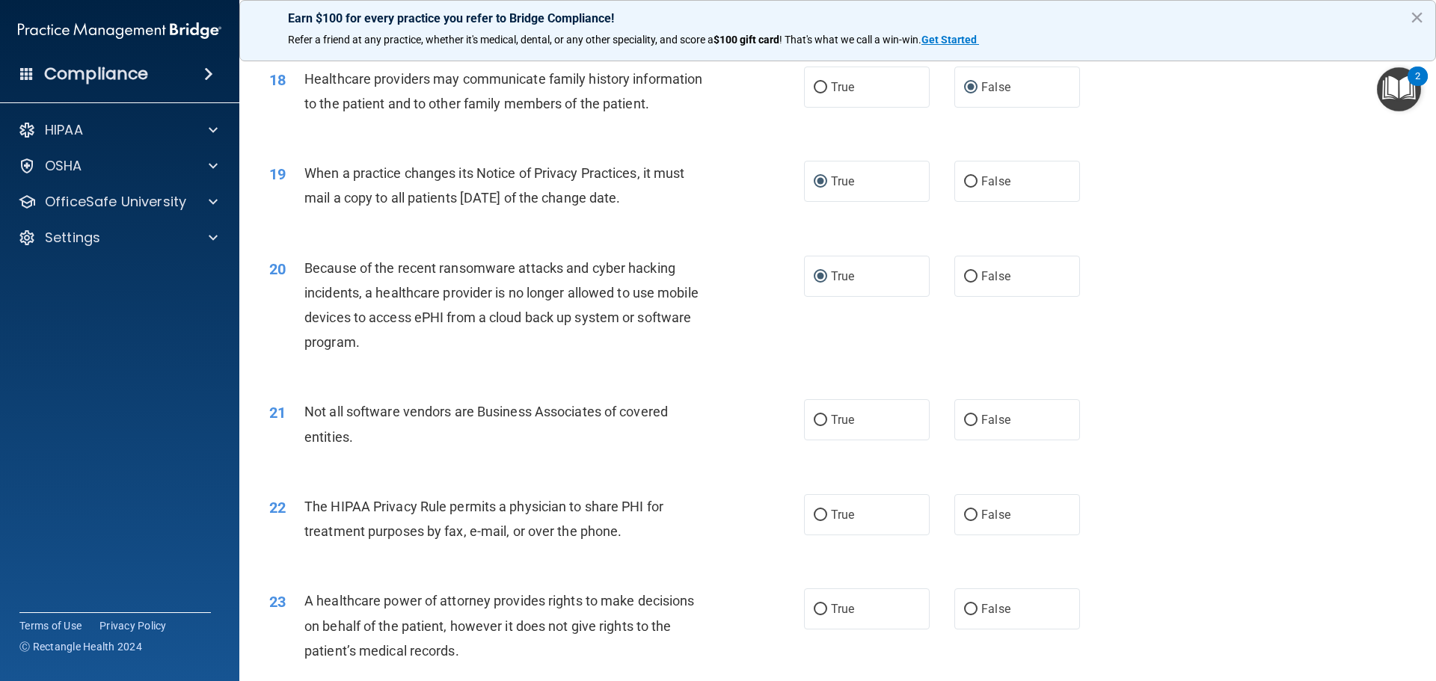
scroll to position [2019, 0]
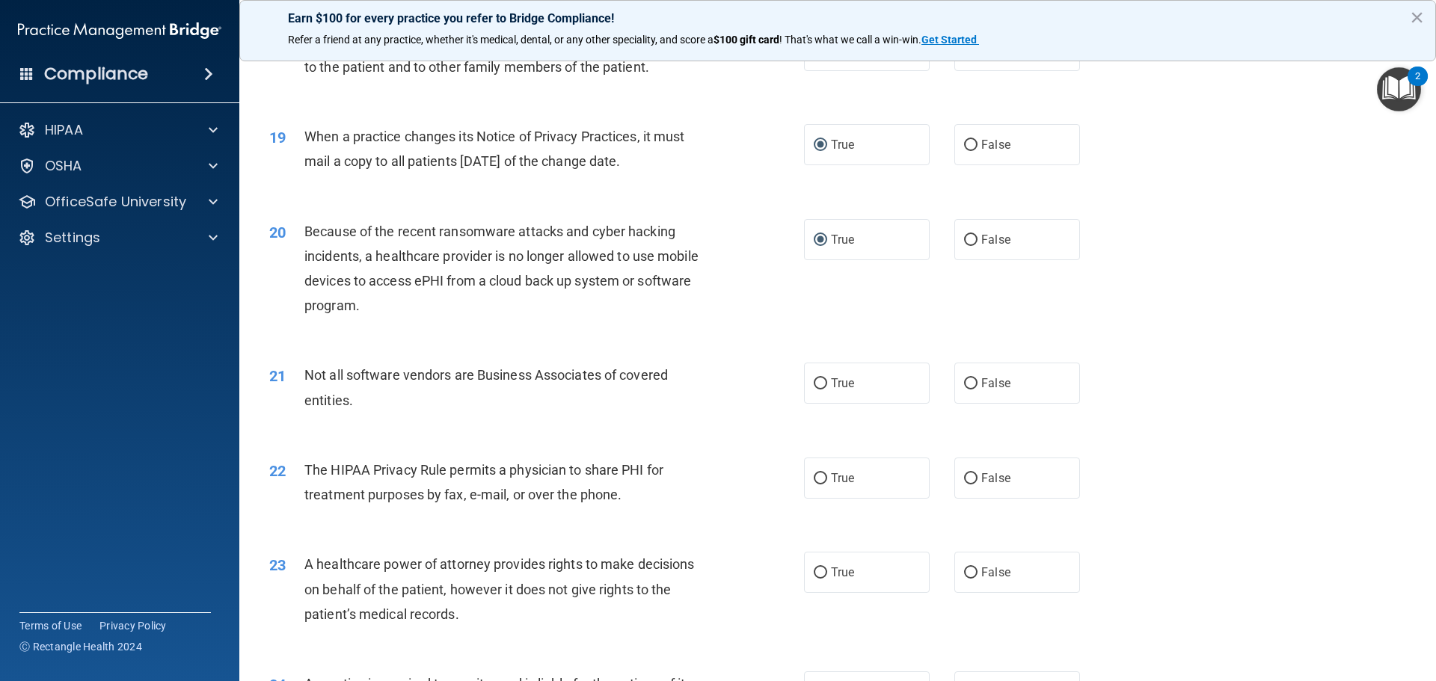
drag, startPoint x: 813, startPoint y: 384, endPoint x: 783, endPoint y: 400, distance: 33.8
click at [814, 384] on input "True" at bounding box center [820, 383] width 13 height 11
radio input "true"
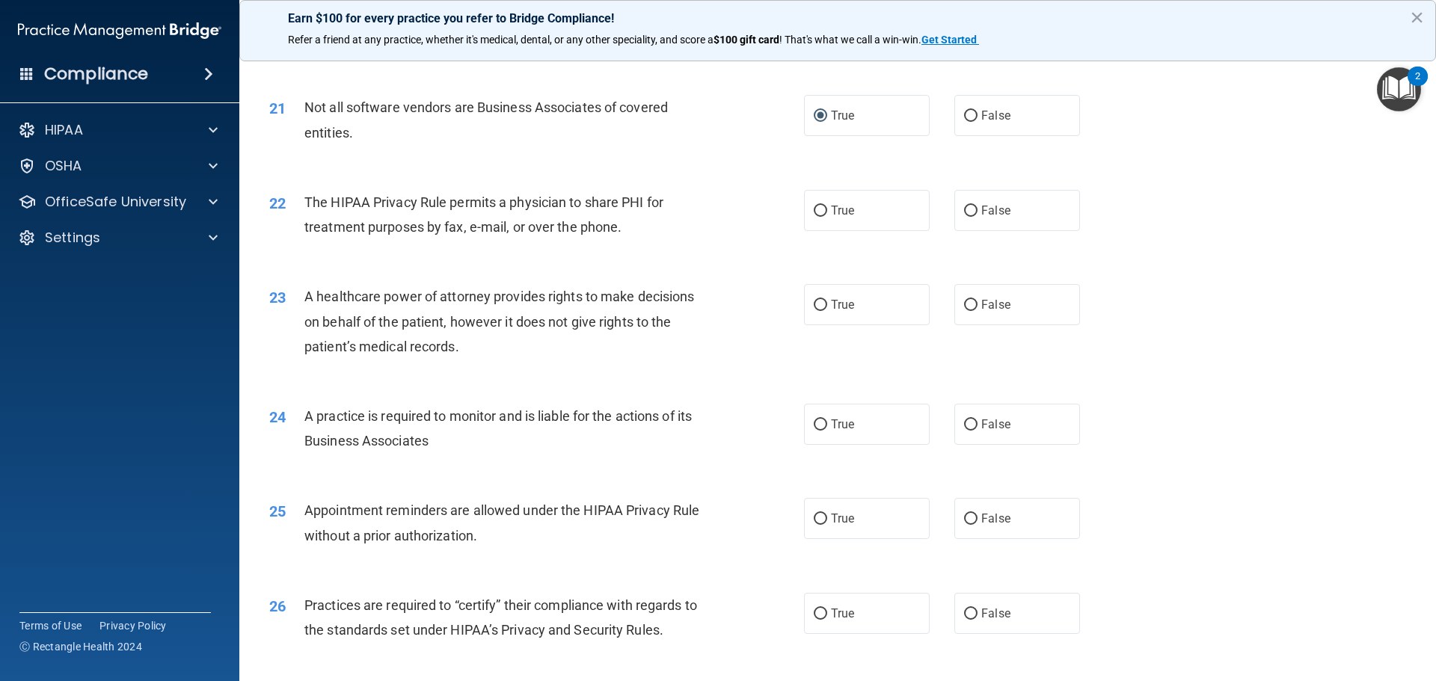
scroll to position [2319, 0]
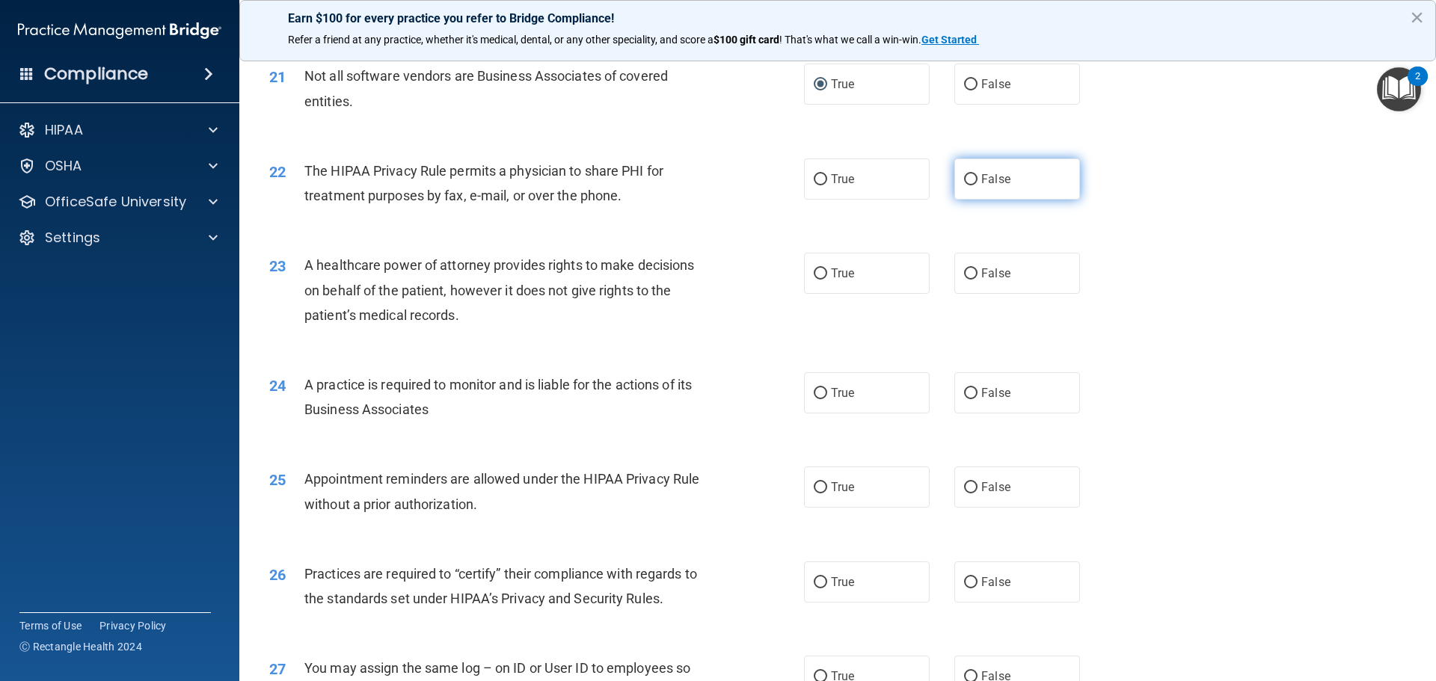
click at [965, 177] on input "False" at bounding box center [970, 179] width 13 height 11
radio input "true"
click at [965, 275] on input "False" at bounding box center [970, 274] width 13 height 11
radio input "true"
click at [964, 390] on input "False" at bounding box center [970, 393] width 13 height 11
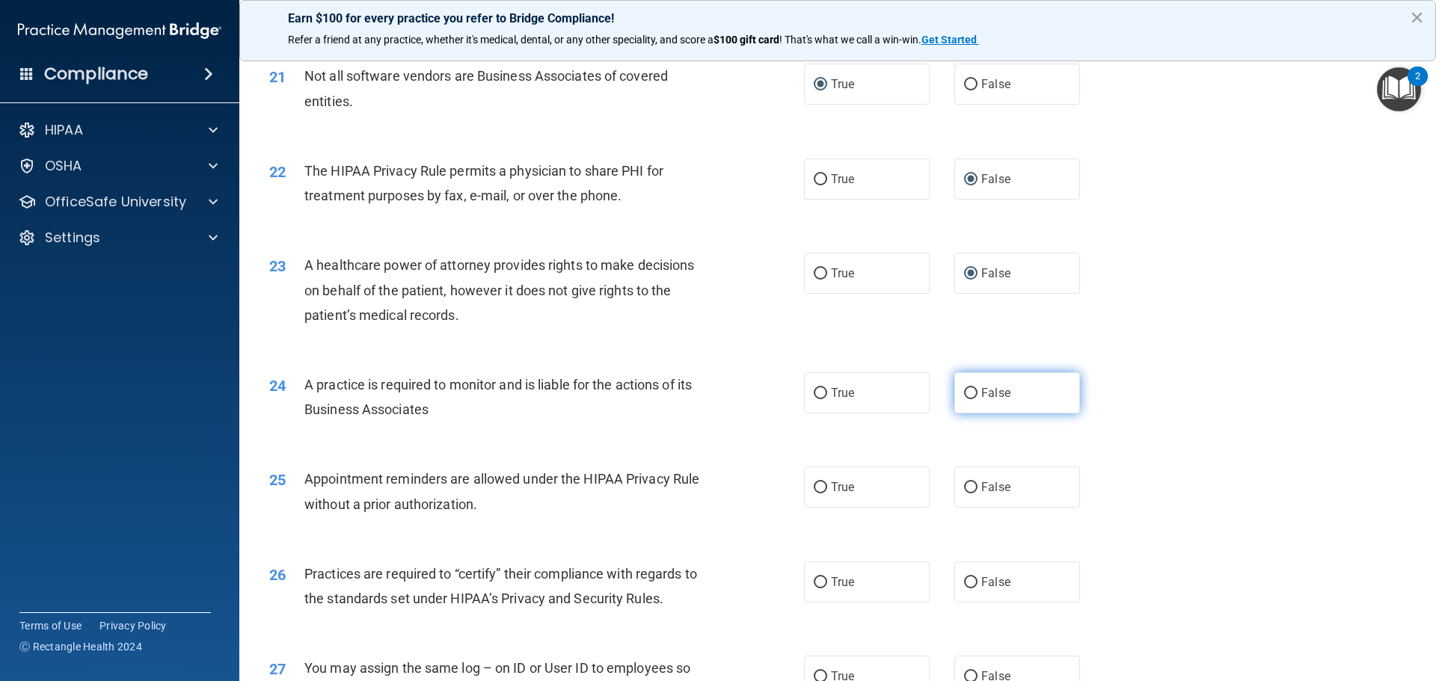
radio input "true"
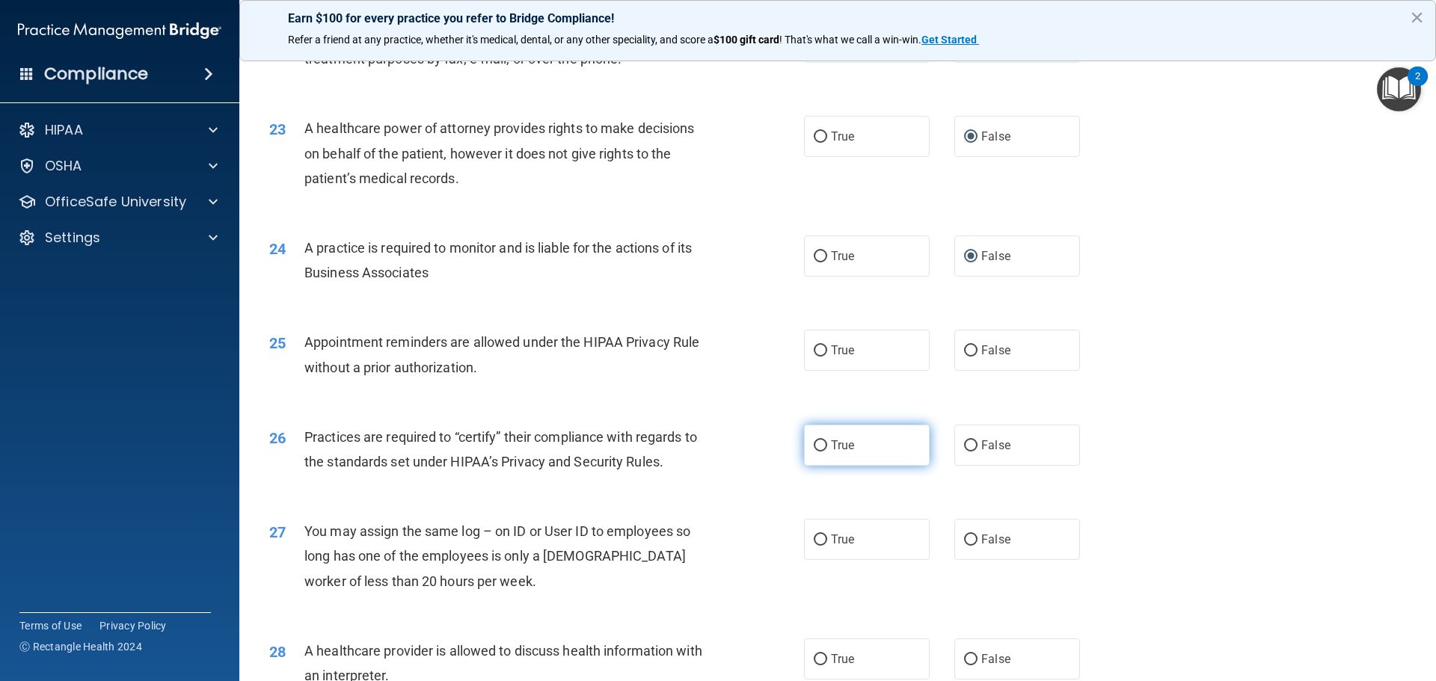
scroll to position [2543, 0]
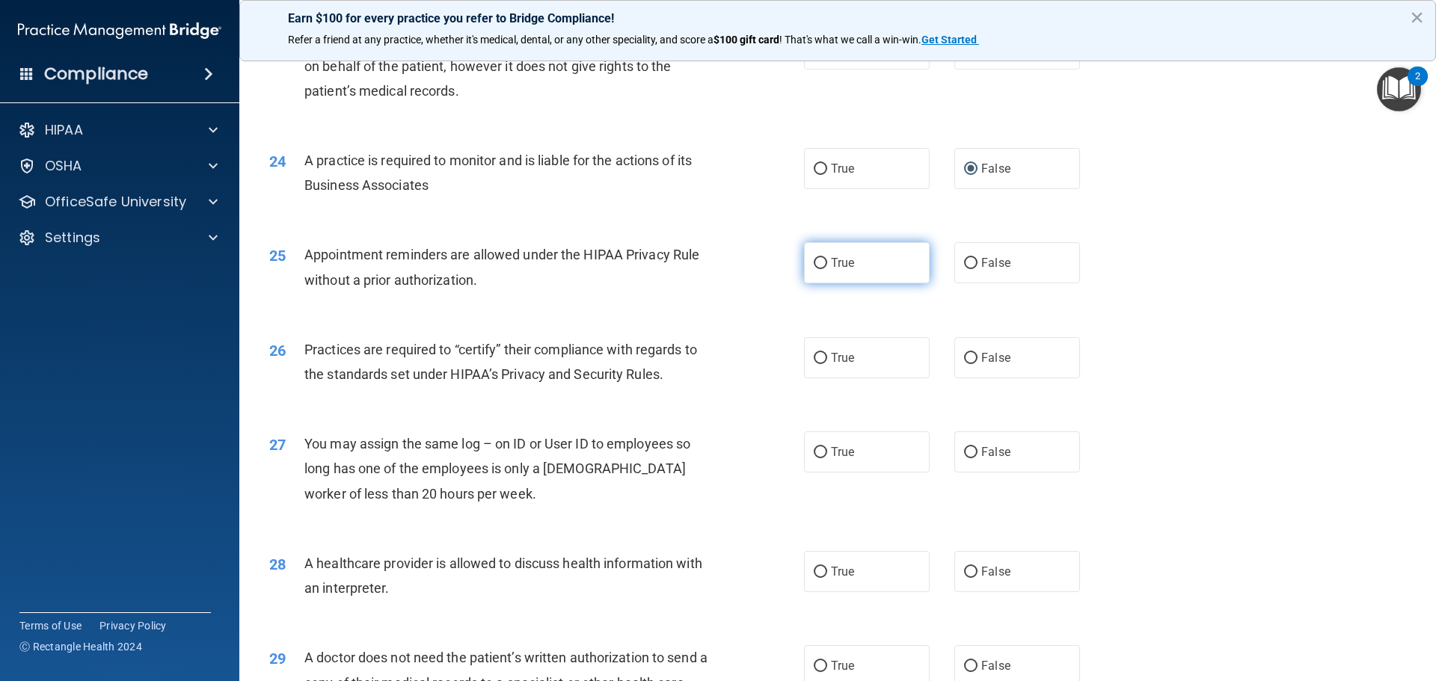
click at [814, 265] on input "True" at bounding box center [820, 263] width 13 height 11
radio input "true"
click at [814, 355] on input "True" at bounding box center [820, 358] width 13 height 11
radio input "true"
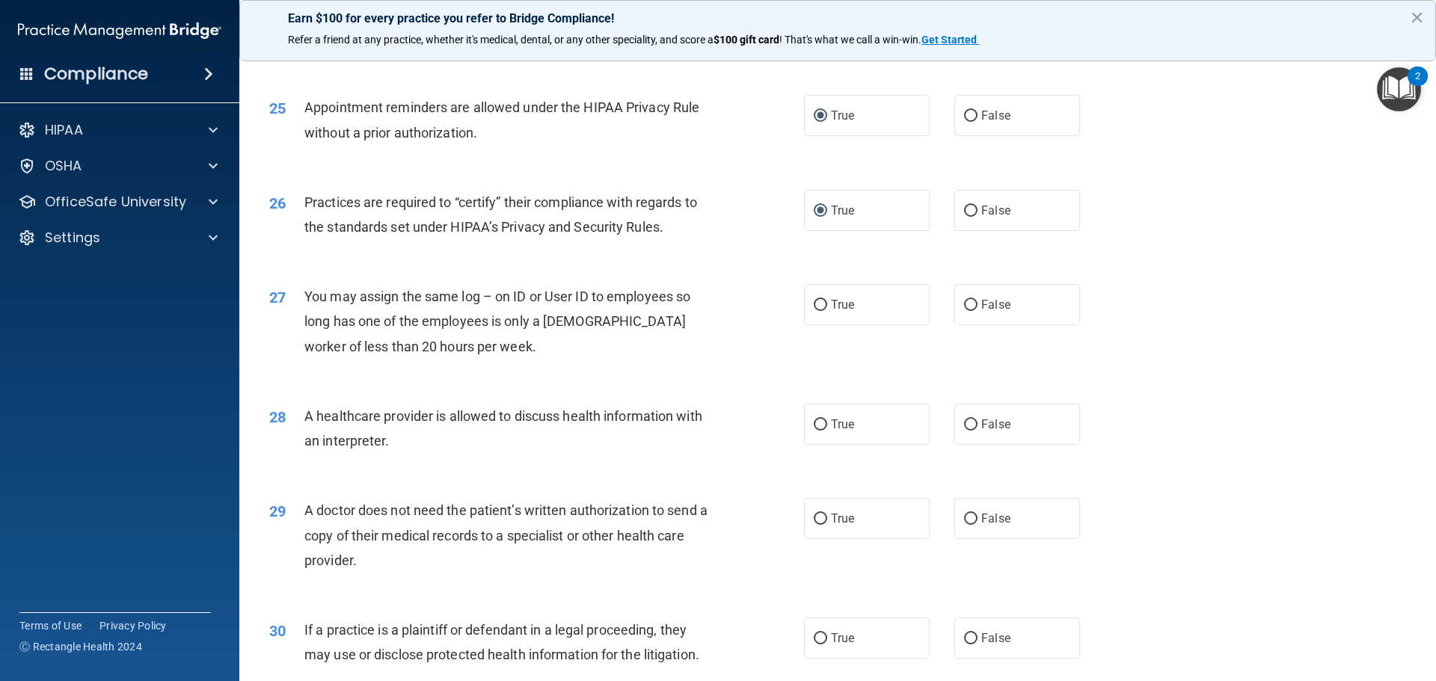
scroll to position [2693, 0]
click at [964, 304] on input "False" at bounding box center [970, 303] width 13 height 11
radio input "true"
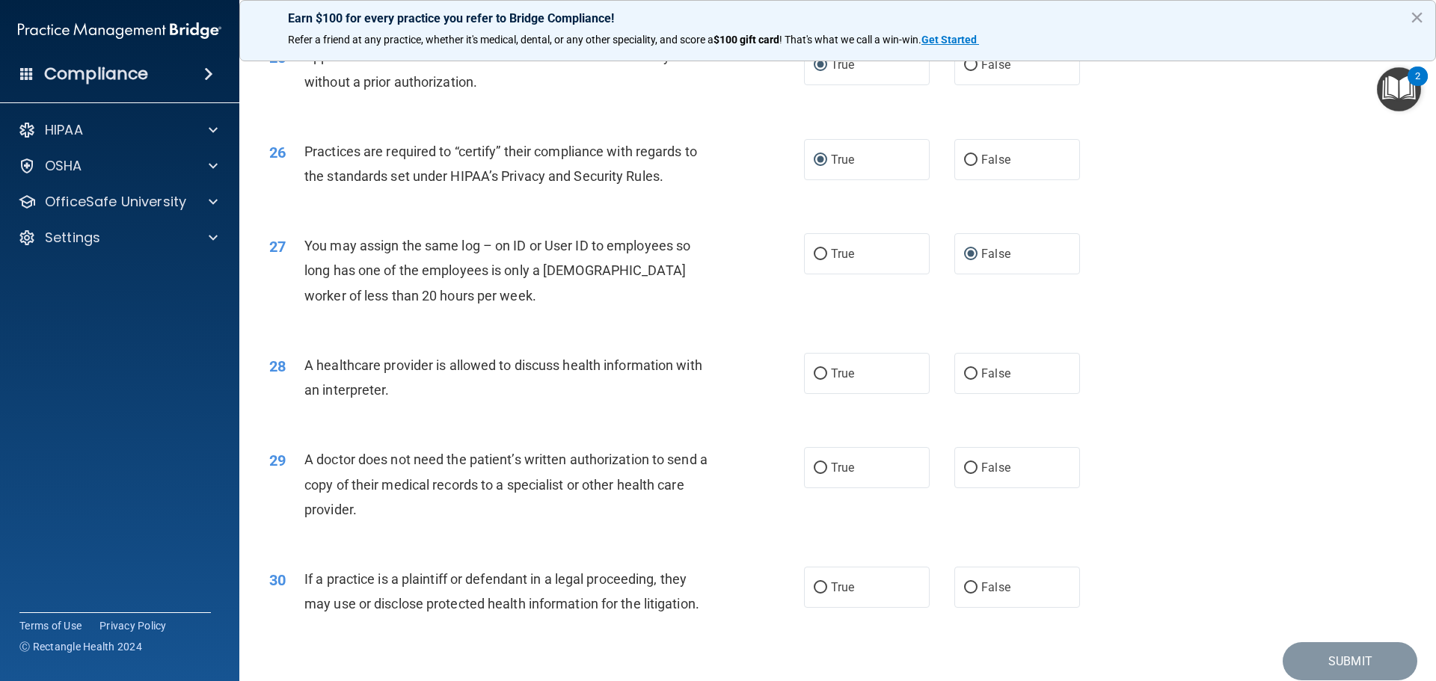
scroll to position [2767, 0]
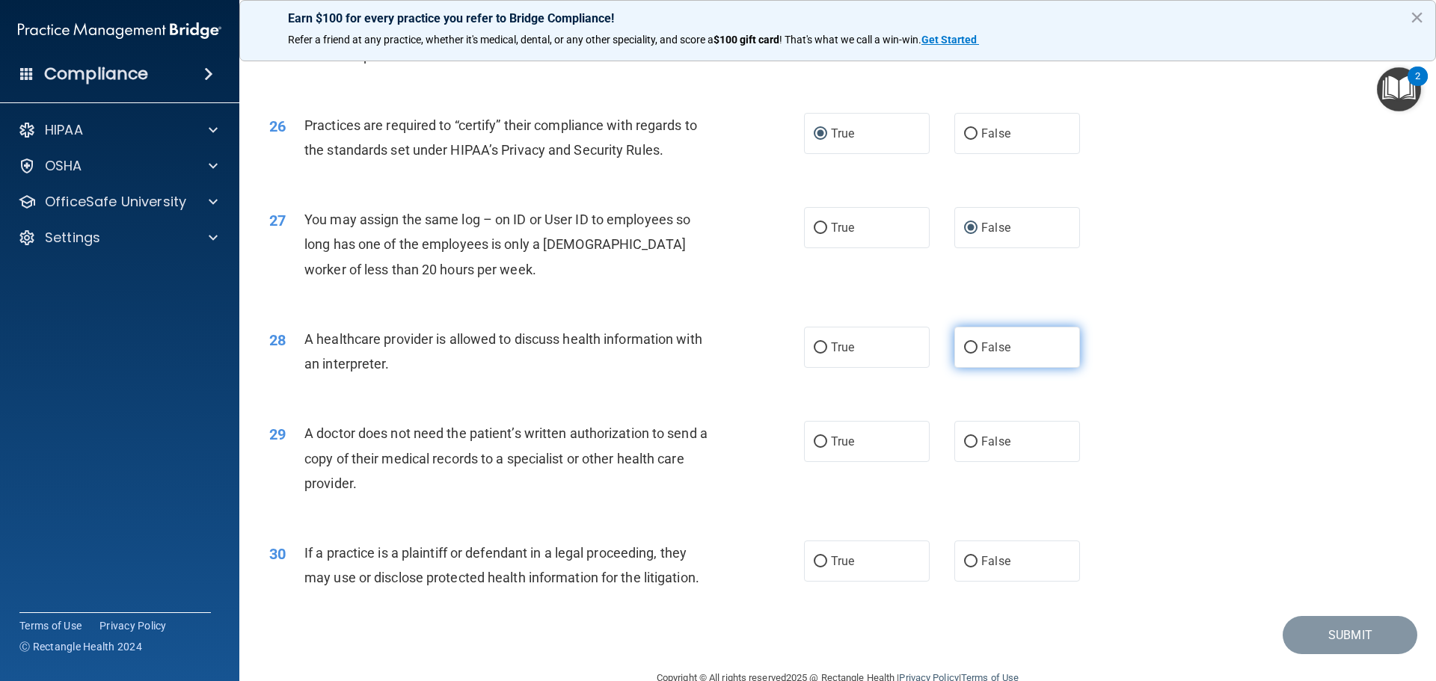
click at [964, 347] on input "False" at bounding box center [970, 348] width 13 height 11
radio input "true"
click at [814, 441] on input "True" at bounding box center [820, 442] width 13 height 11
radio input "true"
click at [965, 560] on input "False" at bounding box center [970, 561] width 13 height 11
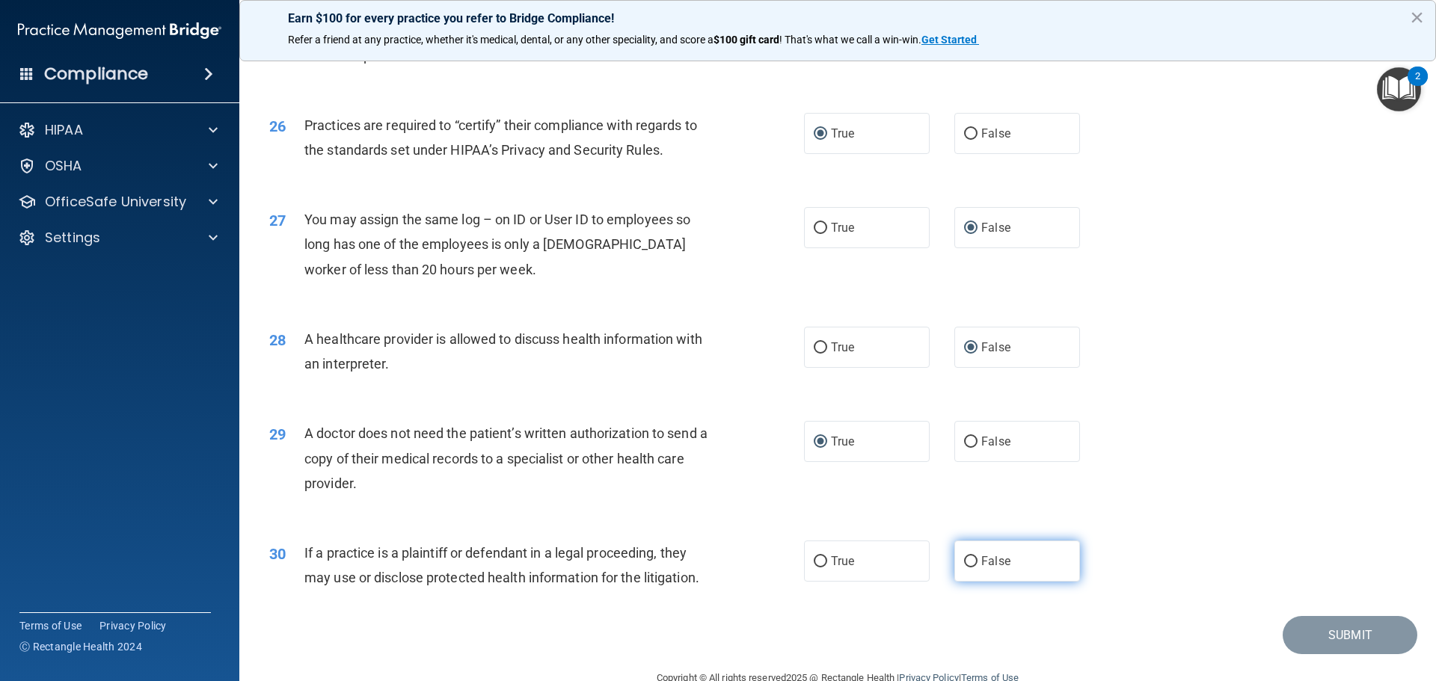
radio input "true"
click at [1325, 640] on button "Submit" at bounding box center [1350, 635] width 135 height 38
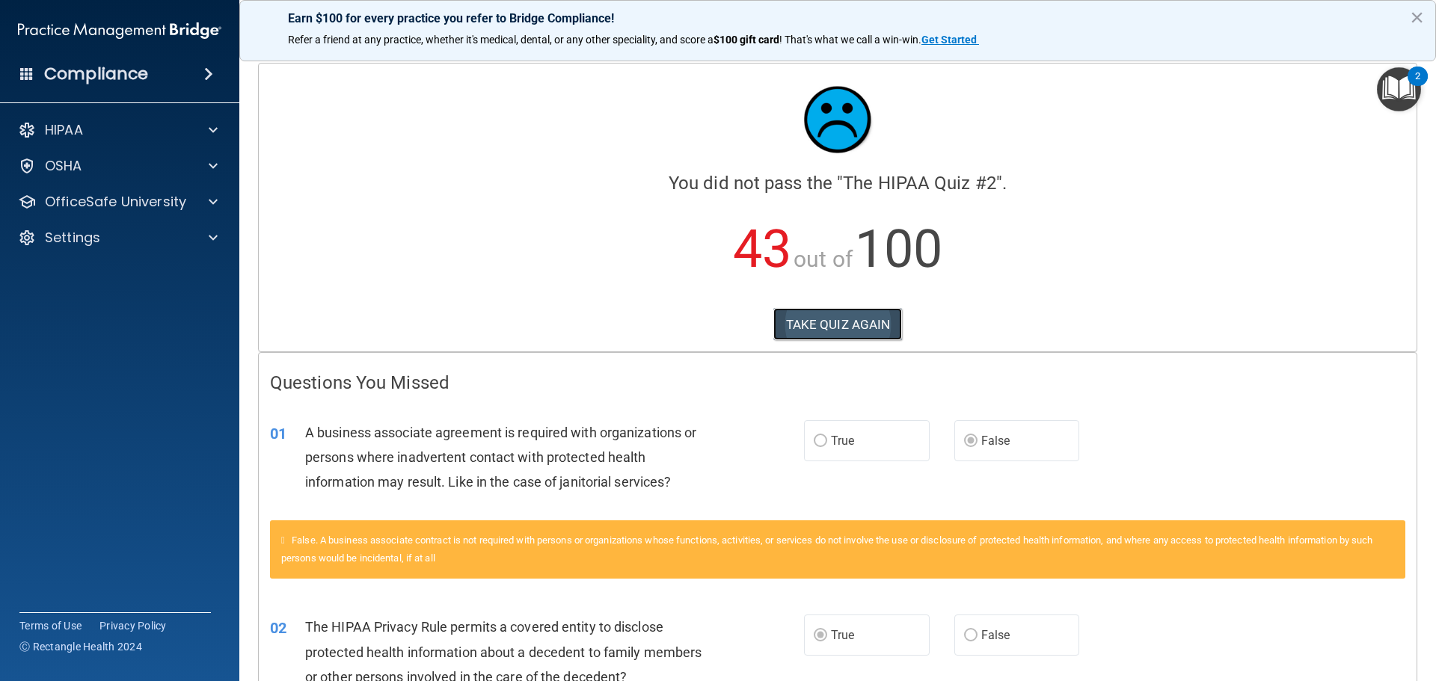
click at [829, 325] on button "TAKE QUIZ AGAIN" at bounding box center [837, 324] width 129 height 33
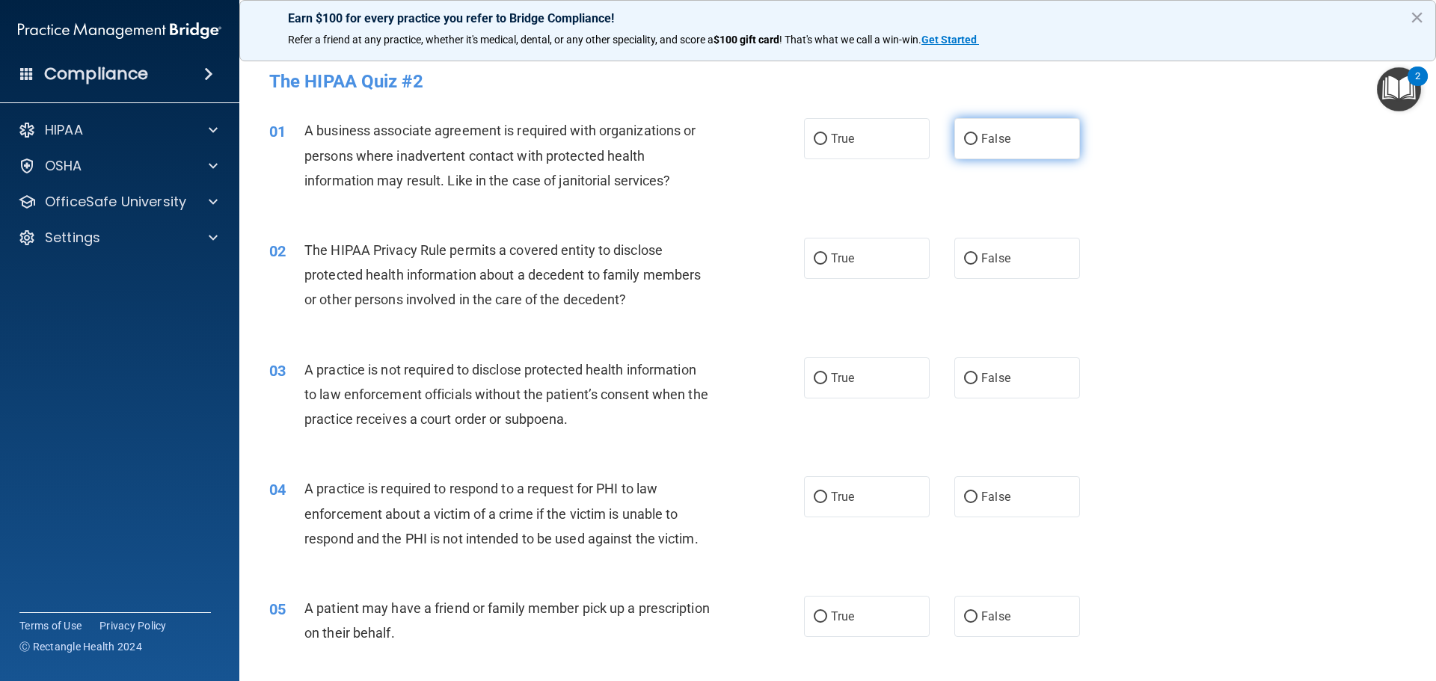
click at [964, 137] on input "False" at bounding box center [970, 139] width 13 height 11
radio input "true"
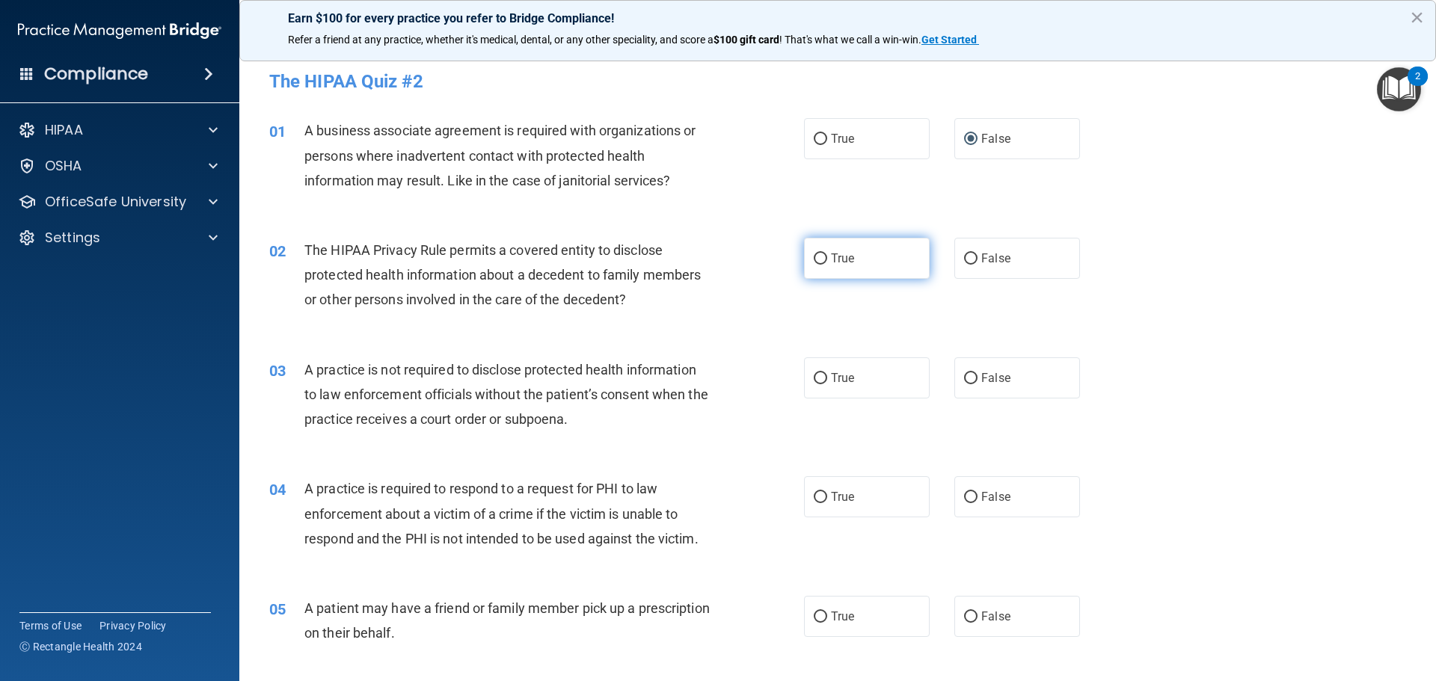
click at [814, 260] on input "True" at bounding box center [820, 259] width 13 height 11
radio input "true"
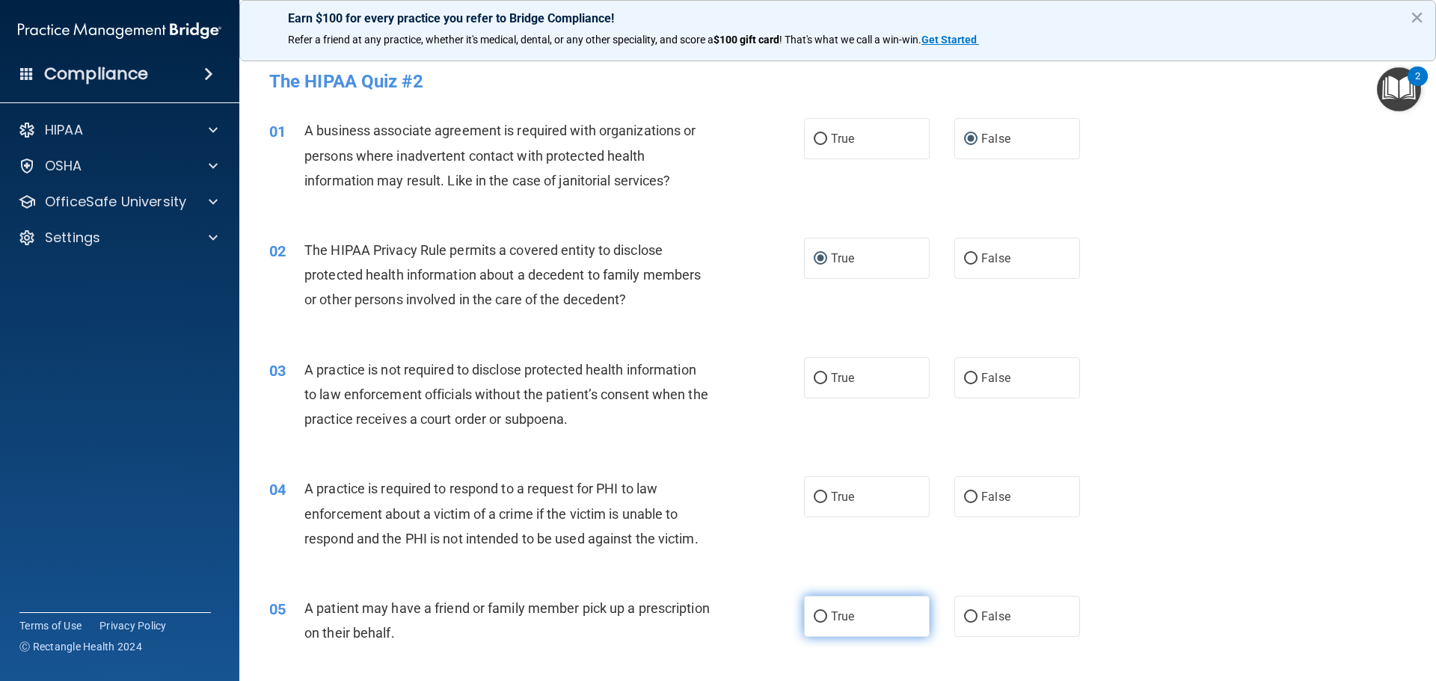
click at [816, 615] on input "True" at bounding box center [820, 617] width 13 height 11
radio input "true"
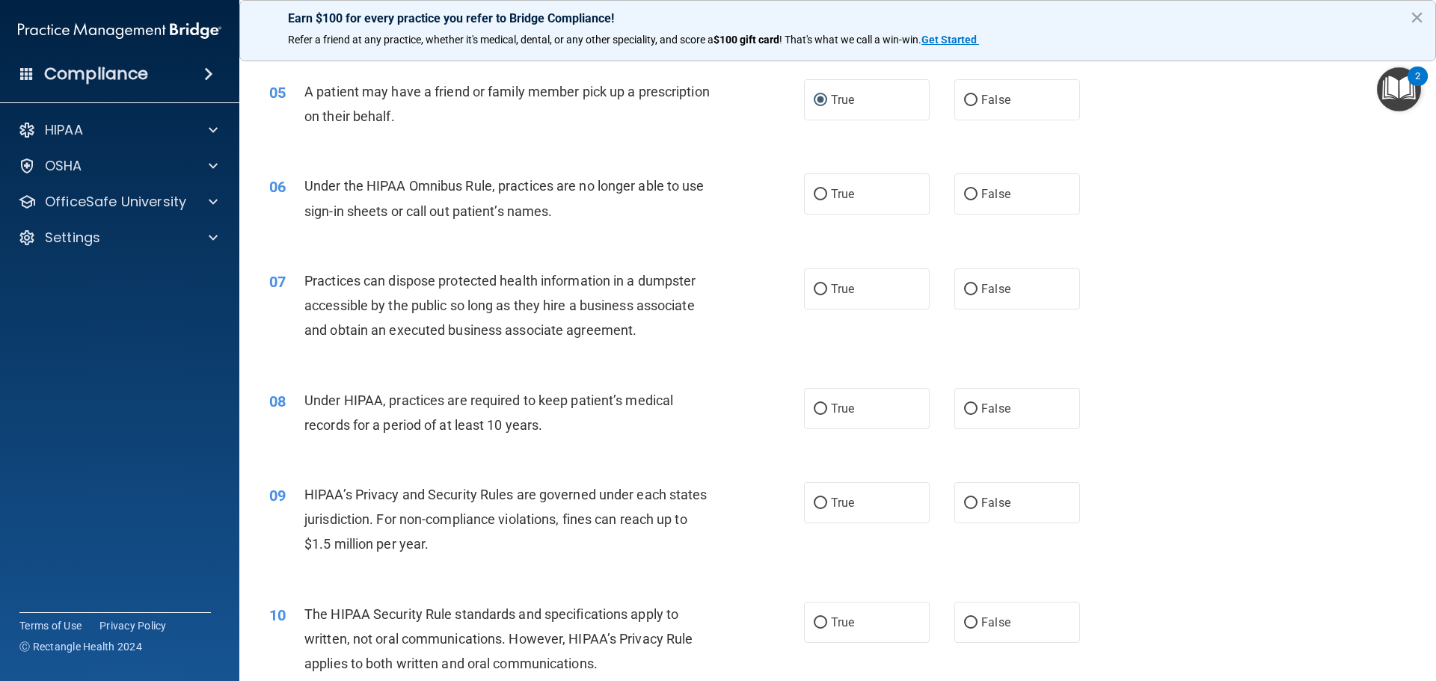
scroll to position [524, 0]
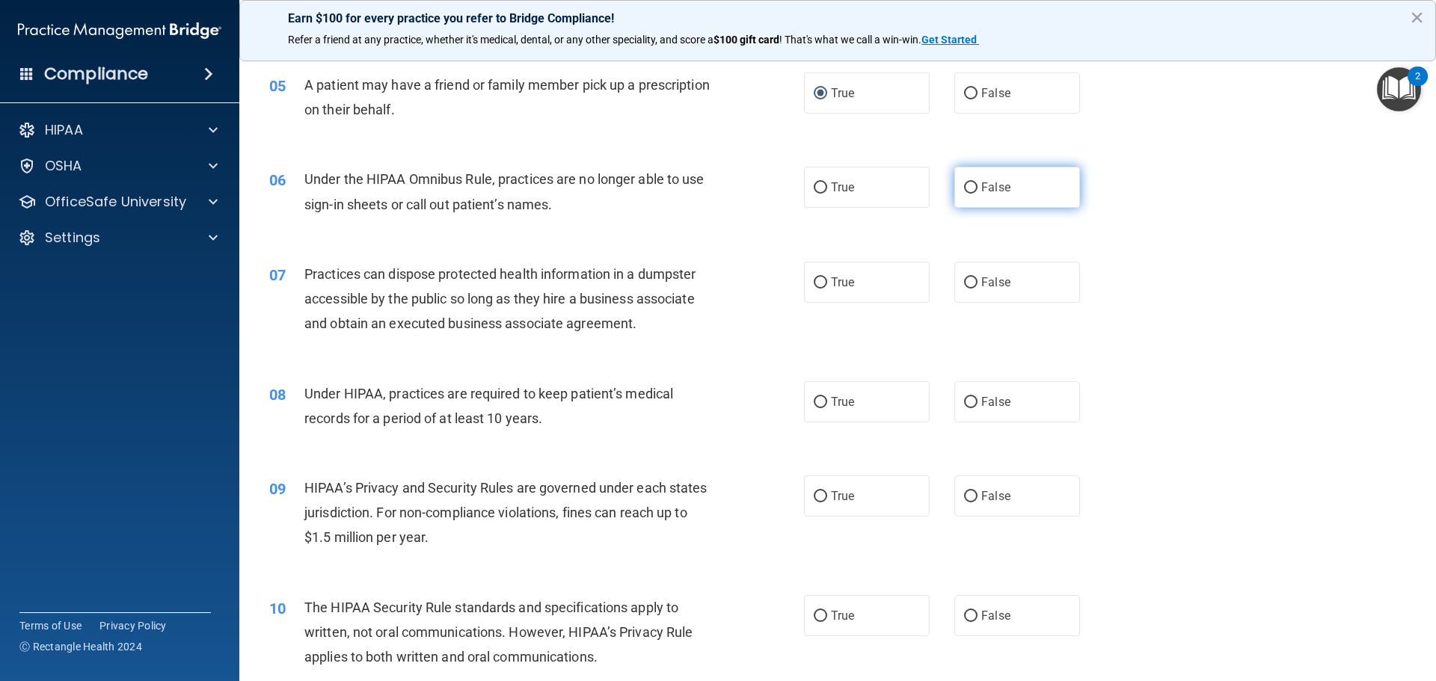
click at [964, 187] on input "False" at bounding box center [970, 188] width 13 height 11
radio input "true"
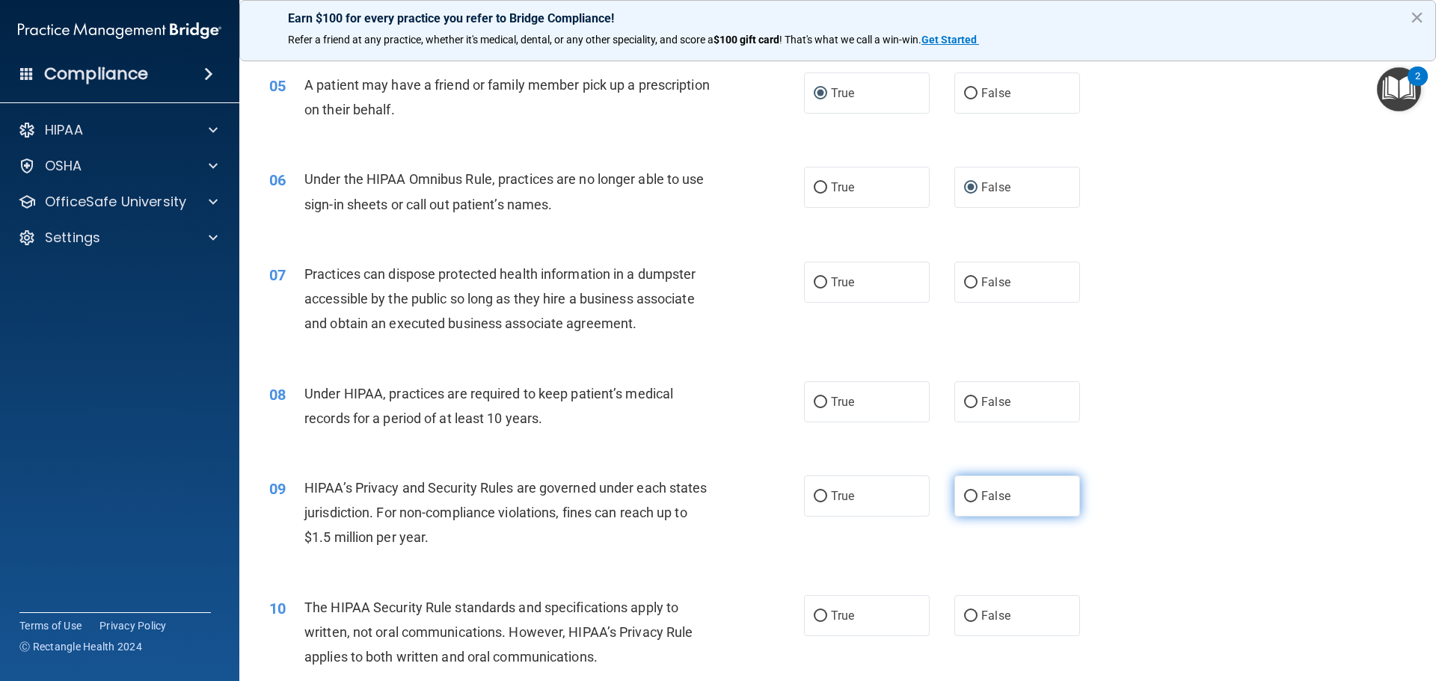
click at [964, 493] on input "False" at bounding box center [970, 496] width 13 height 11
radio input "true"
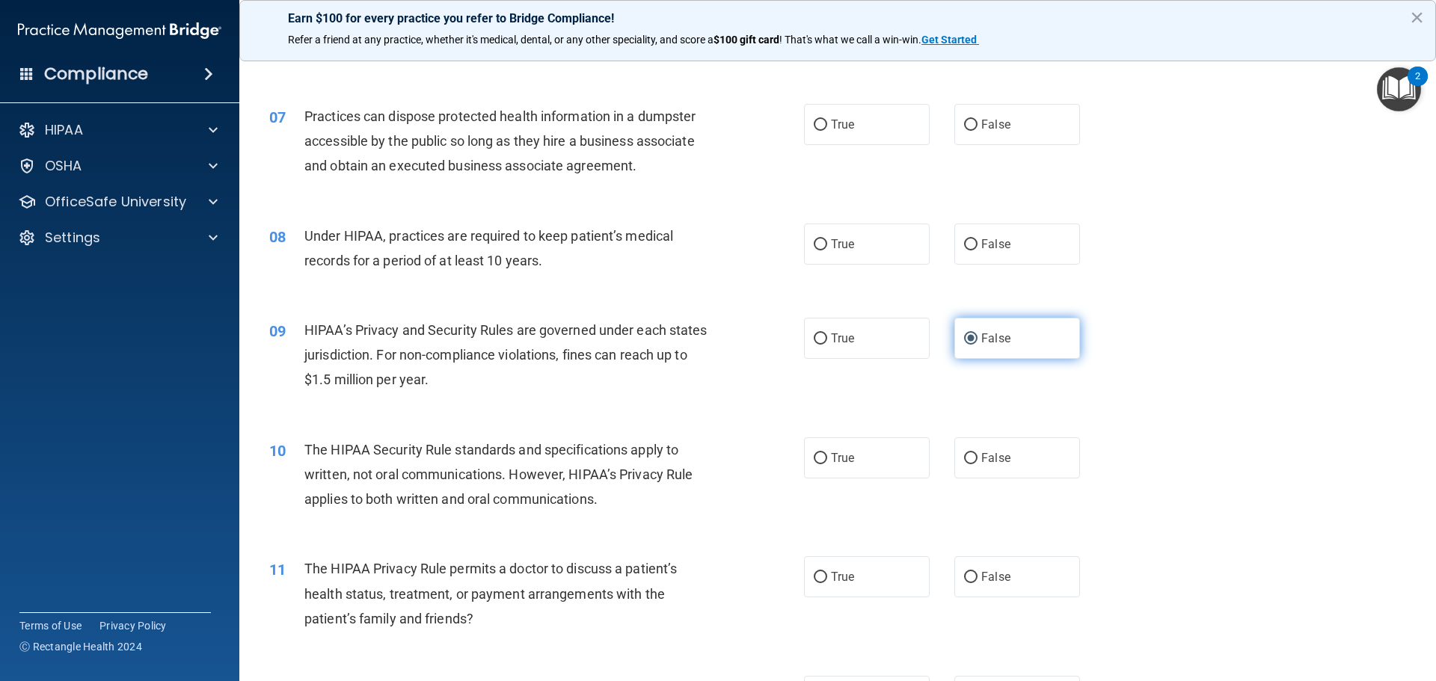
scroll to position [748, 0]
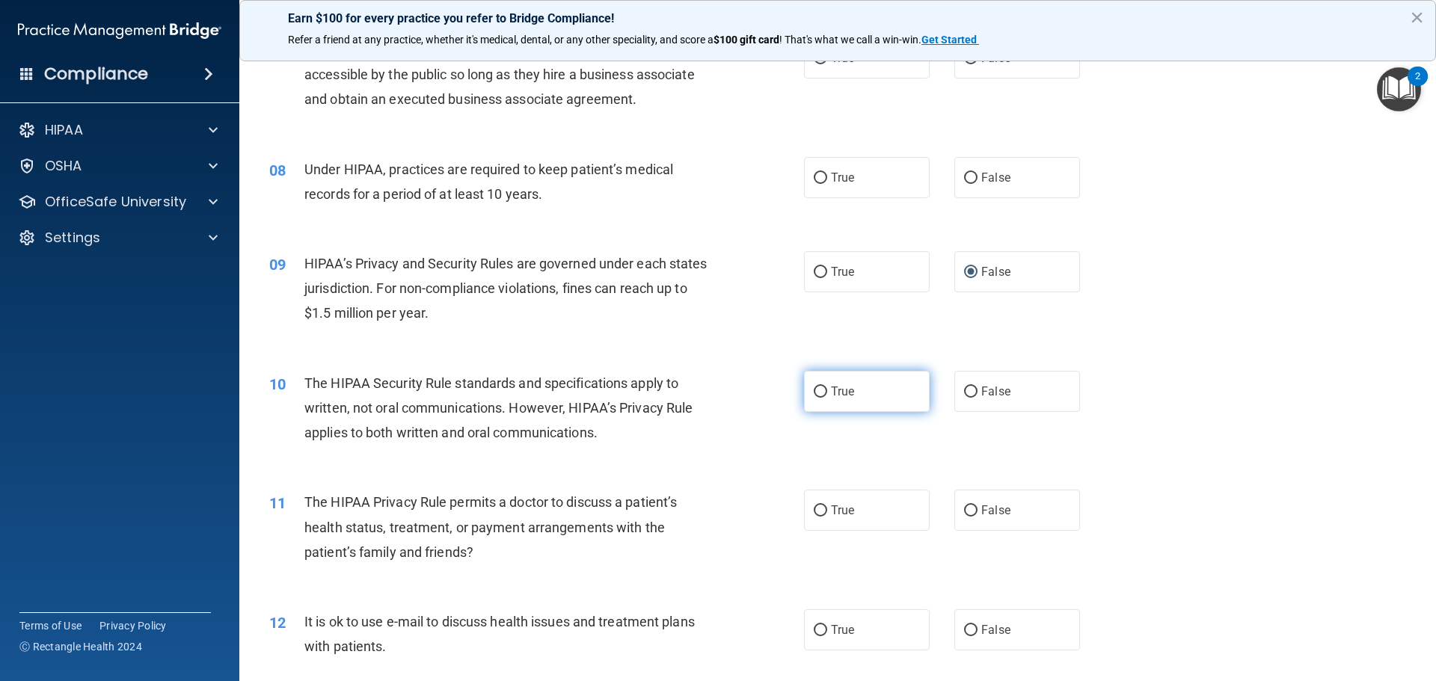
click at [814, 390] on input "True" at bounding box center [820, 392] width 13 height 11
radio input "true"
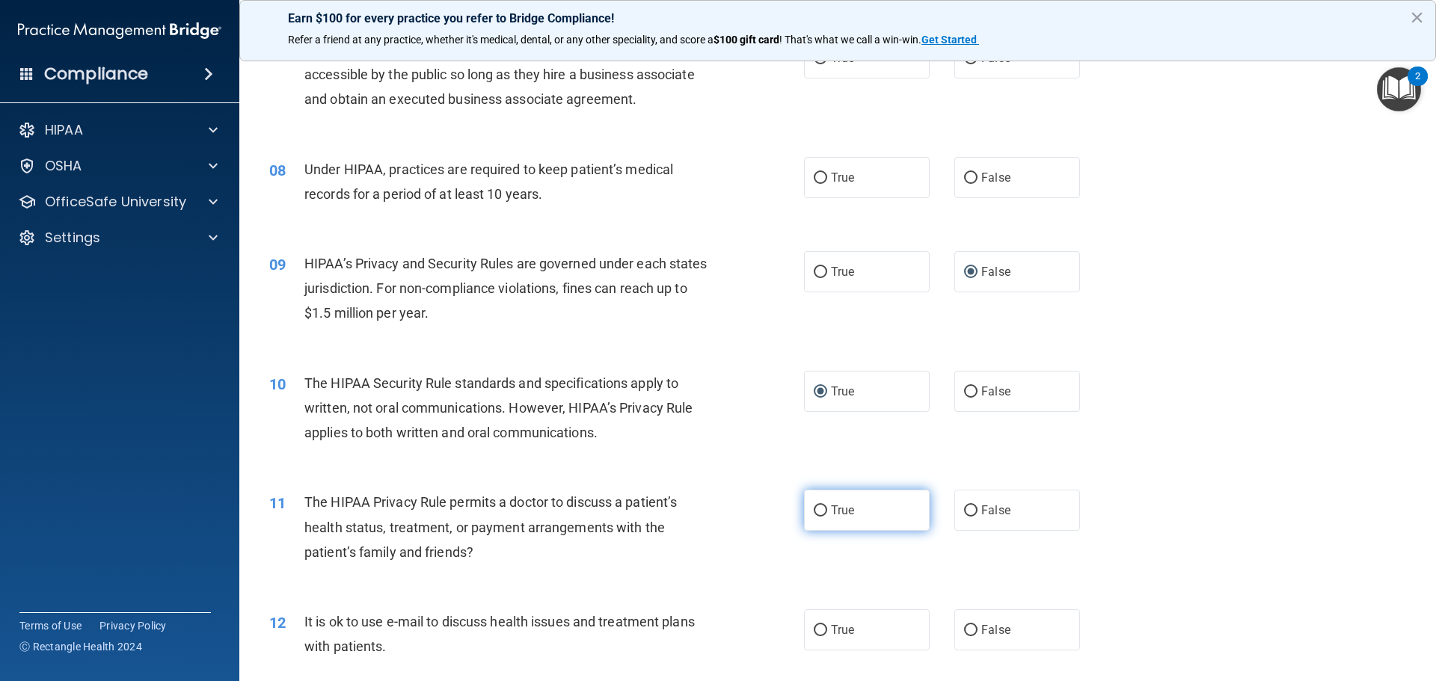
click at [814, 510] on input "True" at bounding box center [820, 511] width 13 height 11
radio input "true"
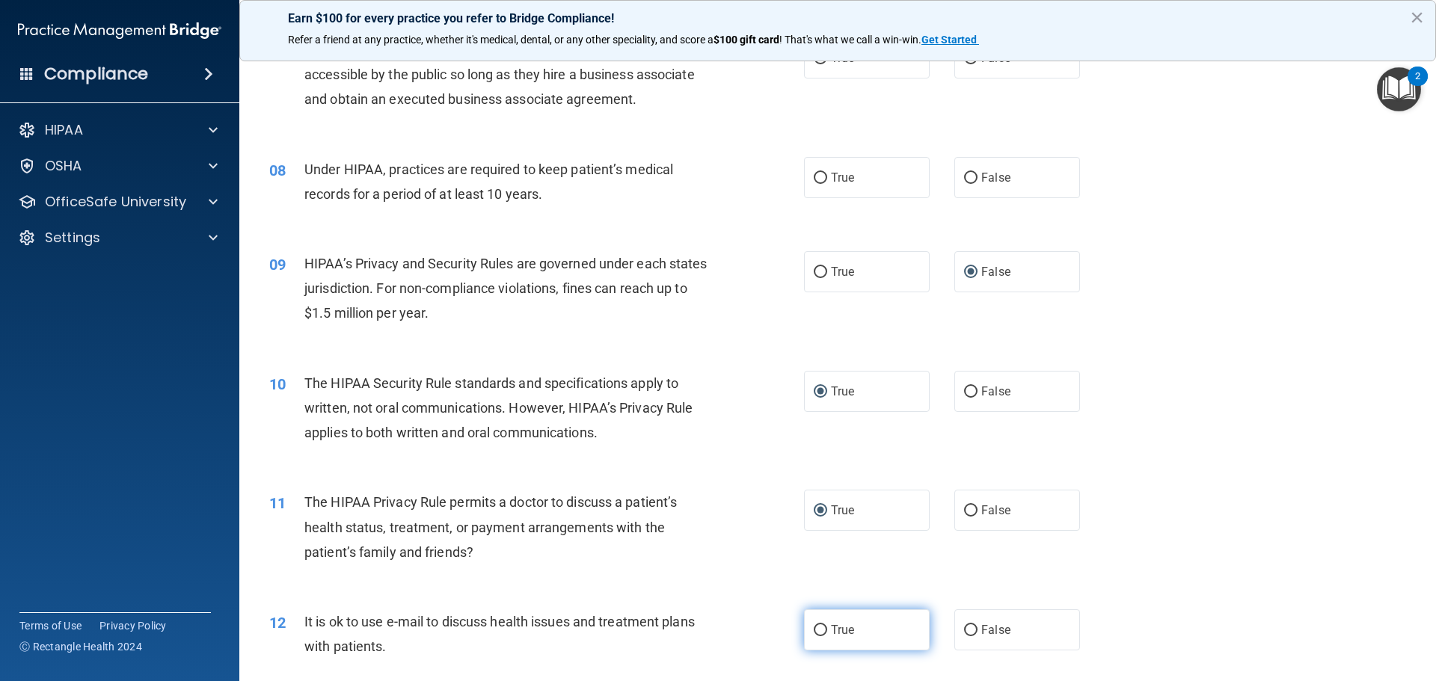
click at [814, 627] on input "True" at bounding box center [820, 630] width 13 height 11
radio input "true"
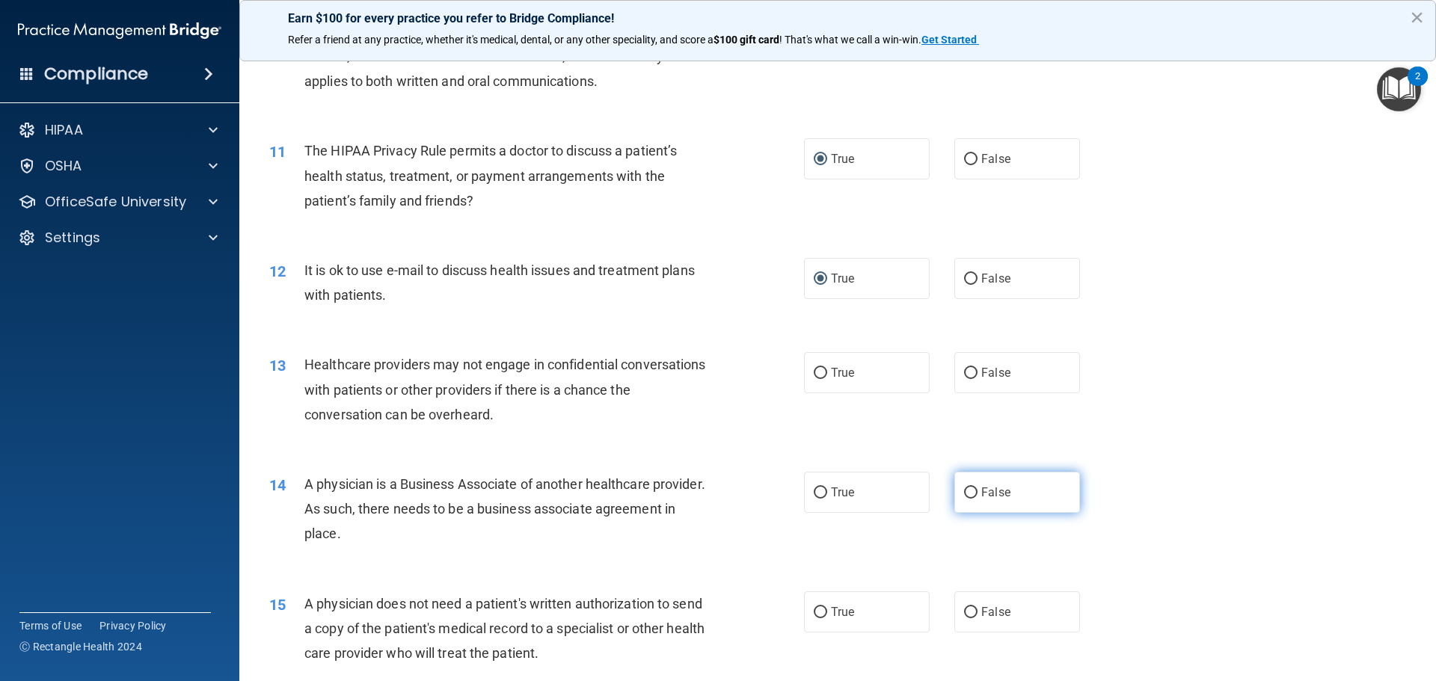
scroll to position [1122, 0]
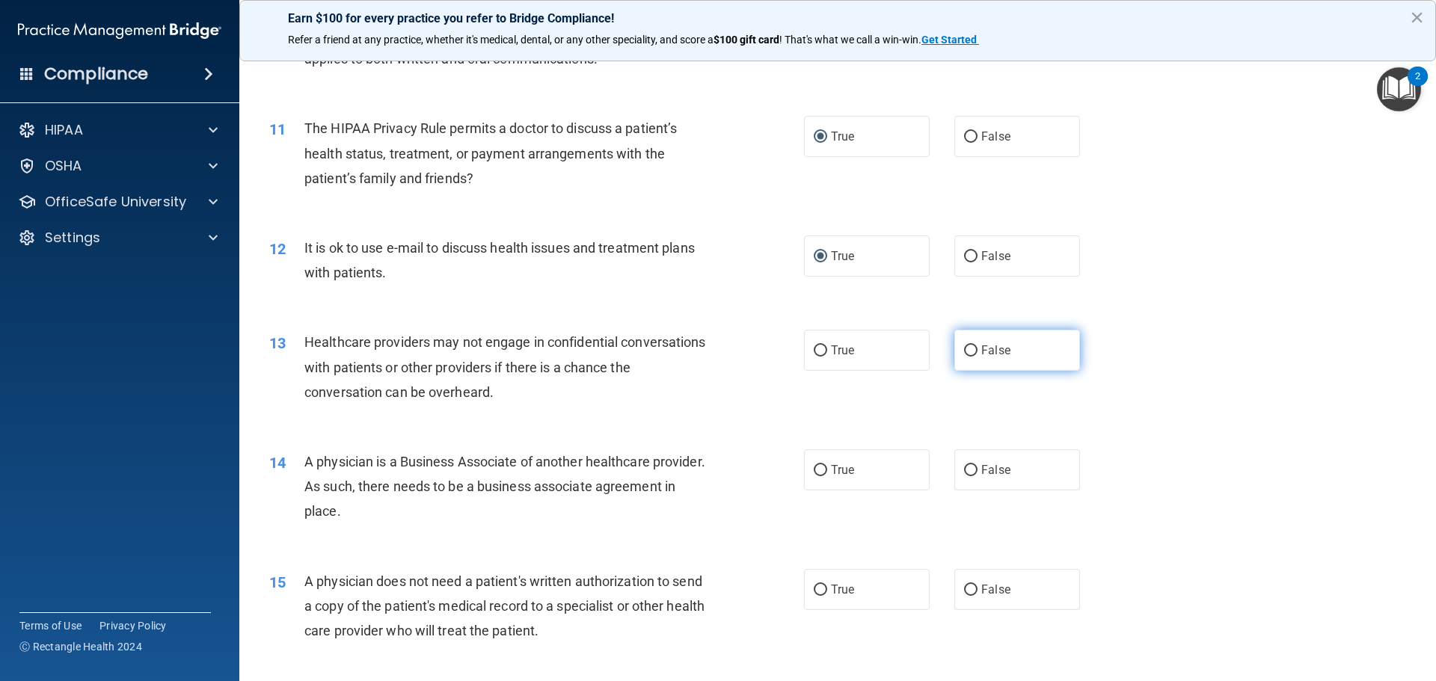
click at [964, 352] on input "False" at bounding box center [970, 351] width 13 height 11
radio input "true"
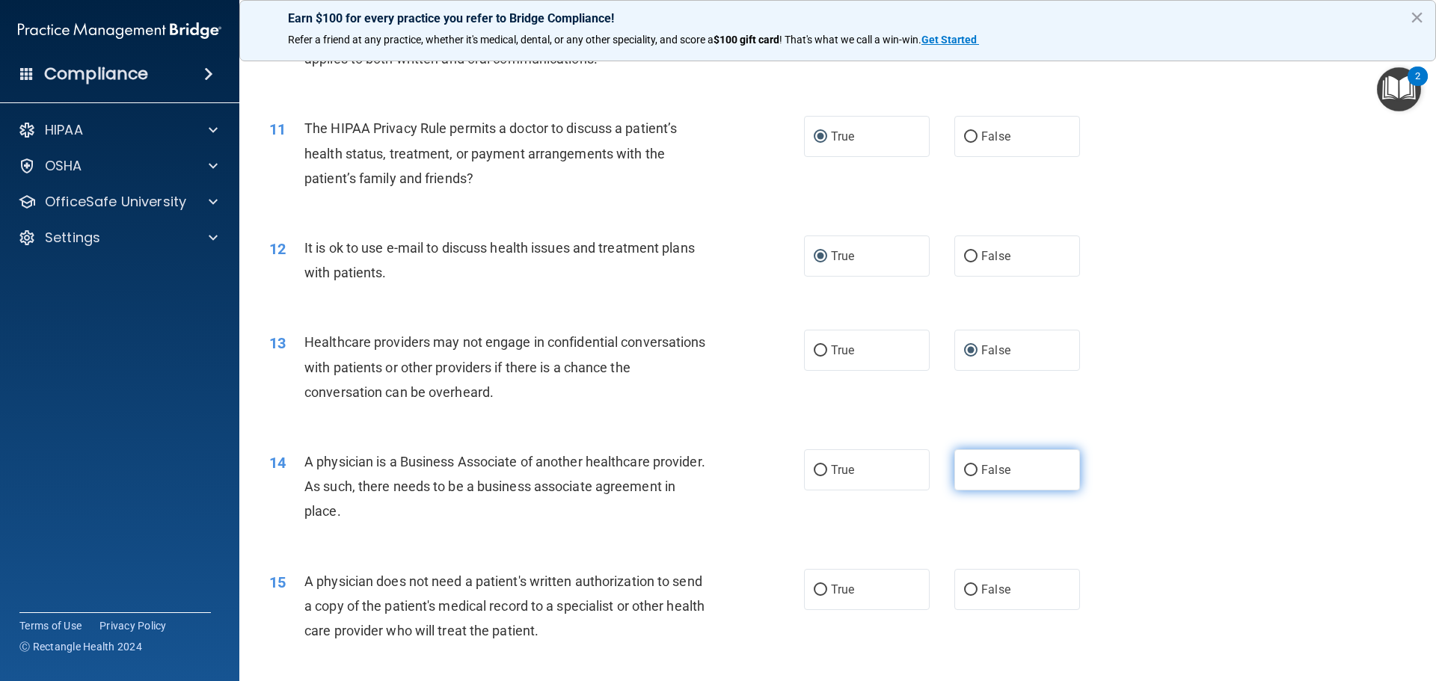
click at [964, 467] on input "False" at bounding box center [970, 470] width 13 height 11
radio input "true"
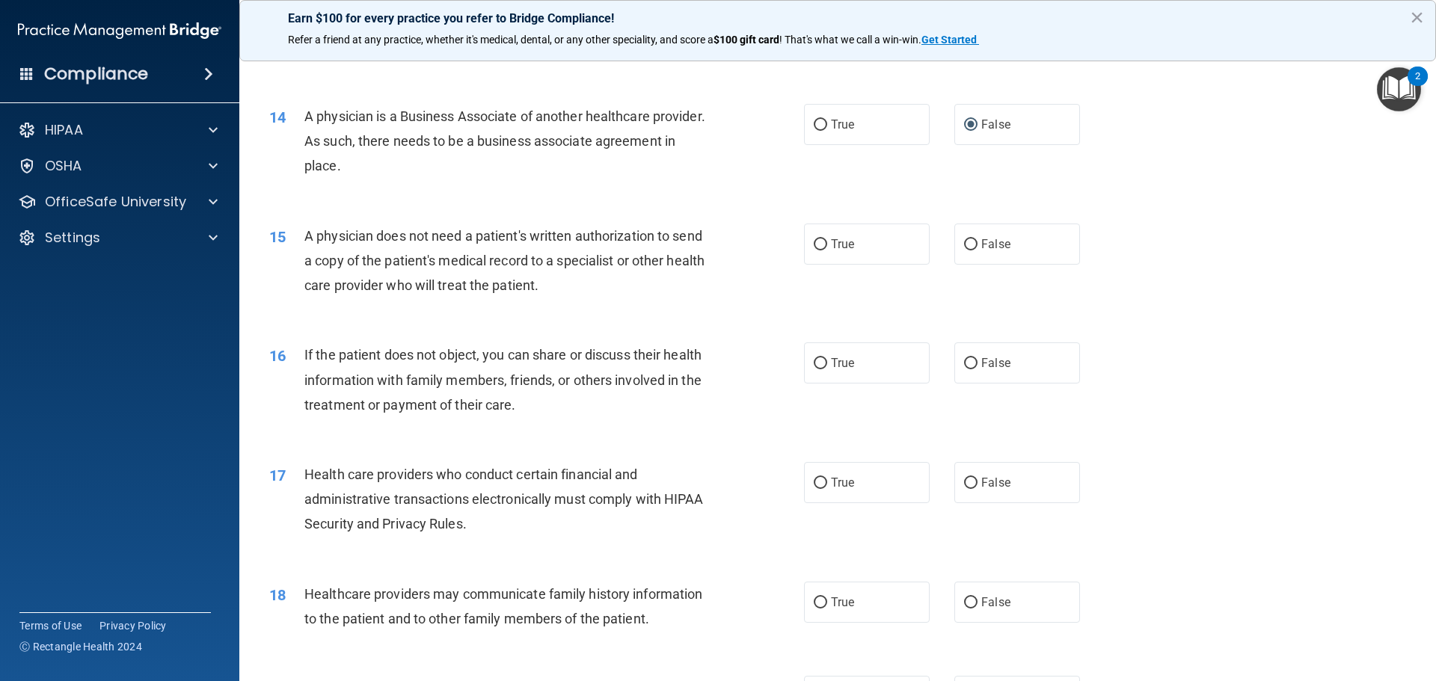
scroll to position [1496, 0]
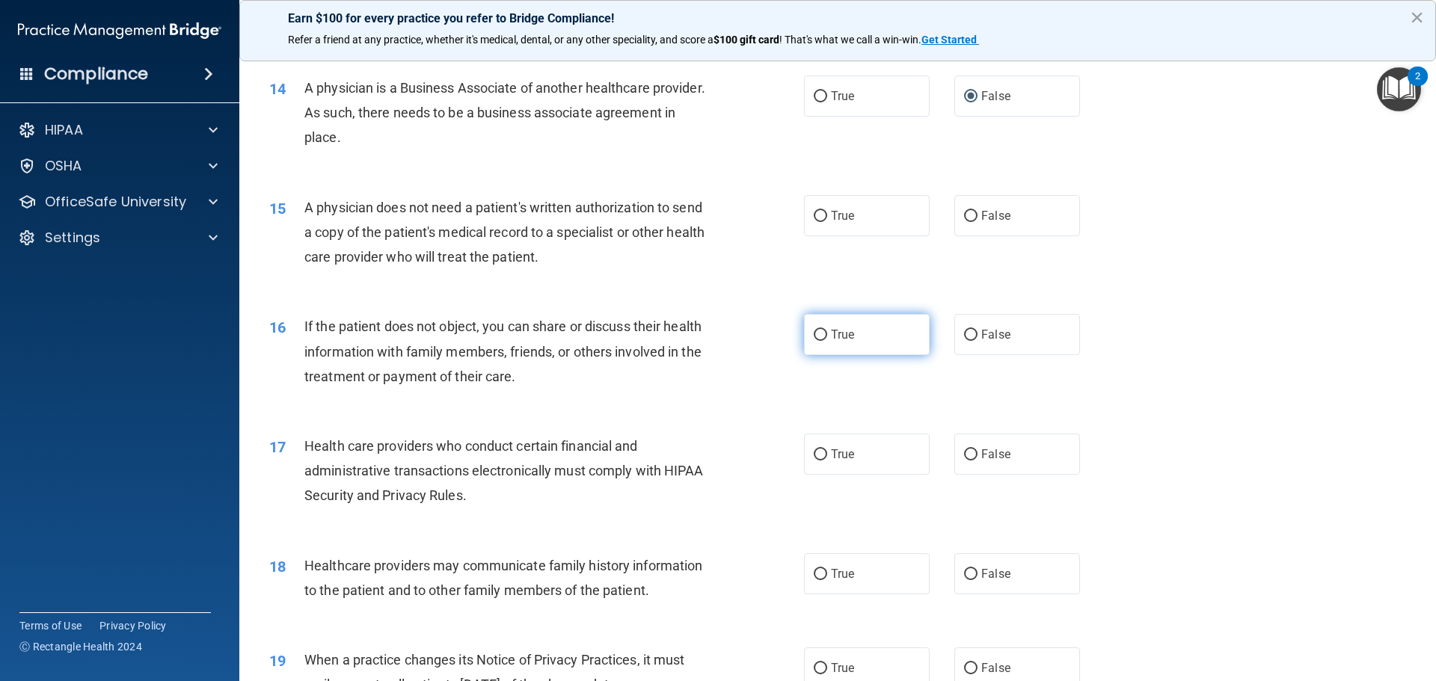
click at [814, 334] on input "True" at bounding box center [820, 335] width 13 height 11
radio input "true"
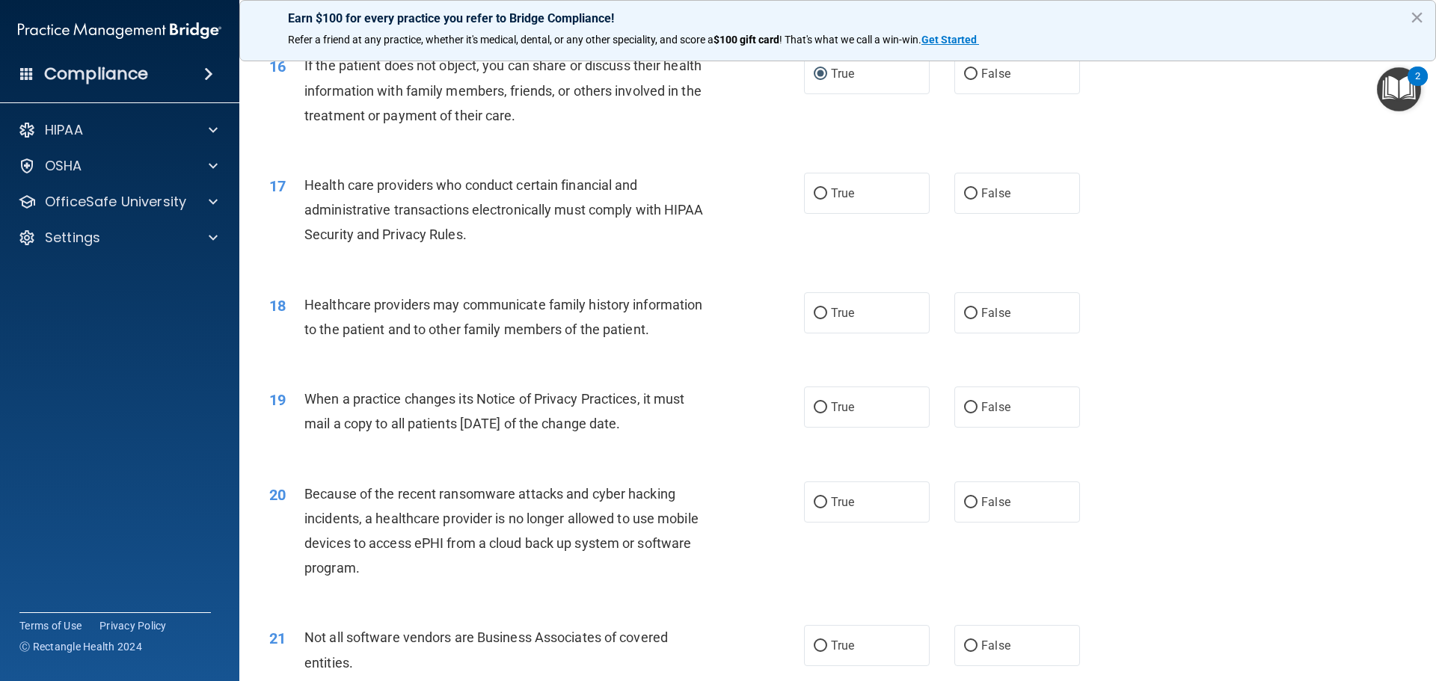
scroll to position [1795, 0]
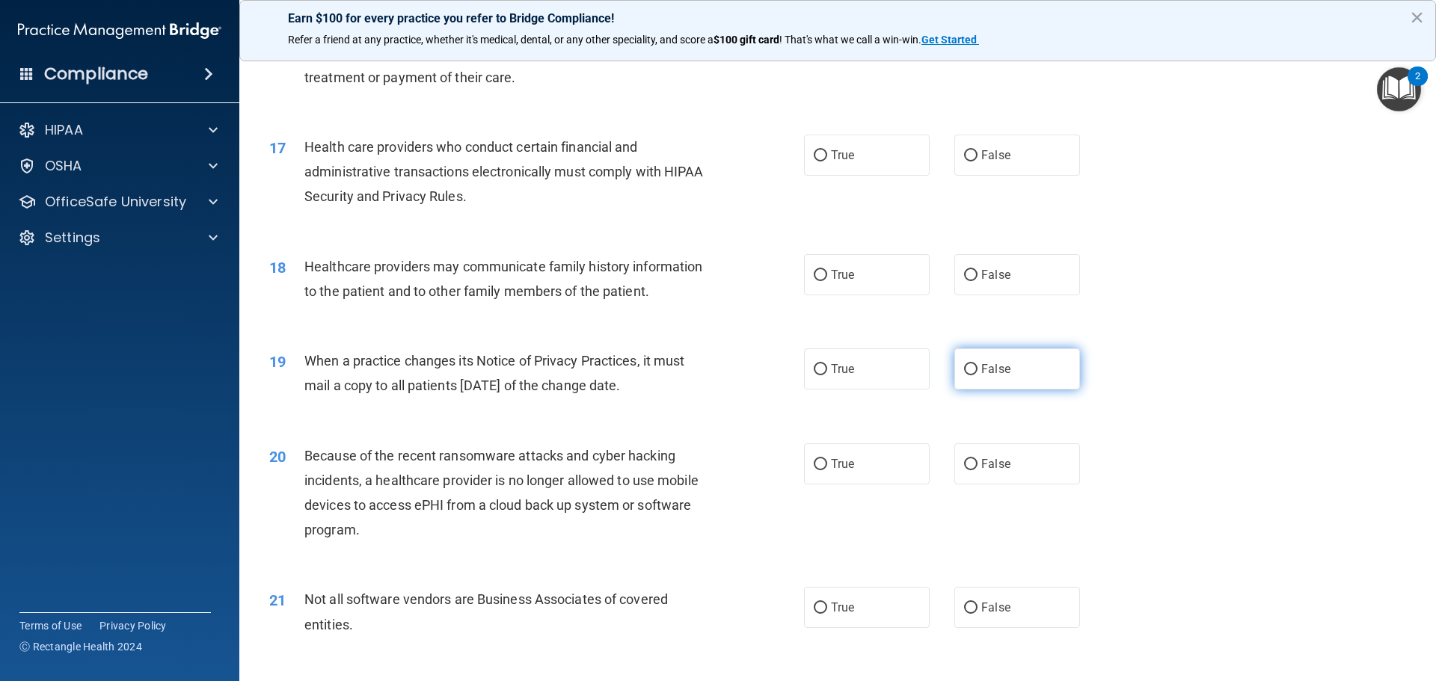
click at [964, 370] on input "False" at bounding box center [970, 369] width 13 height 11
radio input "true"
click at [964, 459] on input "False" at bounding box center [970, 464] width 13 height 11
radio input "true"
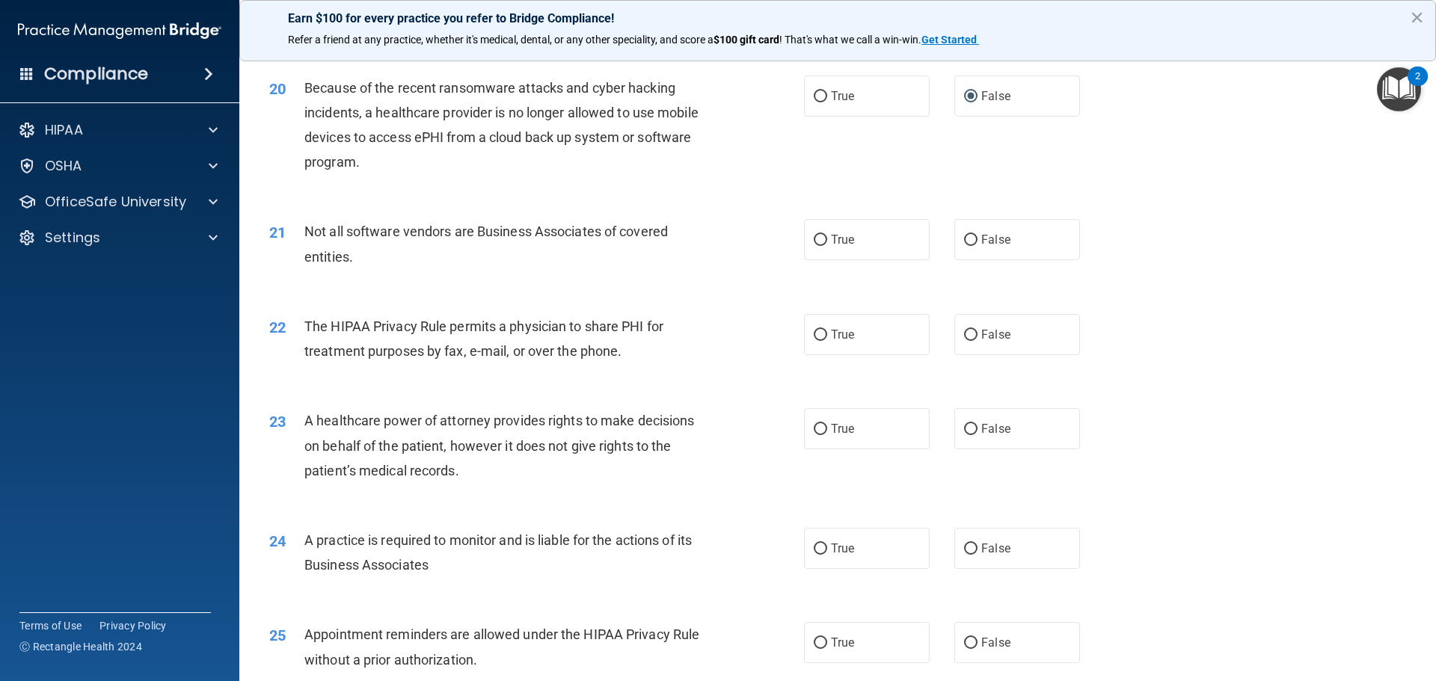
scroll to position [2169, 0]
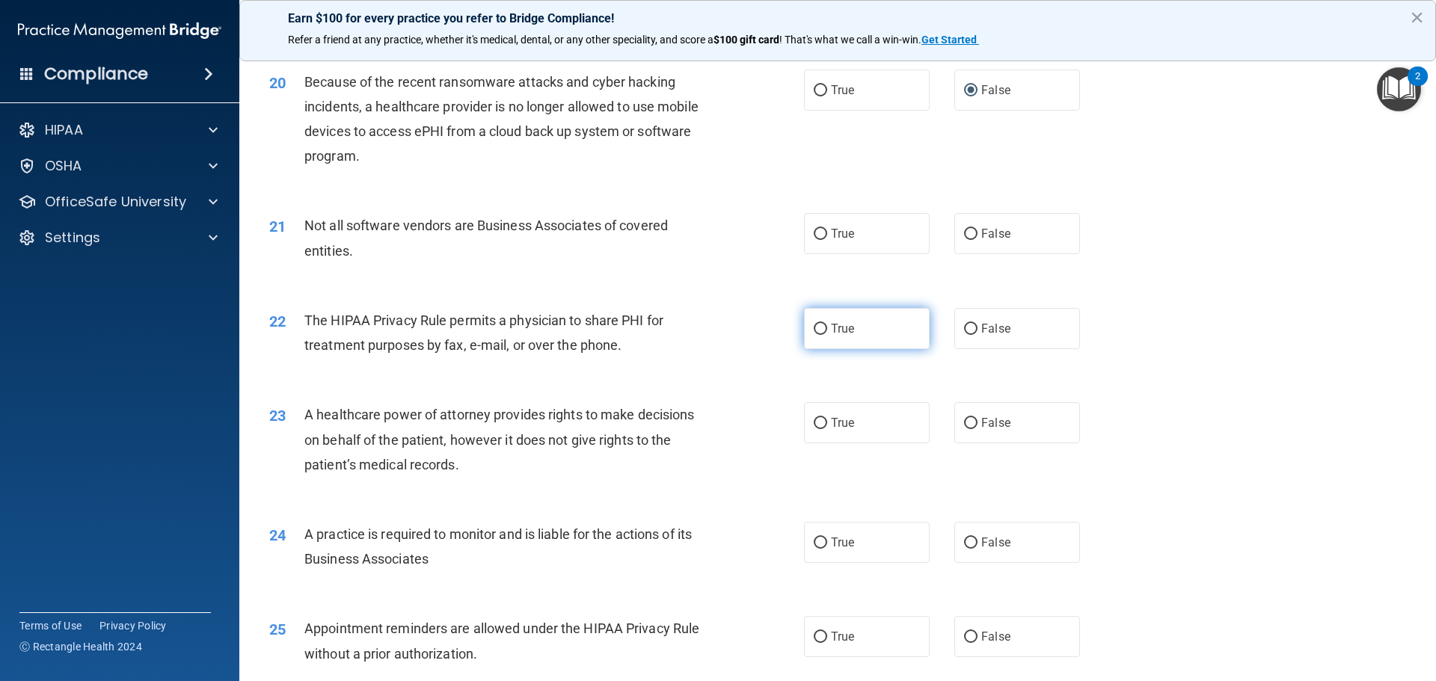
click at [815, 329] on input "True" at bounding box center [820, 329] width 13 height 11
radio input "true"
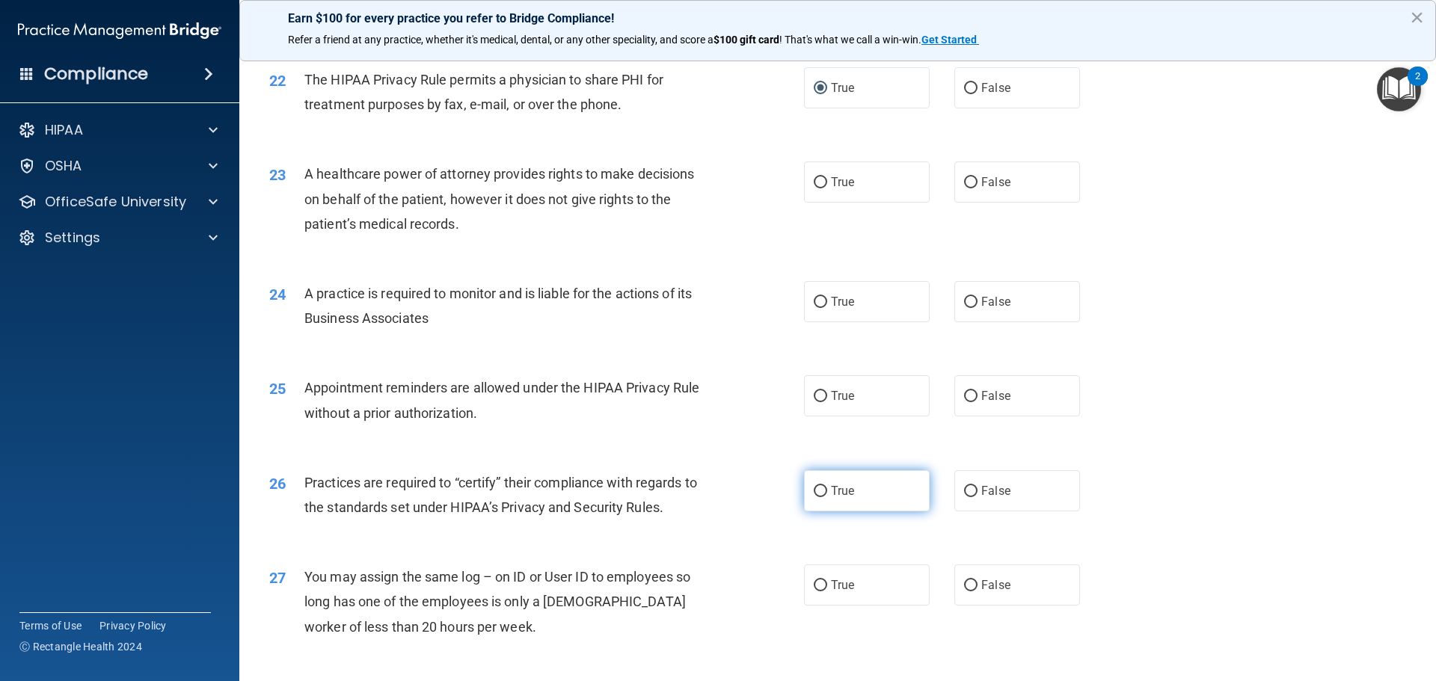
scroll to position [2468, 0]
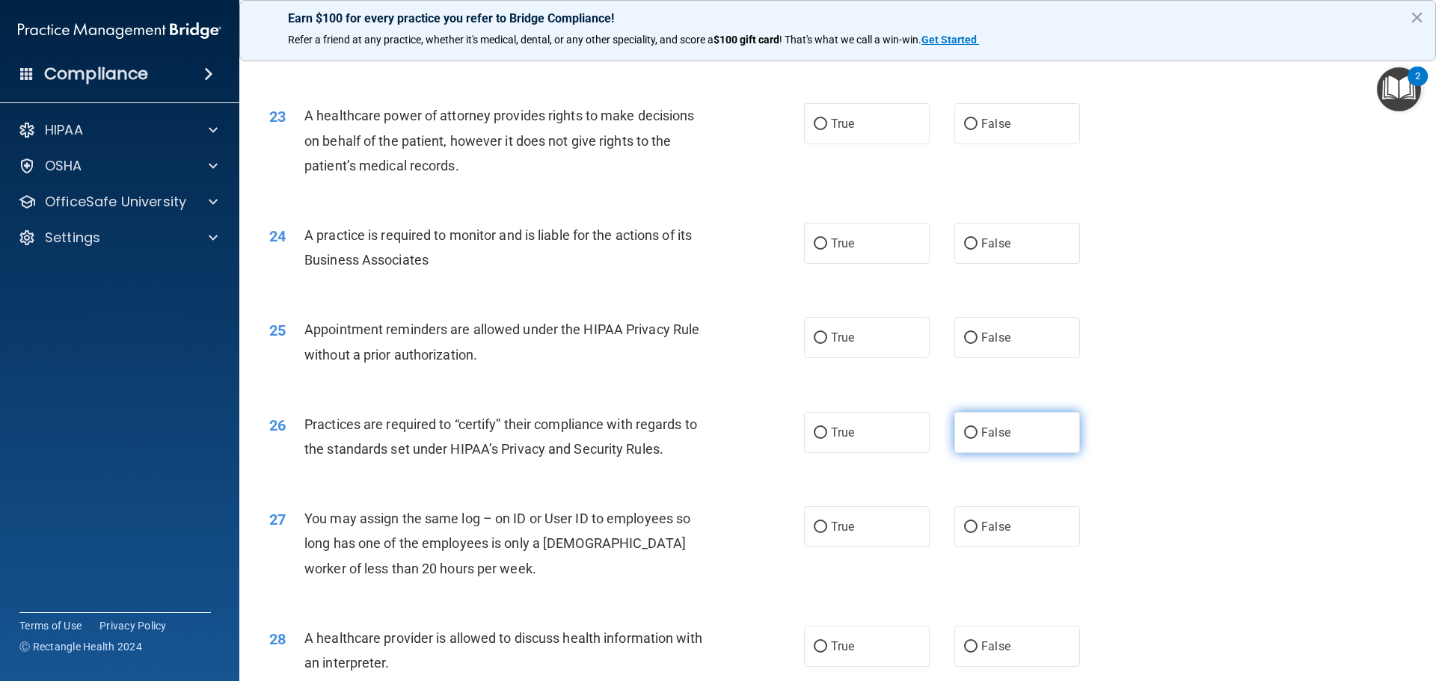
click at [964, 433] on input "False" at bounding box center [970, 433] width 13 height 11
radio input "true"
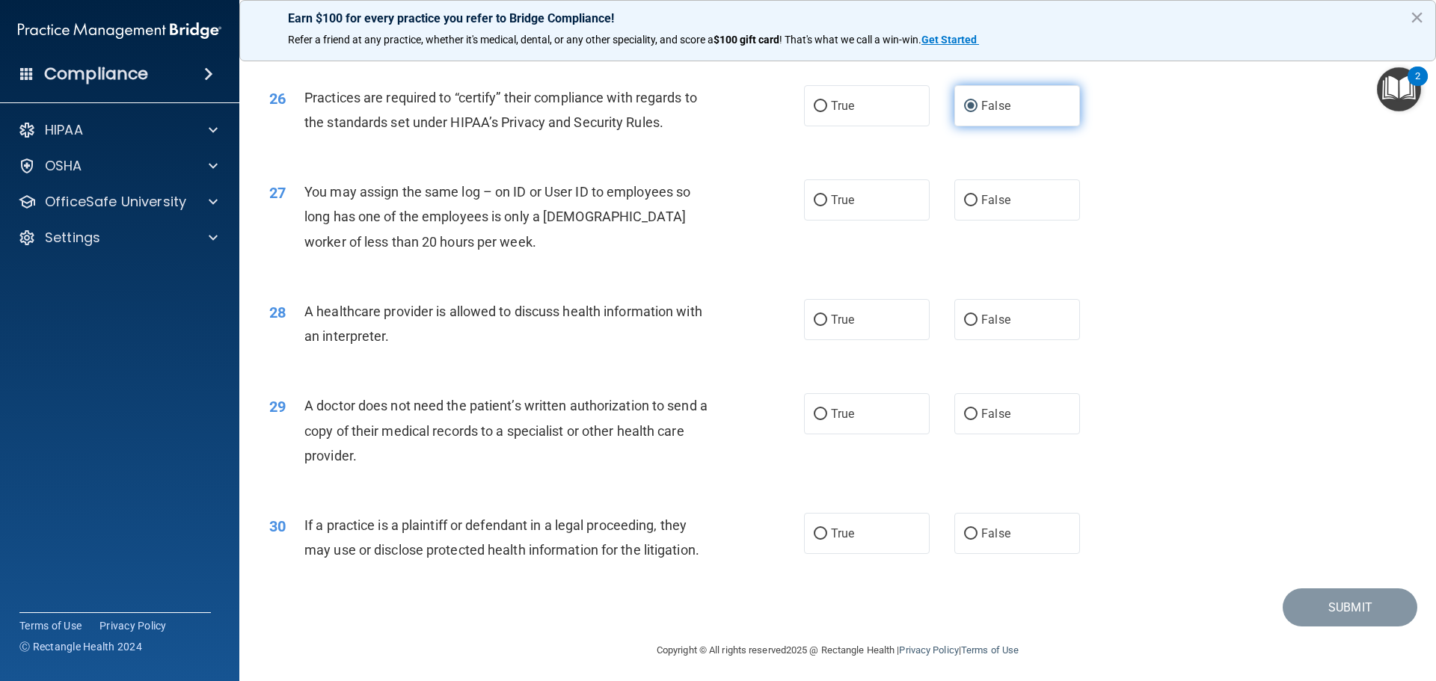
scroll to position [2800, 0]
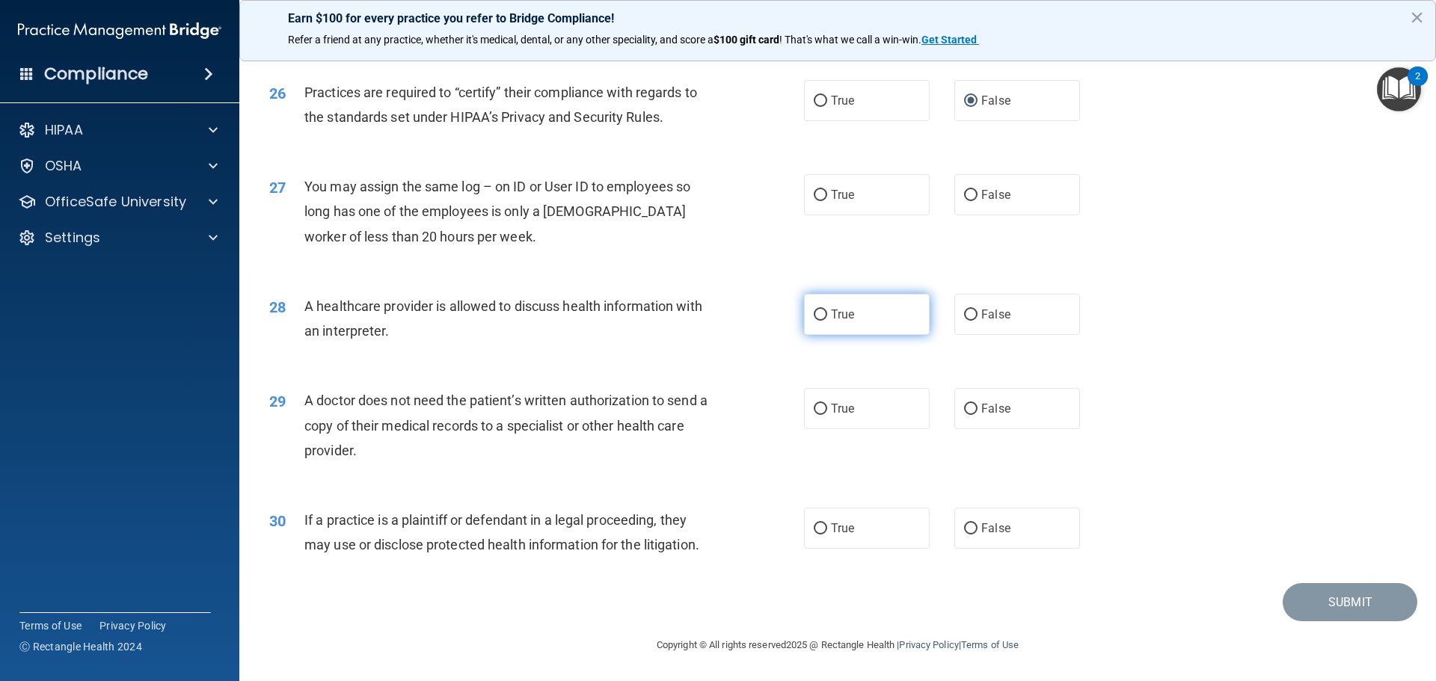
click at [814, 313] on input "True" at bounding box center [820, 315] width 13 height 11
radio input "true"
click at [815, 527] on input "True" at bounding box center [820, 529] width 13 height 11
radio input "true"
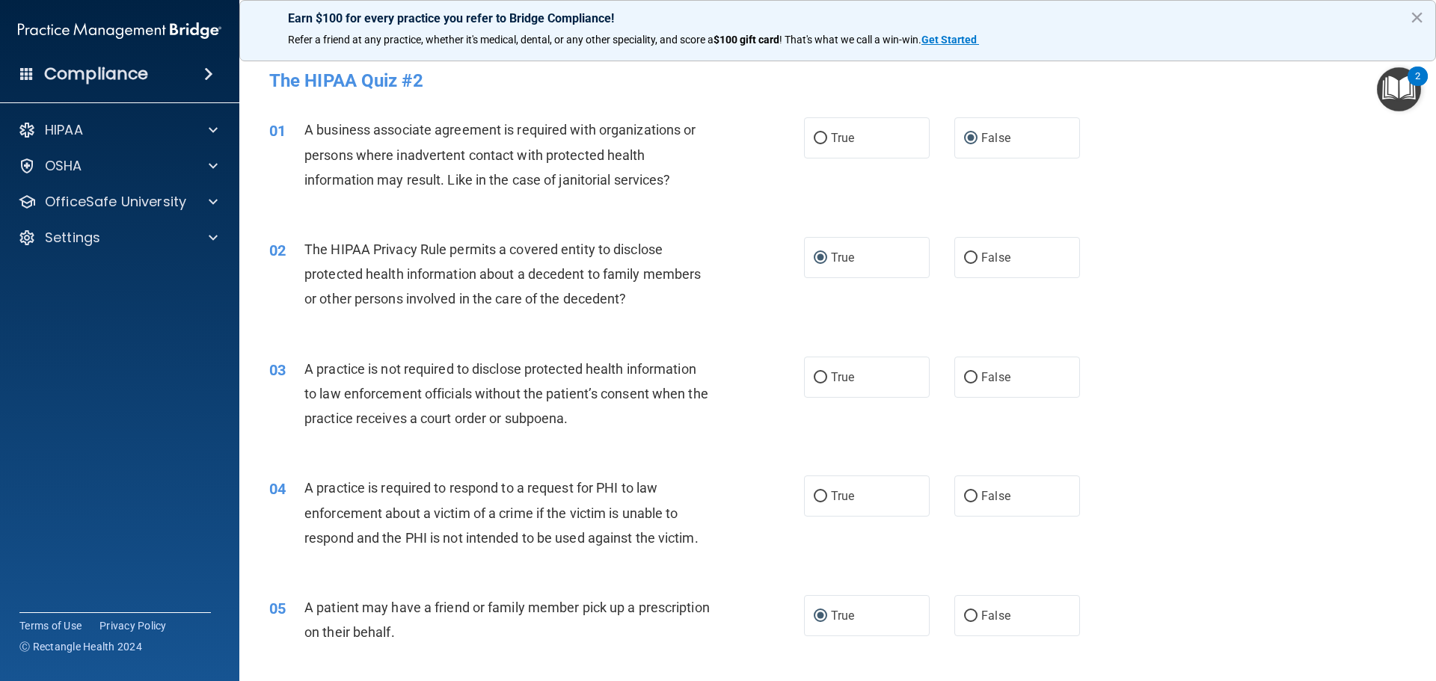
scroll to position [0, 0]
click at [964, 375] on input "False" at bounding box center [970, 378] width 13 height 11
radio input "true"
click at [814, 495] on input "True" at bounding box center [820, 497] width 13 height 11
radio input "true"
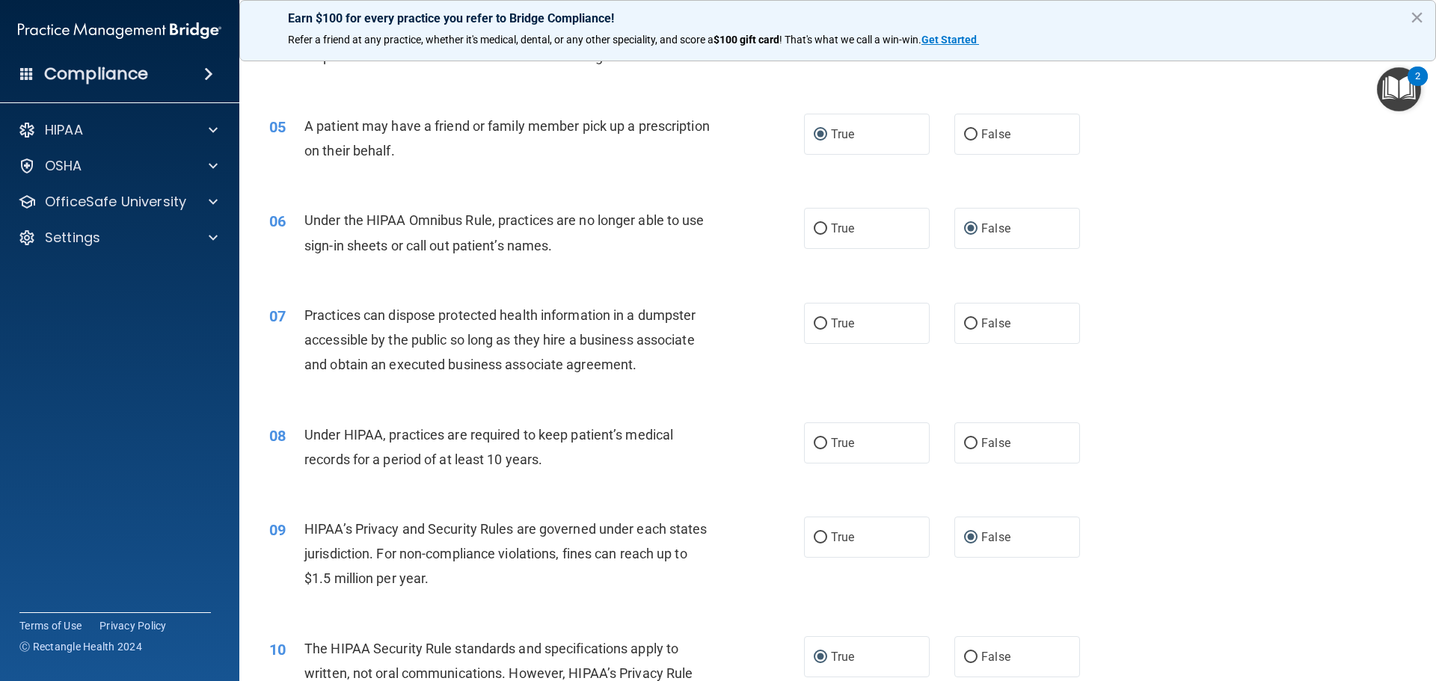
scroll to position [524, 0]
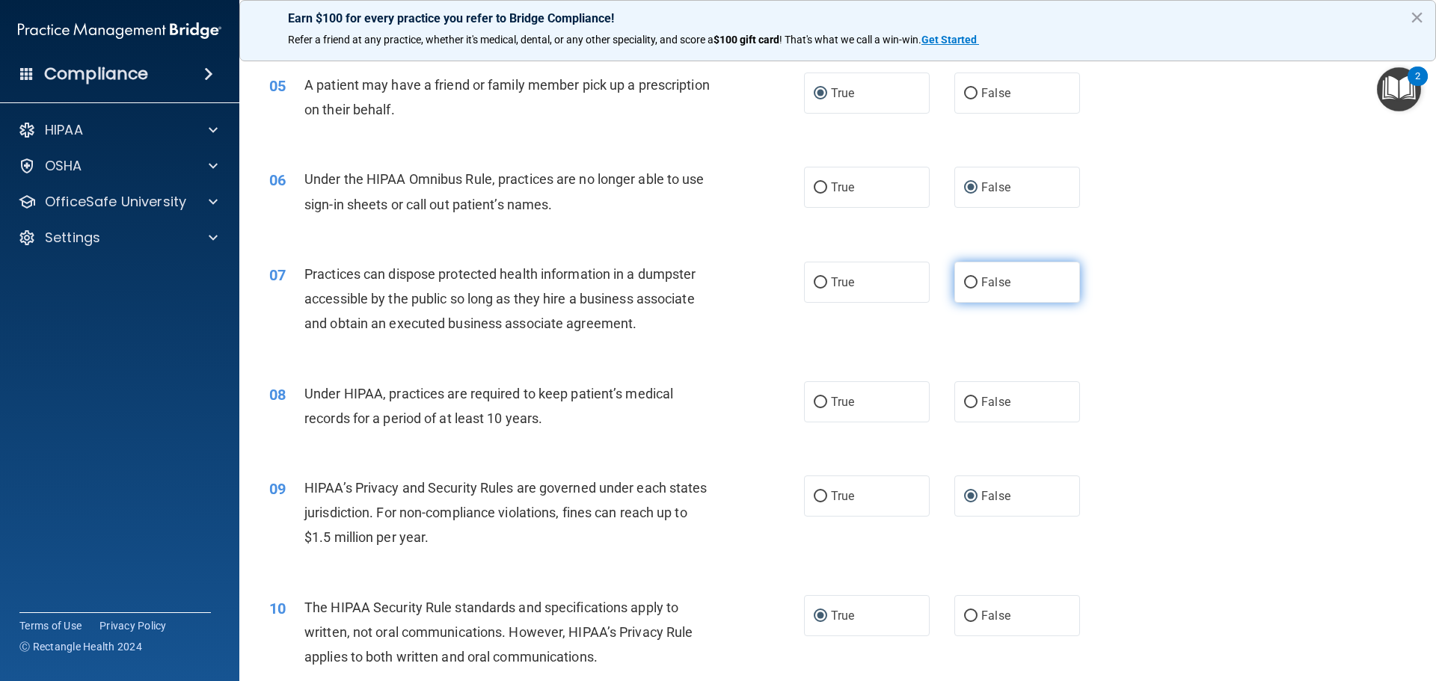
click at [964, 283] on input "False" at bounding box center [970, 282] width 13 height 11
radio input "true"
click at [965, 401] on input "False" at bounding box center [970, 402] width 13 height 11
radio input "true"
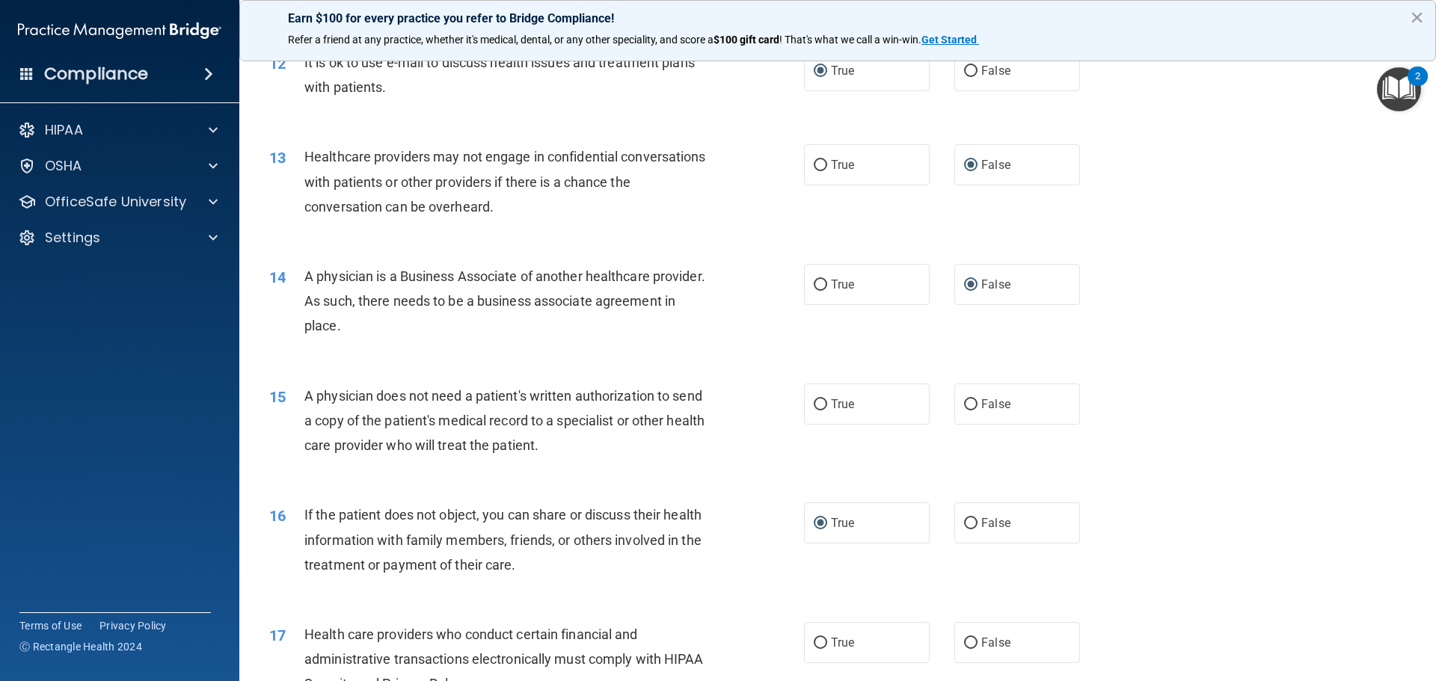
scroll to position [1421, 0]
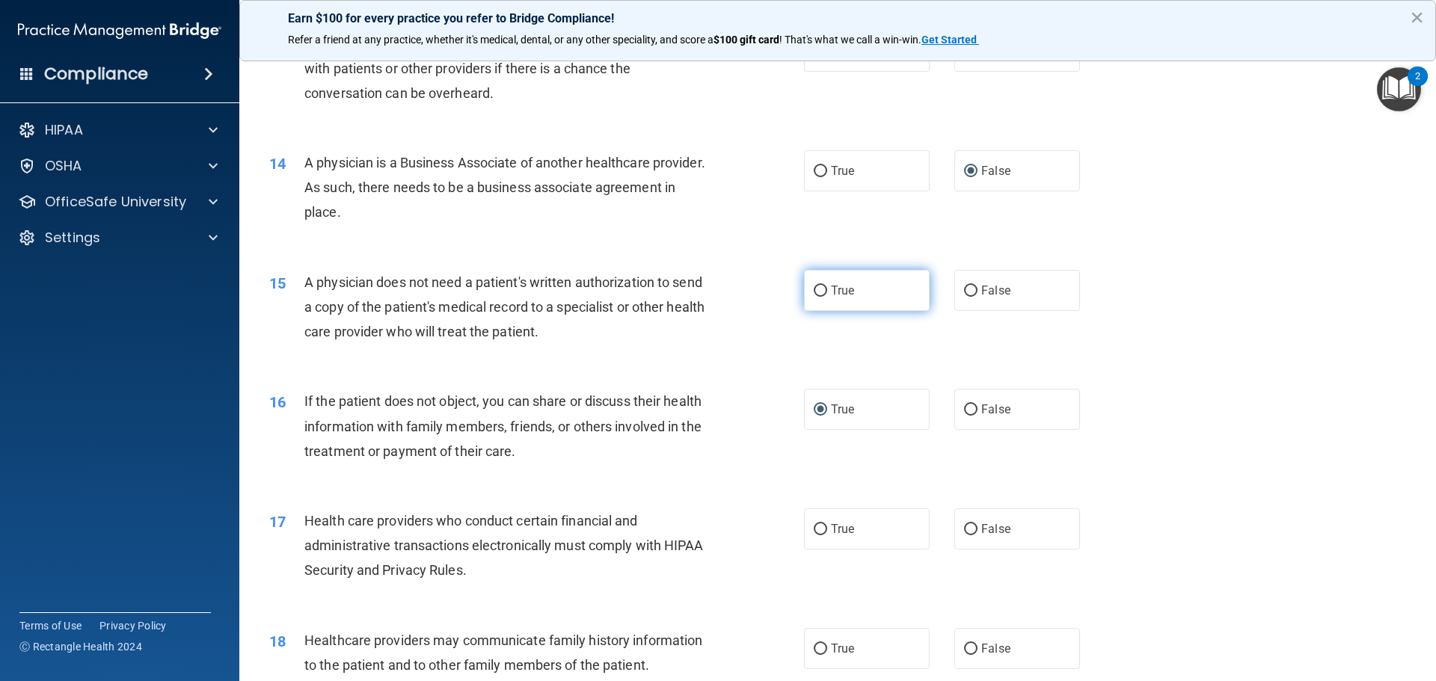
click at [816, 290] on input "True" at bounding box center [820, 291] width 13 height 11
radio input "true"
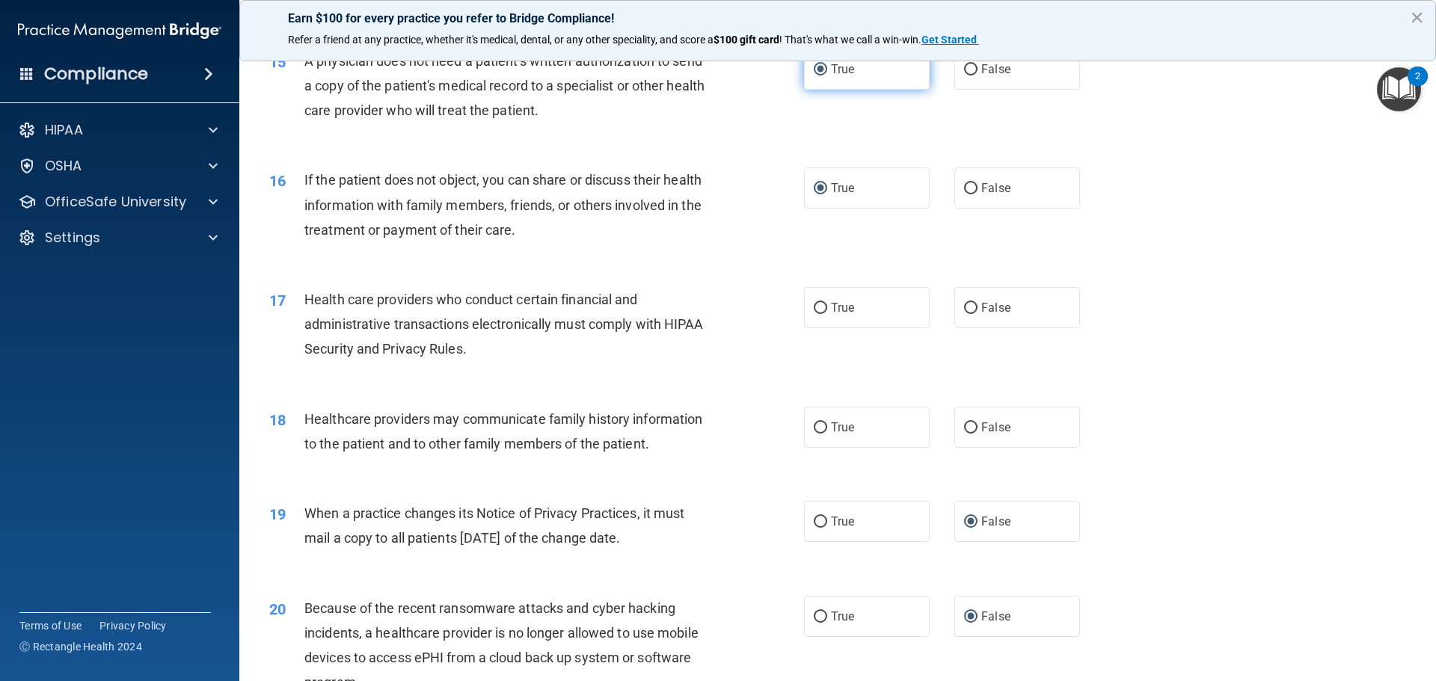
scroll to position [1646, 0]
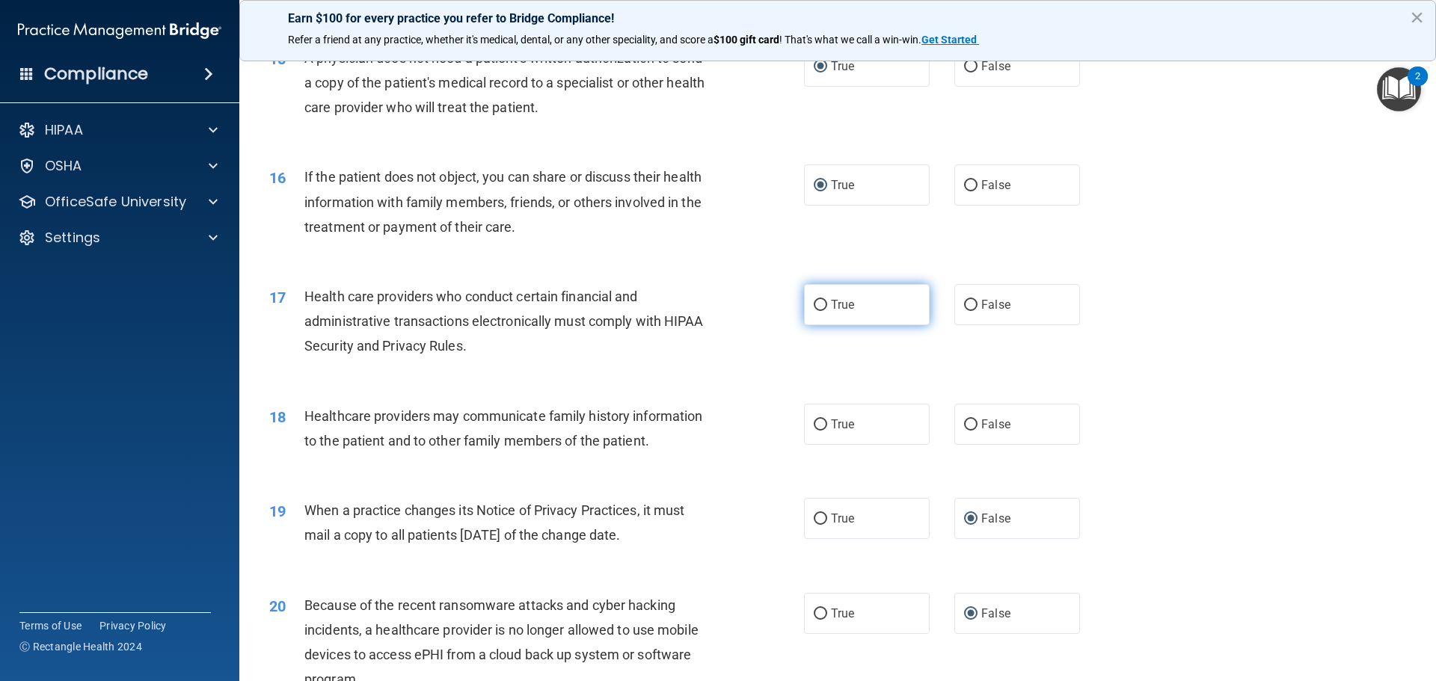
click at [818, 303] on input "True" at bounding box center [820, 305] width 13 height 11
radio input "true"
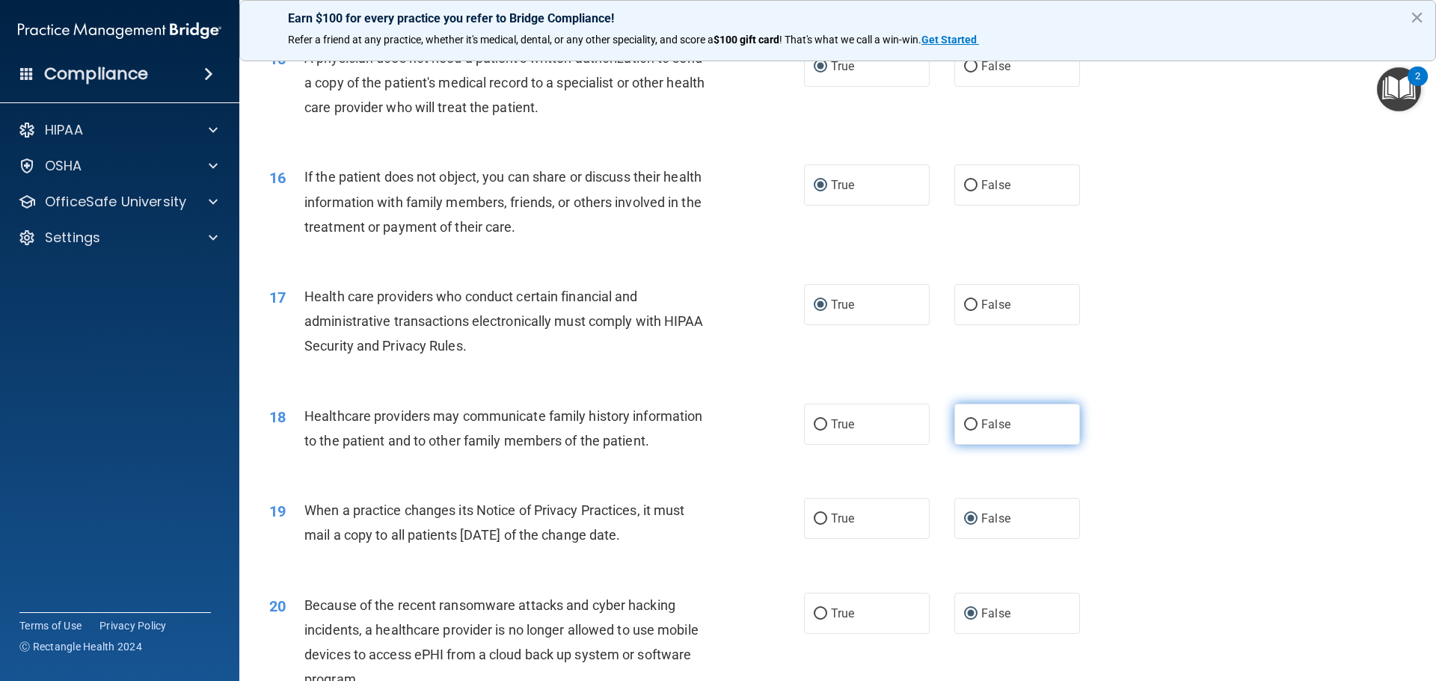
click at [964, 422] on input "False" at bounding box center [970, 425] width 13 height 11
radio input "true"
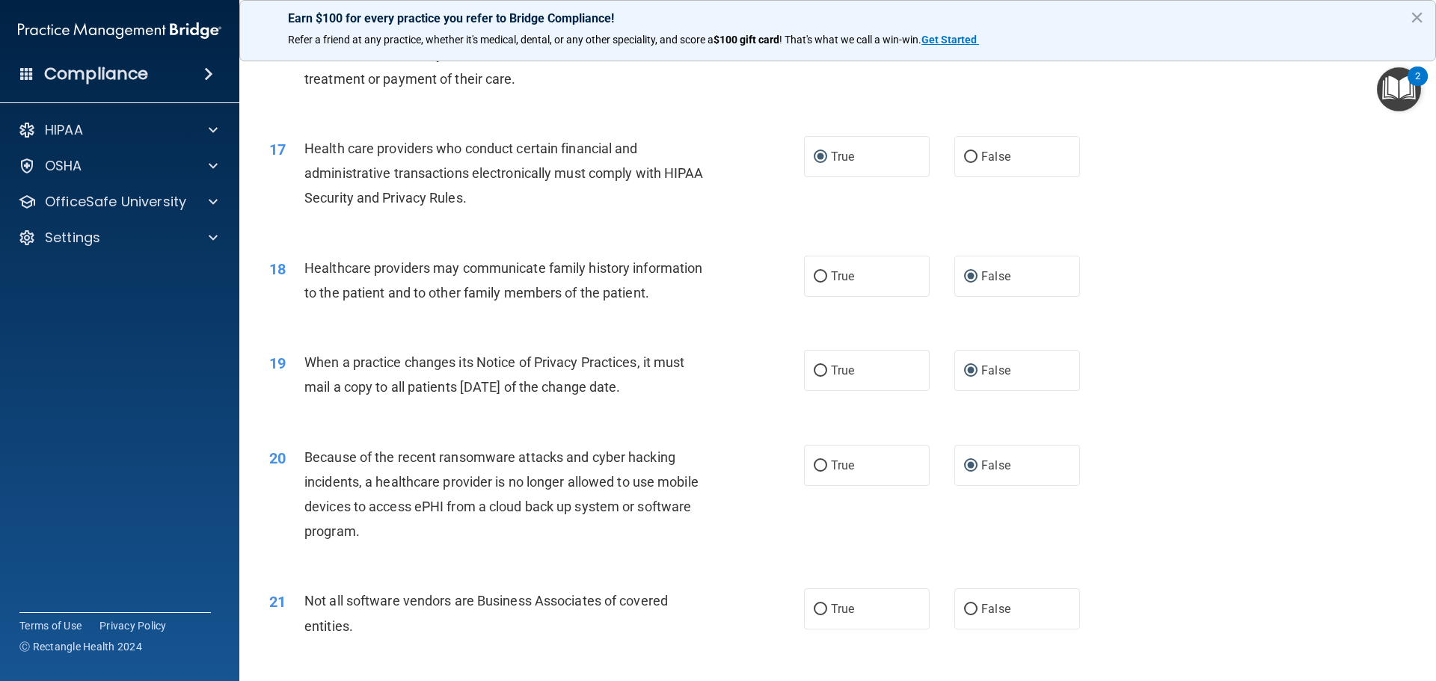
scroll to position [1870, 0]
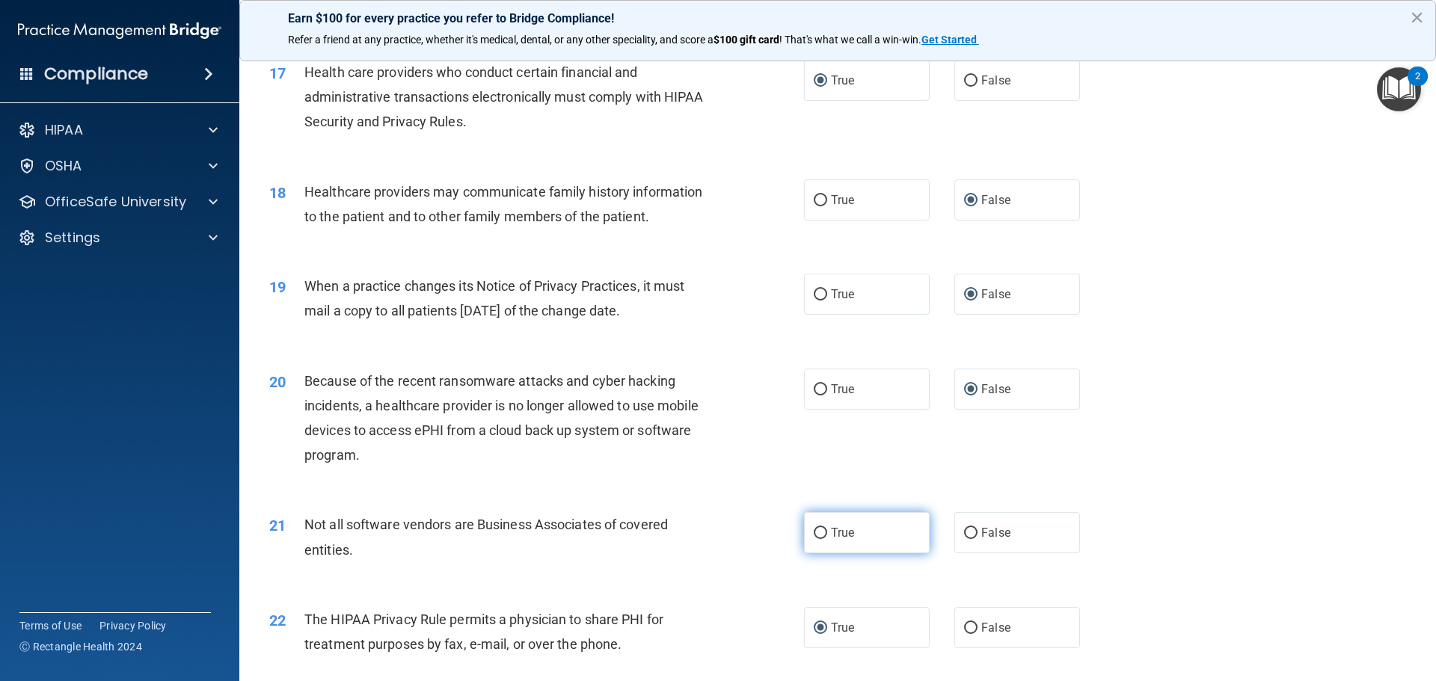
click at [814, 531] on input "True" at bounding box center [820, 533] width 13 height 11
radio input "true"
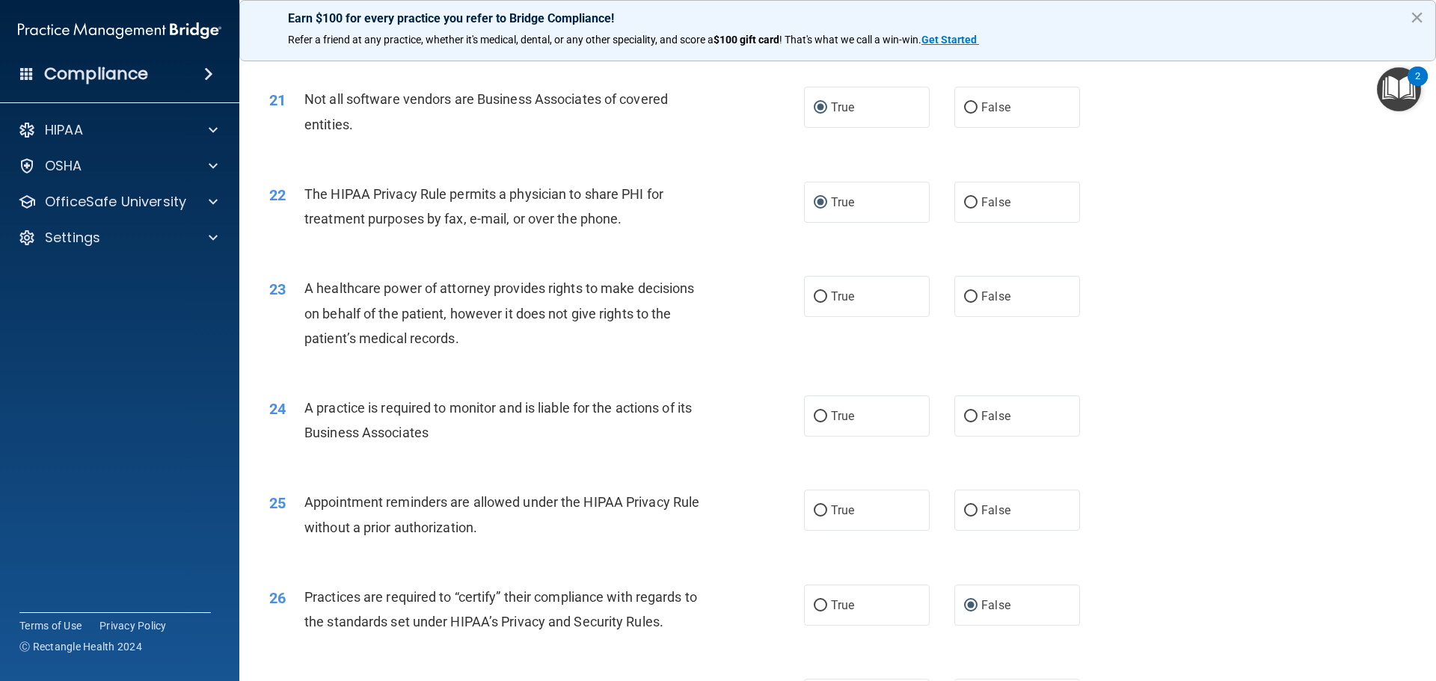
scroll to position [2319, 0]
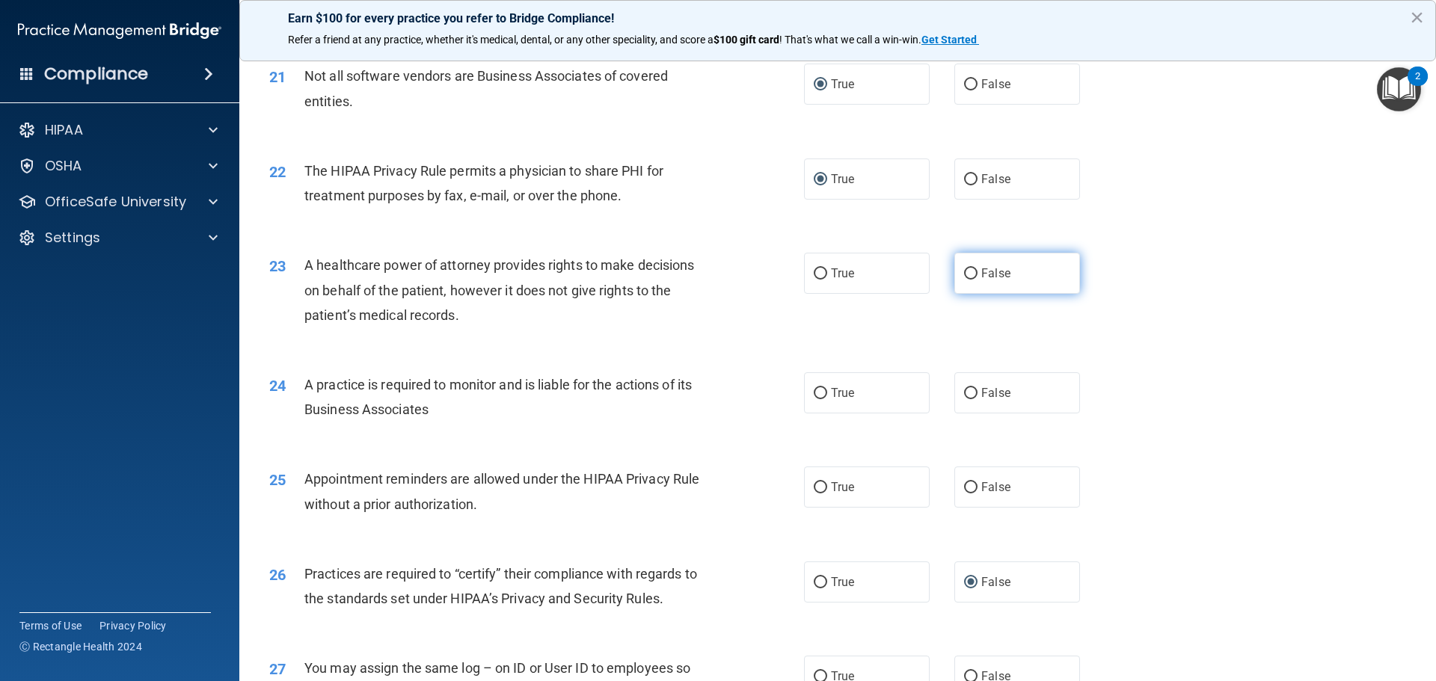
click at [964, 275] on input "False" at bounding box center [970, 274] width 13 height 11
radio input "true"
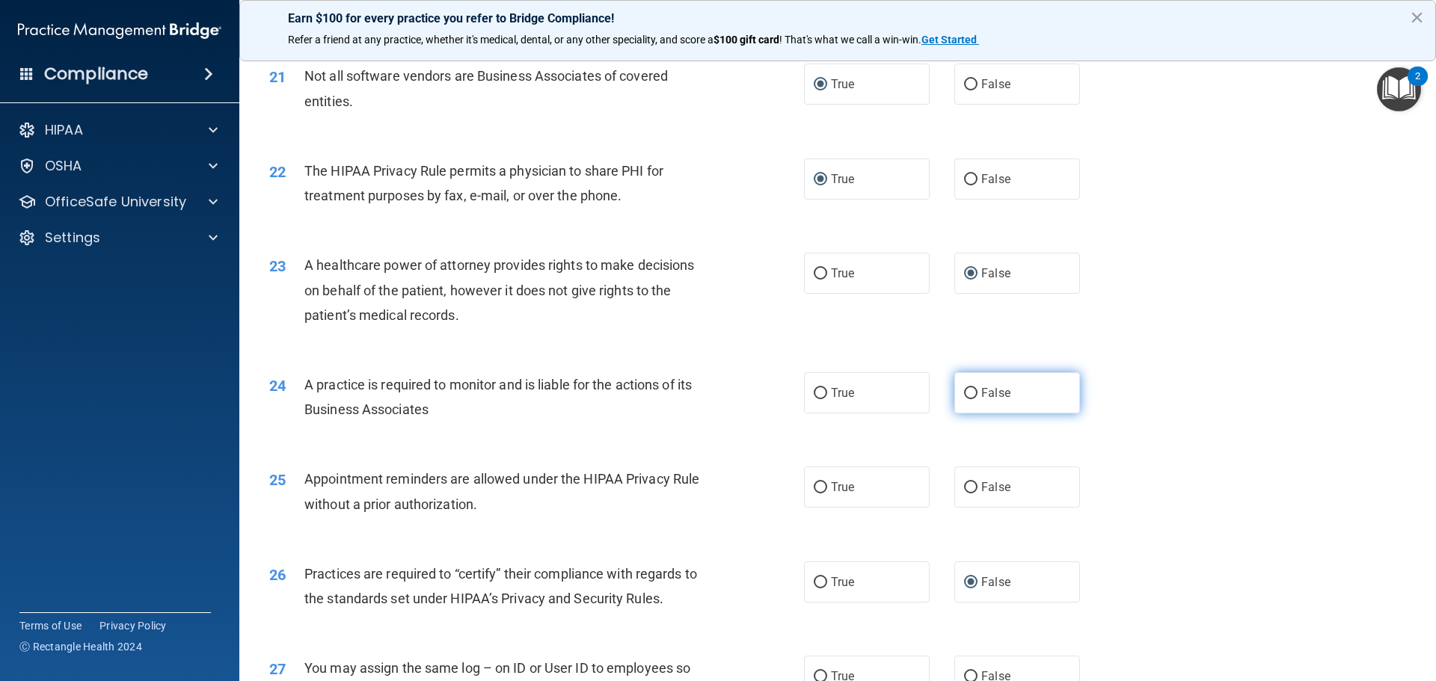
click at [964, 393] on input "False" at bounding box center [970, 393] width 13 height 11
radio input "true"
click at [814, 485] on input "True" at bounding box center [820, 487] width 13 height 11
radio input "true"
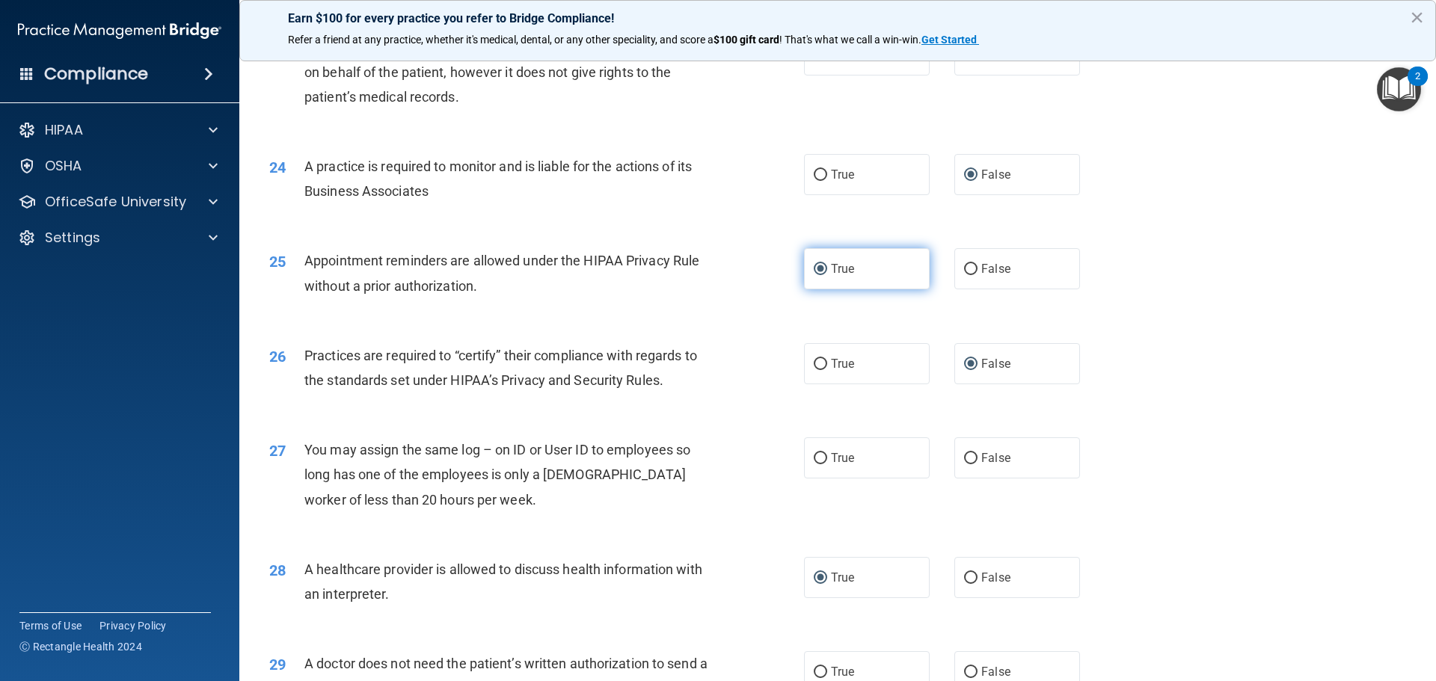
scroll to position [2543, 0]
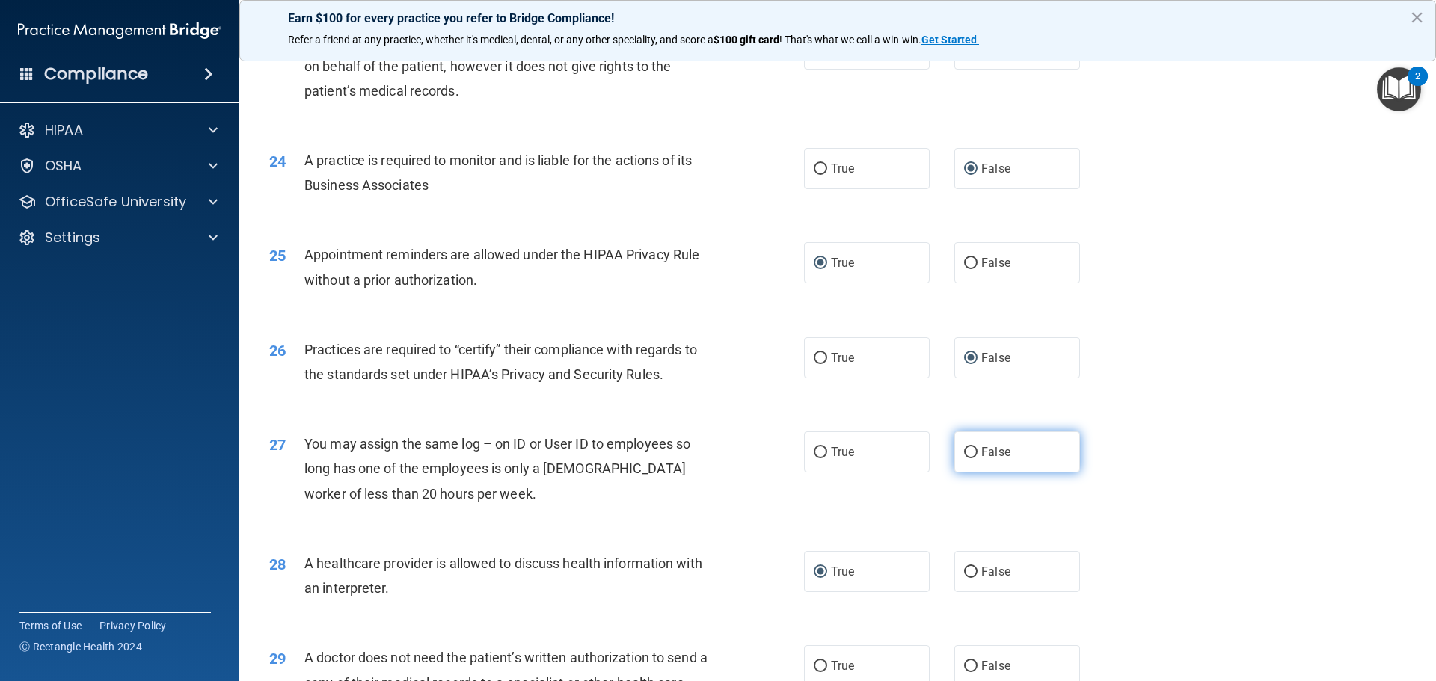
click at [964, 452] on input "False" at bounding box center [970, 452] width 13 height 11
radio input "true"
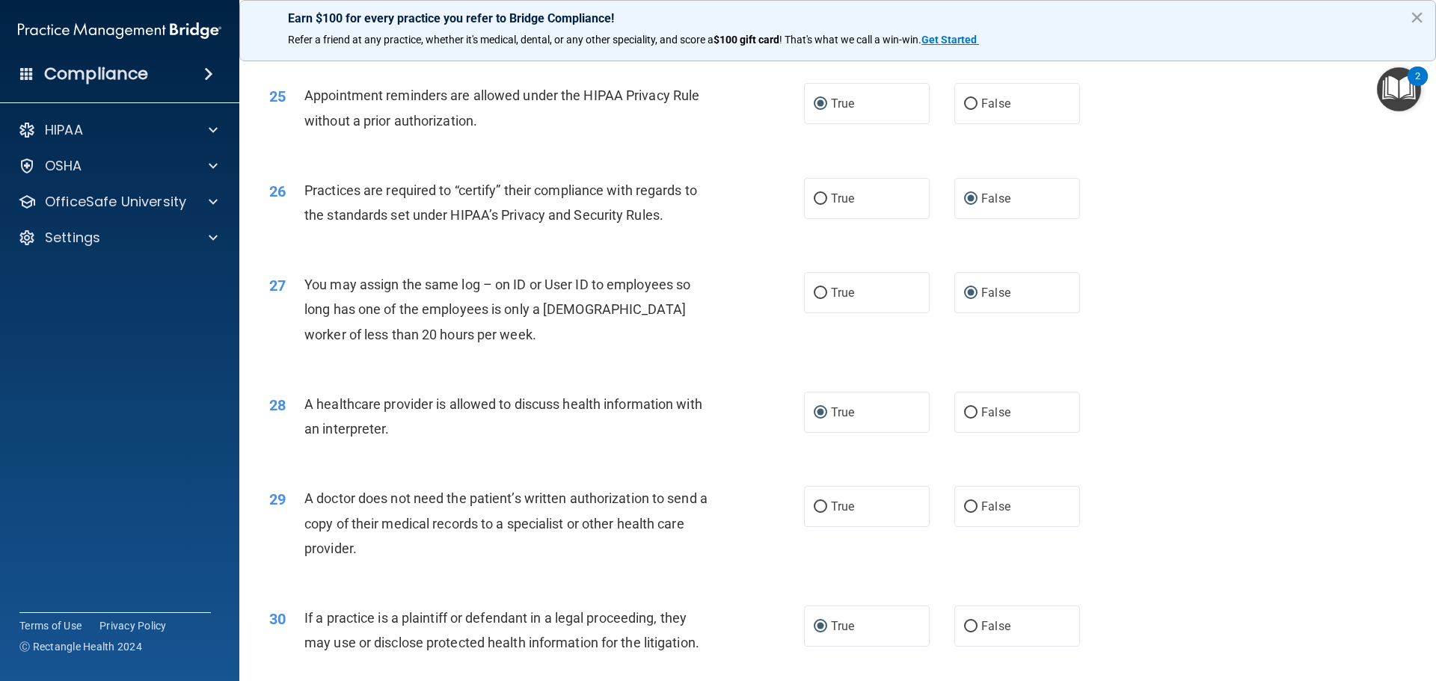
scroll to position [2800, 0]
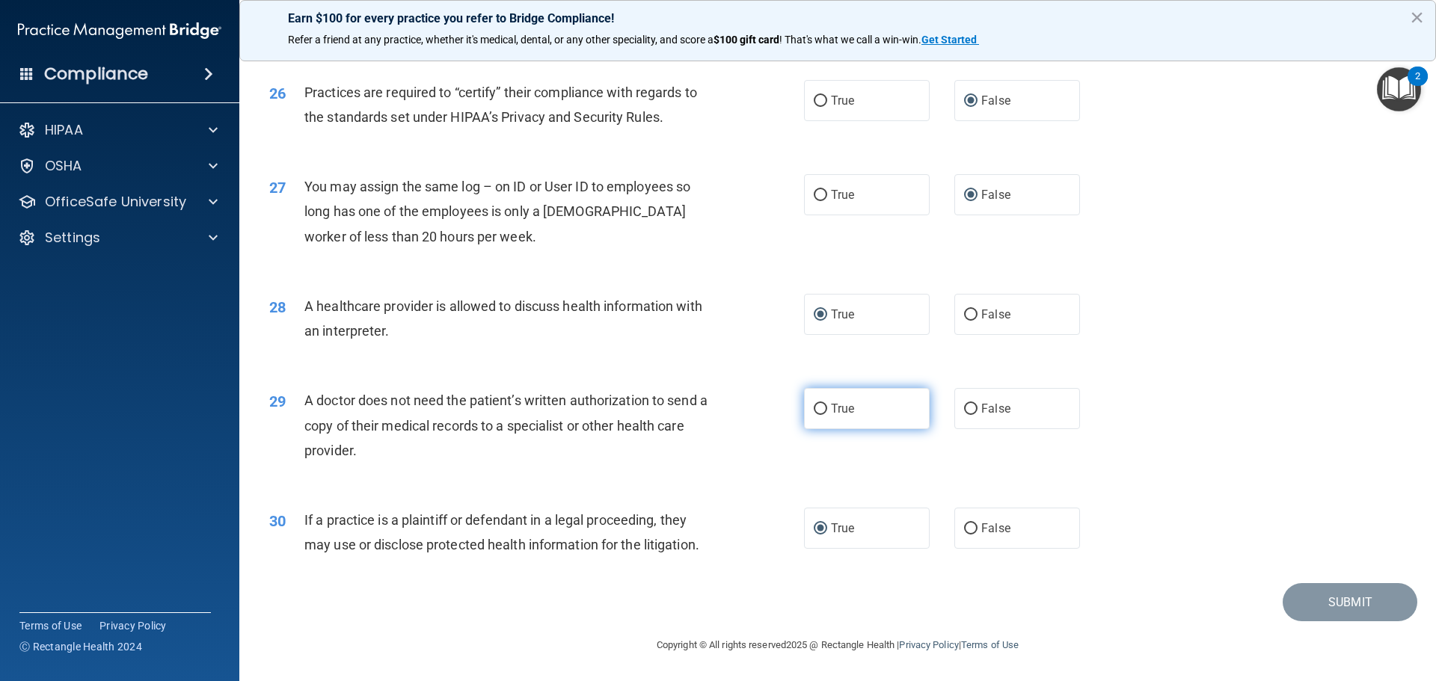
click at [814, 411] on input "True" at bounding box center [820, 409] width 13 height 11
radio input "true"
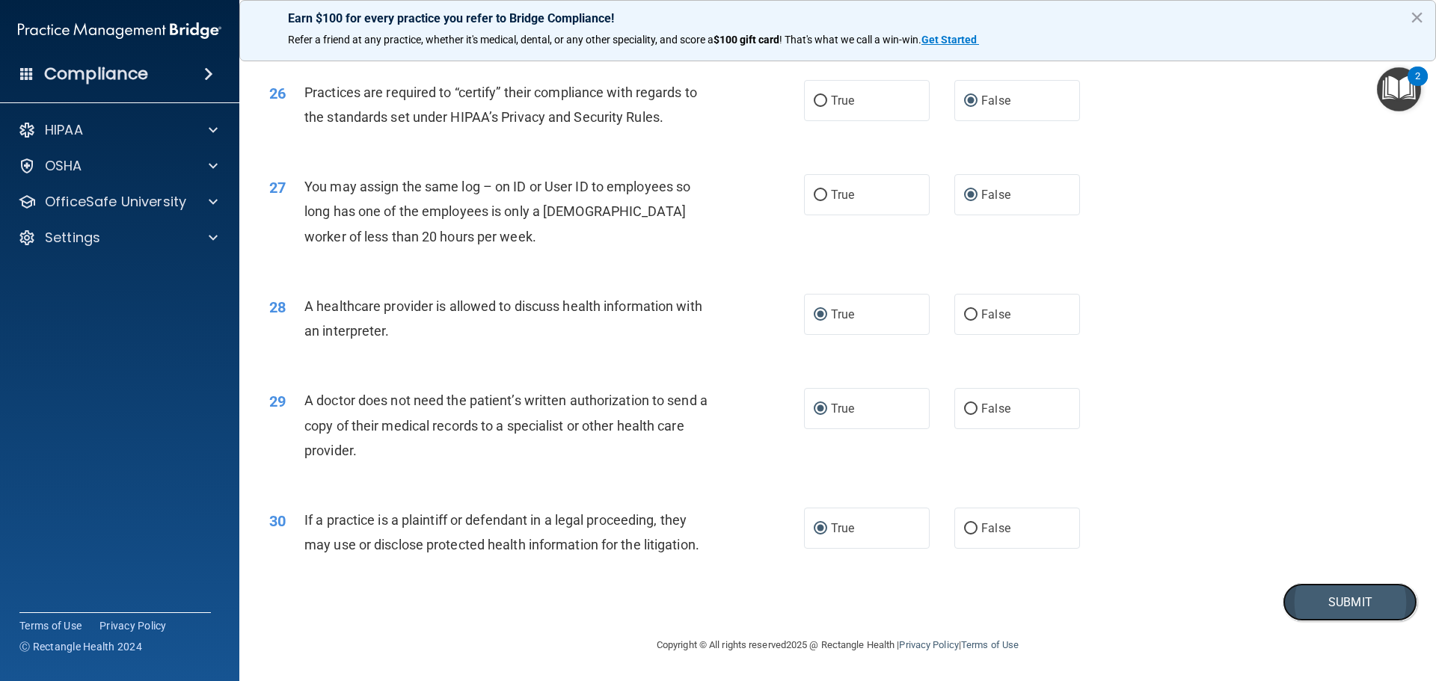
click at [1322, 600] on button "Submit" at bounding box center [1350, 602] width 135 height 38
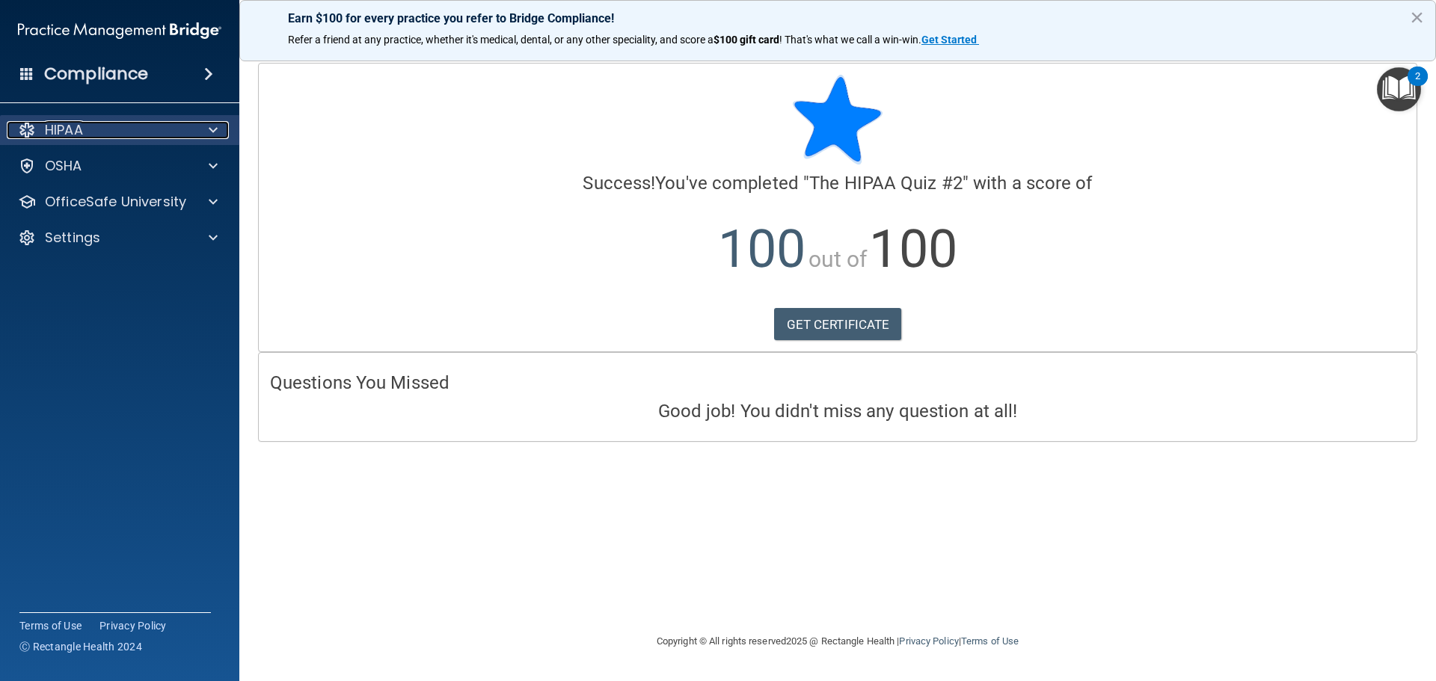
click at [69, 131] on p "HIPAA" at bounding box center [64, 130] width 38 height 18
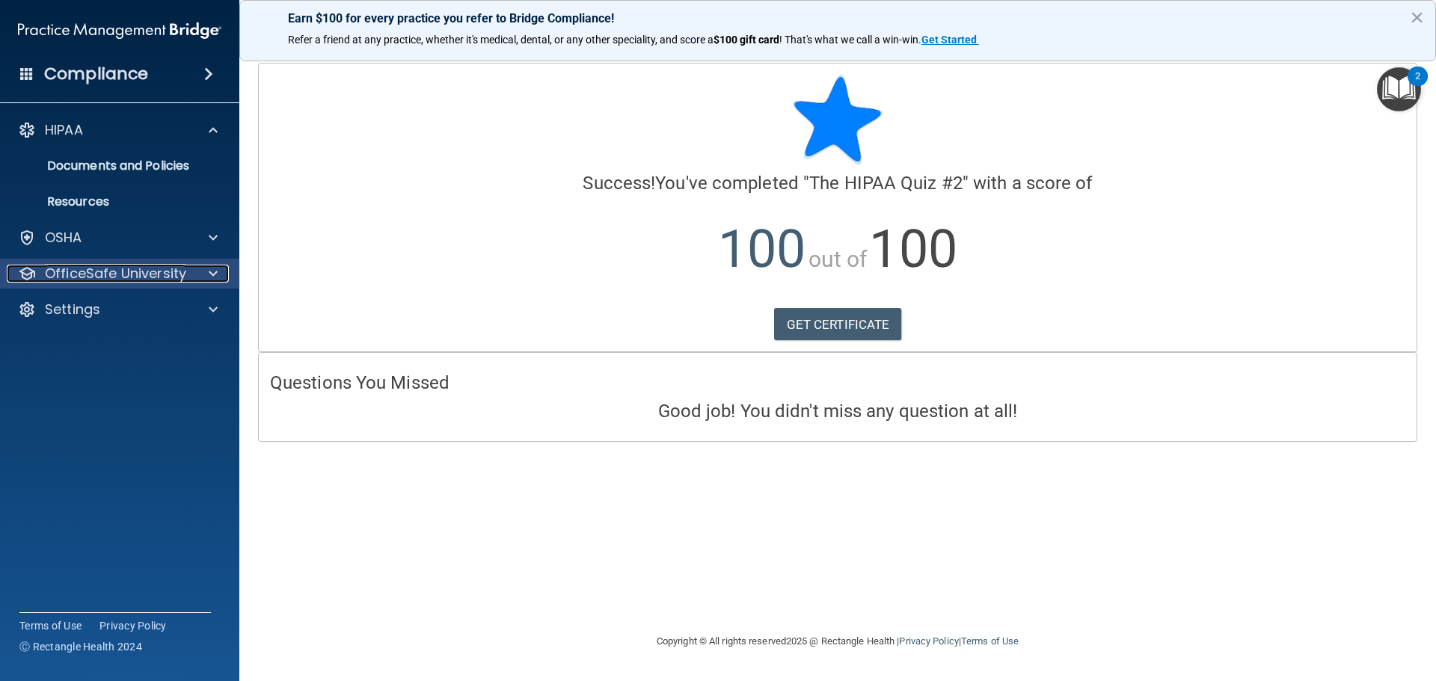
click at [108, 269] on p "OfficeSafe University" at bounding box center [115, 274] width 141 height 18
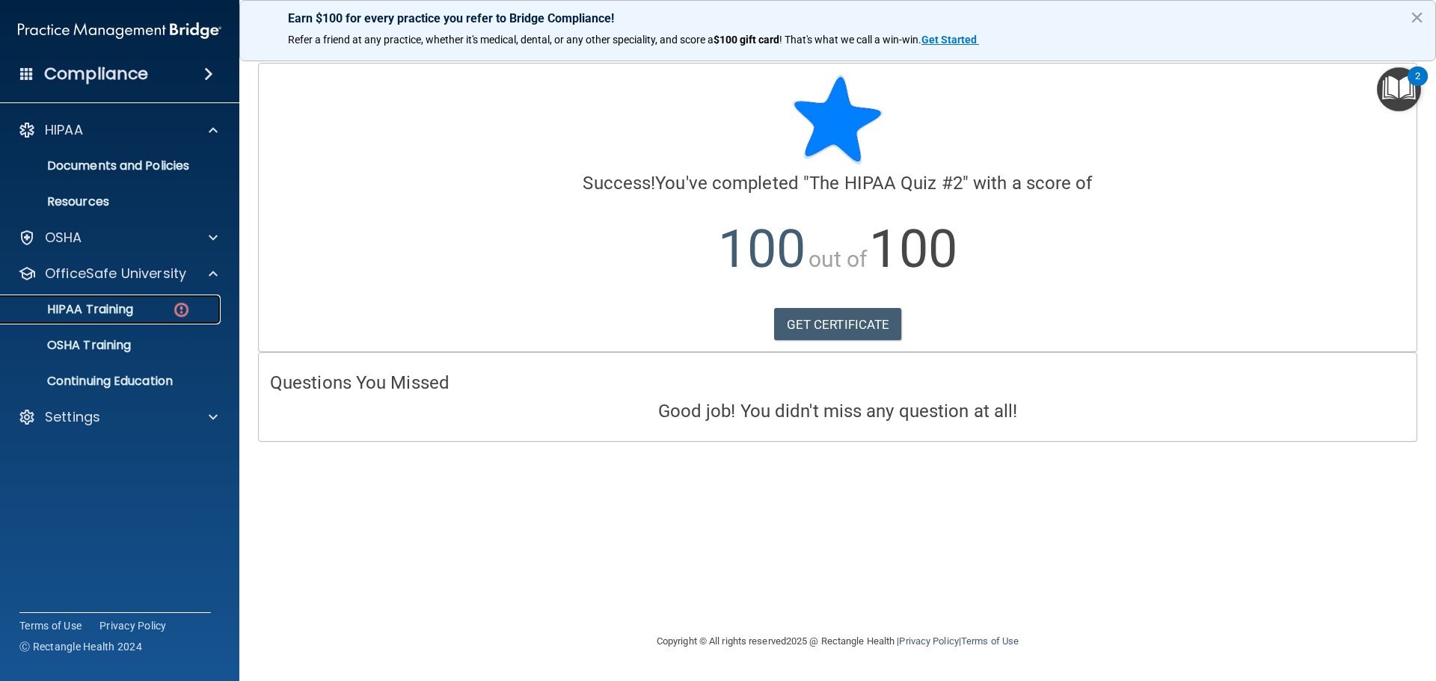
click at [114, 309] on p "HIPAA Training" at bounding box center [71, 309] width 123 height 15
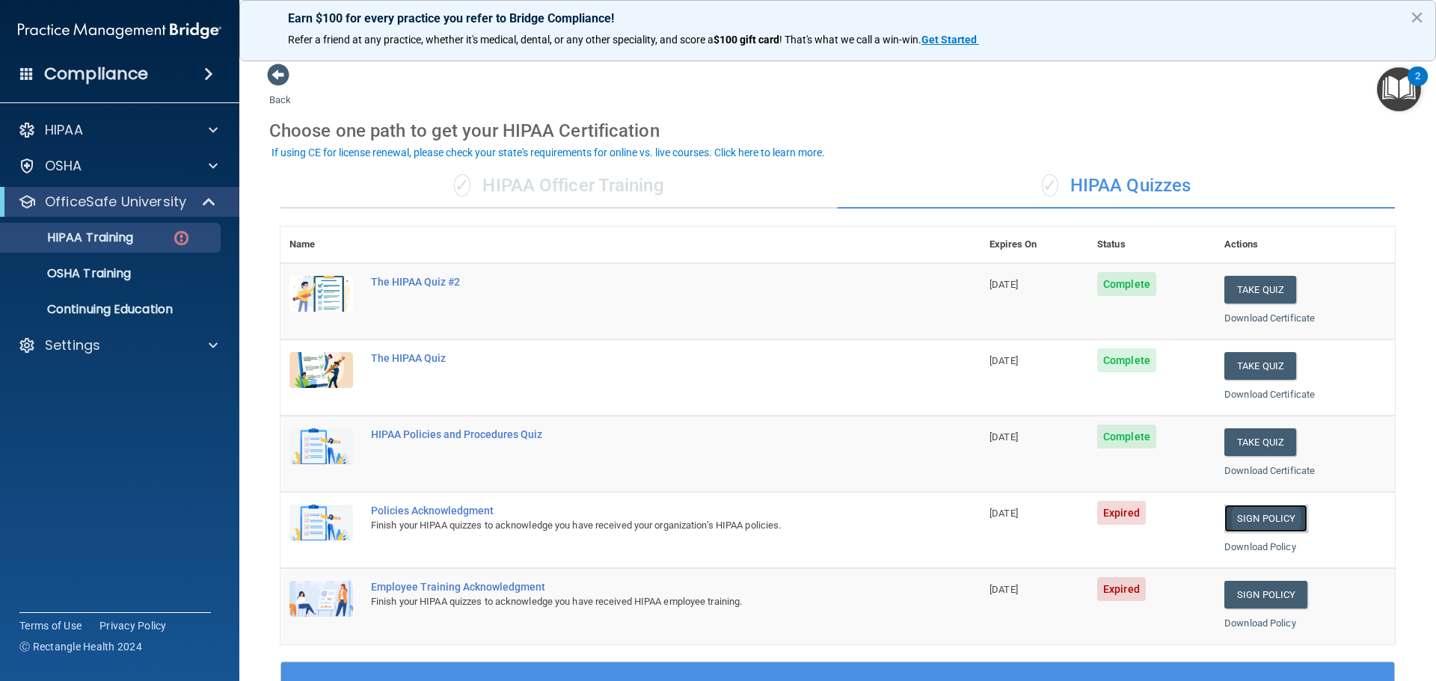
click at [1257, 521] on link "Sign Policy" at bounding box center [1265, 519] width 83 height 28
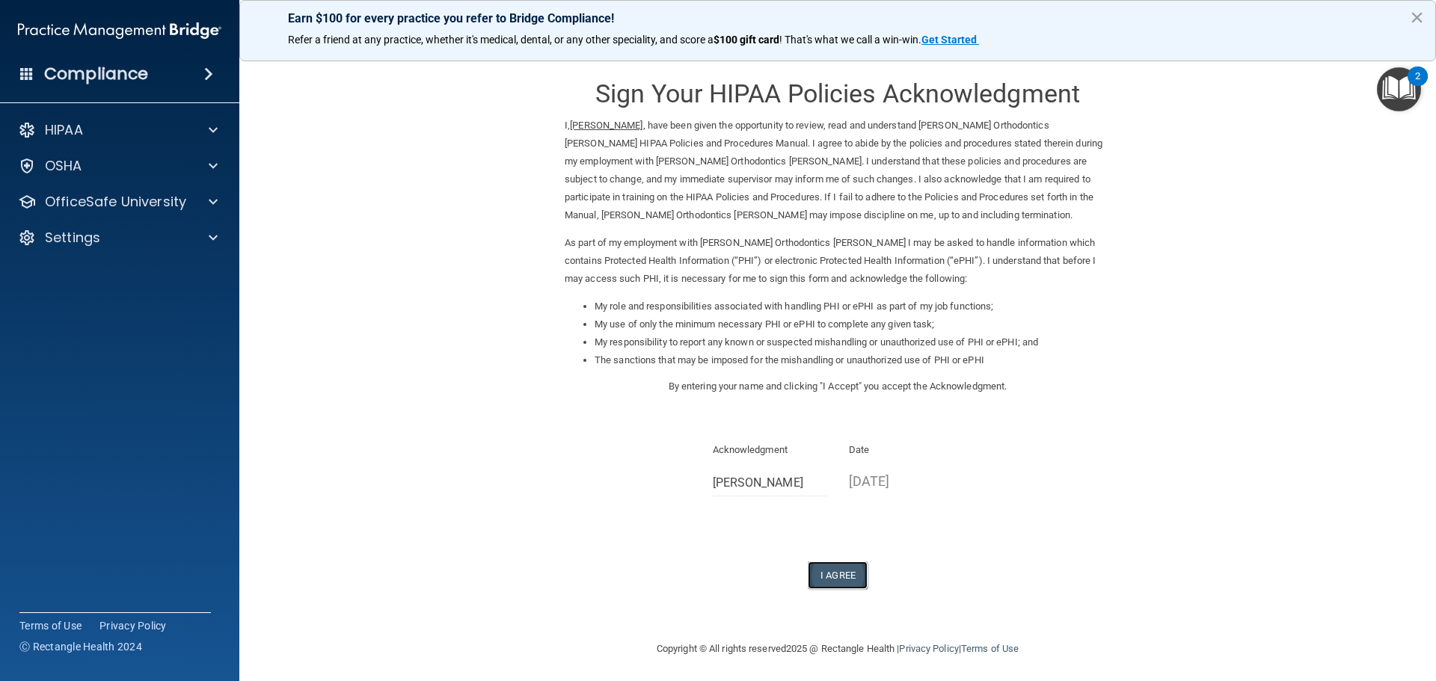
click at [827, 577] on button "I Agree" at bounding box center [838, 576] width 60 height 28
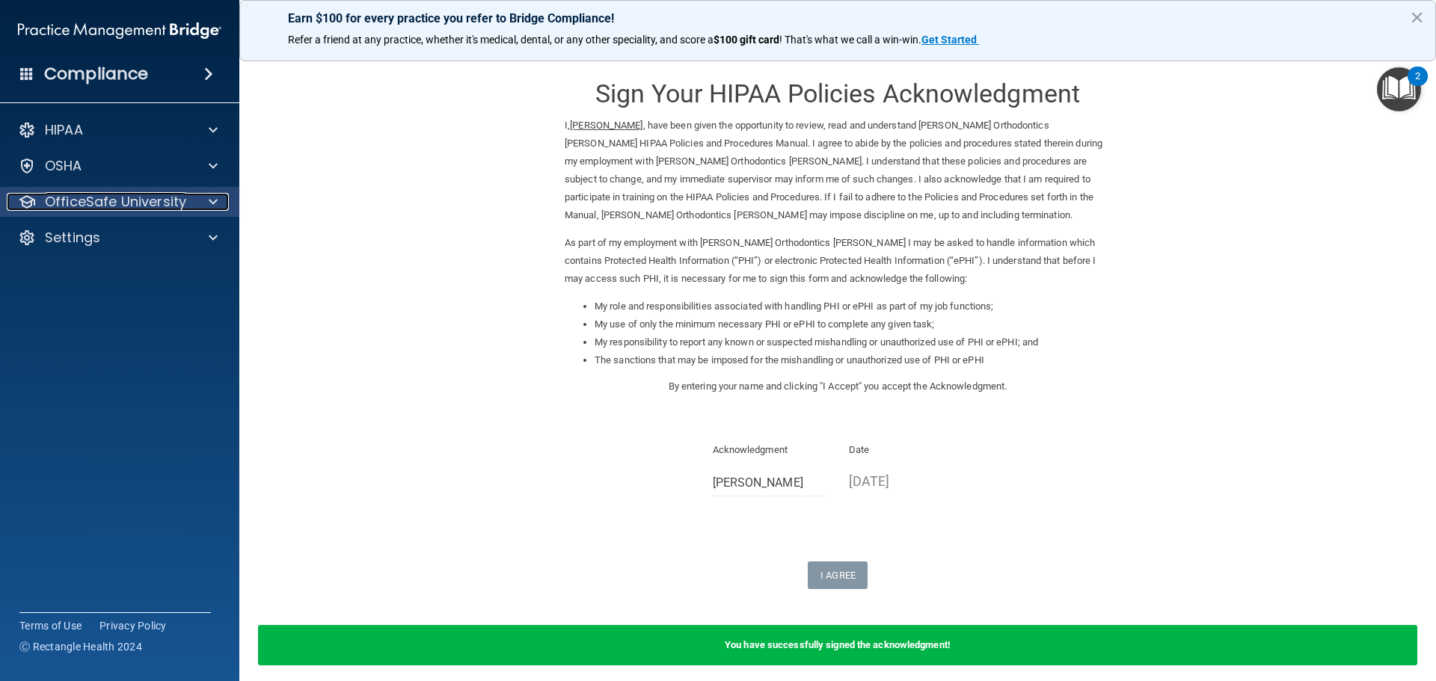
click at [63, 205] on p "OfficeSafe University" at bounding box center [115, 202] width 141 height 18
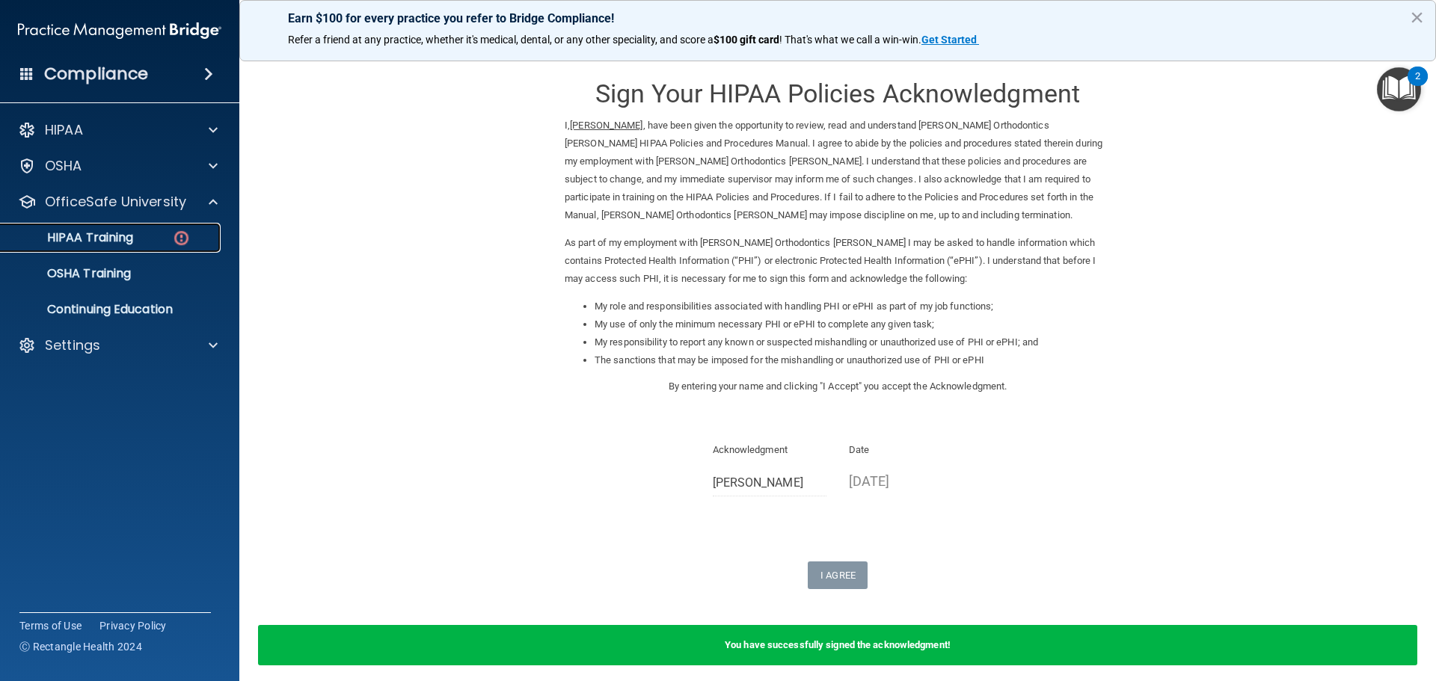
click at [69, 236] on p "HIPAA Training" at bounding box center [71, 237] width 123 height 15
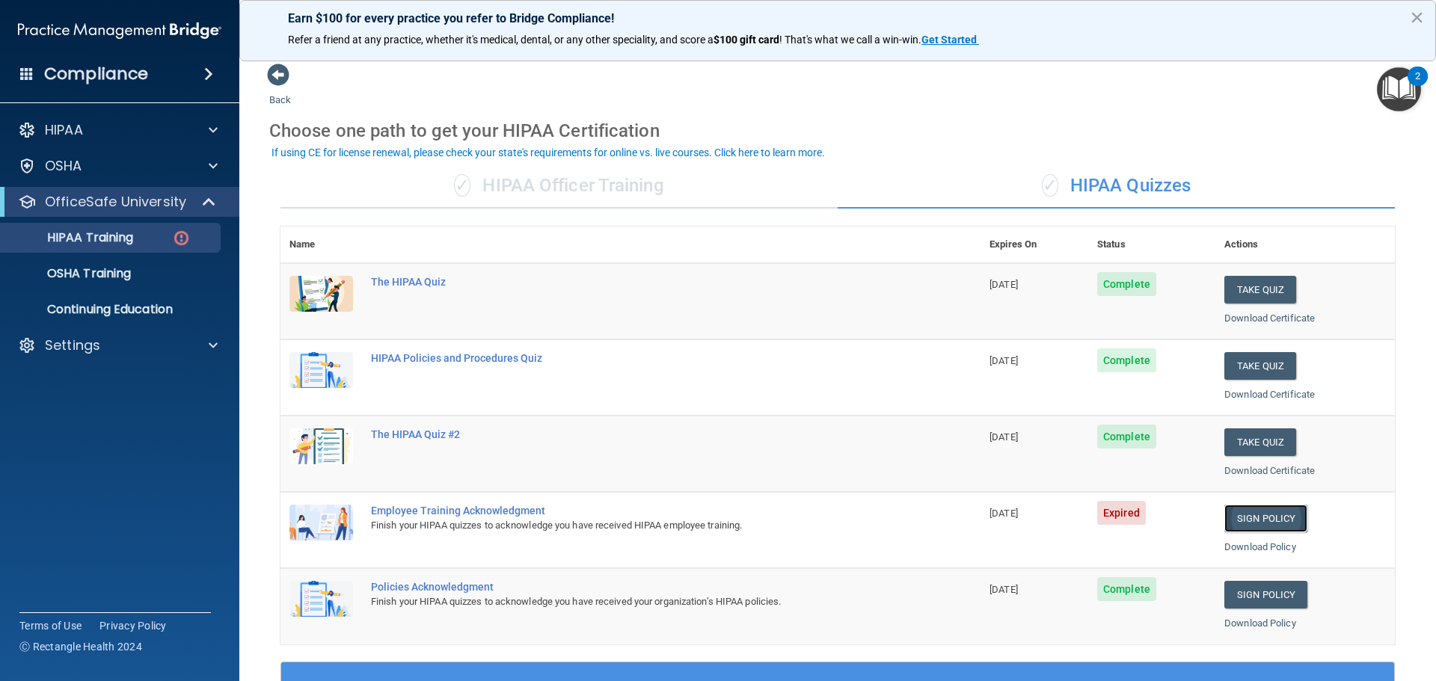
click at [1258, 521] on link "Sign Policy" at bounding box center [1265, 519] width 83 height 28
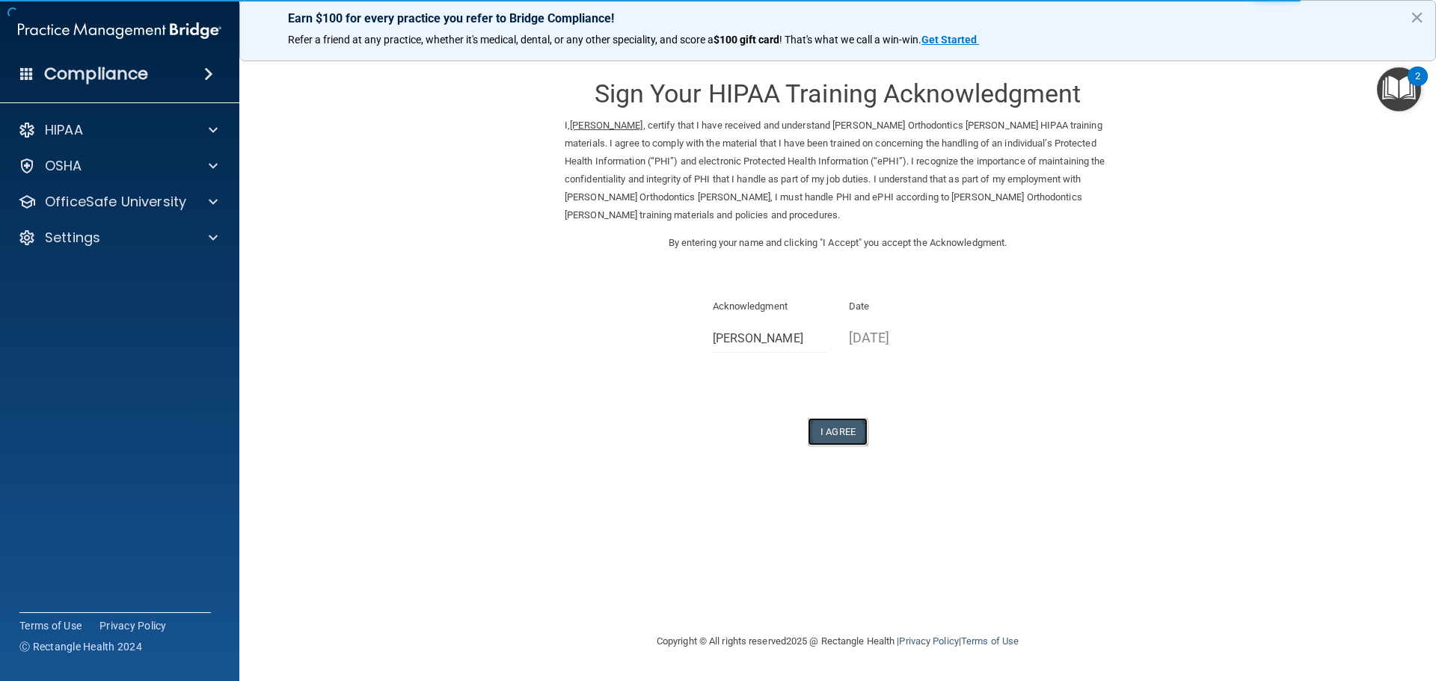
click at [832, 431] on button "I Agree" at bounding box center [838, 432] width 60 height 28
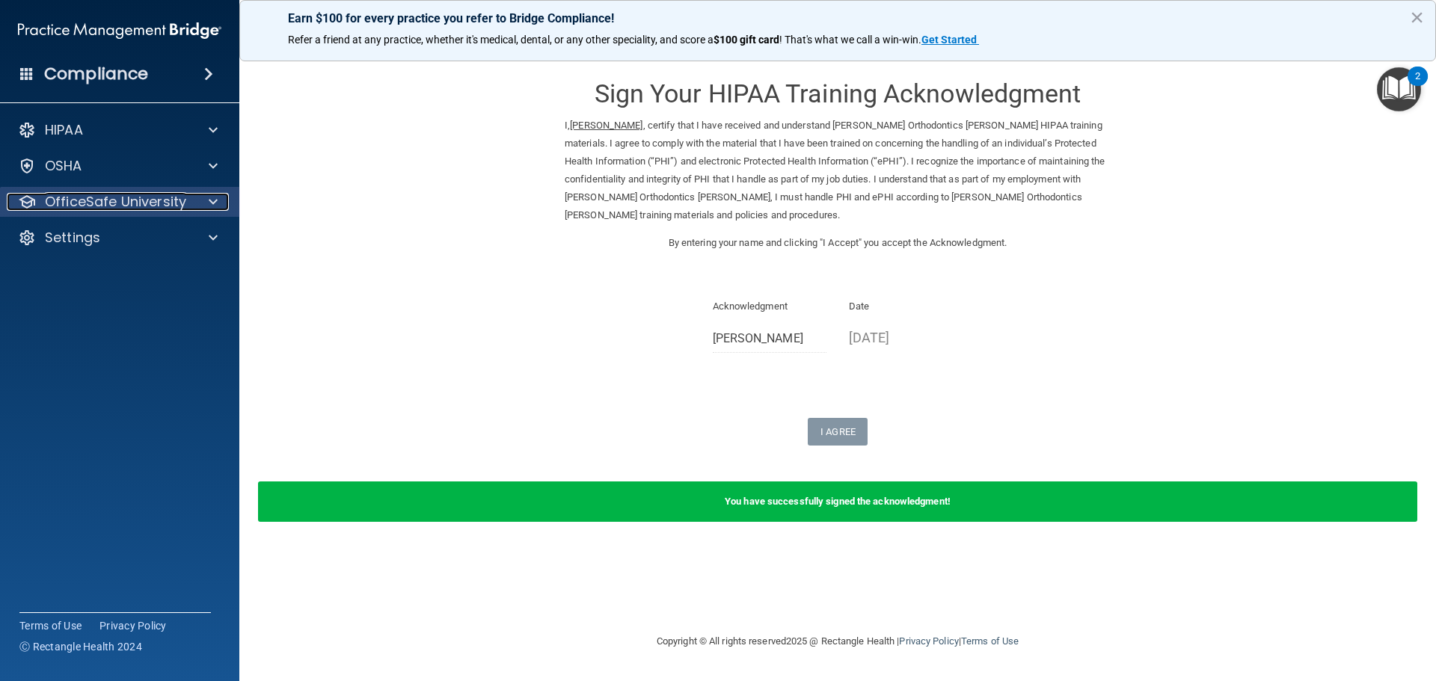
click at [95, 200] on p "OfficeSafe University" at bounding box center [115, 202] width 141 height 18
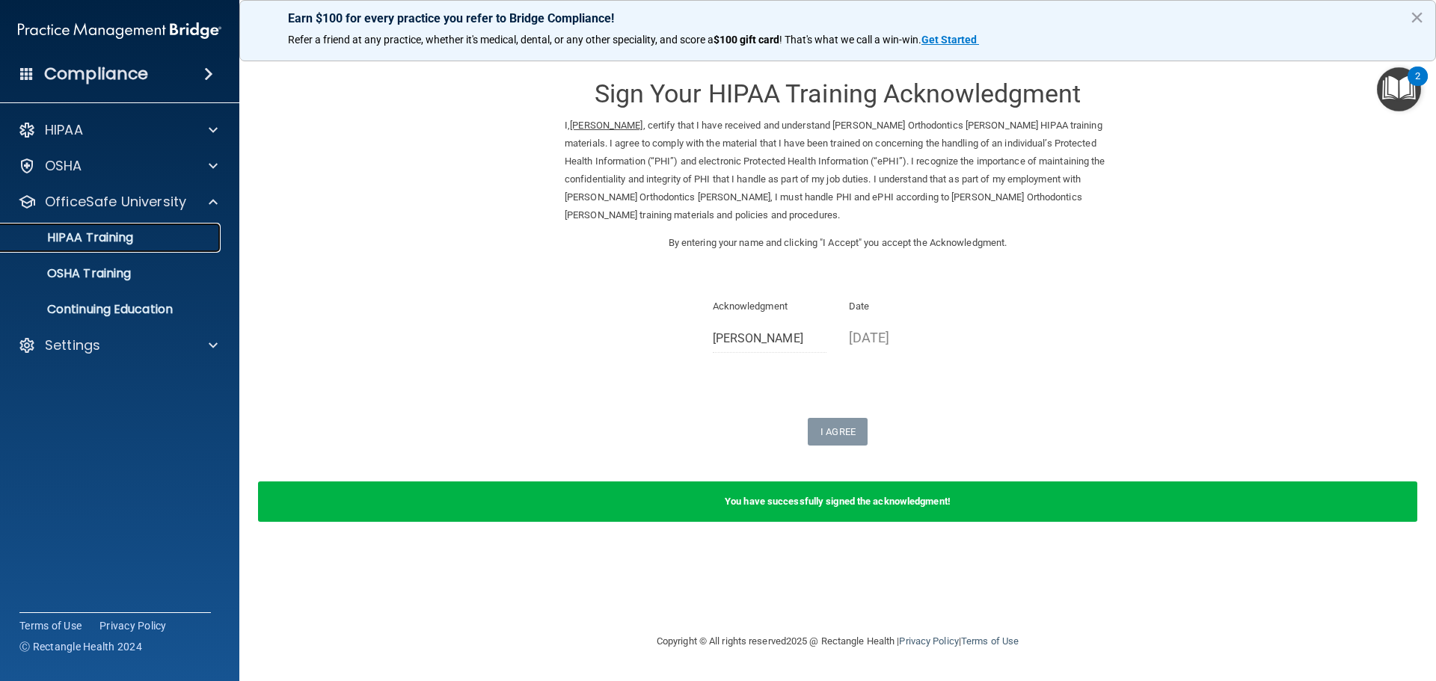
click at [90, 236] on p "HIPAA Training" at bounding box center [71, 237] width 123 height 15
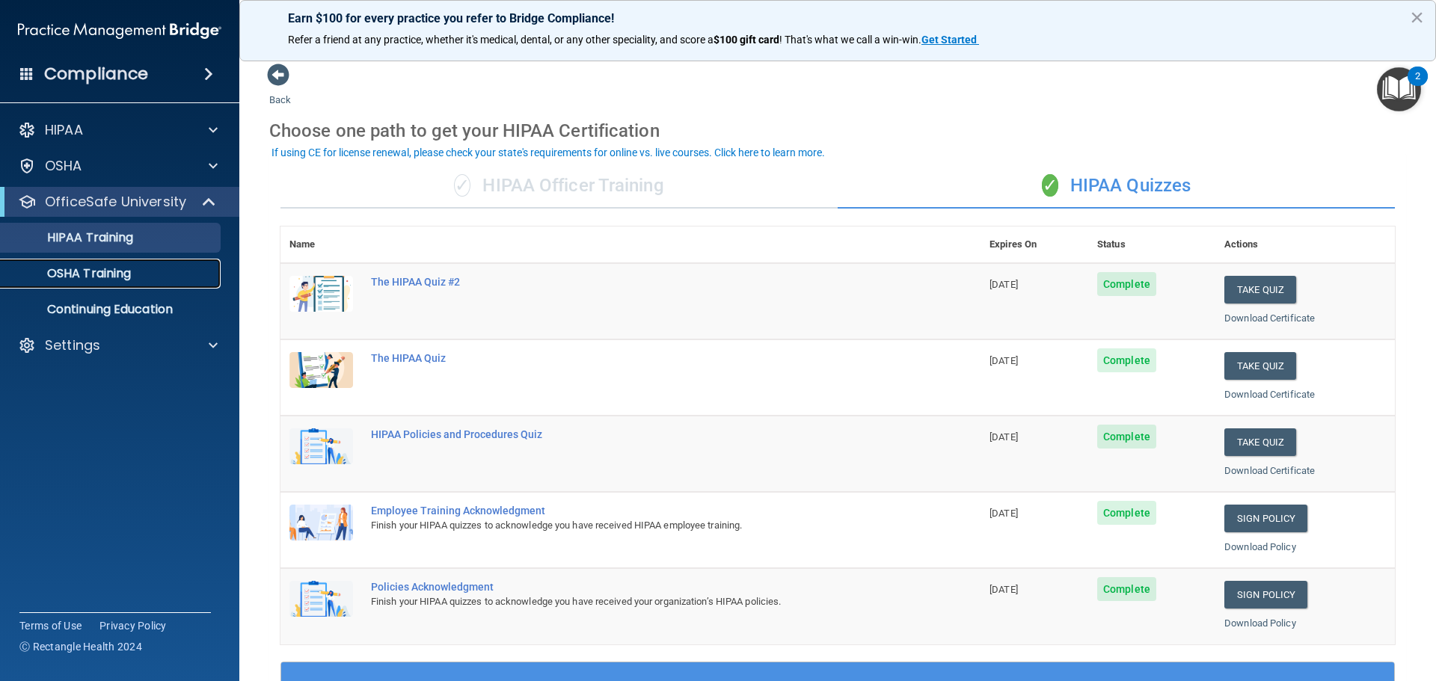
click at [105, 278] on p "OSHA Training" at bounding box center [70, 273] width 121 height 15
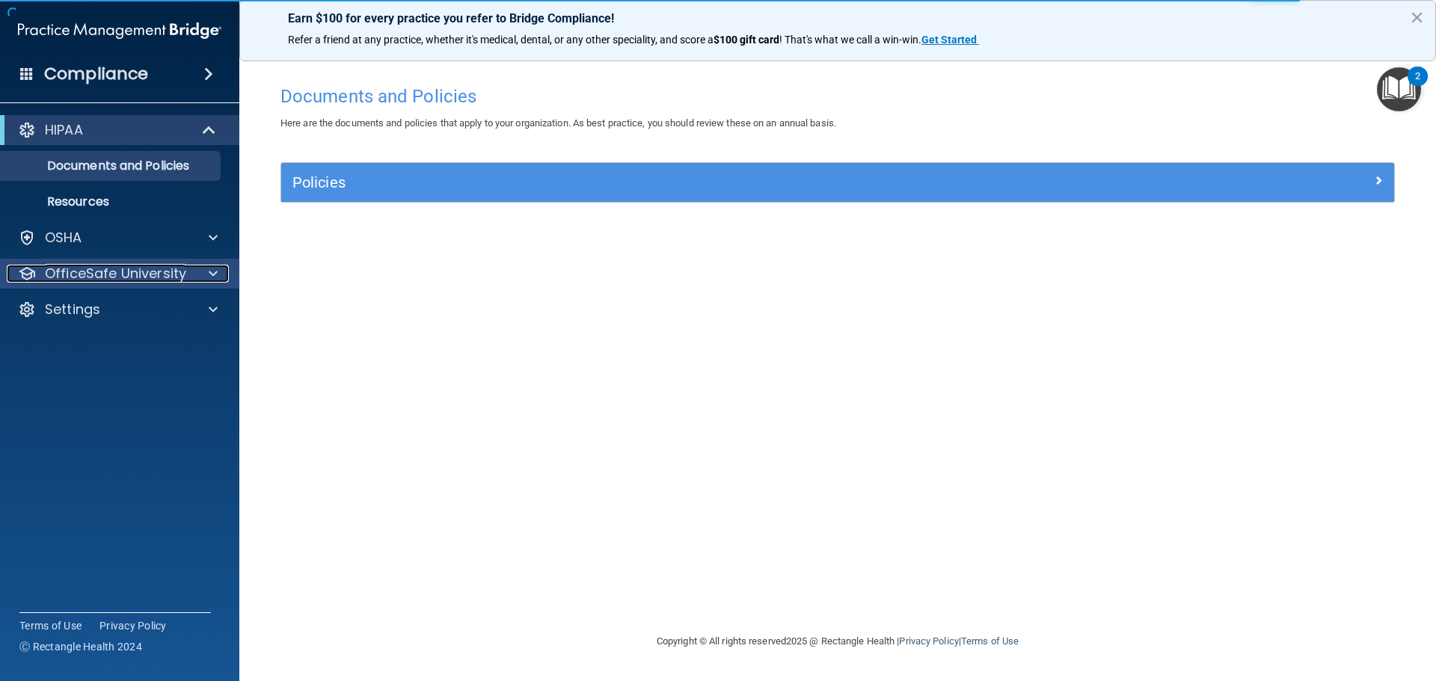
click at [123, 272] on p "OfficeSafe University" at bounding box center [115, 274] width 141 height 18
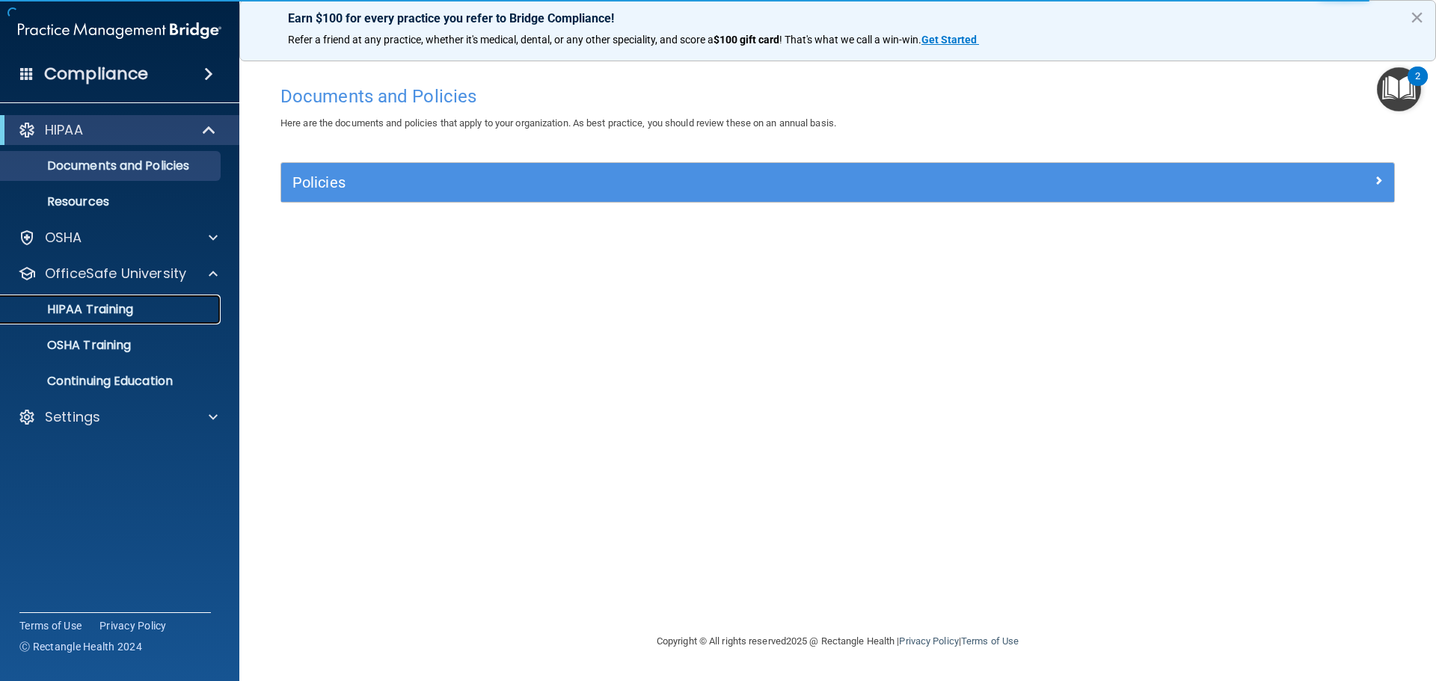
click at [88, 310] on p "HIPAA Training" at bounding box center [71, 309] width 123 height 15
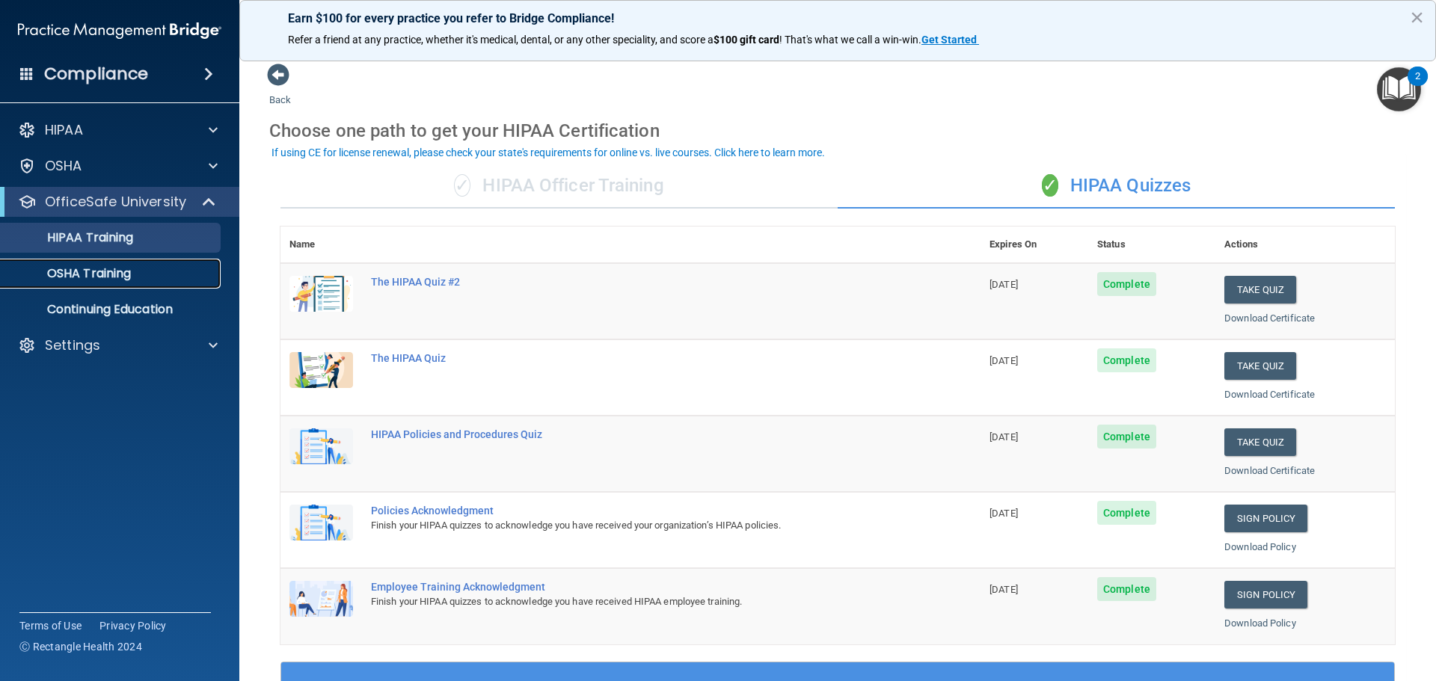
click at [71, 267] on p "OSHA Training" at bounding box center [70, 273] width 121 height 15
